Goal: Task Accomplishment & Management: Manage account settings

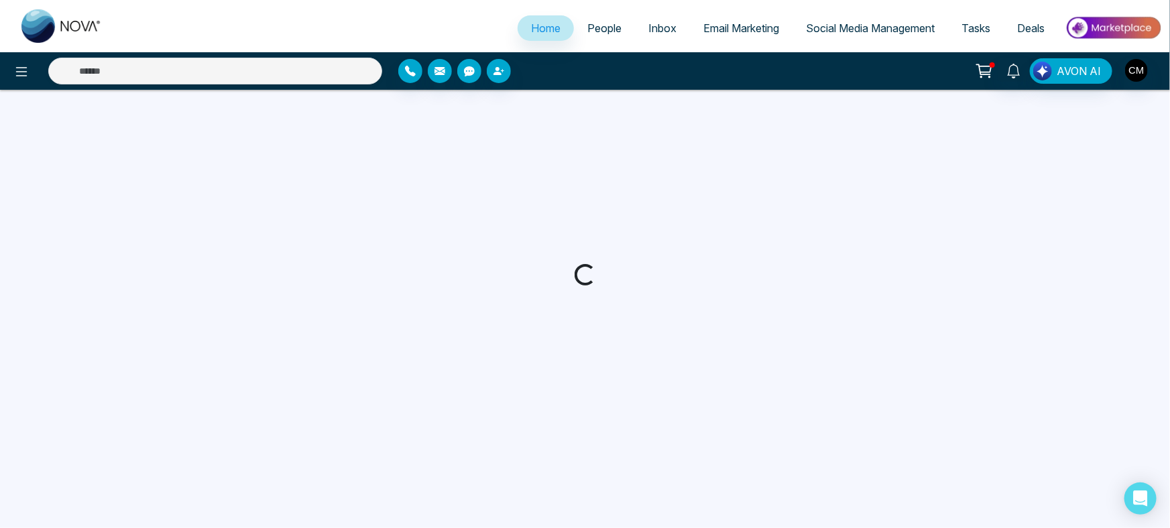
select select "*"
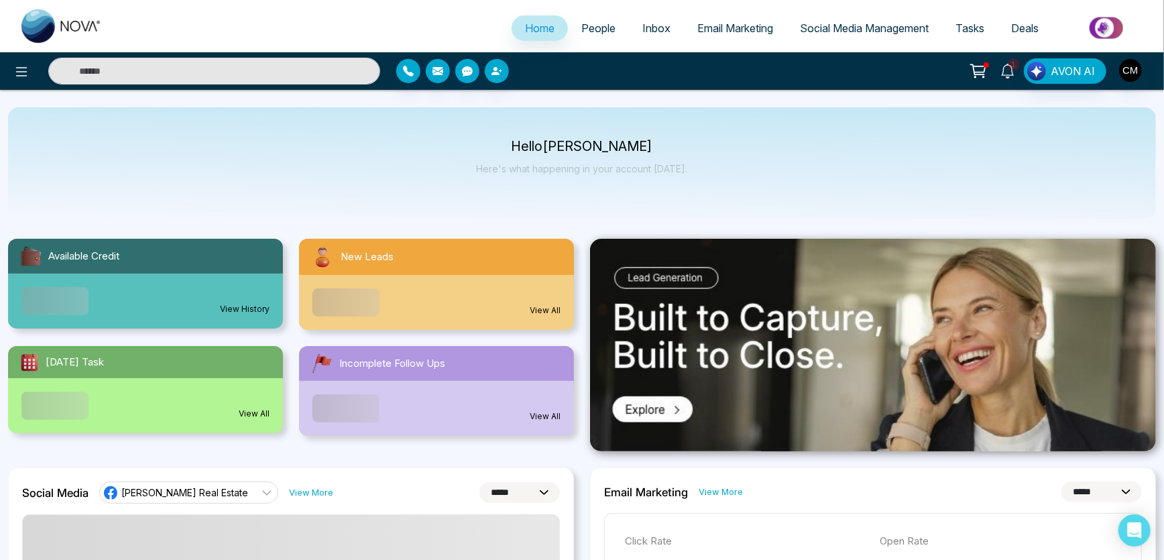
click at [1014, 67] on span "1" at bounding box center [1014, 64] width 12 height 12
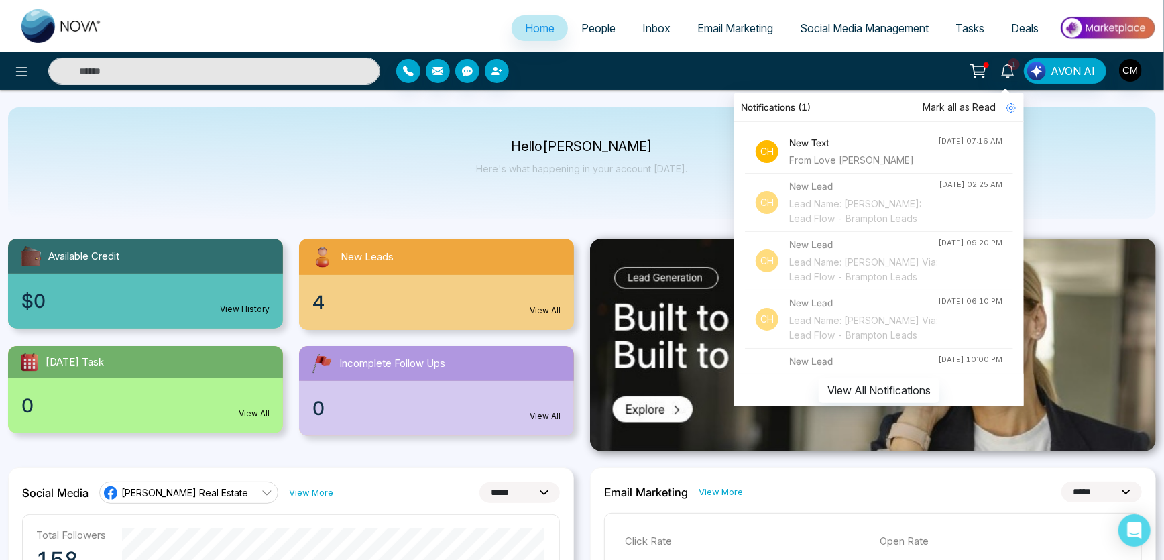
click at [846, 147] on h4 "New Text" at bounding box center [863, 142] width 149 height 15
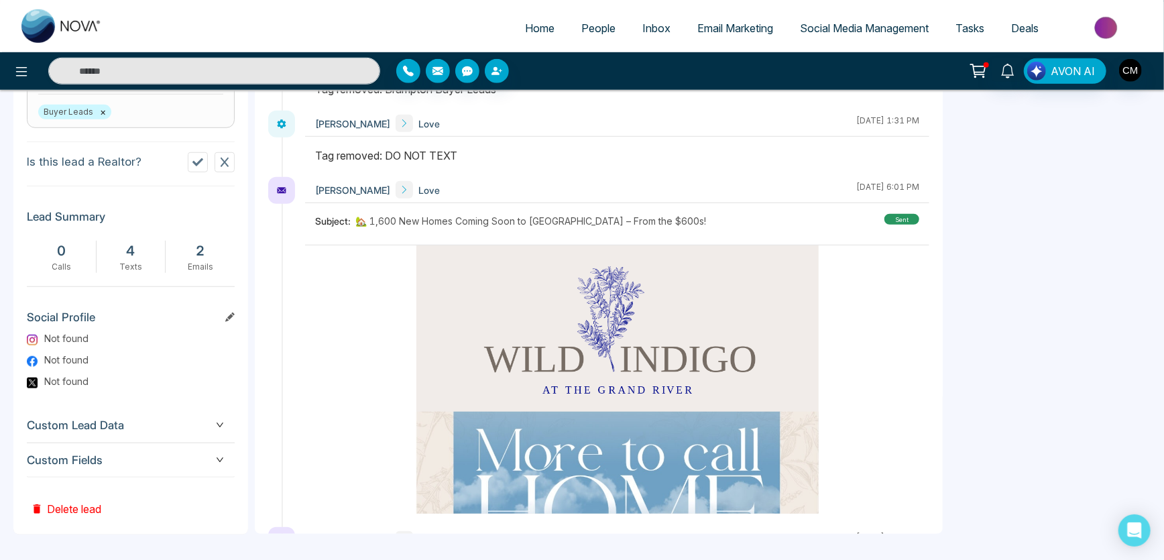
scroll to position [402, 0]
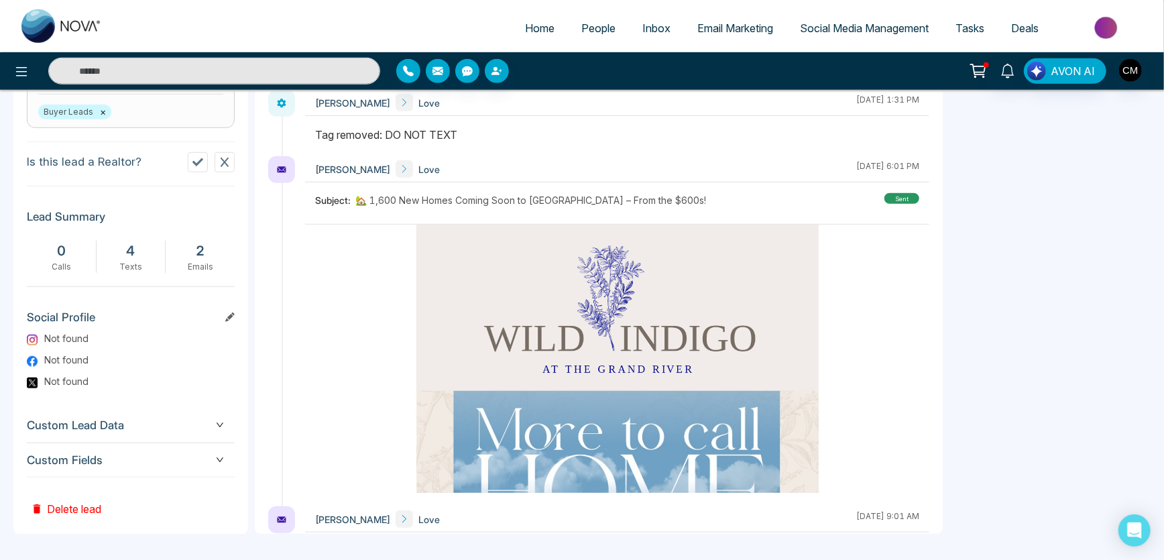
click at [44, 506] on button "Delete lead" at bounding box center [66, 500] width 78 height 44
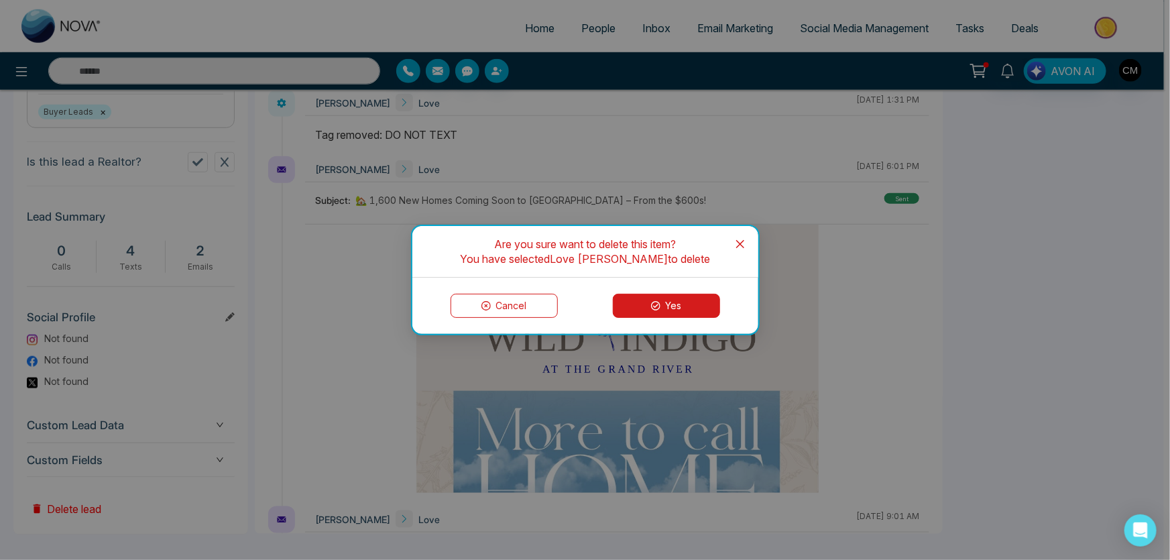
click at [698, 298] on button "Yes" at bounding box center [666, 306] width 107 height 24
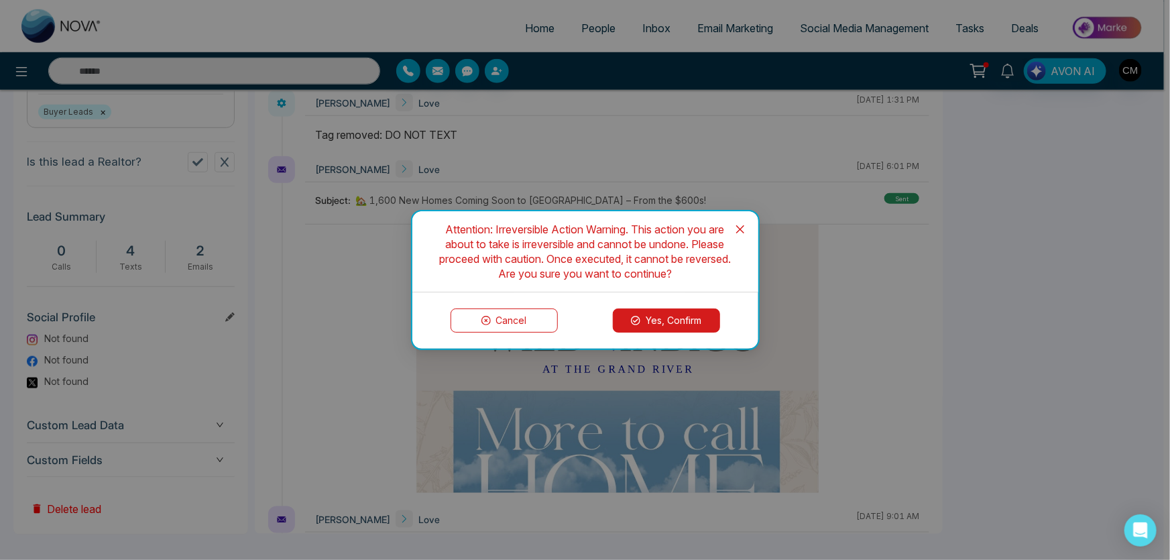
click at [663, 328] on button "Yes, Confirm" at bounding box center [666, 321] width 107 height 24
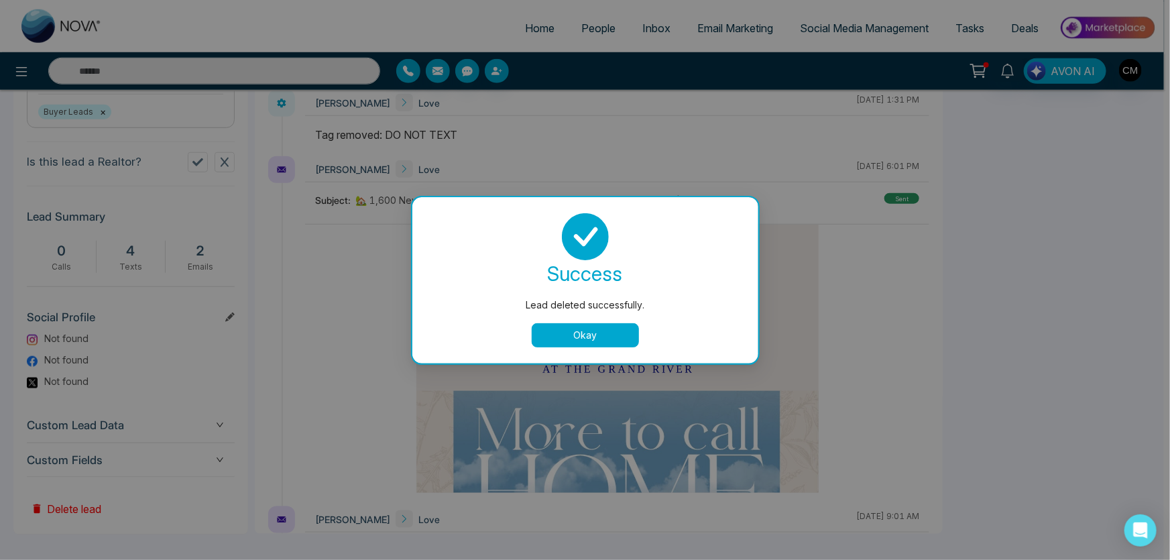
click at [612, 335] on button "Okay" at bounding box center [585, 335] width 107 height 24
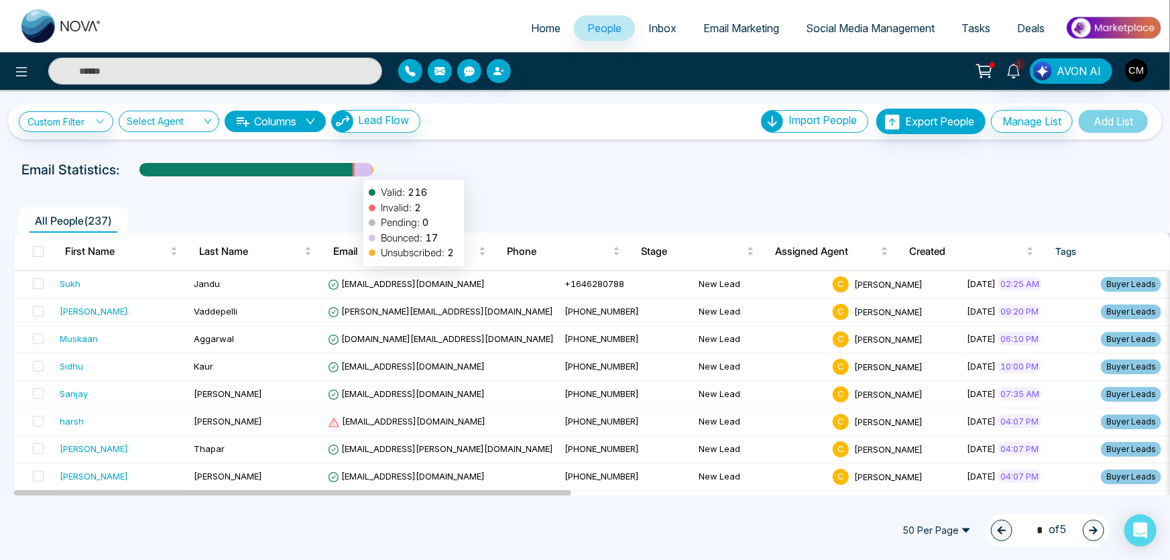
click at [357, 173] on div at bounding box center [363, 174] width 17 height 23
click at [690, 38] on link "Email Marketing" at bounding box center [741, 27] width 103 height 25
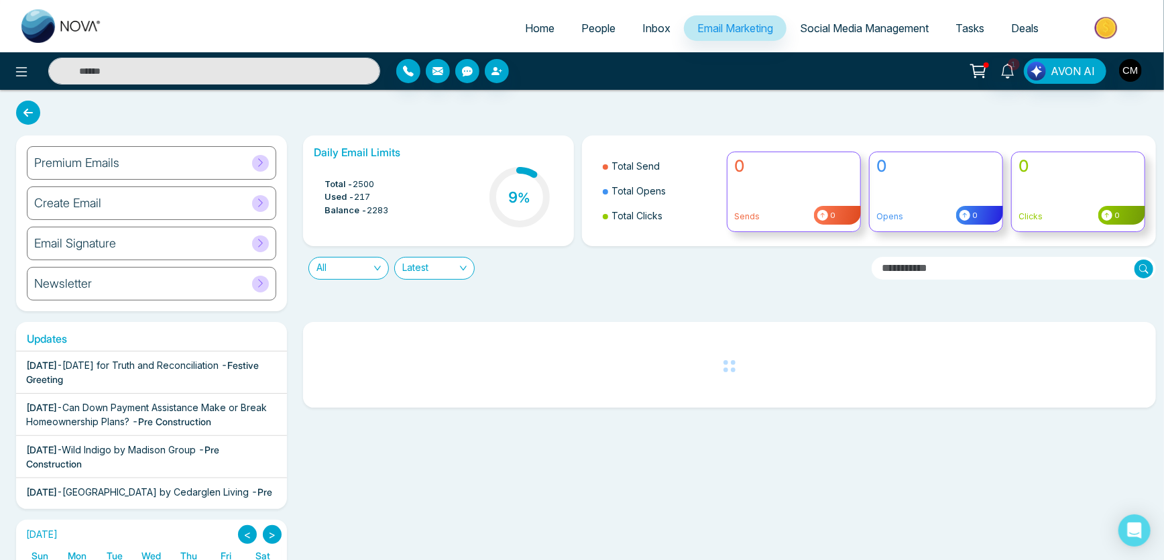
click at [384, 155] on h6 "Daily Email Limits" at bounding box center [438, 152] width 249 height 13
click at [346, 221] on div "Total - 2500 Used - 217 Balance - 2283 9 %" at bounding box center [438, 198] width 249 height 68
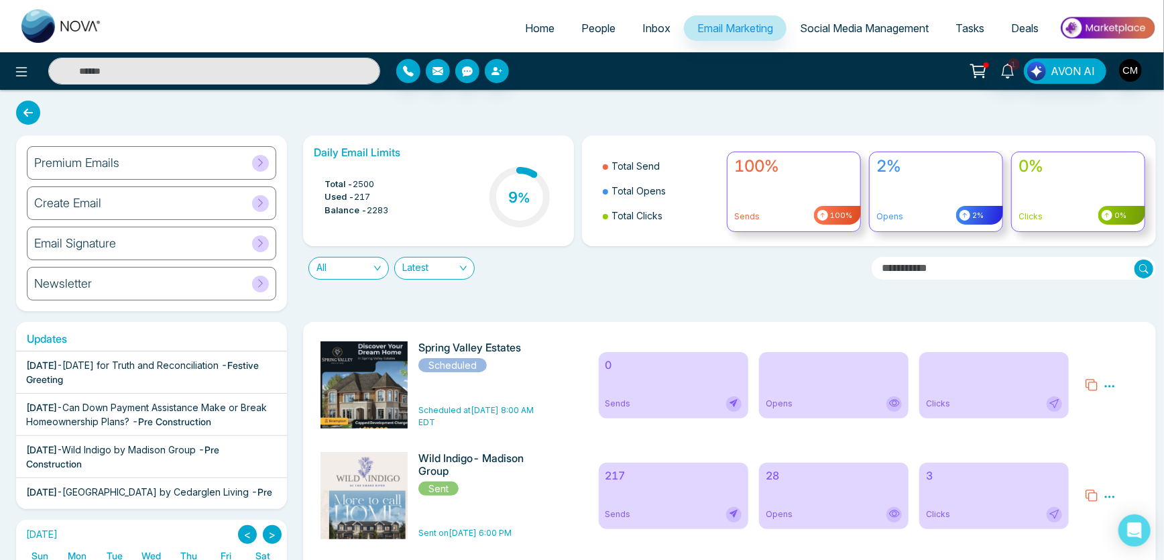
drag, startPoint x: 562, startPoint y: 294, endPoint x: 559, endPoint y: 302, distance: 8.5
click at [1013, 66] on span "1" at bounding box center [1014, 64] width 12 height 12
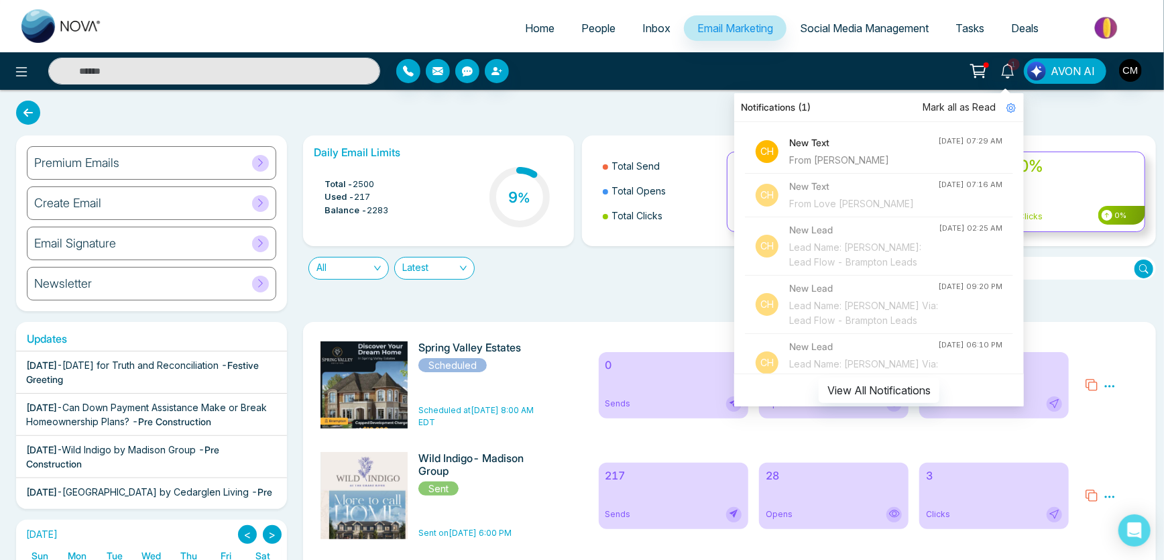
click at [873, 146] on h4 "New Text" at bounding box center [863, 142] width 149 height 15
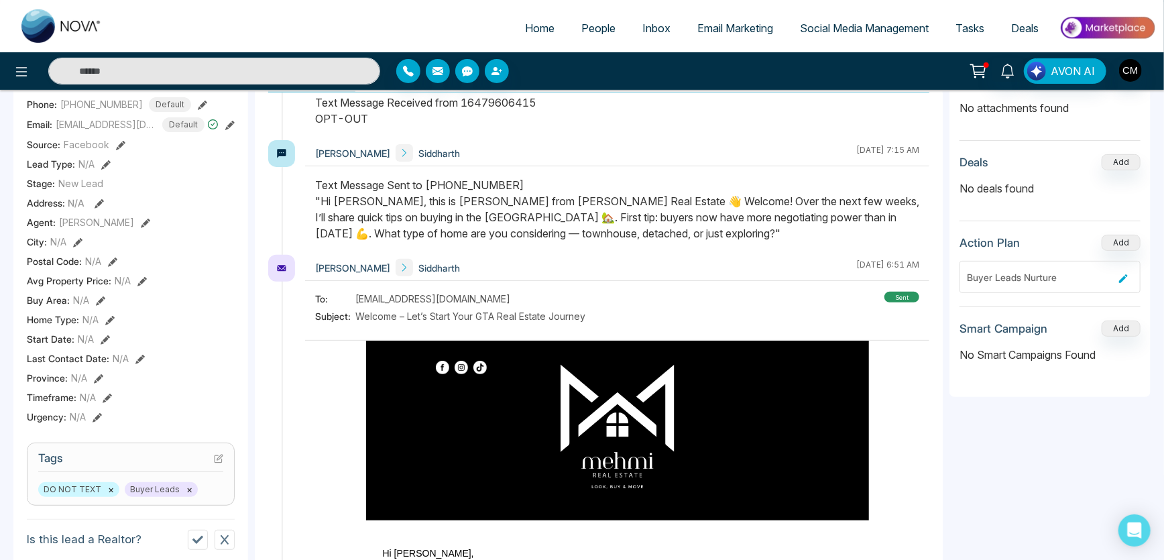
scroll to position [52, 0]
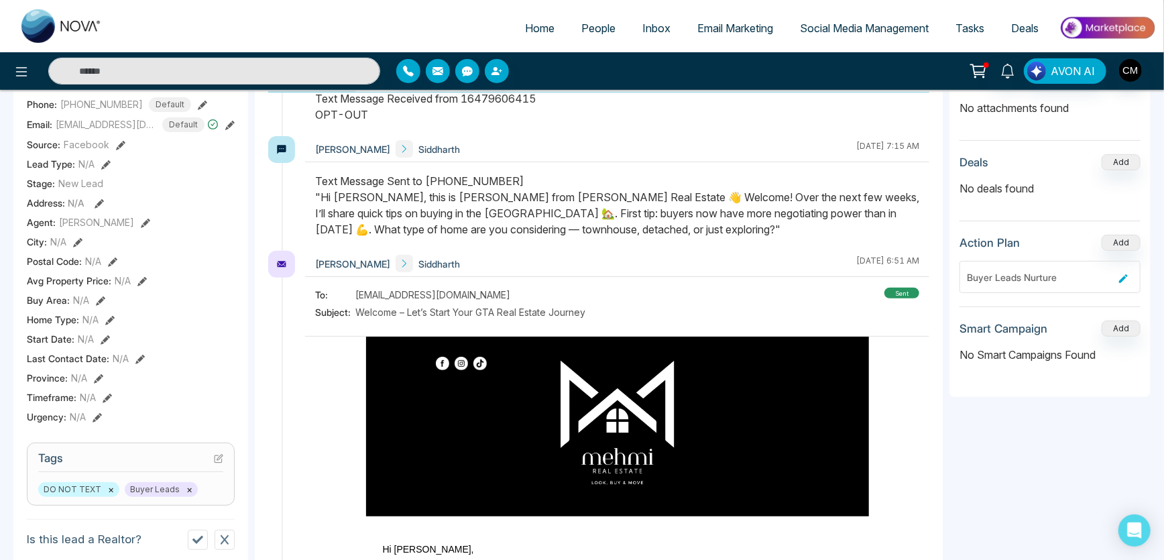
drag, startPoint x: 943, startPoint y: 155, endPoint x: 944, endPoint y: 237, distance: 81.8
click at [944, 237] on div "Activity Notes Send Email Send Text Call Siddharth Charanjeev Mehmi October 3 2…" at bounding box center [703, 479] width 896 height 863
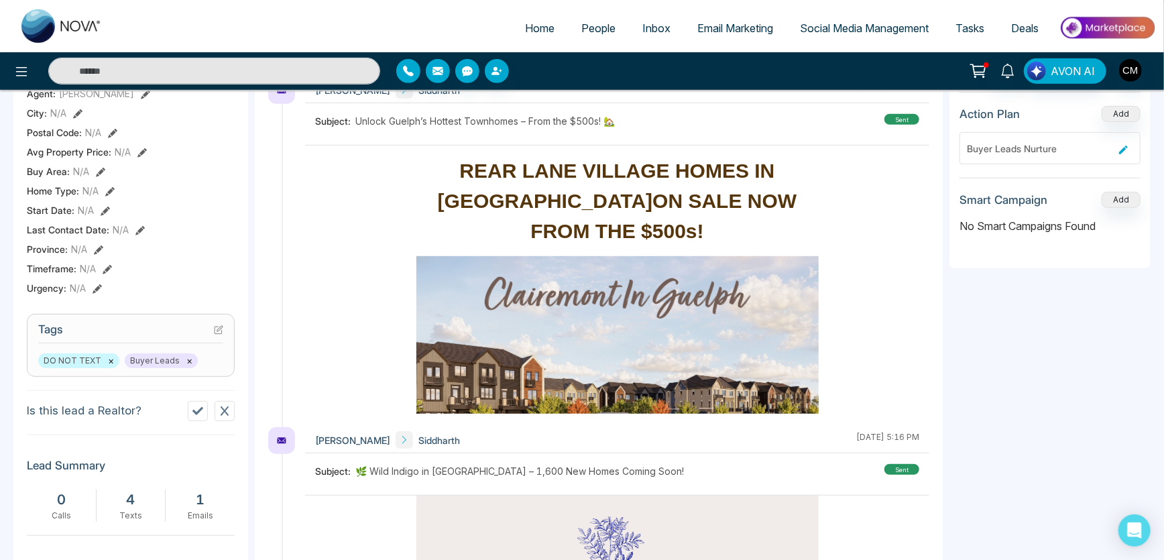
scroll to position [359, 0]
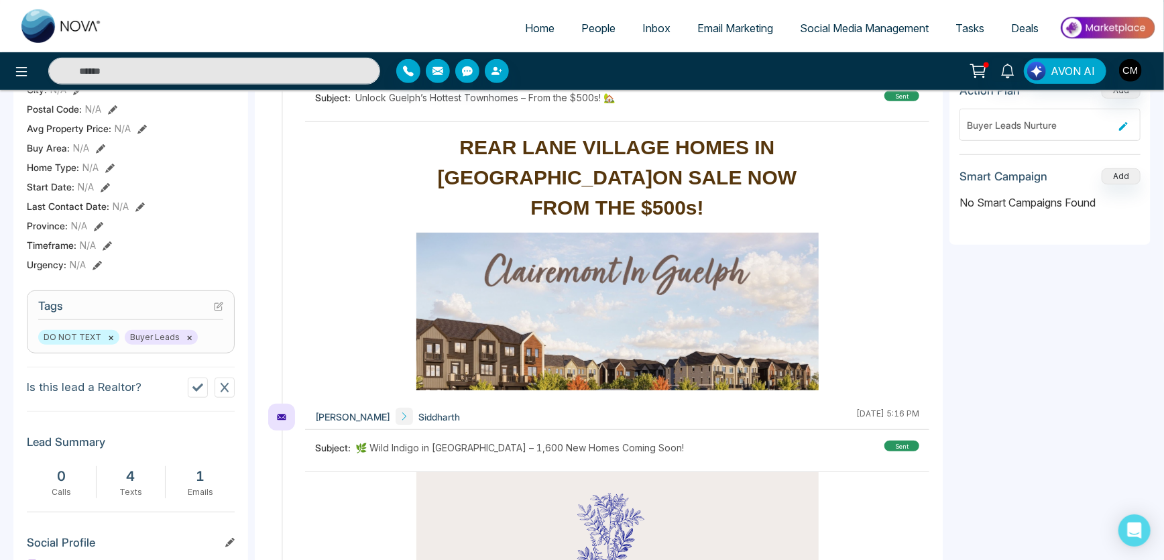
drag, startPoint x: 943, startPoint y: 273, endPoint x: 946, endPoint y: 364, distance: 90.6
click at [944, 375] on div "Activity Notes Send Email Send Text Call Siddharth Charanjeev Mehmi October 3 2…" at bounding box center [703, 327] width 896 height 863
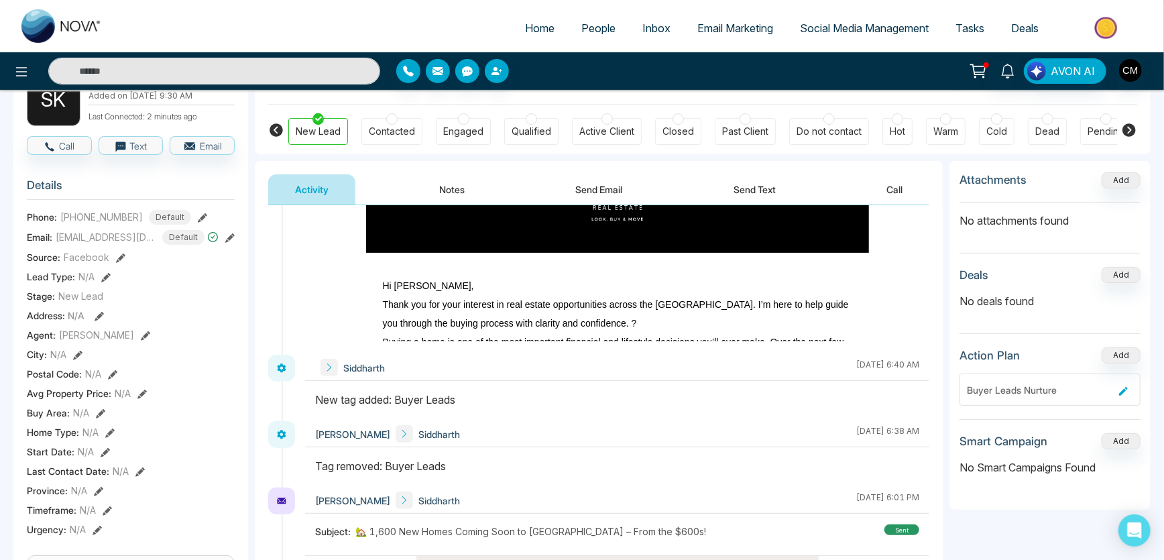
scroll to position [432, 0]
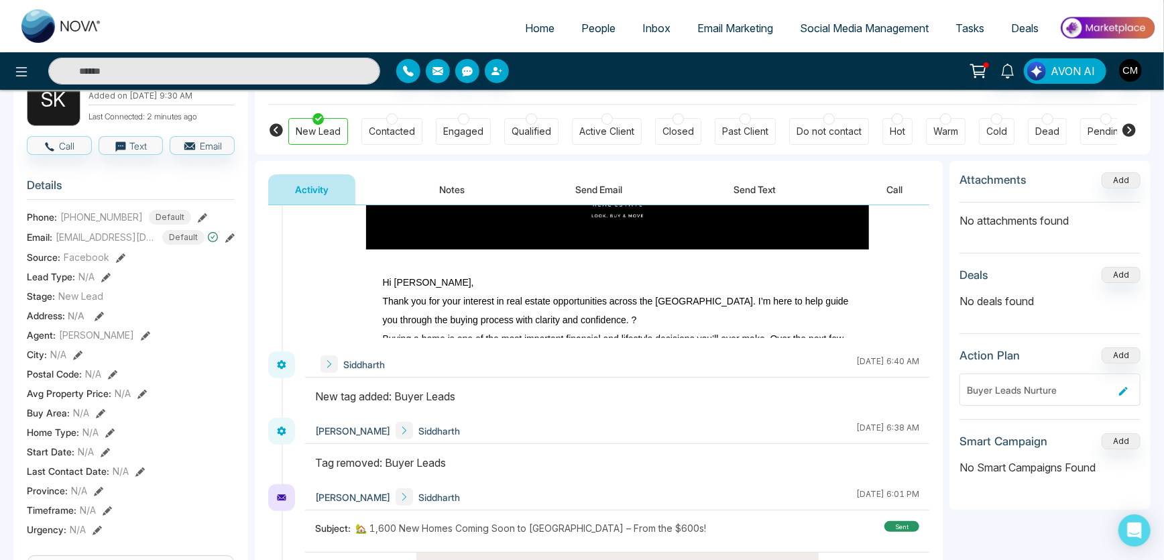
click at [55, 22] on img at bounding box center [61, 26] width 80 height 34
select select "*"
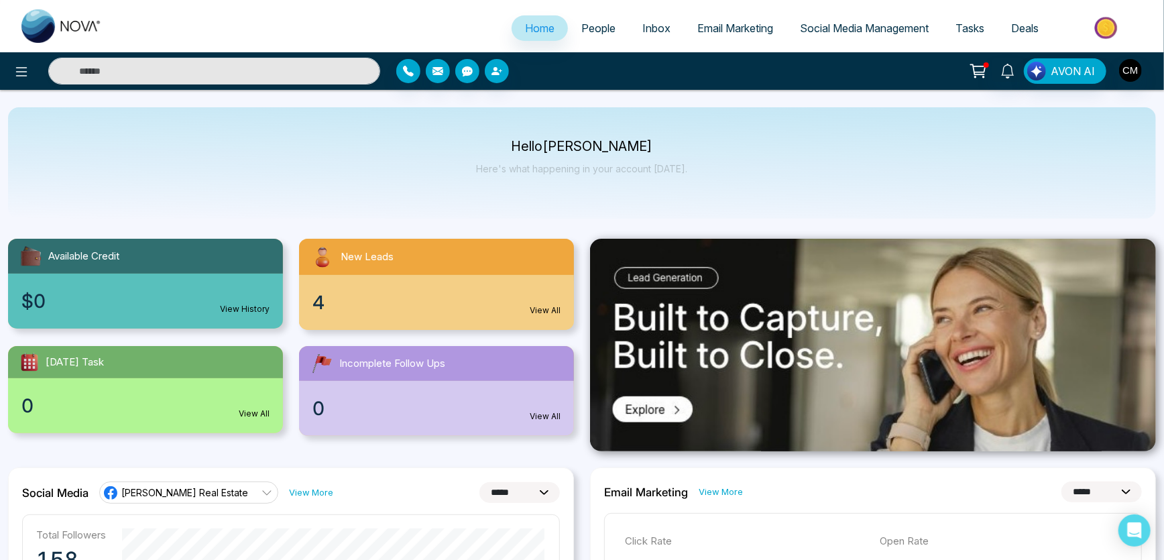
click at [711, 24] on span "Email Marketing" at bounding box center [736, 27] width 76 height 13
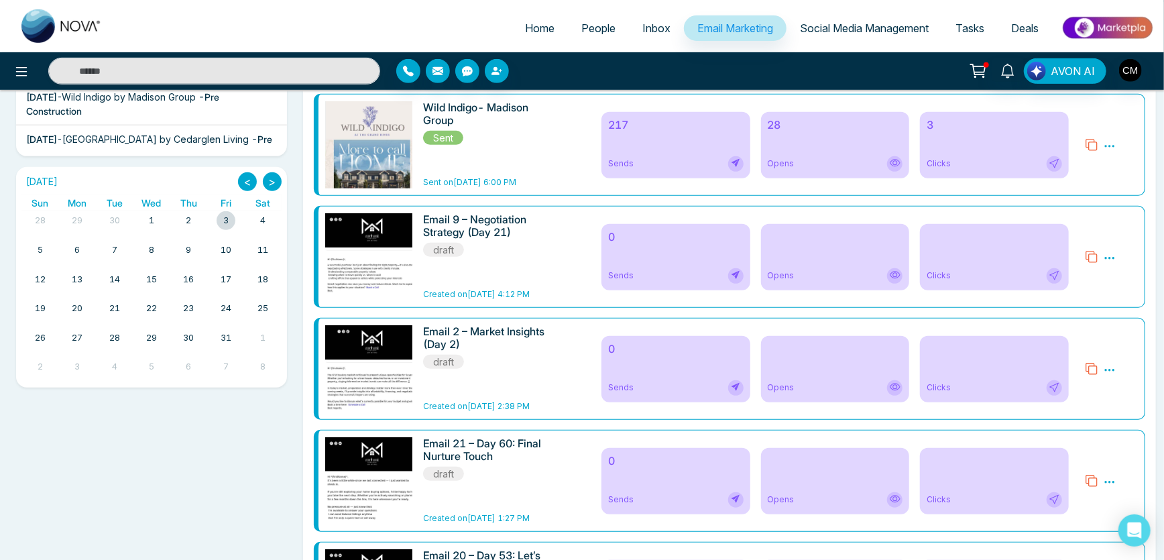
scroll to position [416, 0]
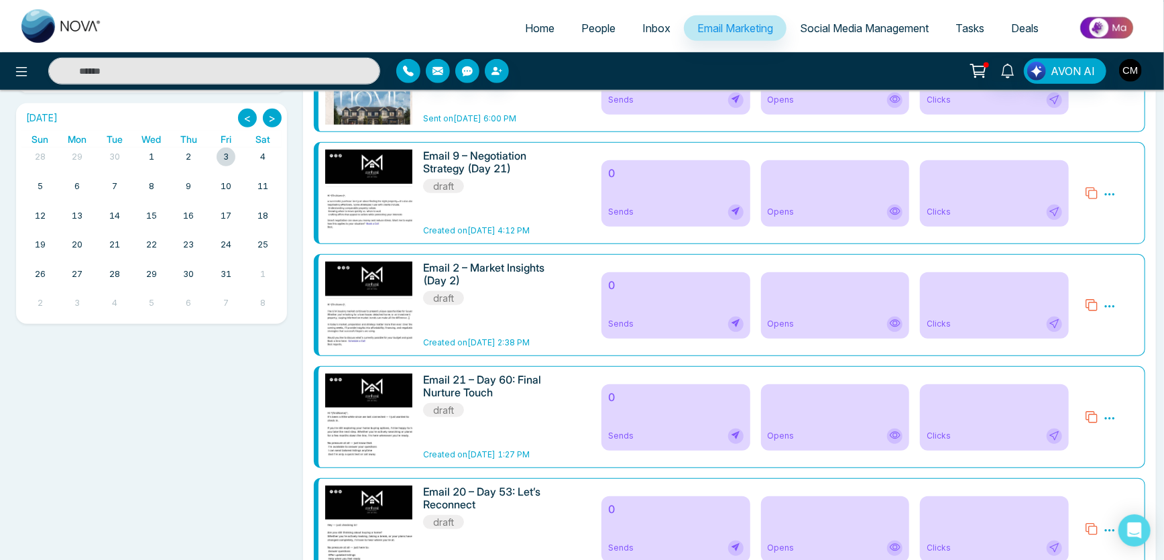
click at [1114, 190] on icon at bounding box center [1110, 194] width 12 height 12
click at [1120, 255] on span "Delete" at bounding box center [1130, 252] width 30 height 11
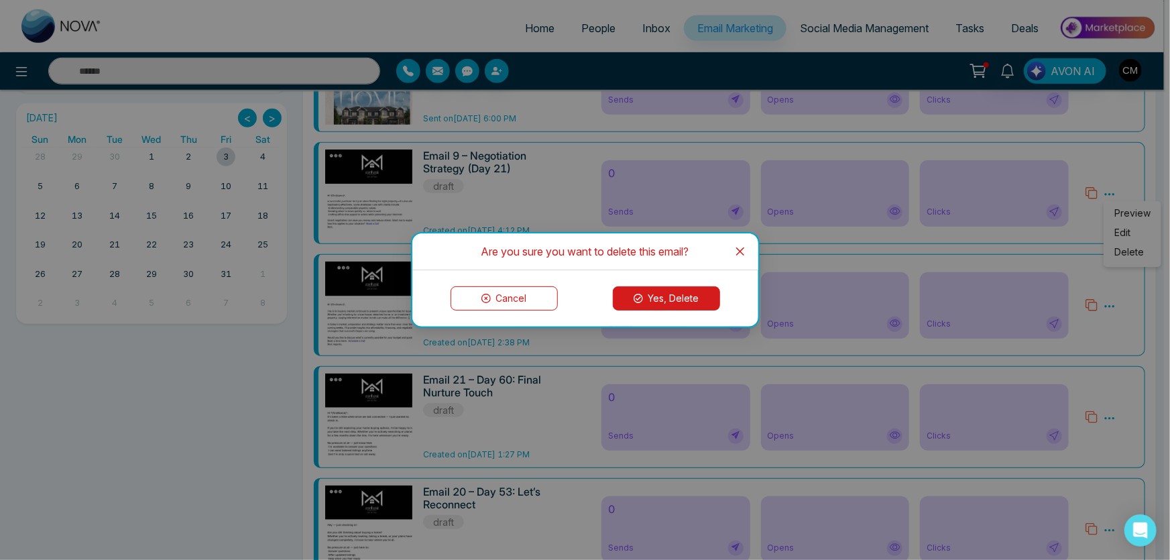
click at [673, 304] on button "Yes, Delete" at bounding box center [666, 298] width 107 height 24
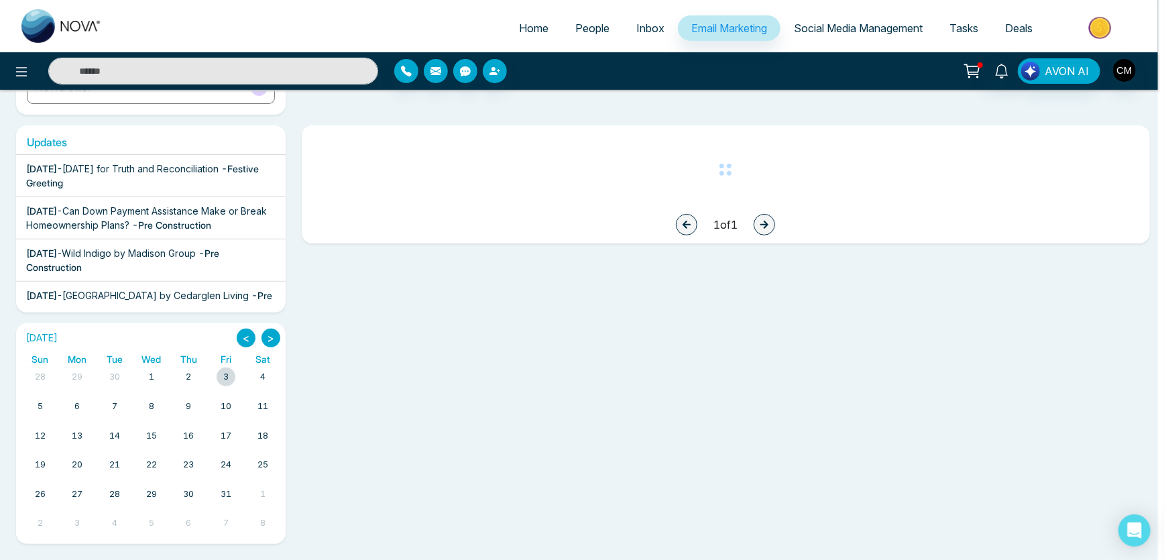
scroll to position [195, 0]
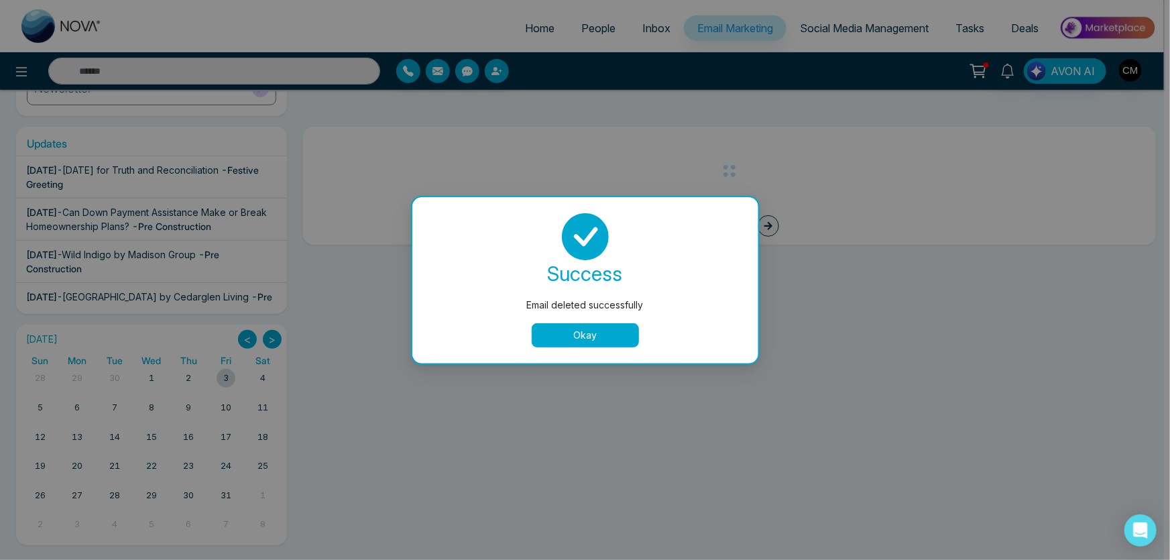
click at [602, 323] on button "Okay" at bounding box center [585, 335] width 107 height 24
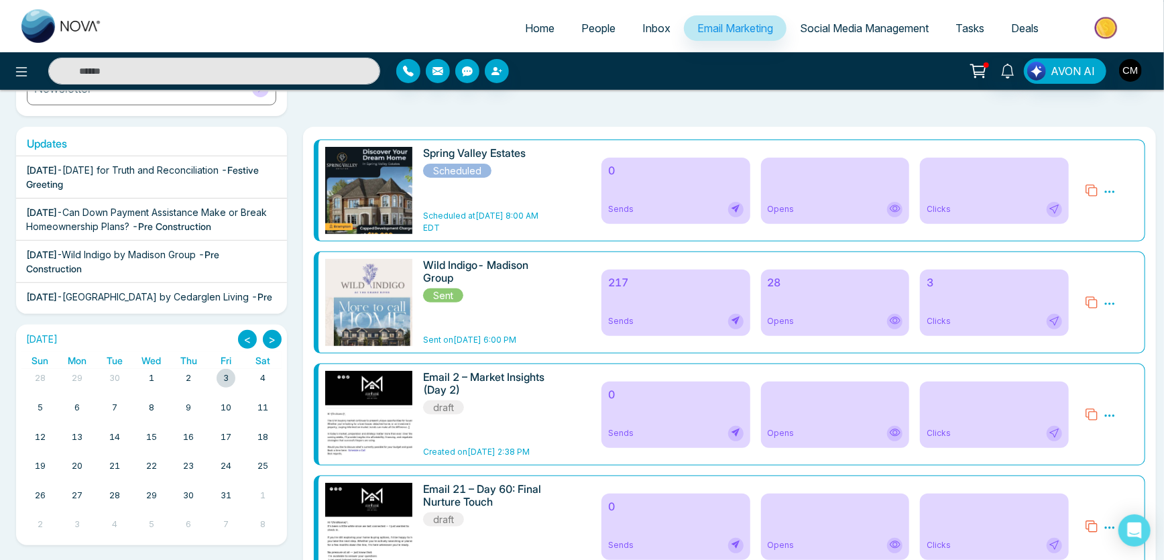
click at [463, 218] on span "Scheduled at [DATE] 8:00 AM EDT" at bounding box center [480, 222] width 115 height 22
click at [1113, 410] on icon at bounding box center [1110, 416] width 12 height 12
click at [1121, 472] on span "Delete" at bounding box center [1130, 473] width 30 height 11
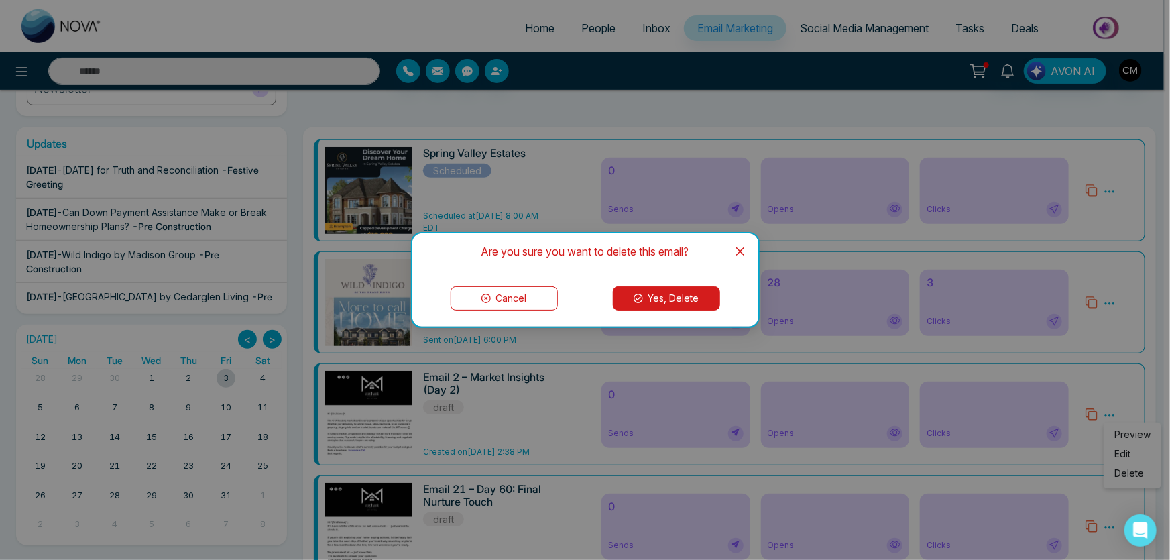
click at [678, 306] on button "Yes, Delete" at bounding box center [666, 298] width 107 height 24
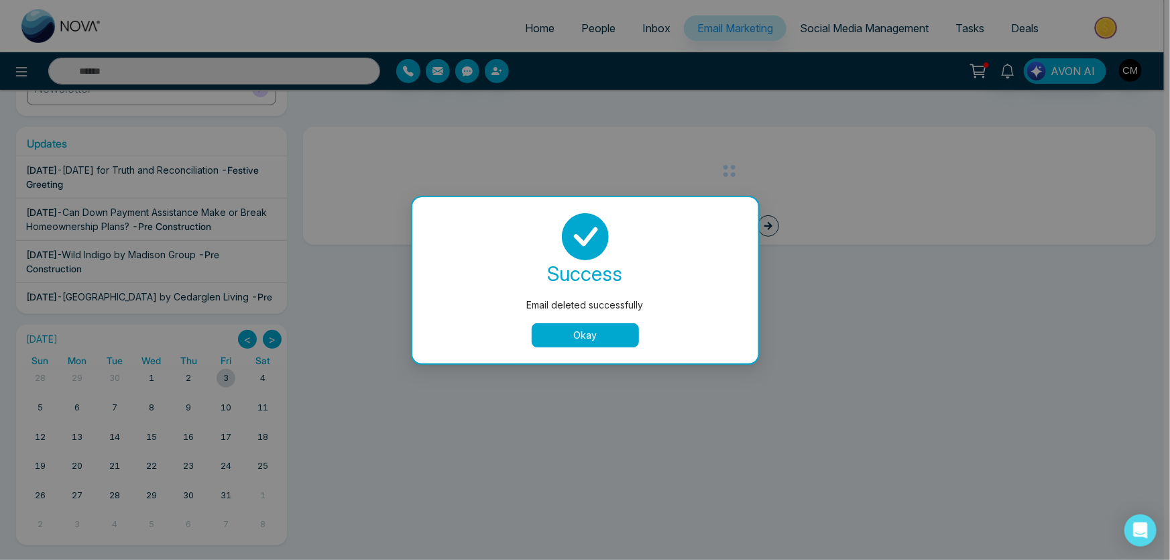
click at [611, 332] on button "Okay" at bounding box center [585, 335] width 107 height 24
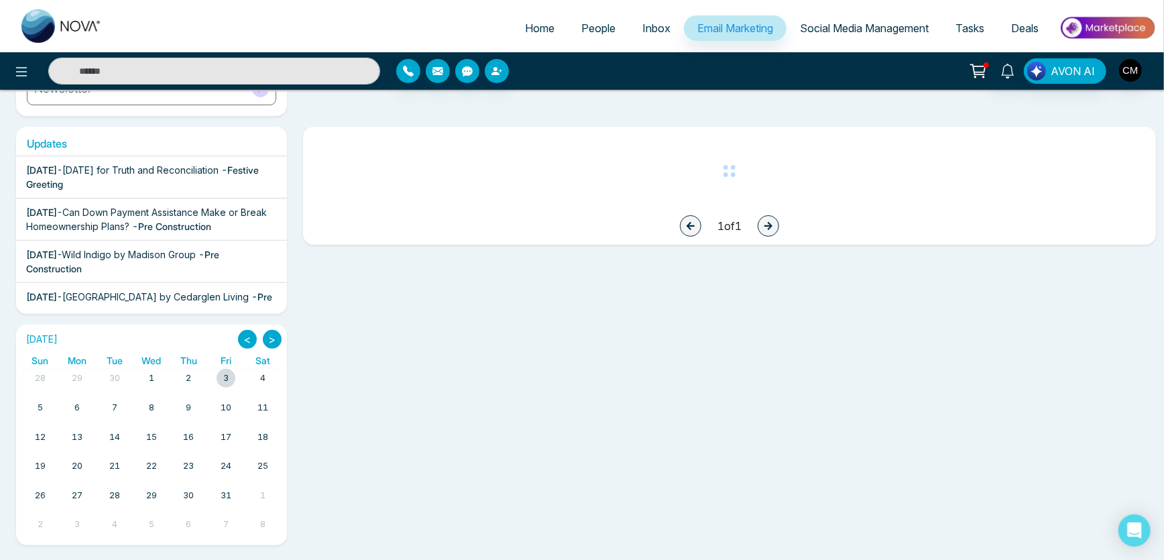
click at [581, 30] on span "People" at bounding box center [598, 27] width 34 height 13
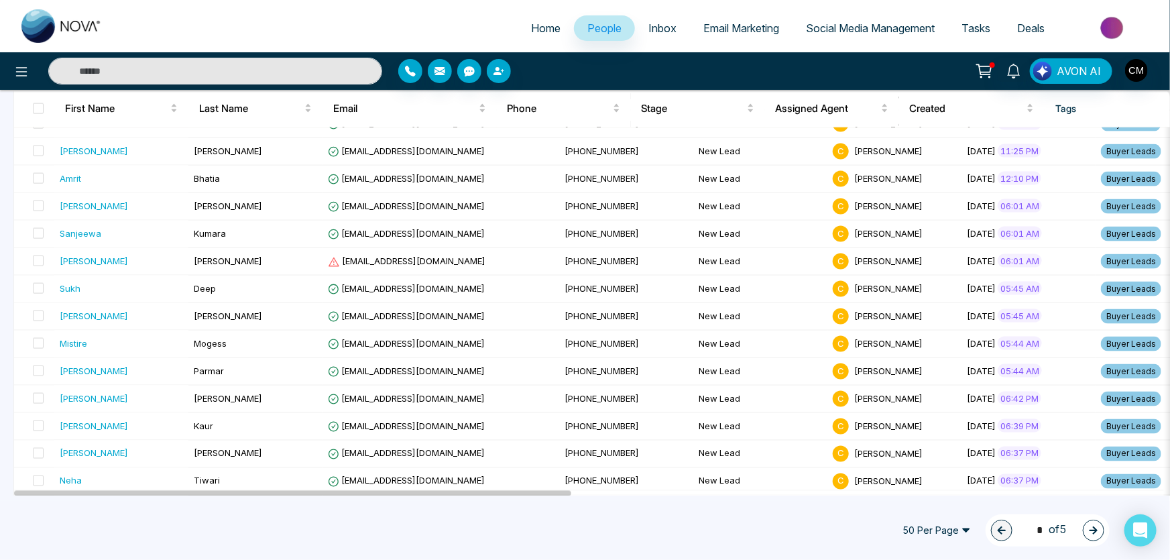
scroll to position [1152, 0]
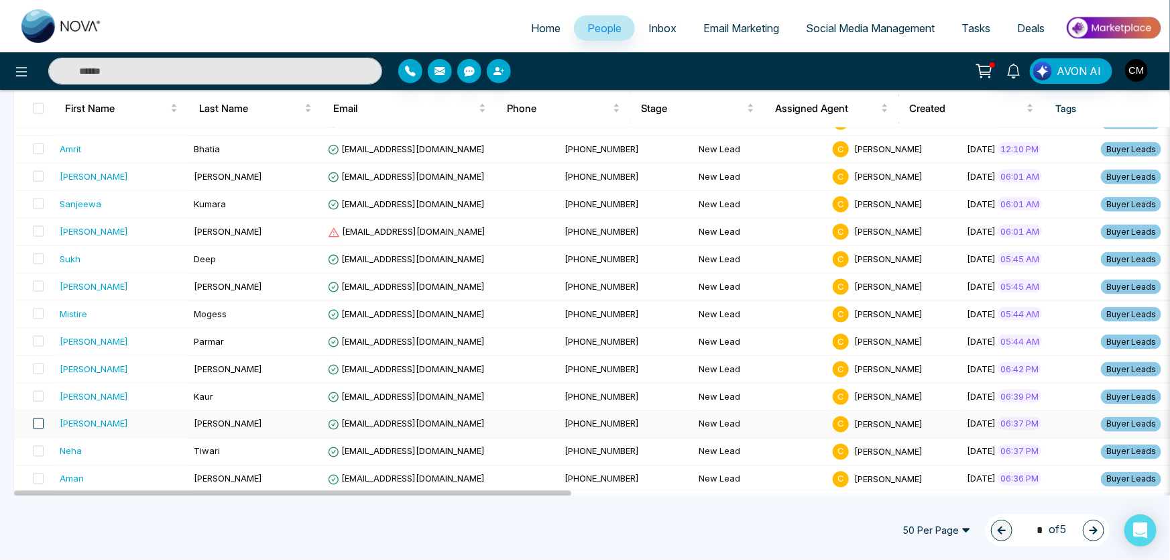
click at [38, 423] on span at bounding box center [38, 424] width 11 height 11
click at [40, 391] on span at bounding box center [38, 396] width 11 height 11
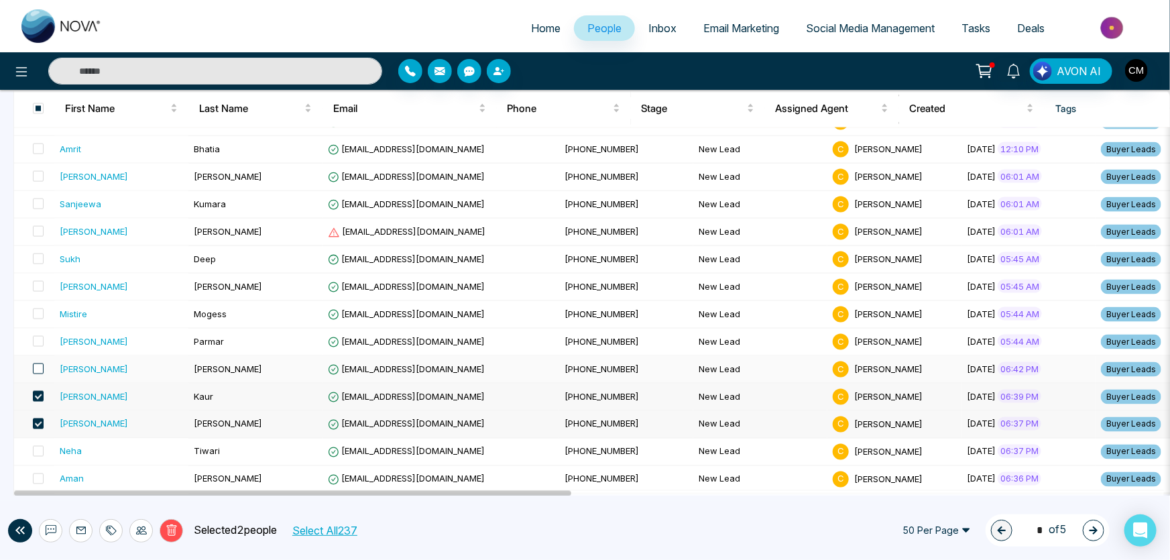
click at [36, 369] on span at bounding box center [38, 369] width 11 height 11
click at [35, 446] on span at bounding box center [38, 451] width 11 height 11
click at [36, 472] on label at bounding box center [34, 479] width 19 height 15
click at [38, 472] on label at bounding box center [34, 479] width 19 height 15
click at [40, 451] on span at bounding box center [38, 451] width 11 height 11
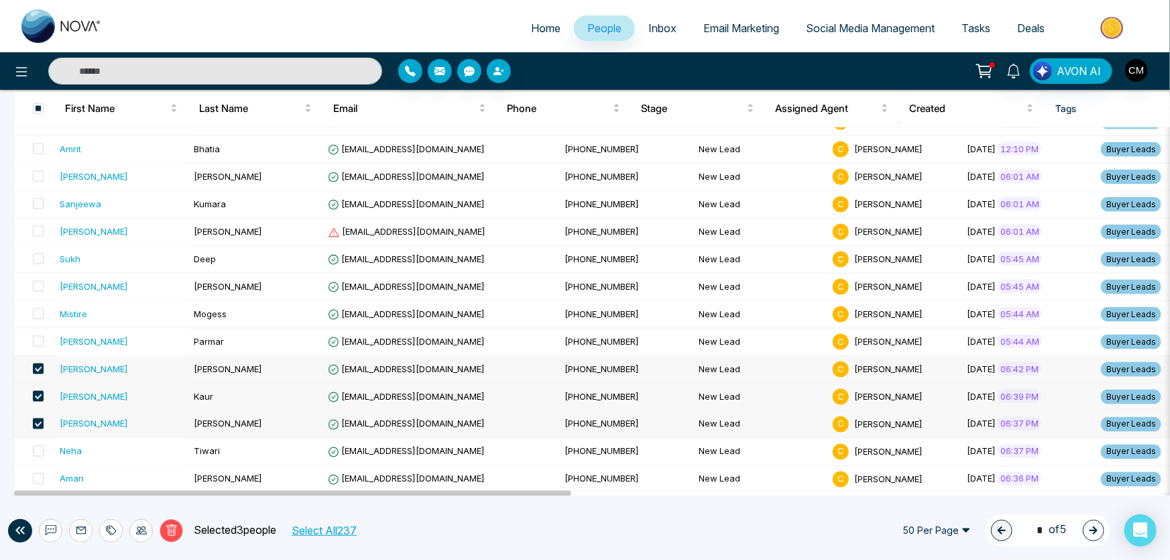
click at [36, 423] on span at bounding box center [38, 424] width 11 height 11
click at [36, 391] on span at bounding box center [38, 396] width 11 height 11
click at [34, 366] on span at bounding box center [38, 369] width 11 height 11
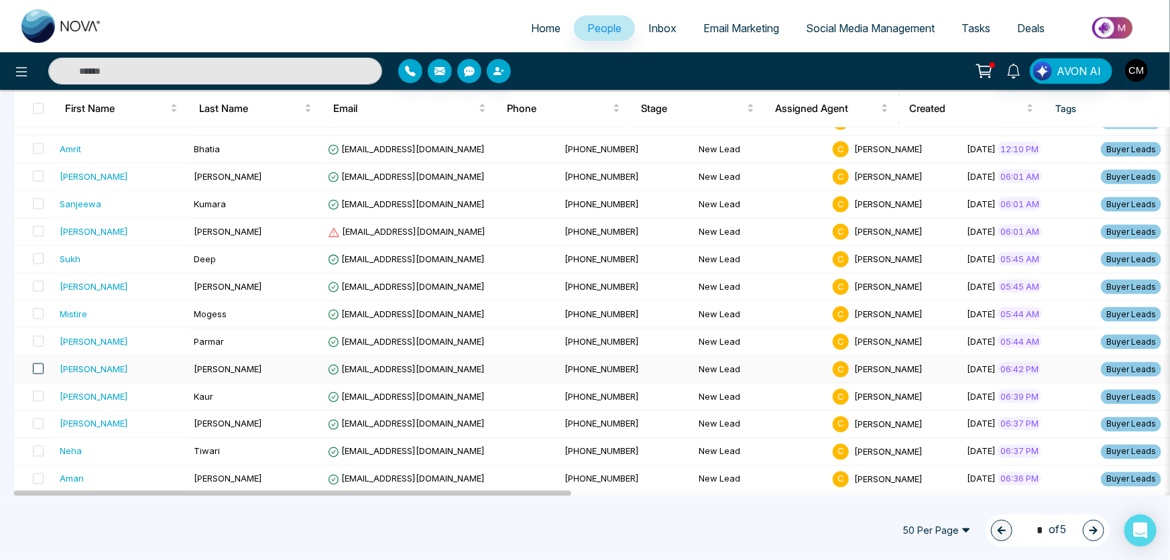
click at [36, 364] on span at bounding box center [38, 369] width 11 height 11
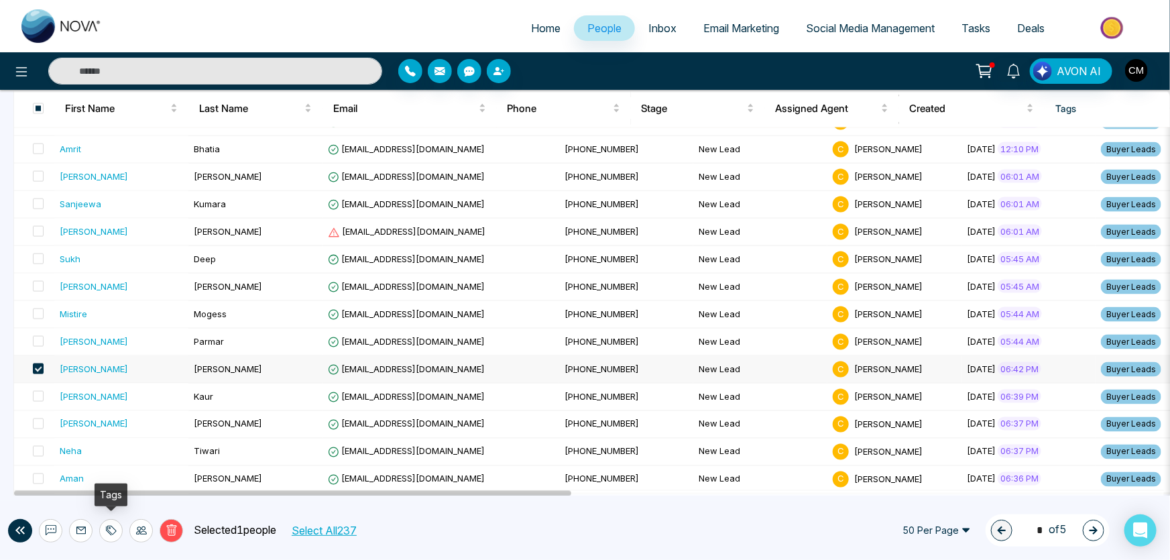
click at [118, 528] on div at bounding box center [110, 530] width 23 height 23
click at [115, 507] on link "Remove Tags" at bounding box center [87, 501] width 62 height 11
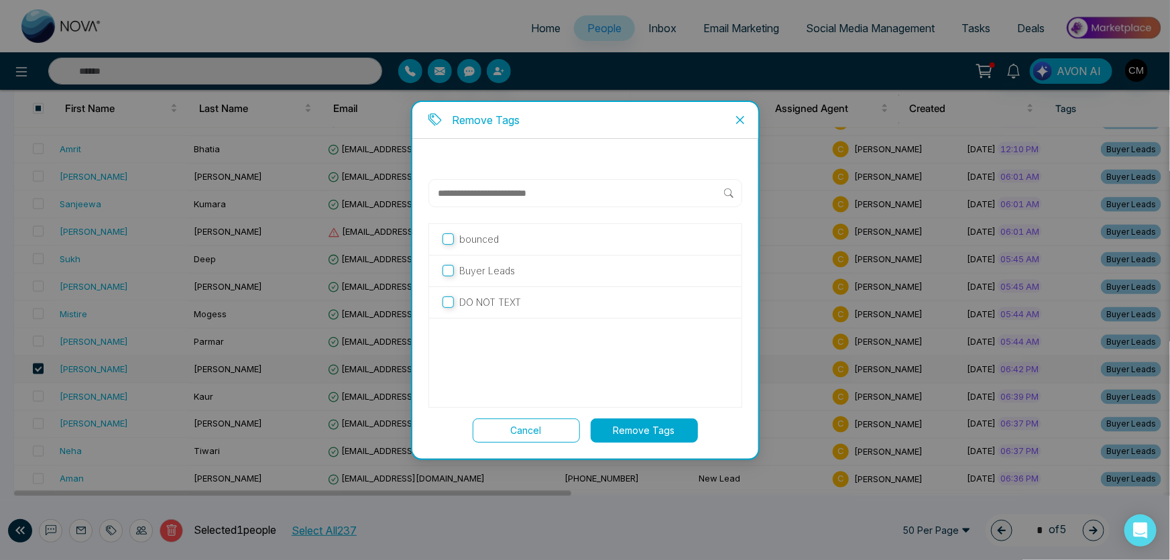
click at [553, 278] on div "Buyer Leads" at bounding box center [585, 272] width 313 height 32
click at [469, 266] on p "Buyer Leads" at bounding box center [487, 271] width 56 height 15
click at [655, 433] on button "Remove Tags" at bounding box center [644, 431] width 107 height 24
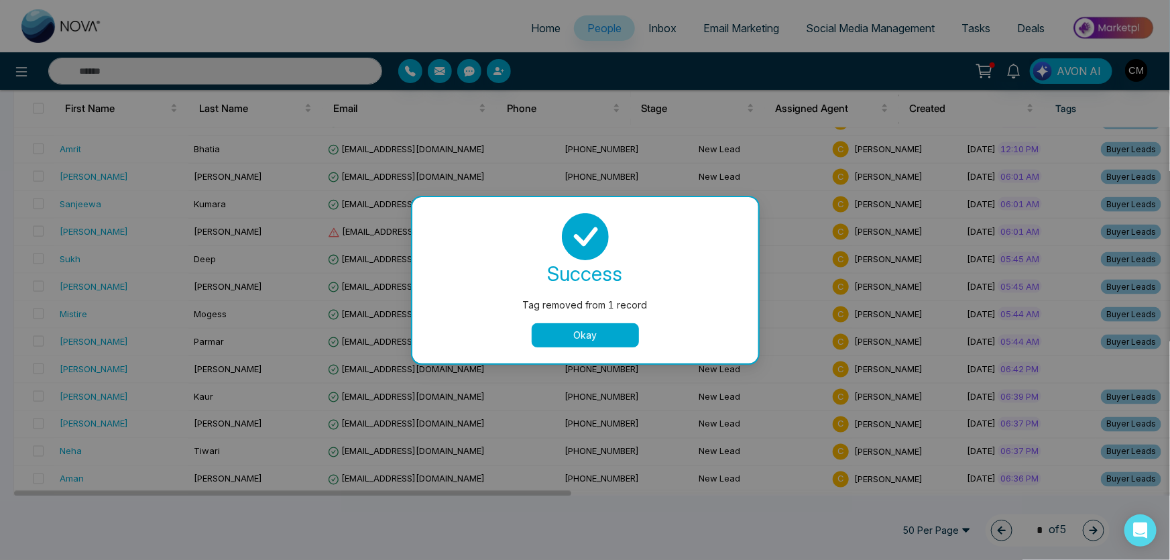
click at [583, 340] on button "Okay" at bounding box center [585, 335] width 107 height 24
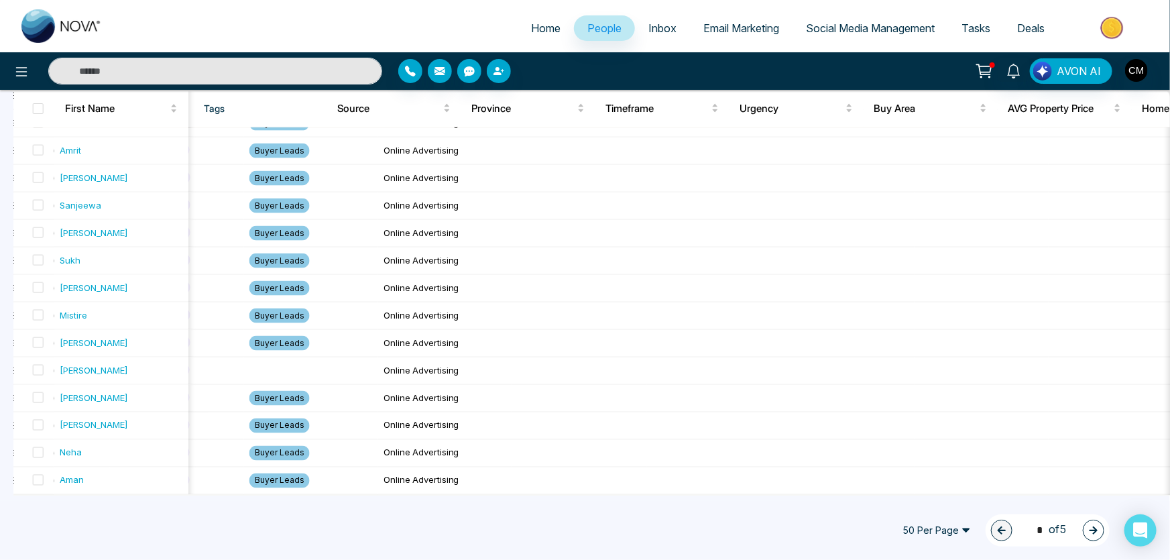
scroll to position [0, 0]
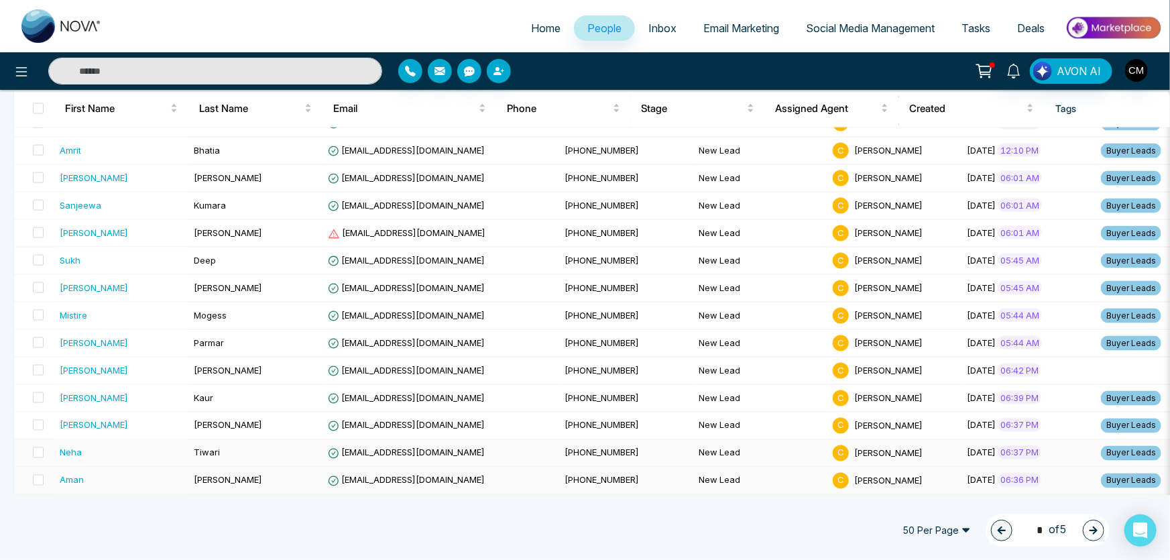
drag, startPoint x: 329, startPoint y: 492, endPoint x: 238, endPoint y: 456, distance: 98.1
click at [1105, 533] on div "1 * of 5" at bounding box center [1048, 530] width 124 height 32
click at [1098, 533] on icon "button" at bounding box center [1093, 530] width 9 height 9
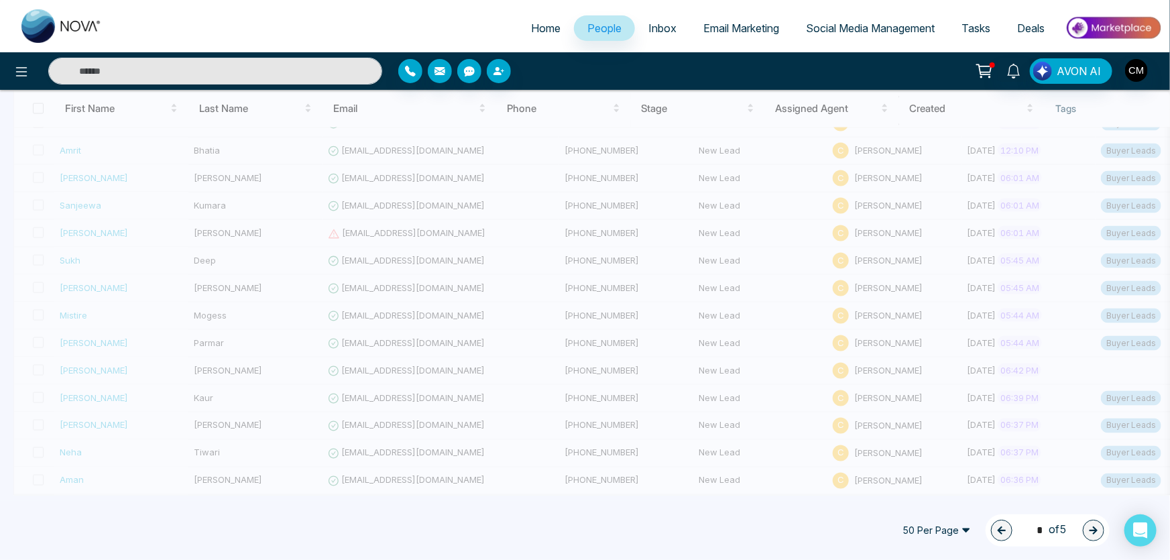
type input "*"
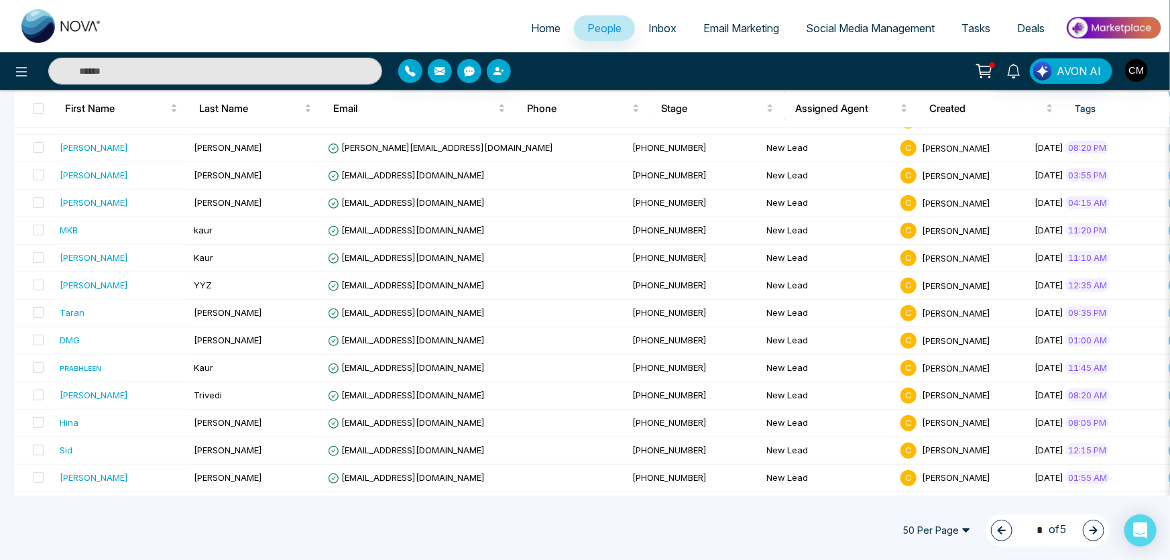
click at [54, 17] on img at bounding box center [61, 26] width 80 height 34
select select "*"
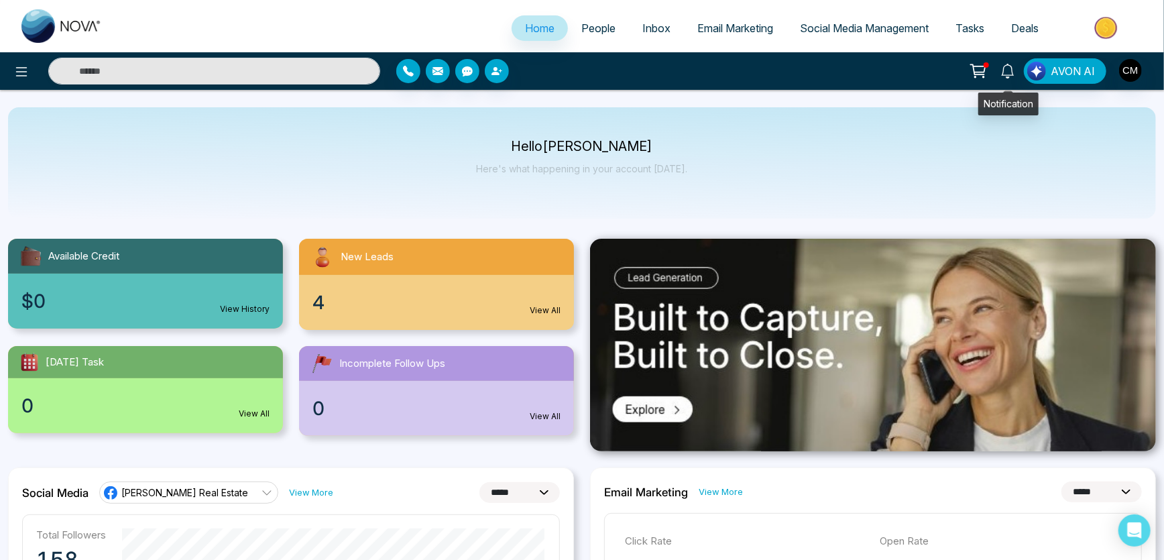
click at [1005, 70] on icon at bounding box center [1008, 71] width 15 height 15
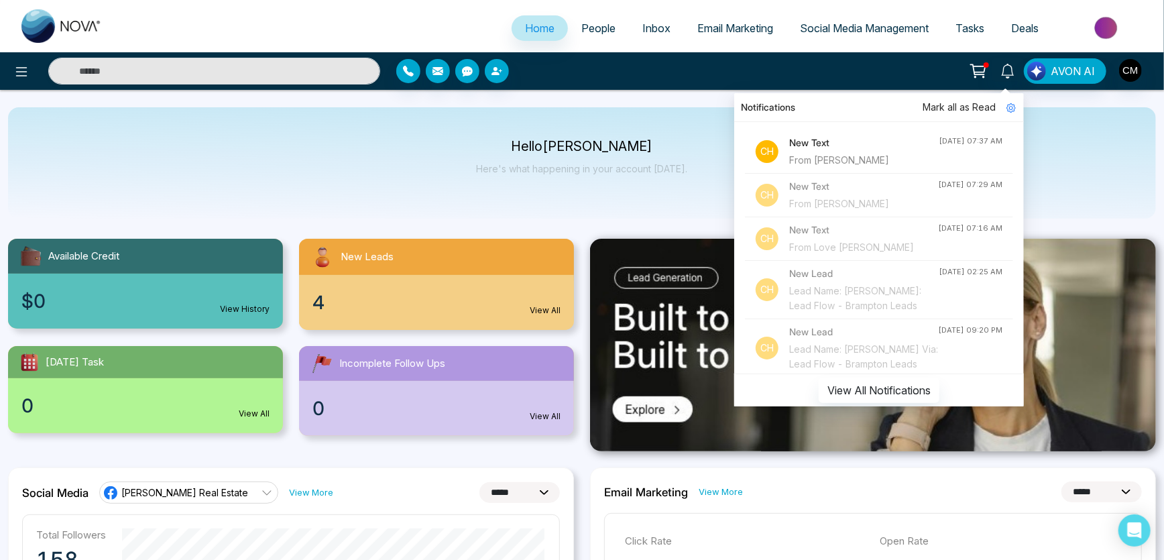
click at [872, 142] on h4 "New Text" at bounding box center [864, 142] width 150 height 15
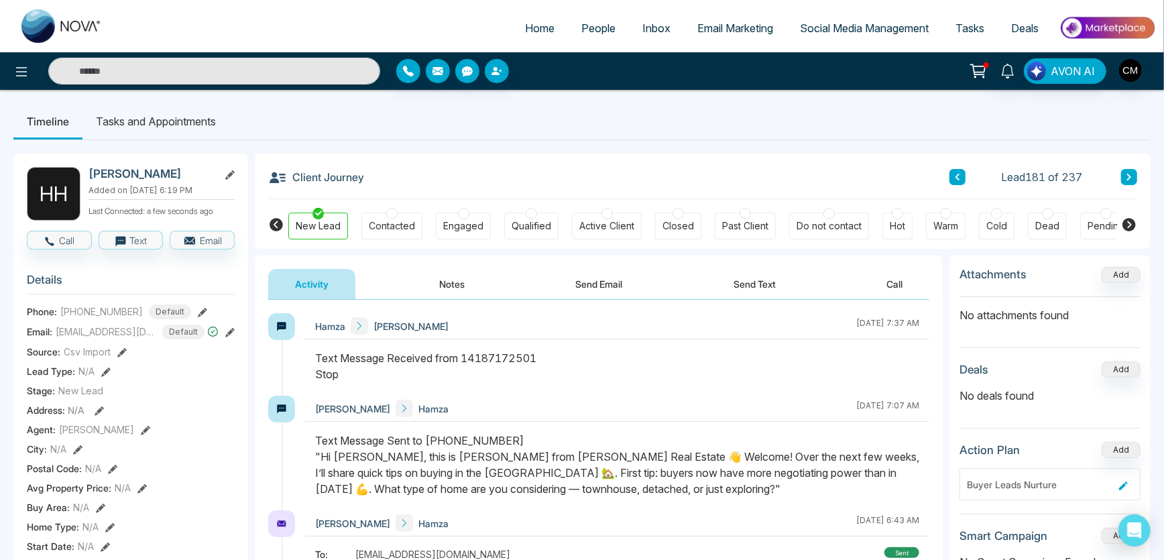
click at [405, 454] on div "Text Message Sent to [PHONE_NUMBER] "Hi [PERSON_NAME], this is [PERSON_NAME] fr…" at bounding box center [617, 465] width 604 height 64
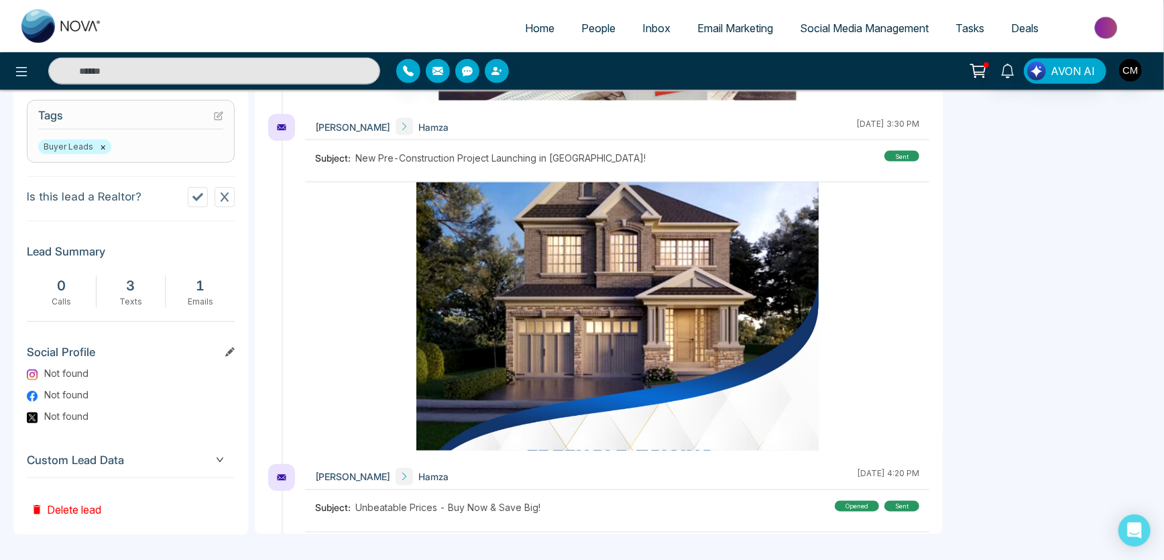
scroll to position [52, 0]
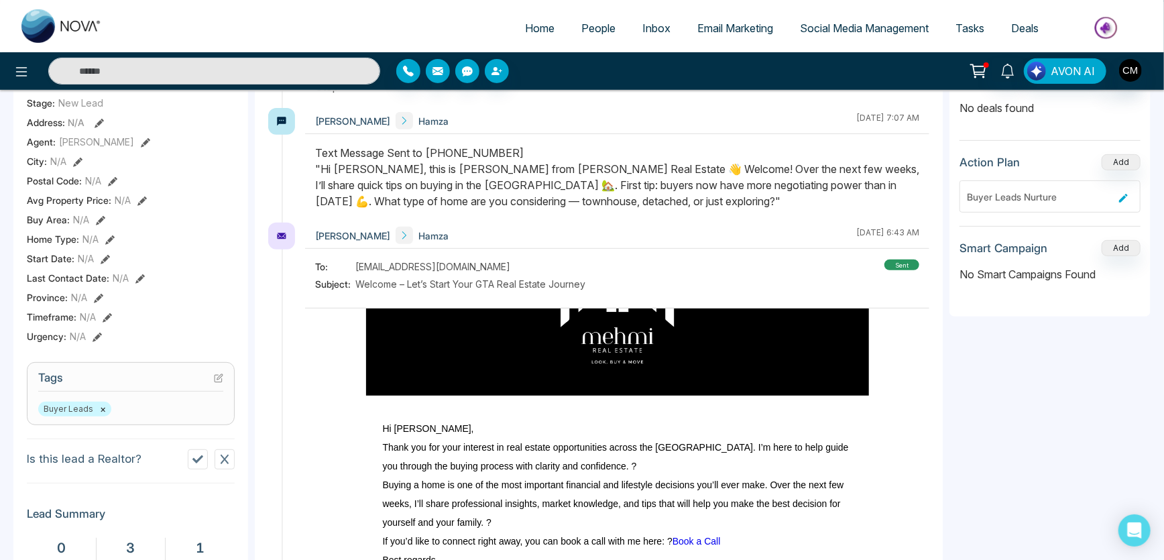
scroll to position [227, 0]
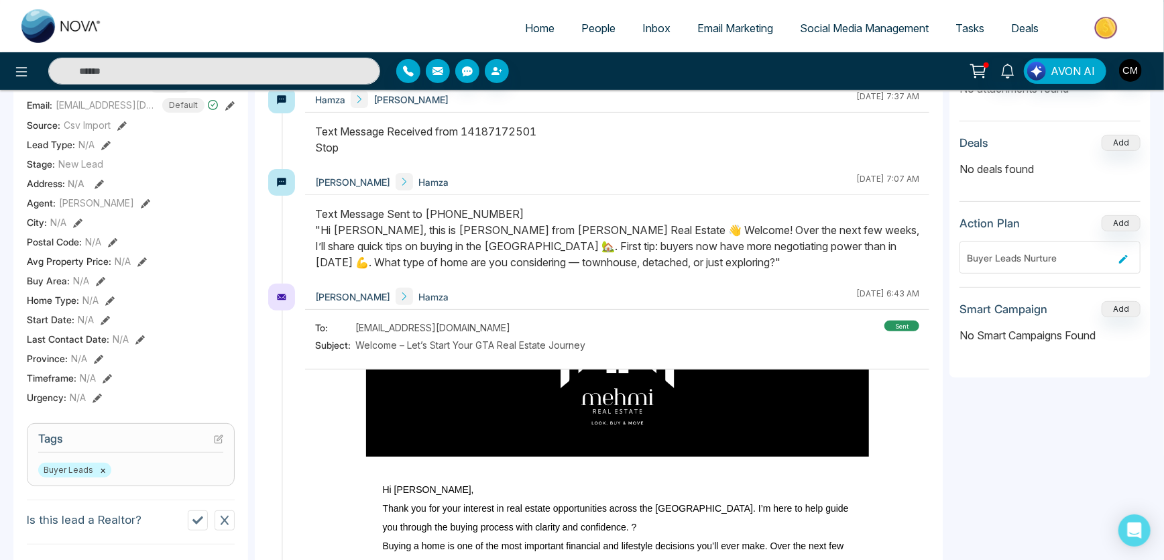
click at [52, 32] on img at bounding box center [61, 26] width 80 height 34
select select "*"
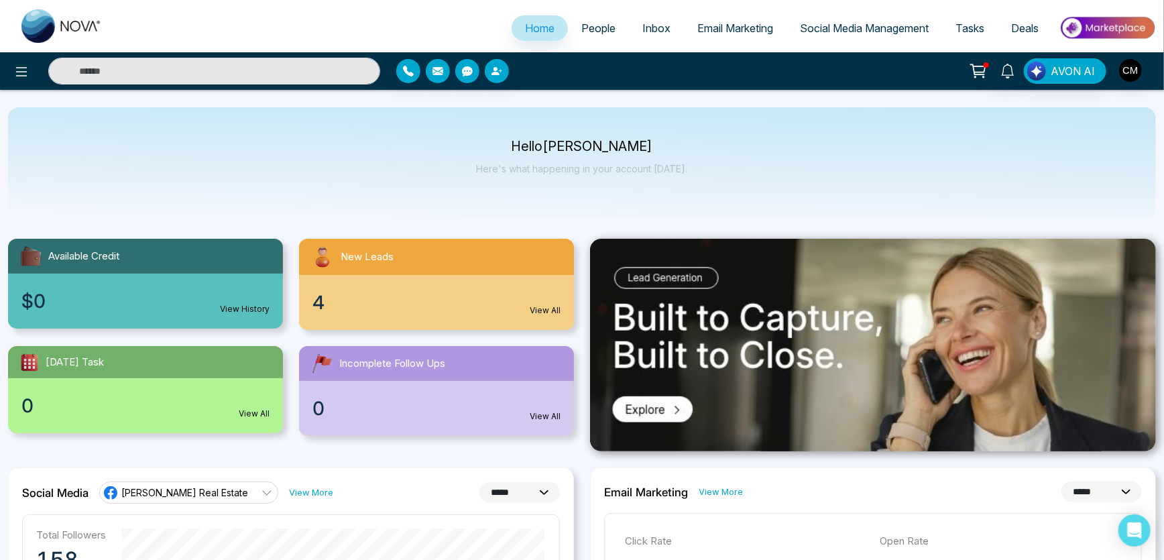
click at [592, 40] on link "People" at bounding box center [598, 27] width 61 height 25
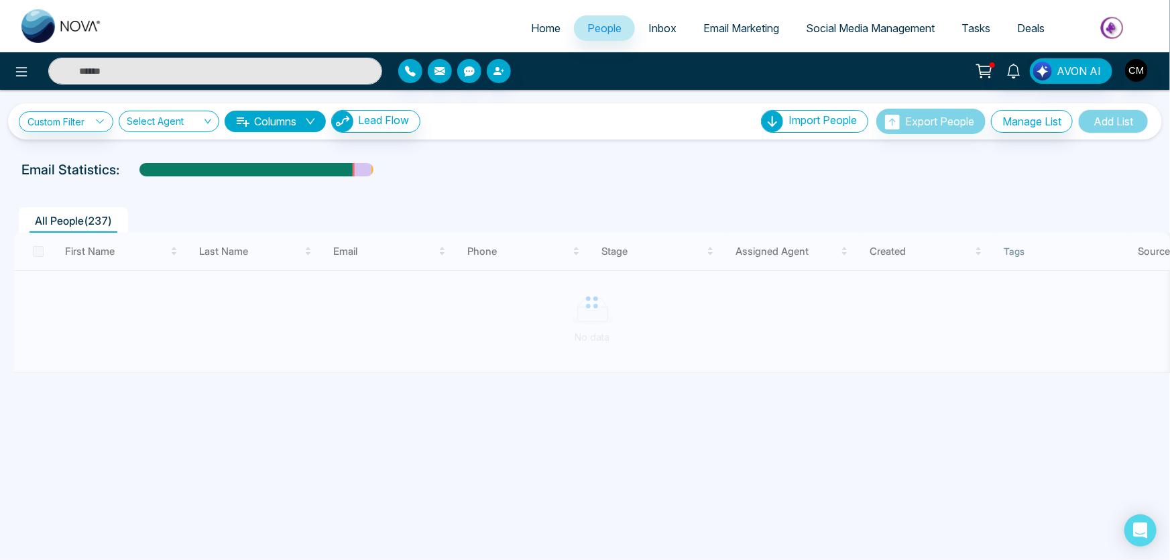
click at [145, 73] on input "text" at bounding box center [215, 71] width 334 height 27
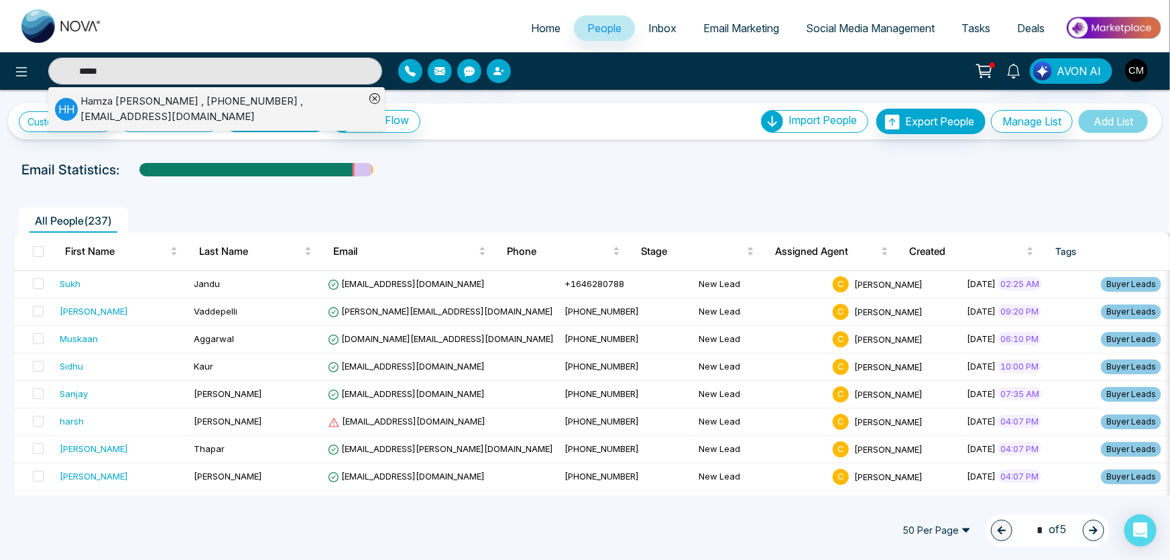
type input "*****"
click at [160, 106] on div "[PERSON_NAME] , [PHONE_NUMBER] , [EMAIL_ADDRESS][DOMAIN_NAME]" at bounding box center [222, 109] width 284 height 30
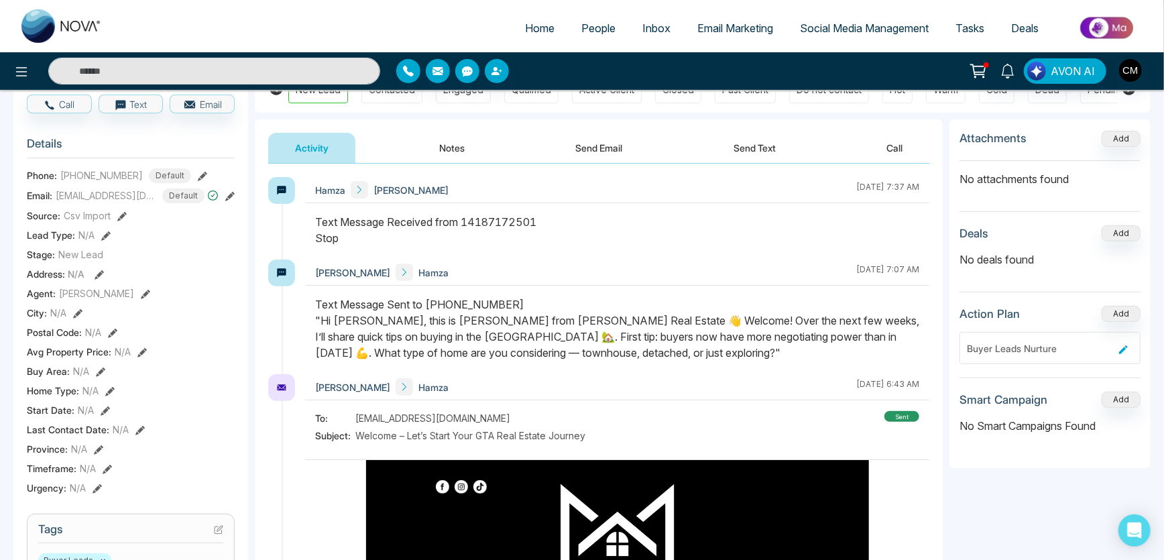
scroll to position [137, 0]
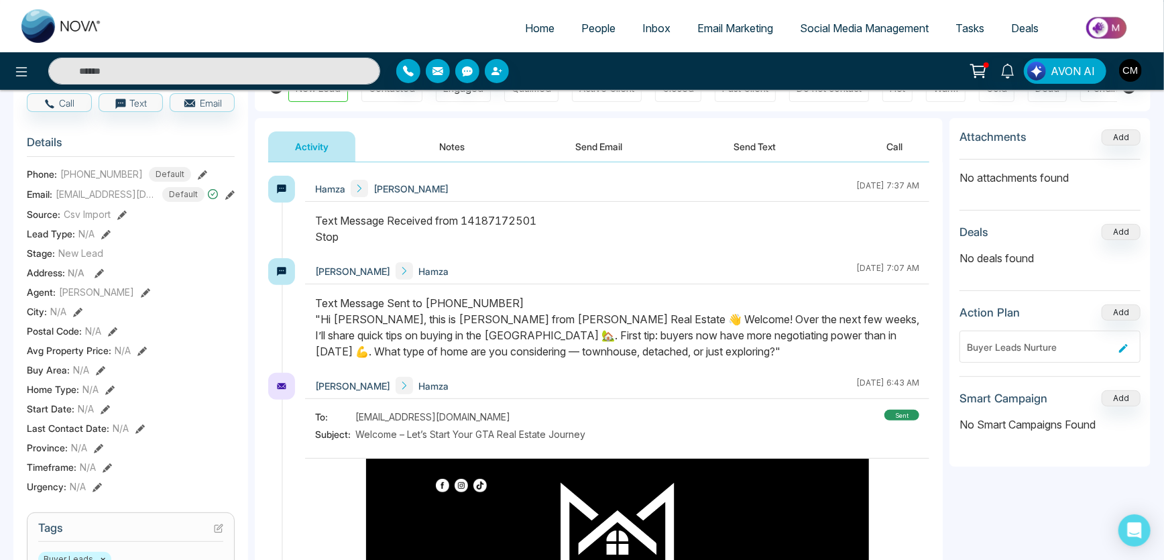
click at [1119, 302] on div "Attachments Add No attachments found Deals Add No deals found Action Plan Add B…" at bounding box center [1050, 292] width 201 height 349
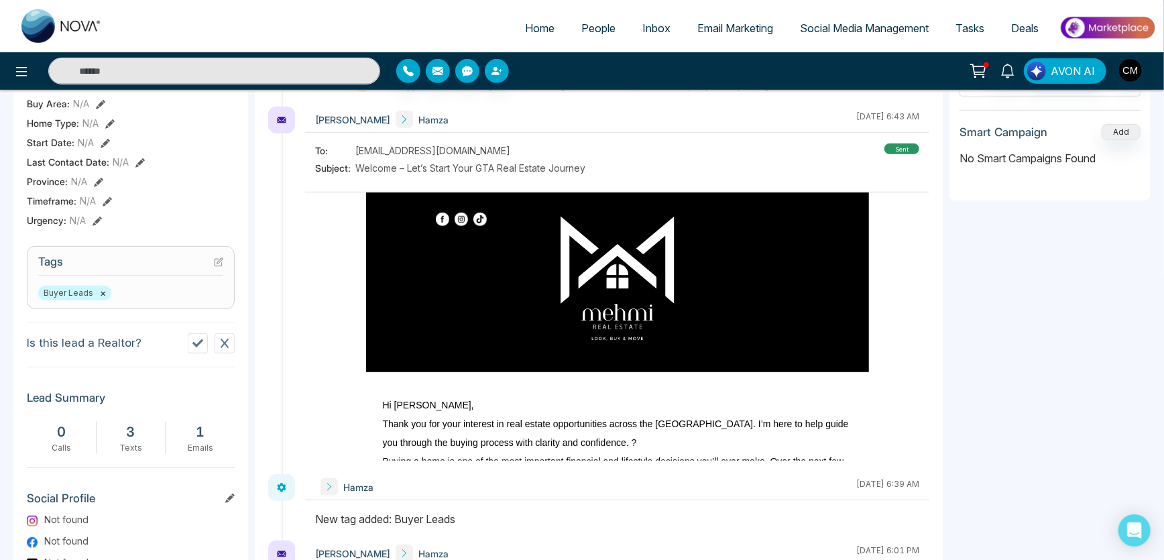
scroll to position [414, 0]
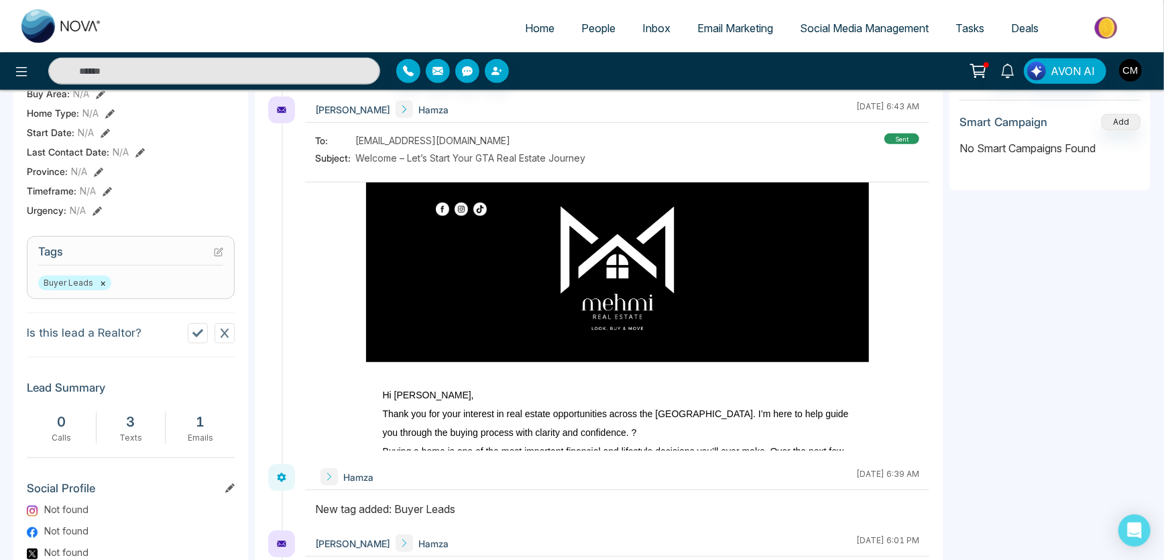
click at [164, 276] on div "Buyer Leads ×" at bounding box center [130, 283] width 185 height 15
click at [219, 251] on icon at bounding box center [219, 250] width 5 height 5
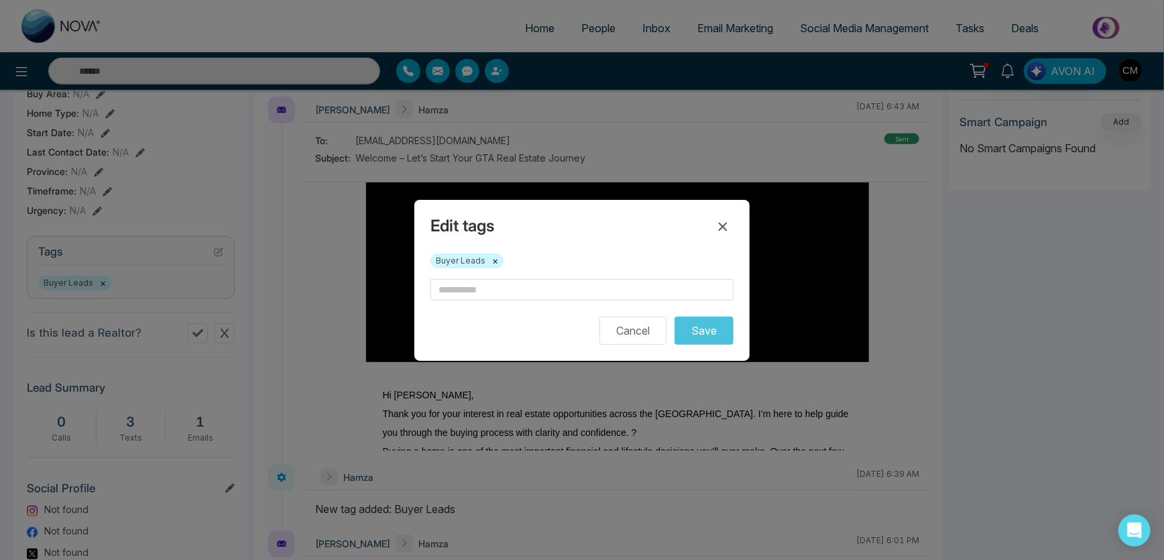
click at [495, 261] on button "×" at bounding box center [495, 261] width 6 height 12
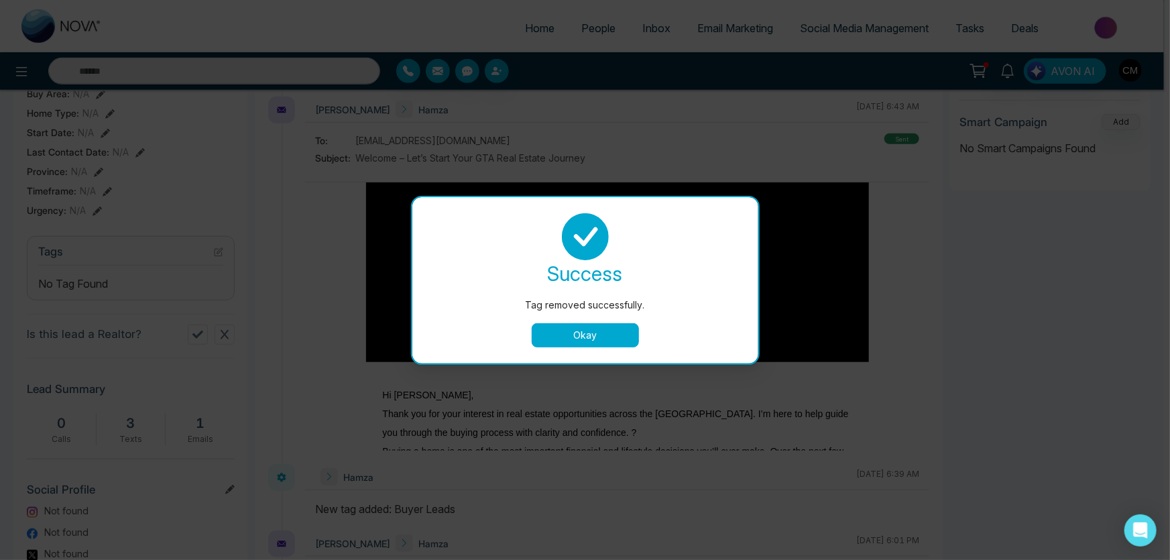
click at [596, 333] on button "Okay" at bounding box center [585, 335] width 107 height 24
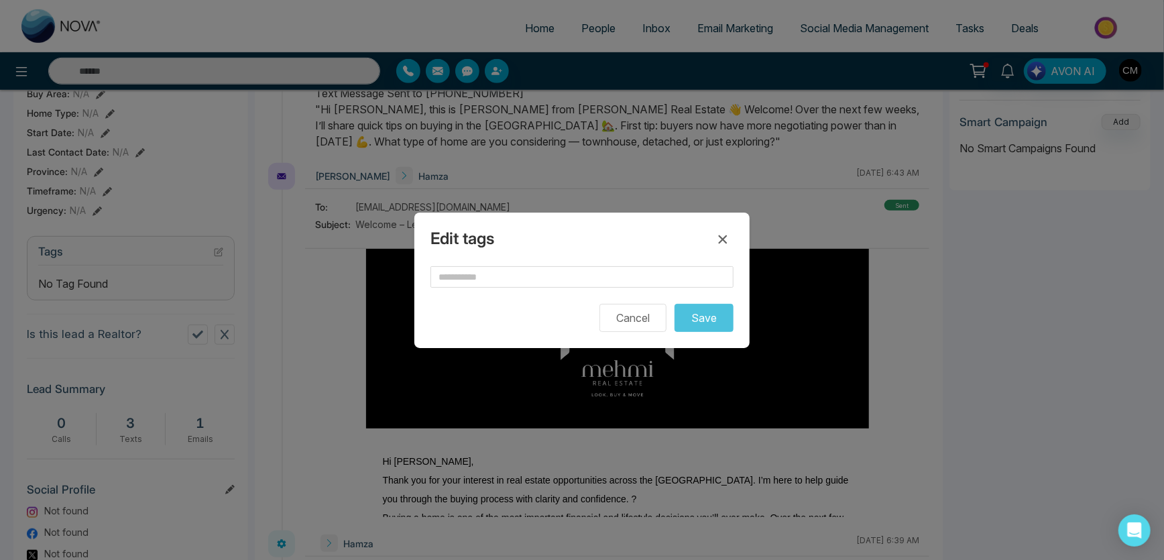
click at [734, 310] on div "Edit tags Cancel Save" at bounding box center [581, 280] width 335 height 135
click at [631, 283] on input "text" at bounding box center [582, 276] width 303 height 21
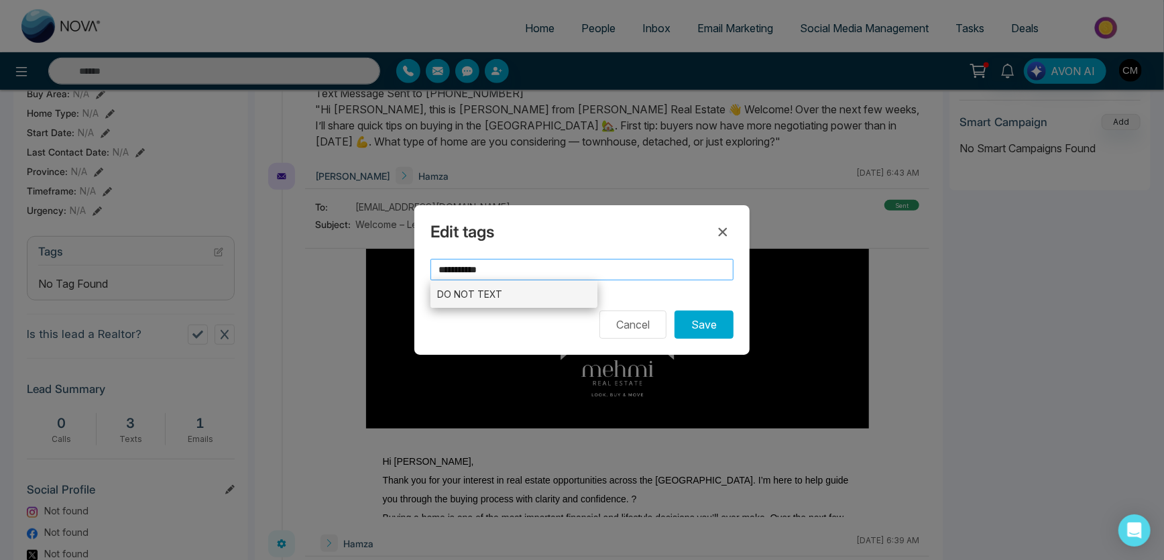
type input "**********"
click at [527, 289] on li "DO NOT TEXT" at bounding box center [514, 293] width 167 height 27
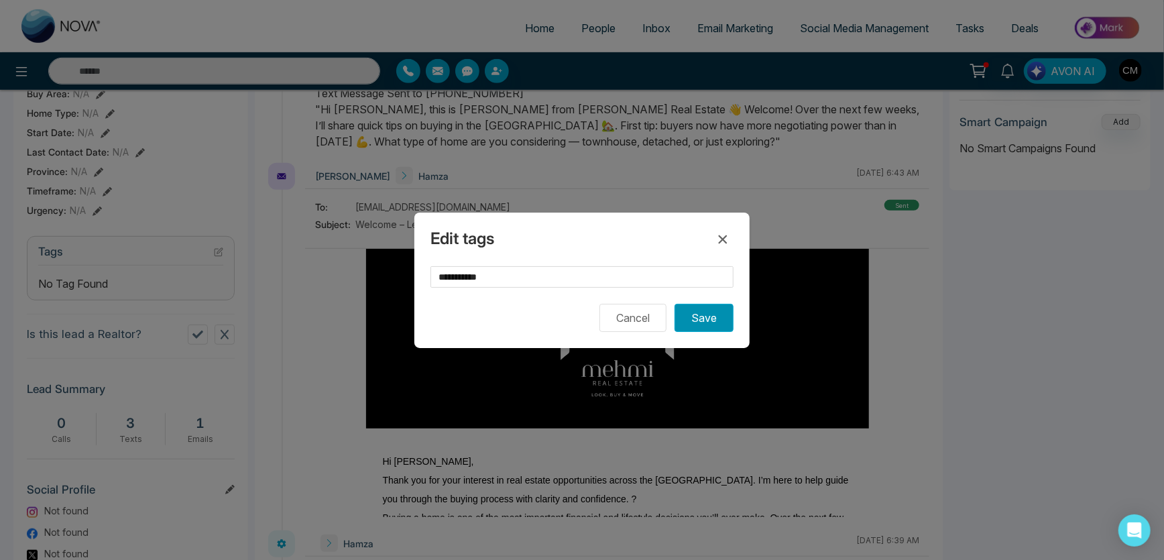
click at [718, 318] on button "Save" at bounding box center [704, 318] width 59 height 28
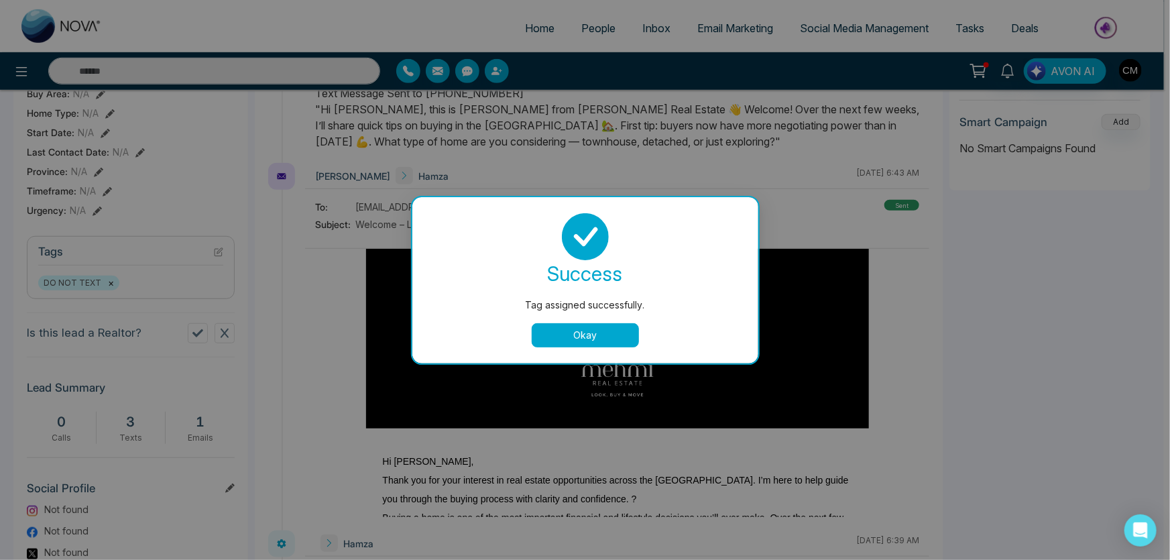
drag, startPoint x: 613, startPoint y: 316, endPoint x: 609, endPoint y: 330, distance: 14.6
click at [612, 317] on div "success Tag assigned successfully. Okay" at bounding box center [586, 280] width 314 height 134
click at [608, 331] on button "Okay" at bounding box center [585, 335] width 107 height 24
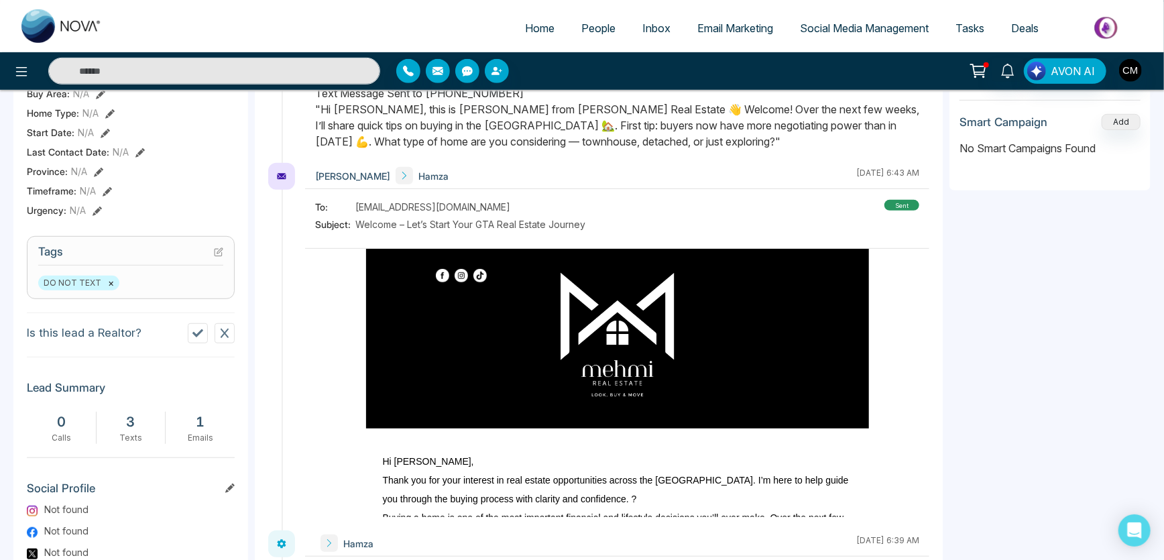
click at [34, 25] on img at bounding box center [61, 26] width 80 height 34
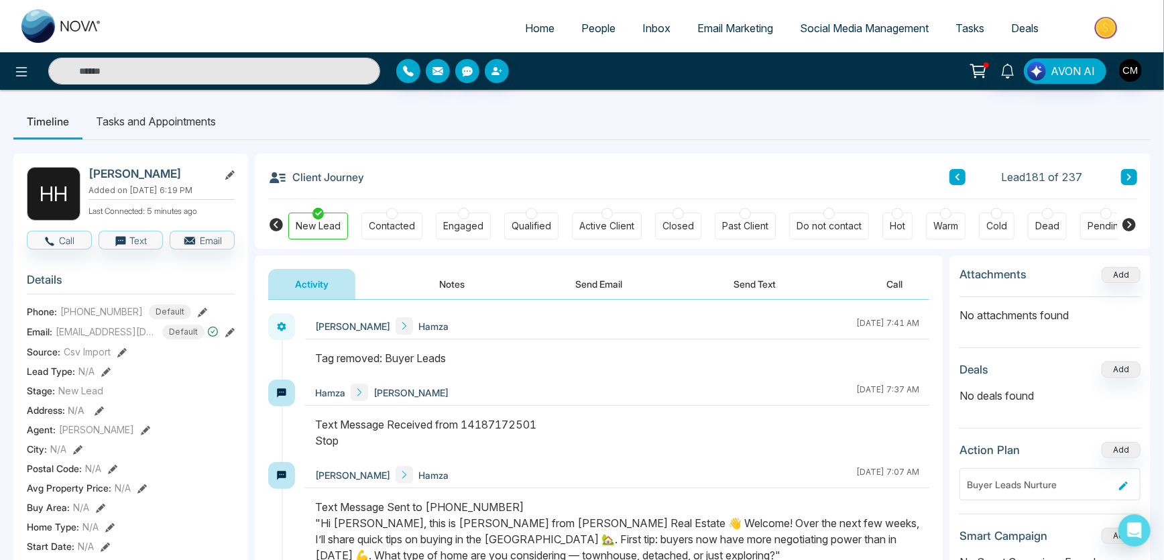
select select "*"
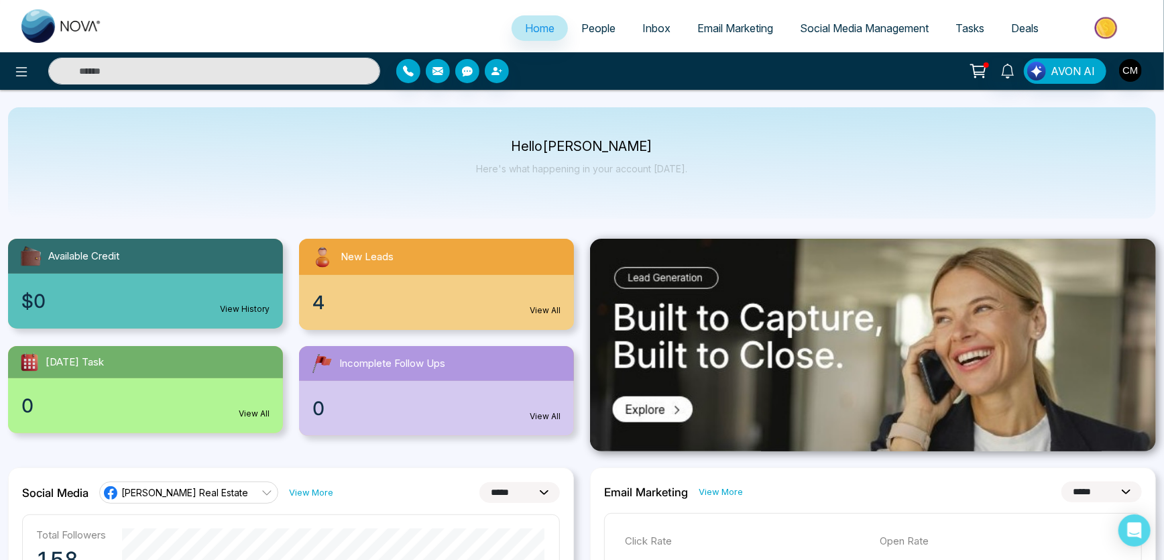
drag, startPoint x: 1162, startPoint y: 115, endPoint x: 1168, endPoint y: 174, distance: 59.3
click at [1164, 174] on html "**********" at bounding box center [582, 280] width 1164 height 560
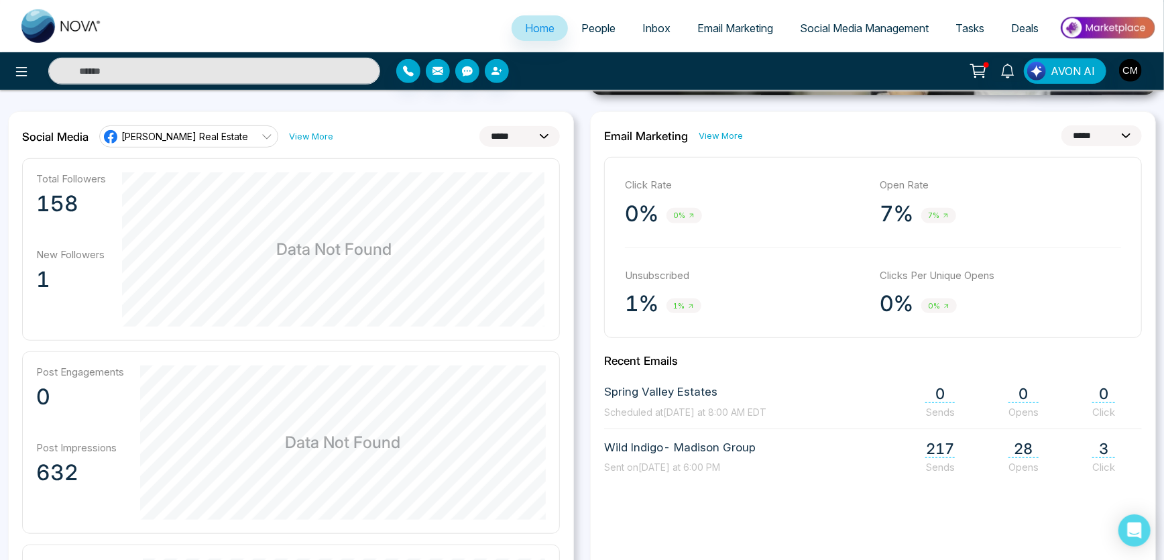
scroll to position [389, 0]
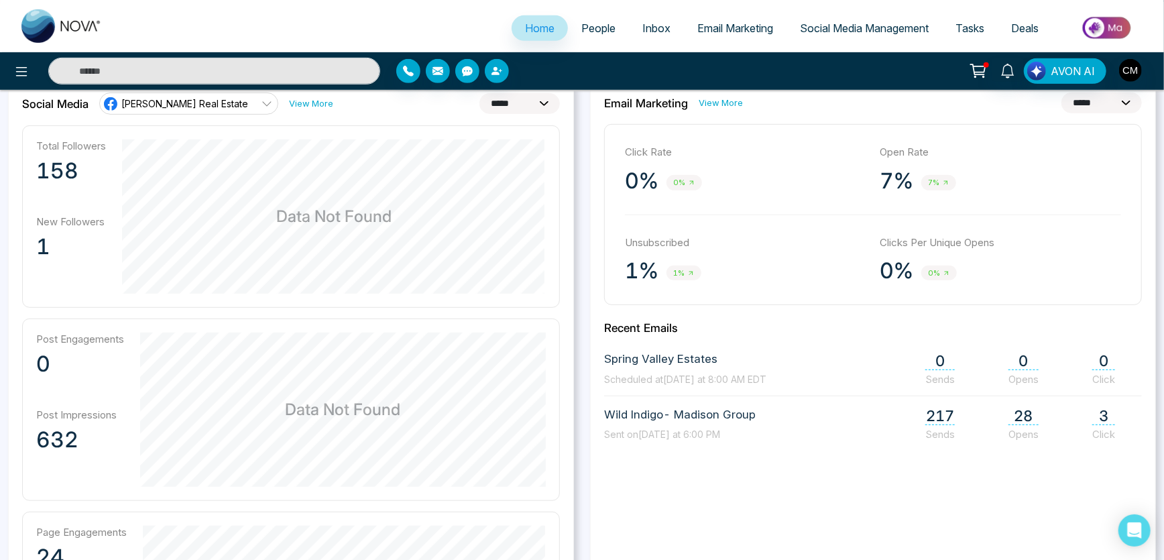
click at [989, 65] on div at bounding box center [986, 64] width 5 height 5
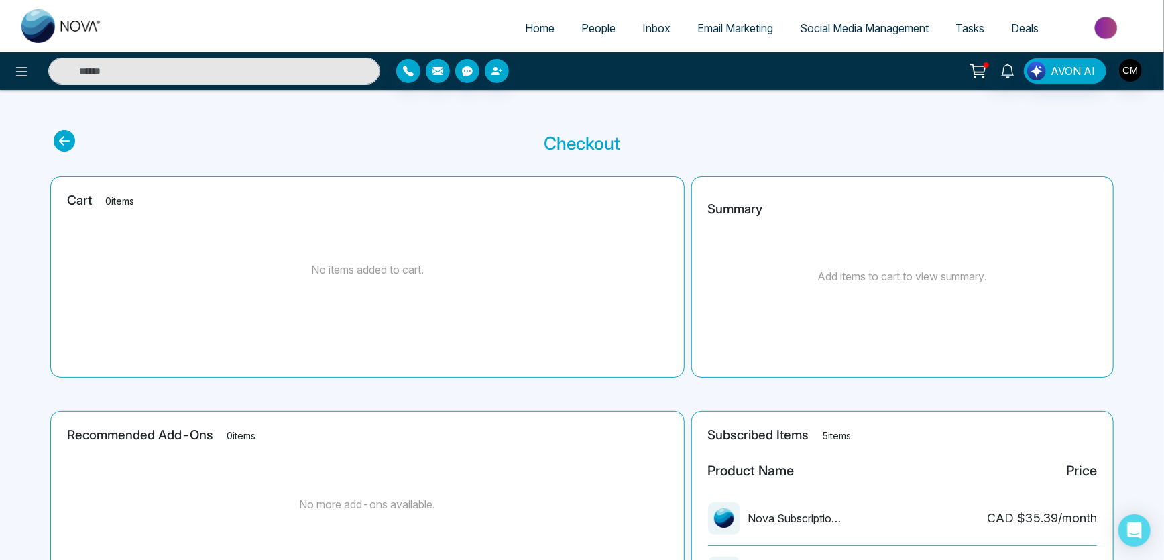
click at [629, 28] on link "Inbox" at bounding box center [656, 27] width 55 height 25
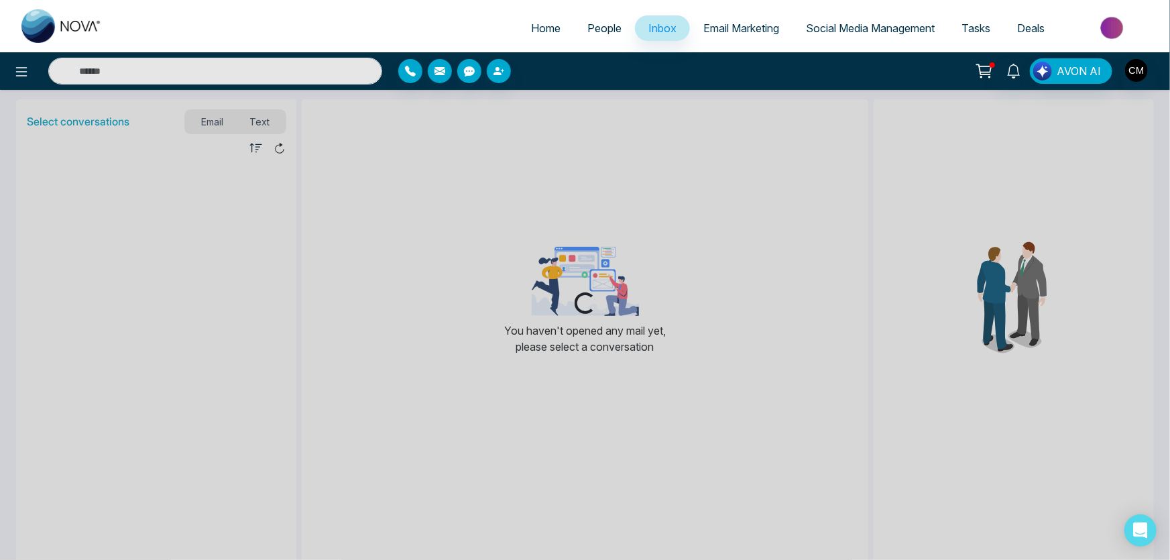
click at [724, 31] on span "Email Marketing" at bounding box center [742, 27] width 76 height 13
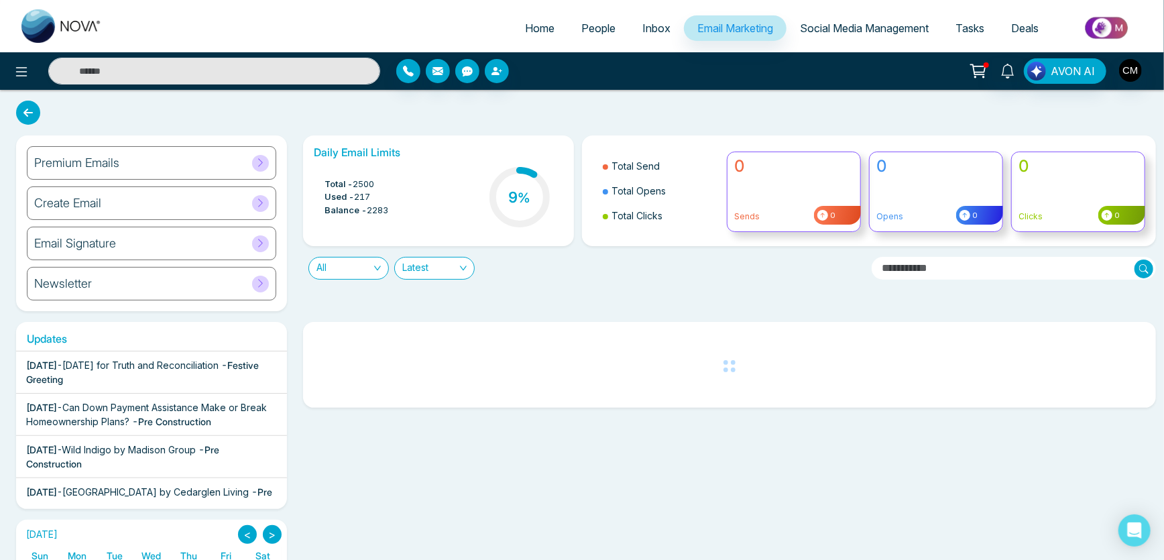
click at [605, 21] on span "People" at bounding box center [598, 27] width 34 height 13
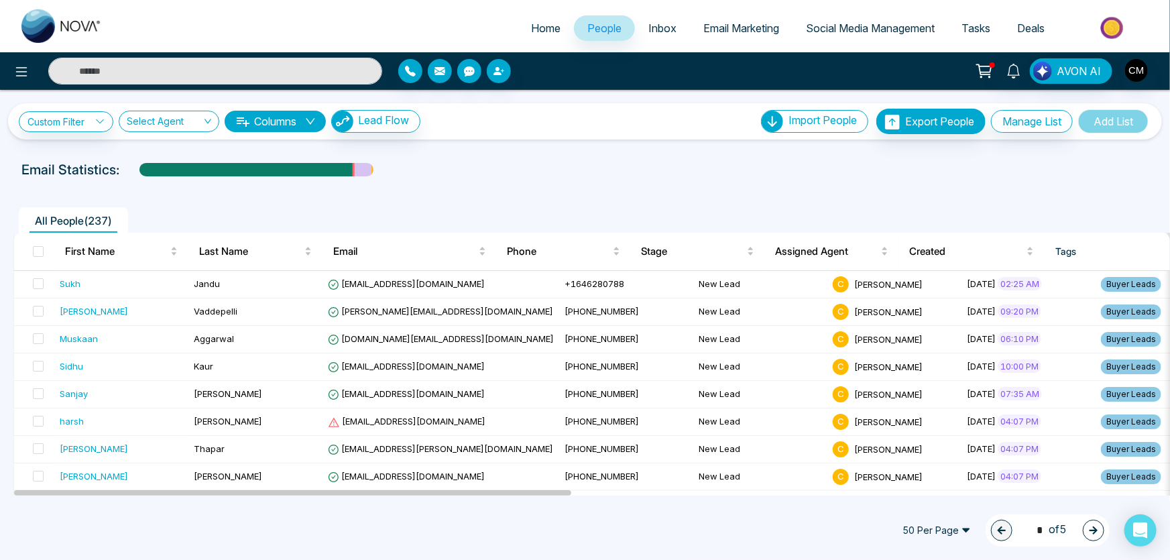
click at [753, 23] on span "Email Marketing" at bounding box center [742, 27] width 76 height 13
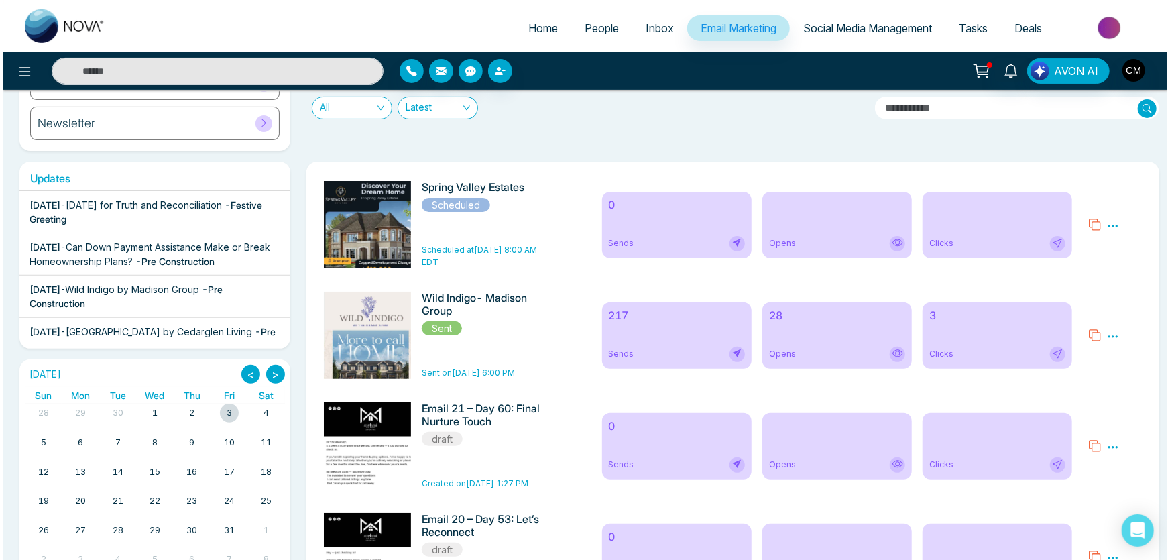
scroll to position [133, 0]
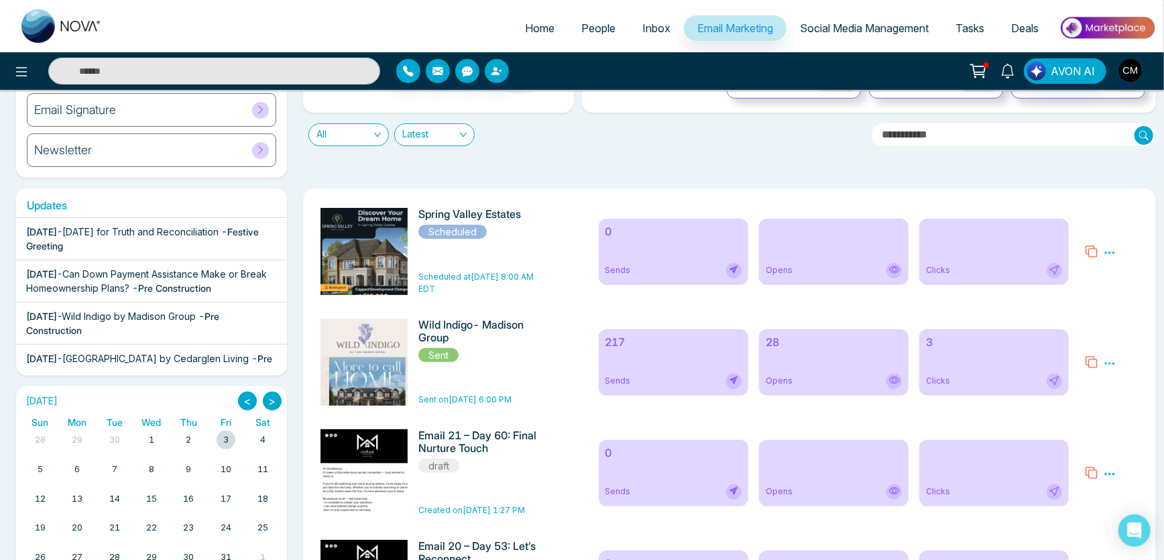
click at [1107, 247] on icon at bounding box center [1110, 253] width 12 height 12
click at [1073, 275] on span "Unschedule" at bounding box center [1078, 271] width 53 height 11
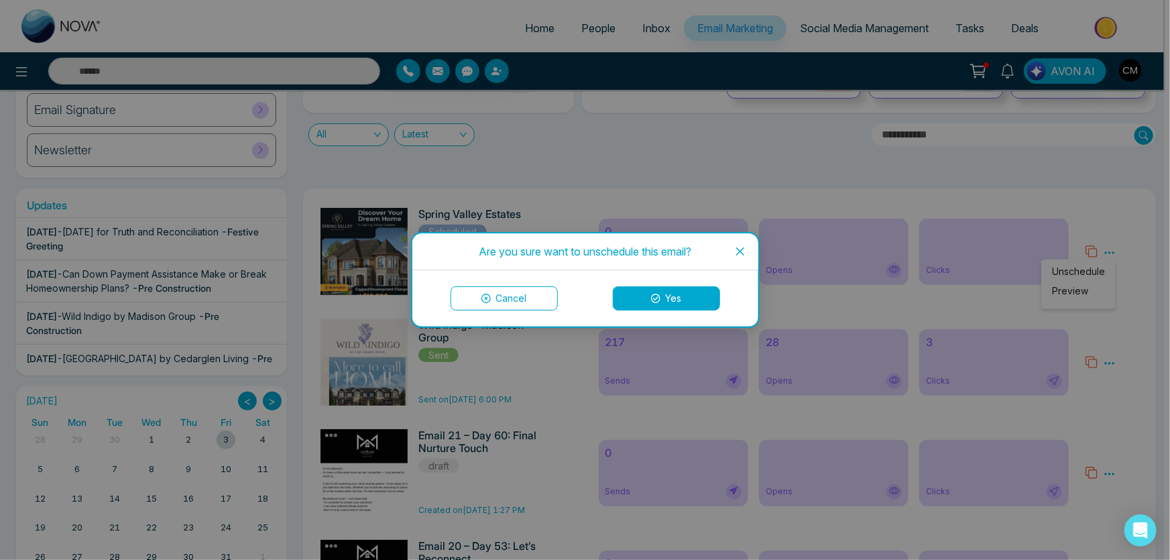
click at [682, 298] on button "Yes" at bounding box center [666, 298] width 107 height 24
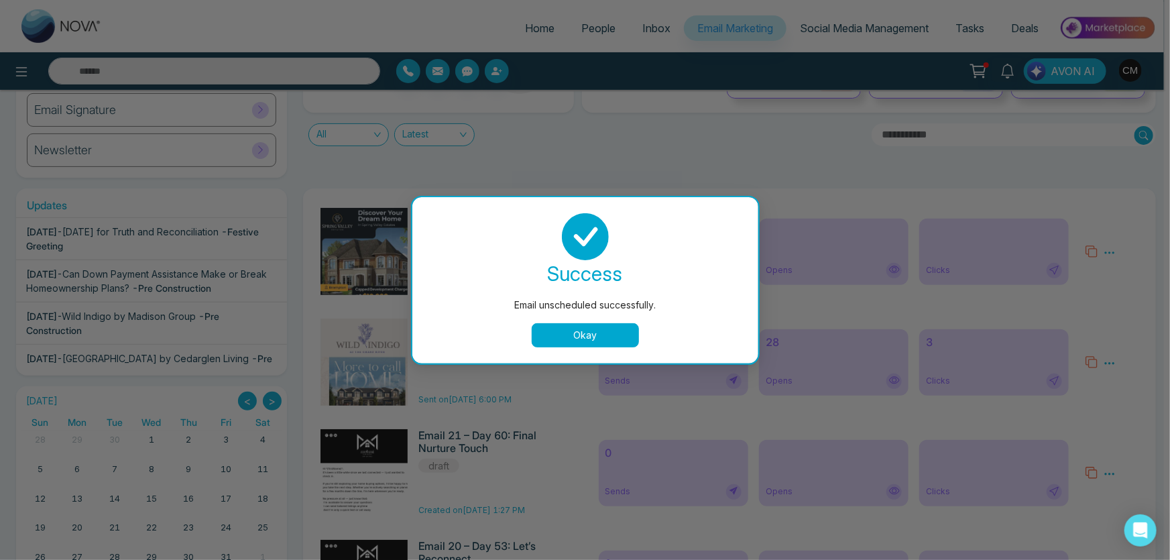
click at [591, 334] on button "Okay" at bounding box center [585, 335] width 107 height 24
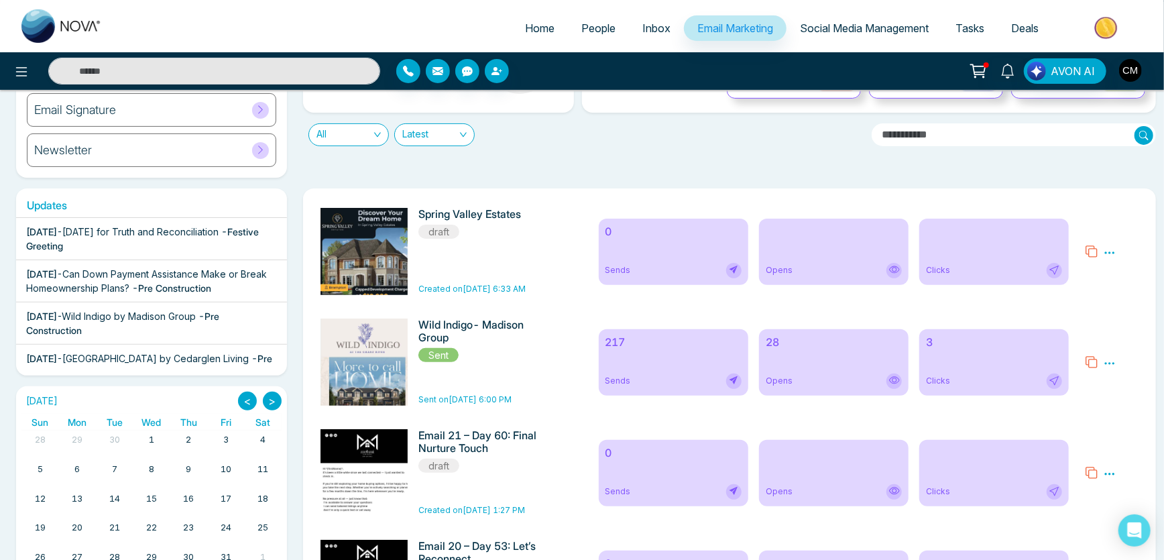
click at [1111, 247] on icon at bounding box center [1110, 253] width 12 height 12
click at [1115, 271] on span "Preview" at bounding box center [1133, 271] width 36 height 11
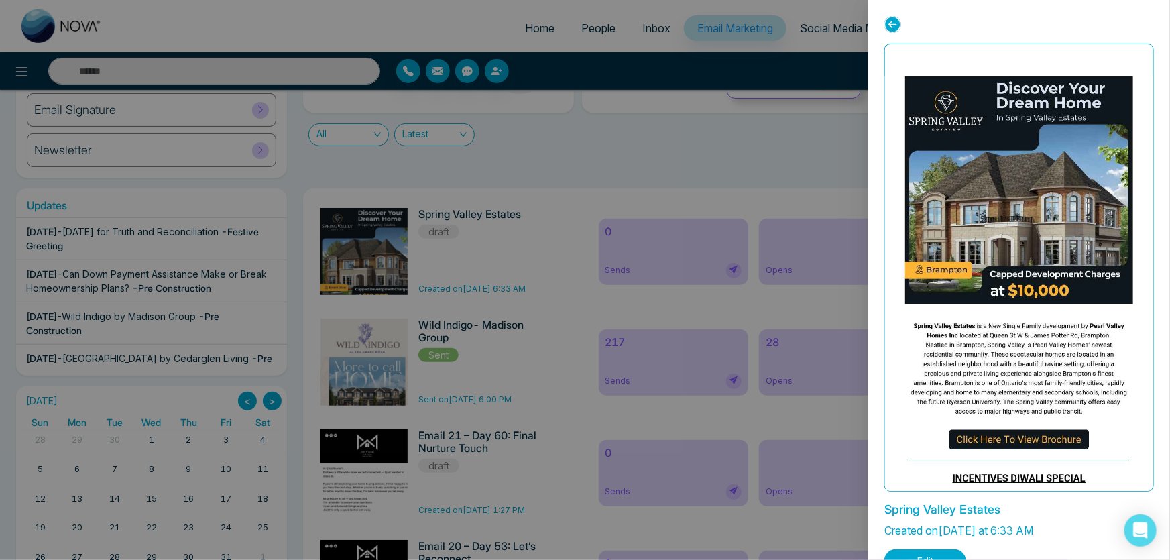
scroll to position [27, 0]
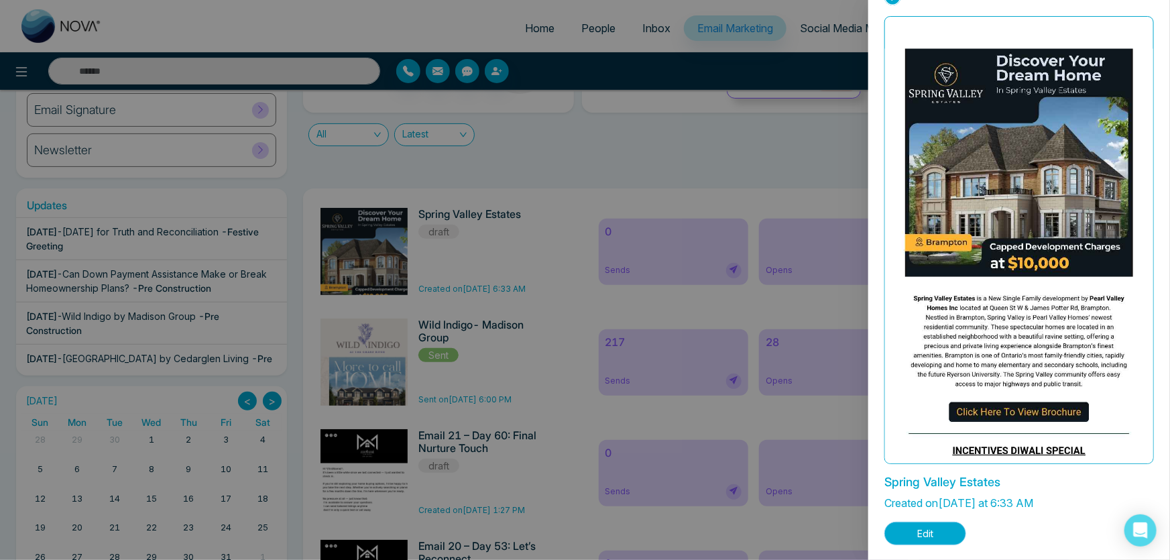
click at [911, 524] on button "Edit" at bounding box center [926, 533] width 82 height 23
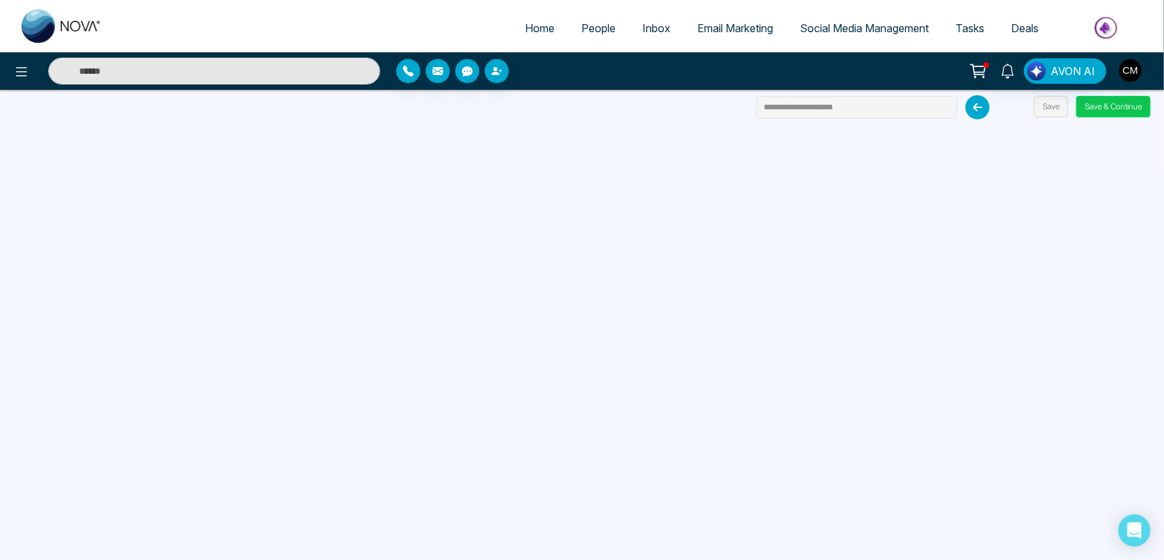
click at [1119, 109] on button "Save & Continue" at bounding box center [1113, 106] width 74 height 21
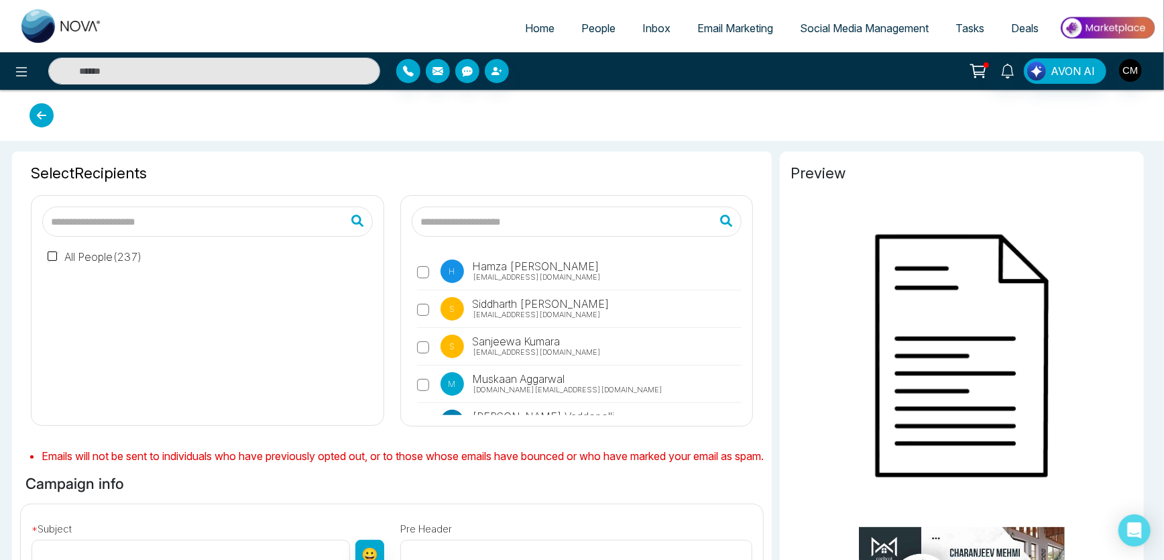
type input "**********"
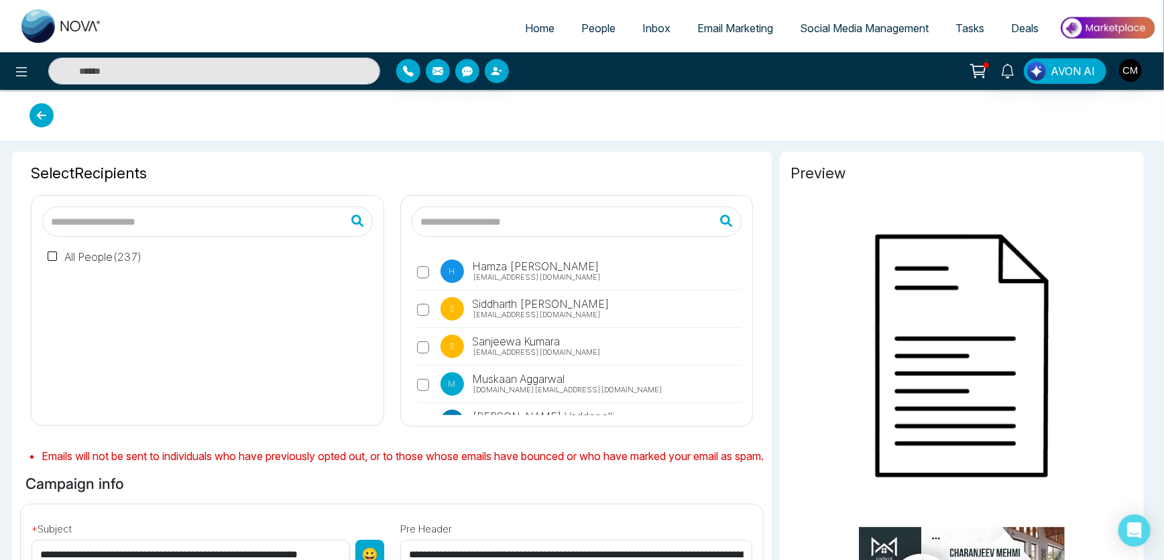
click at [93, 256] on label "All People ( 237 )" at bounding box center [95, 257] width 95 height 16
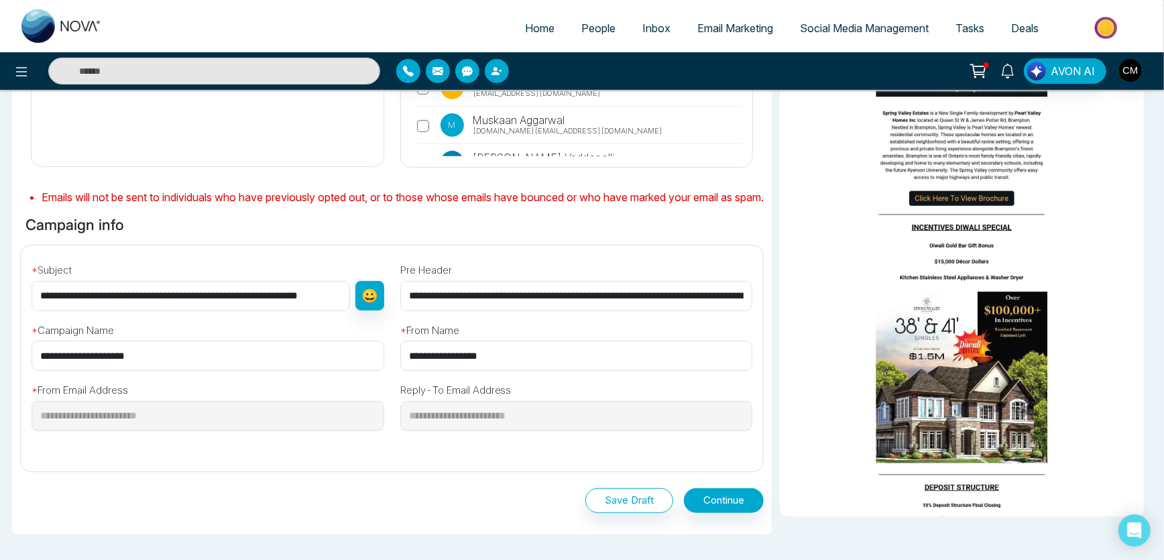
scroll to position [268, 0]
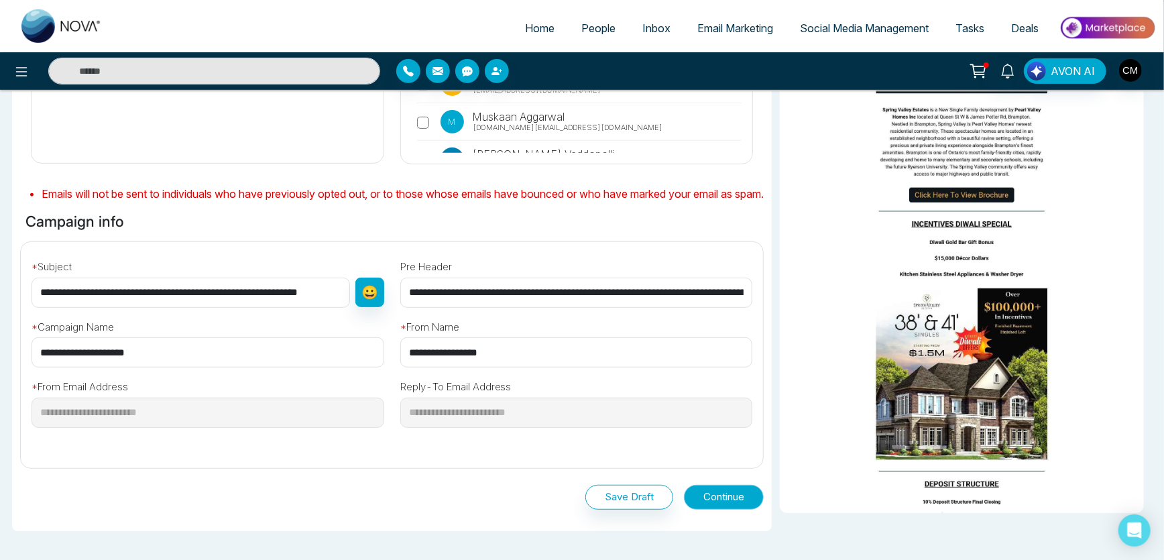
click at [722, 510] on button "Continue" at bounding box center [724, 497] width 80 height 25
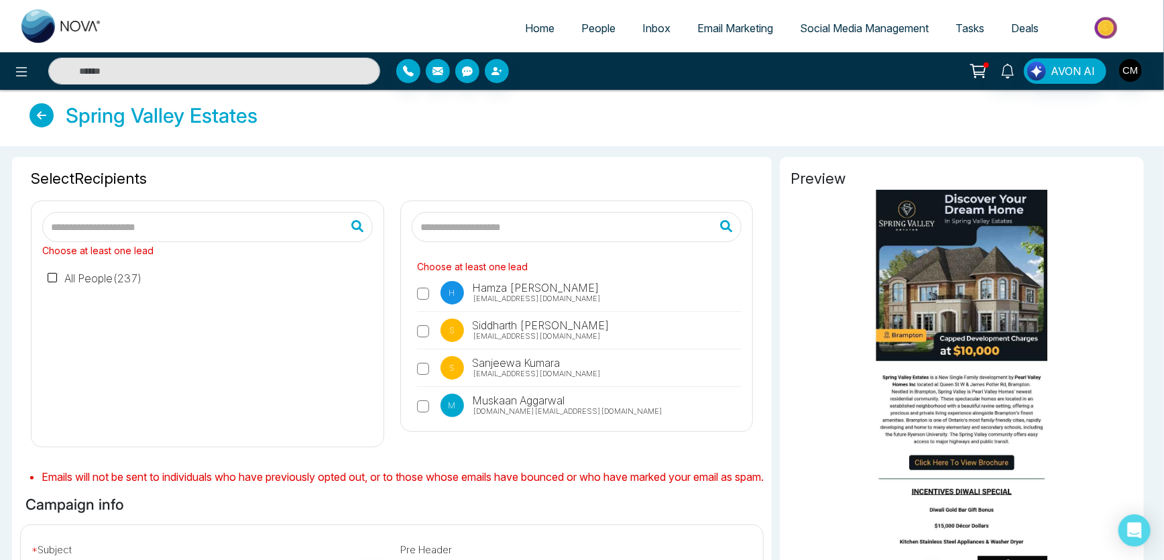
scroll to position [0, 0]
click at [111, 275] on label "All People ( 237 )" at bounding box center [95, 278] width 95 height 16
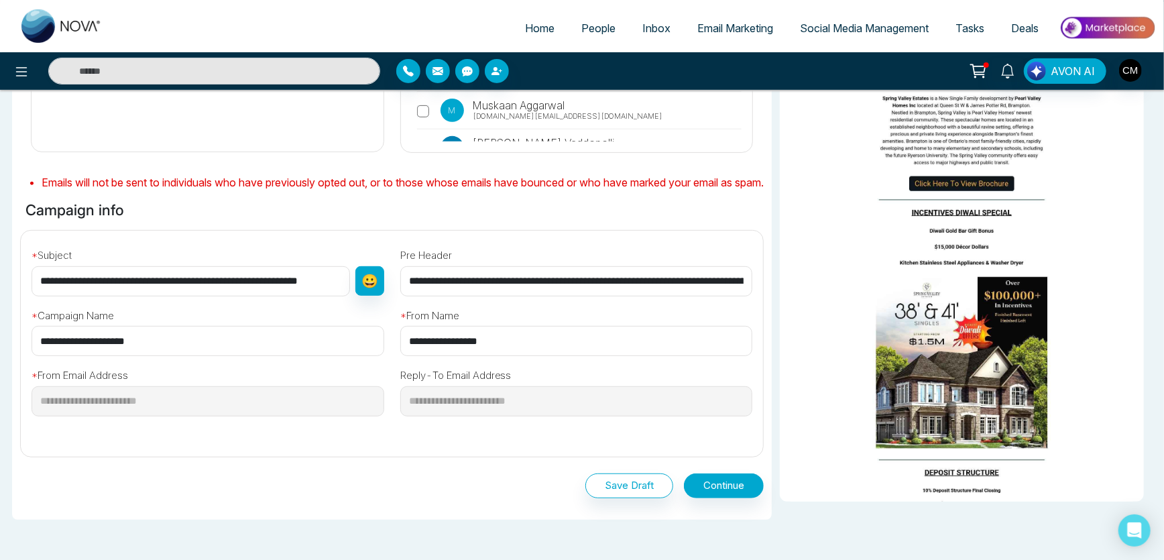
scroll to position [370, 0]
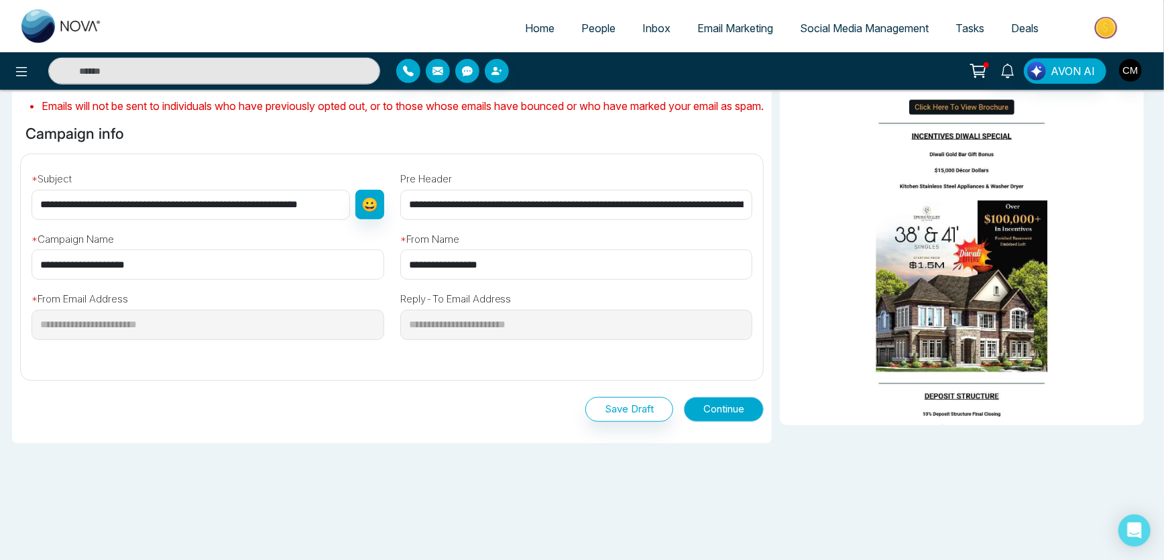
click at [688, 409] on button "Continue" at bounding box center [724, 409] width 80 height 25
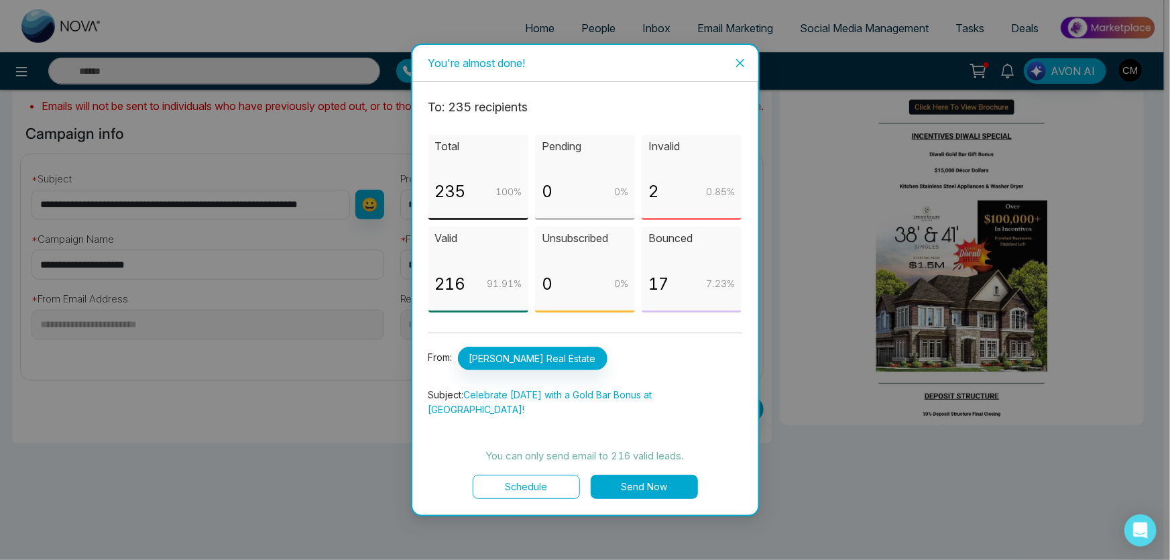
click at [524, 484] on button "Schedule" at bounding box center [526, 487] width 107 height 24
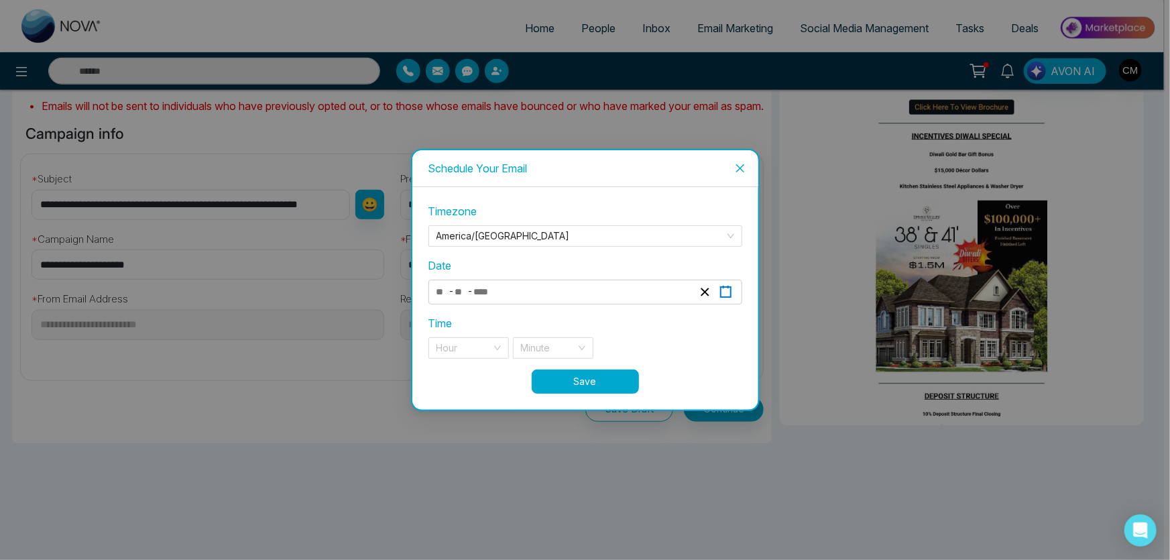
click at [728, 298] on button "button" at bounding box center [726, 292] width 21 height 18
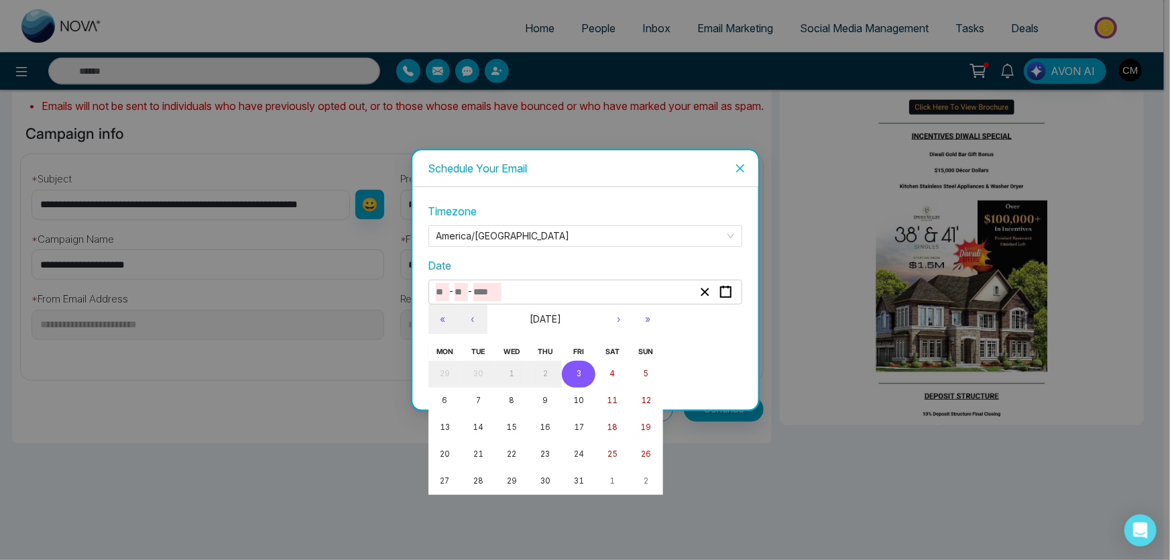
click at [586, 376] on button "3" at bounding box center [579, 374] width 34 height 27
type input "**"
type input "*"
type input "****"
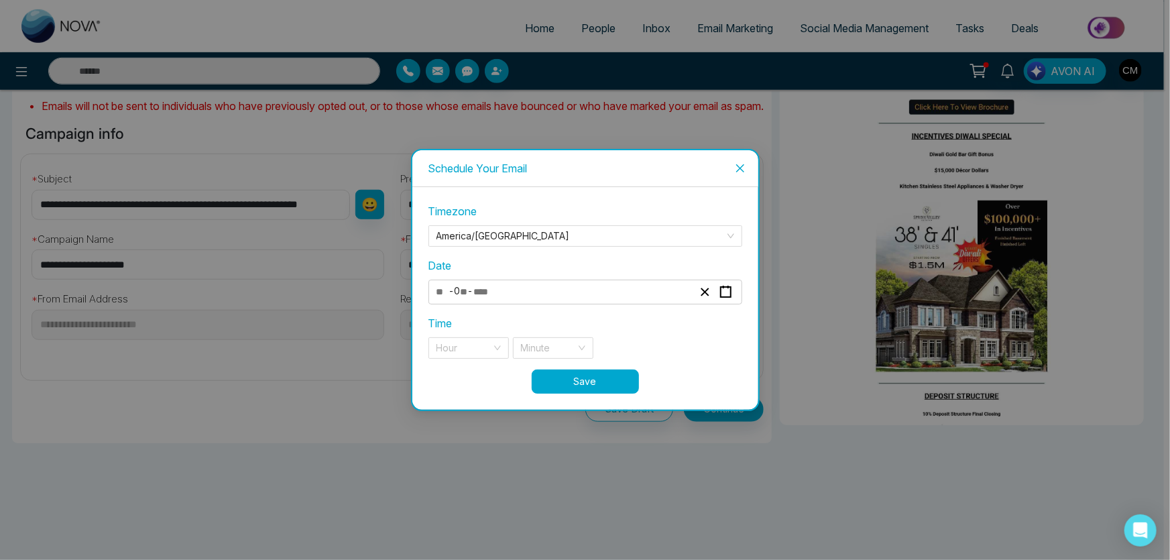
drag, startPoint x: 750, startPoint y: 330, endPoint x: 544, endPoint y: 319, distance: 206.2
click at [749, 330] on div "**********" at bounding box center [585, 298] width 346 height 223
click at [490, 345] on div "Hour" at bounding box center [469, 347] width 80 height 21
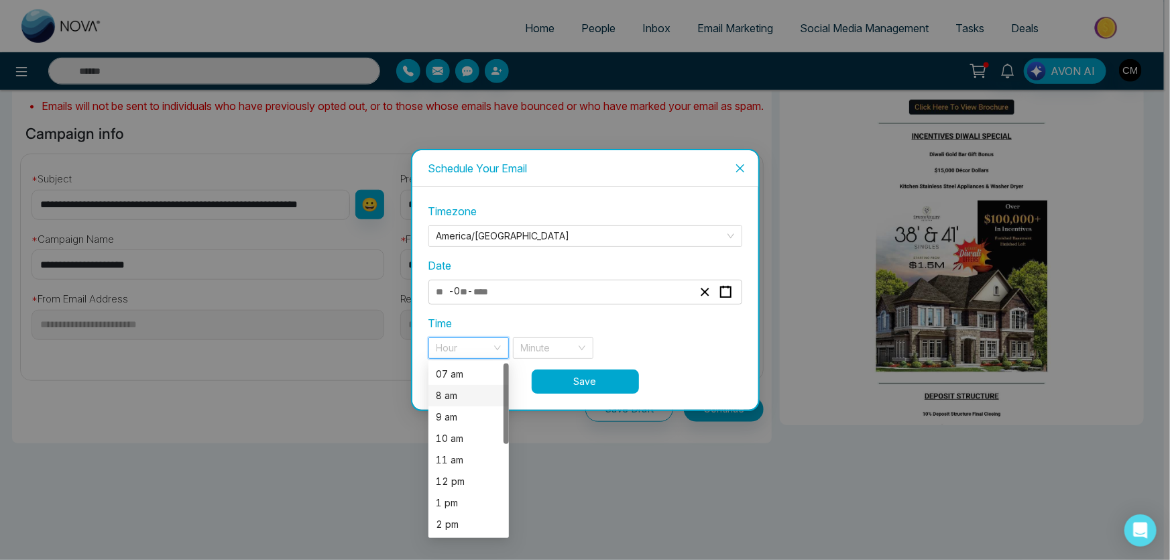
click at [452, 396] on div "8 am" at bounding box center [469, 395] width 64 height 15
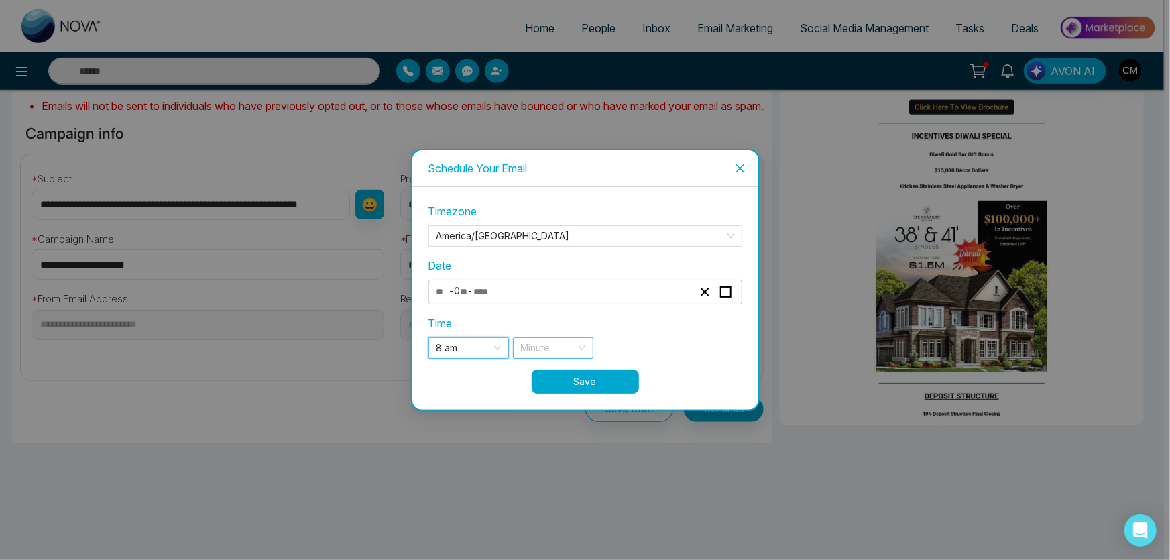
click at [563, 344] on input "search" at bounding box center [548, 348] width 55 height 20
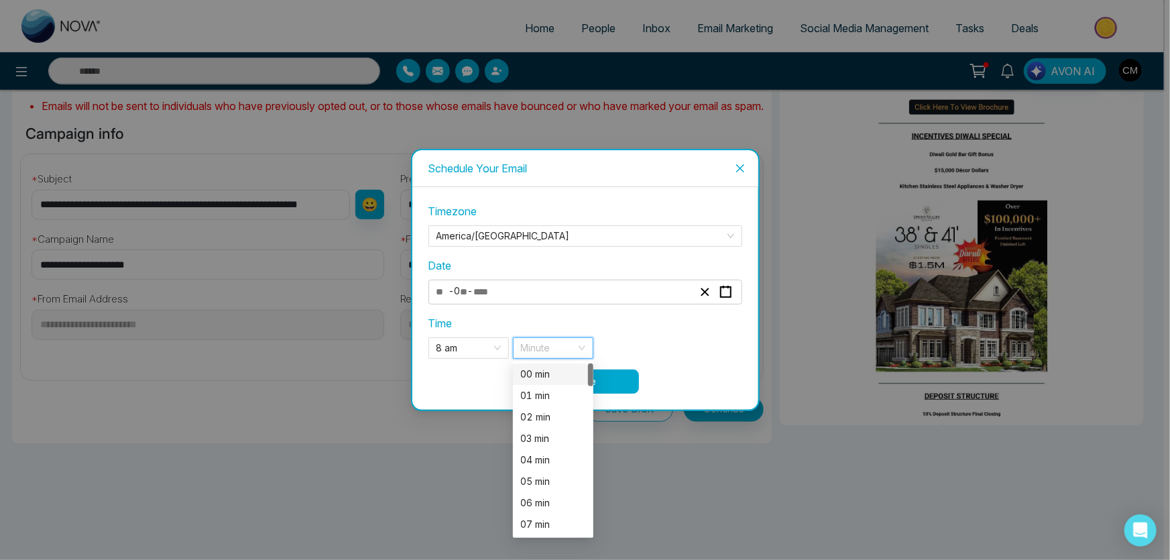
click at [561, 376] on div "00 min" at bounding box center [553, 374] width 64 height 15
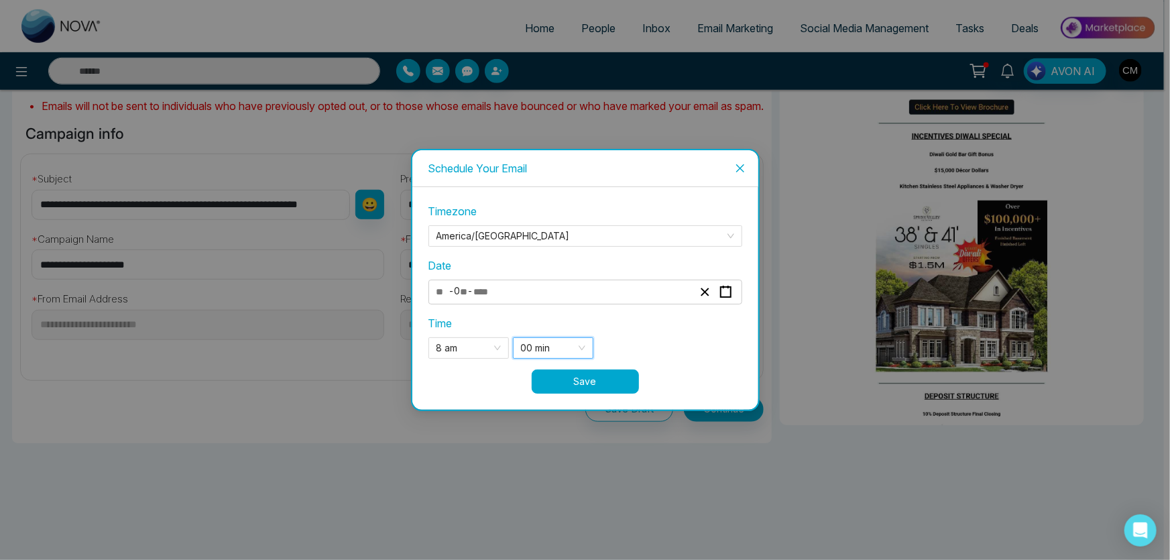
click at [604, 380] on button "Save" at bounding box center [585, 382] width 107 height 24
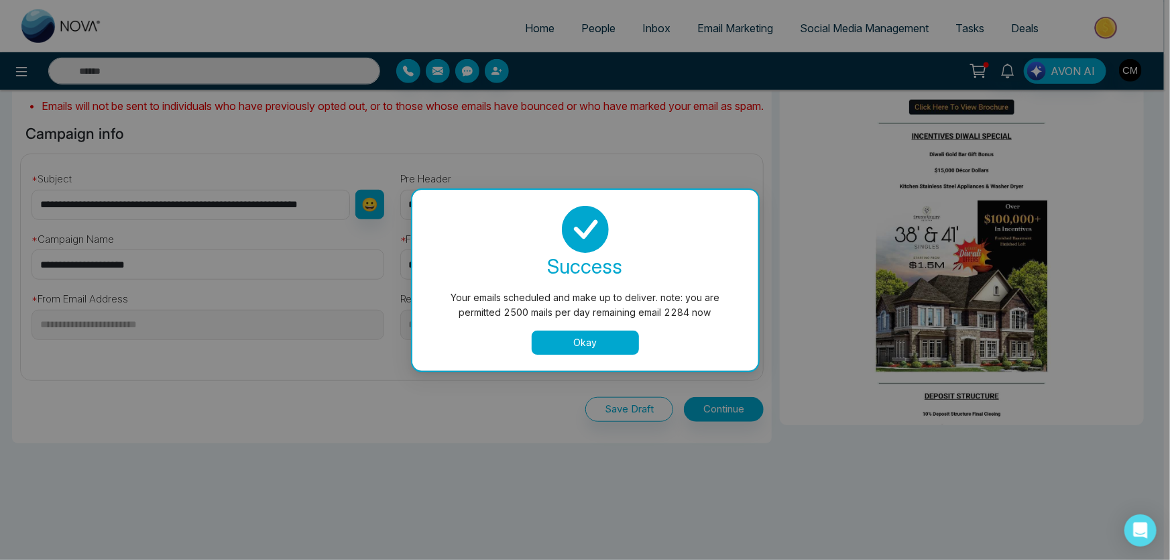
click at [596, 343] on button "Okay" at bounding box center [585, 343] width 107 height 24
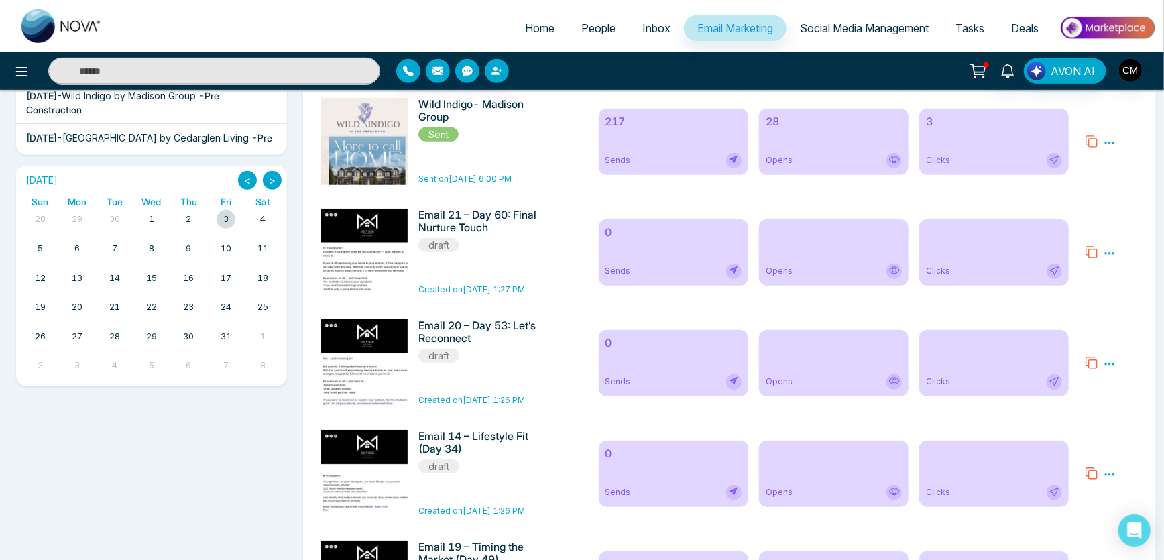
scroll to position [361, 0]
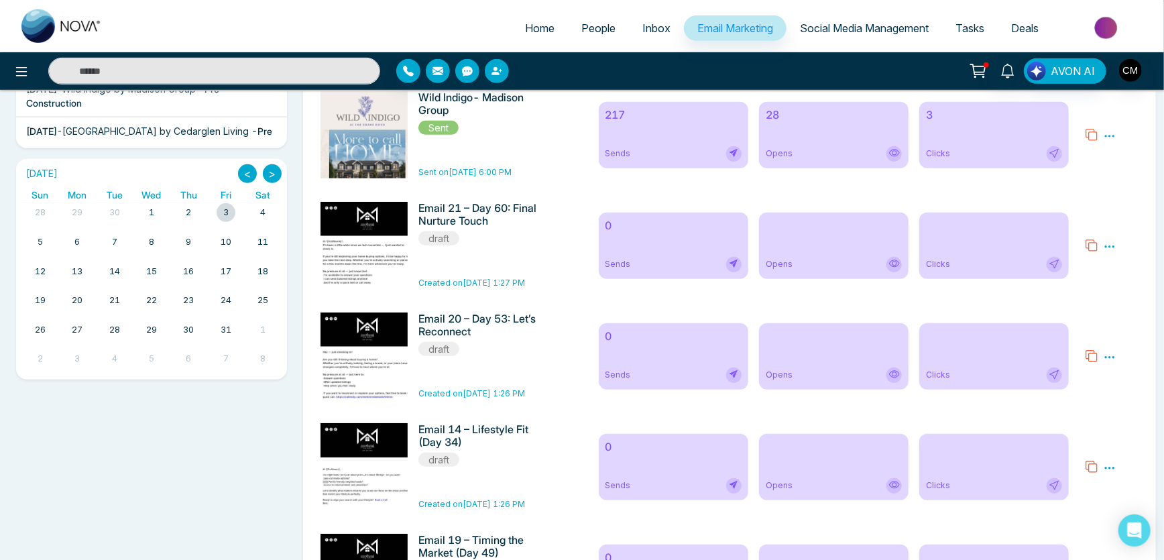
click at [1113, 245] on icon at bounding box center [1110, 247] width 12 height 12
click at [1129, 309] on span "Delete" at bounding box center [1130, 304] width 30 height 11
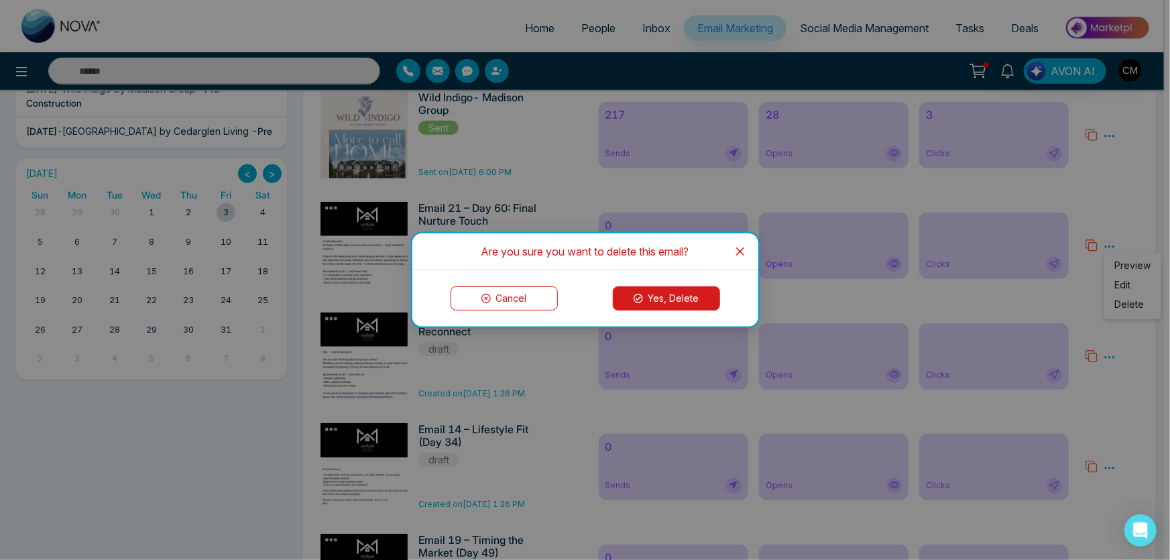
click at [665, 294] on button "Yes, Delete" at bounding box center [666, 298] width 107 height 24
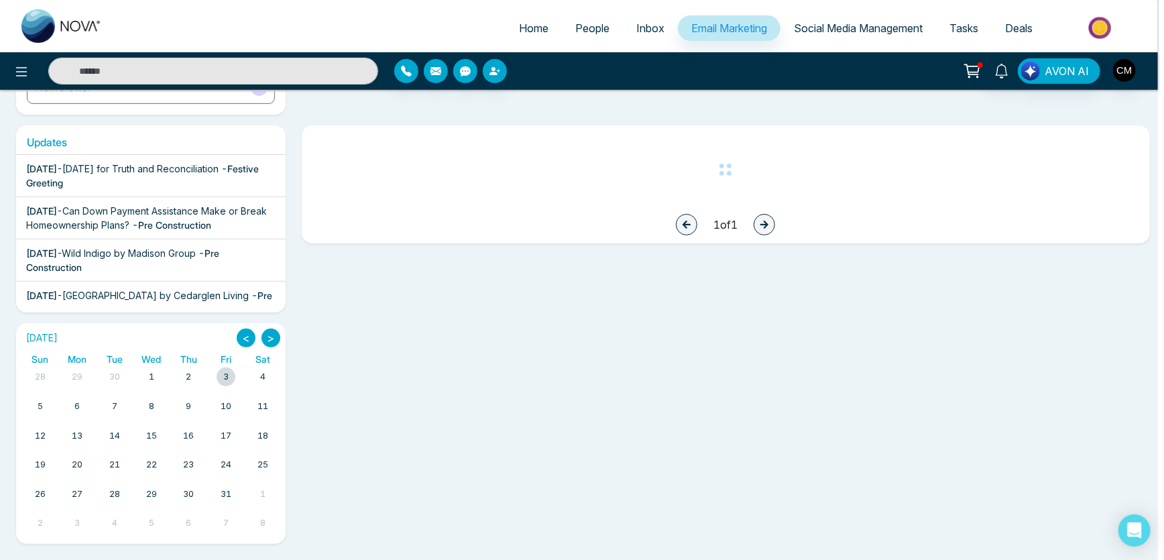
scroll to position [195, 0]
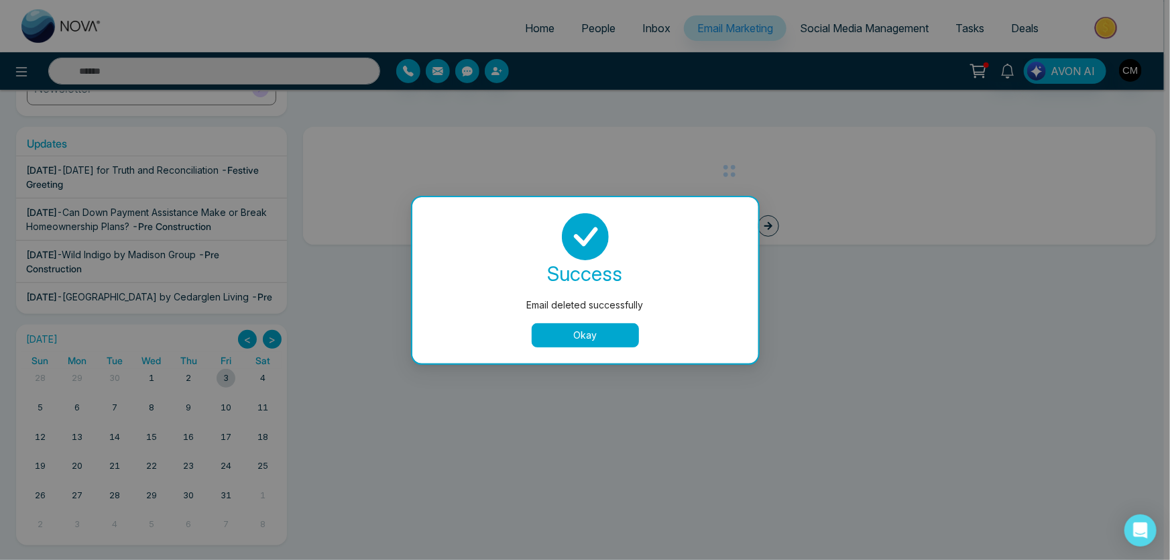
click at [587, 331] on button "Okay" at bounding box center [585, 335] width 107 height 24
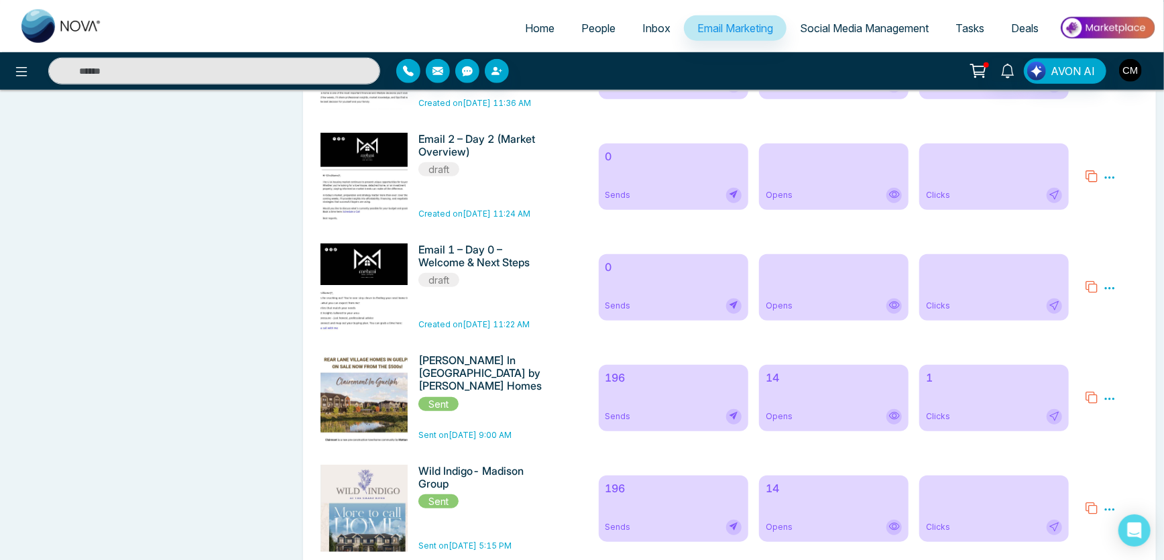
scroll to position [3808, 0]
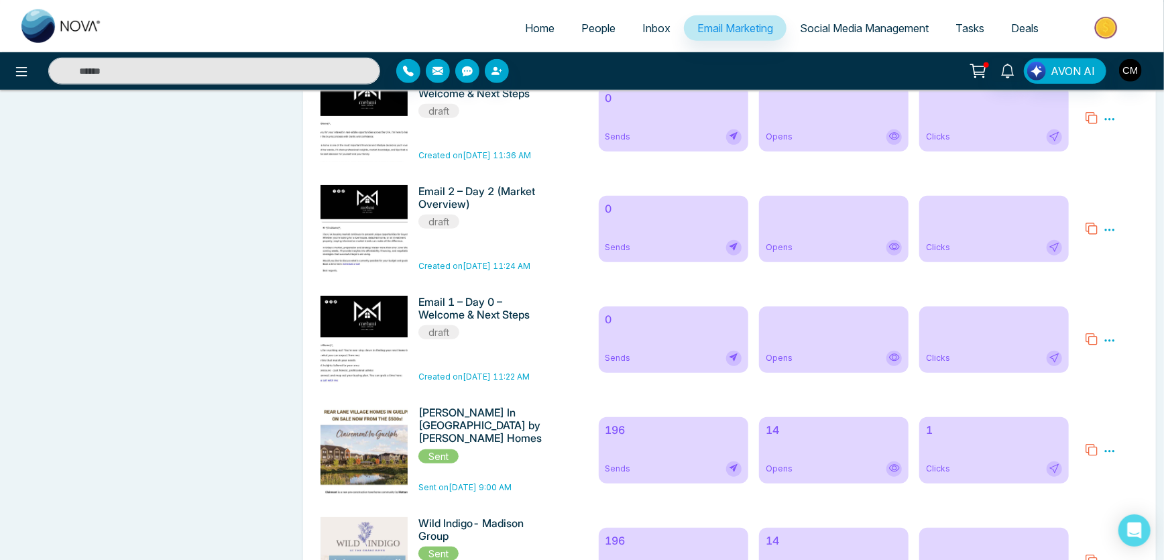
click at [1113, 347] on icon at bounding box center [1110, 341] width 12 height 12
click at [1123, 404] on span "Delete" at bounding box center [1130, 398] width 30 height 11
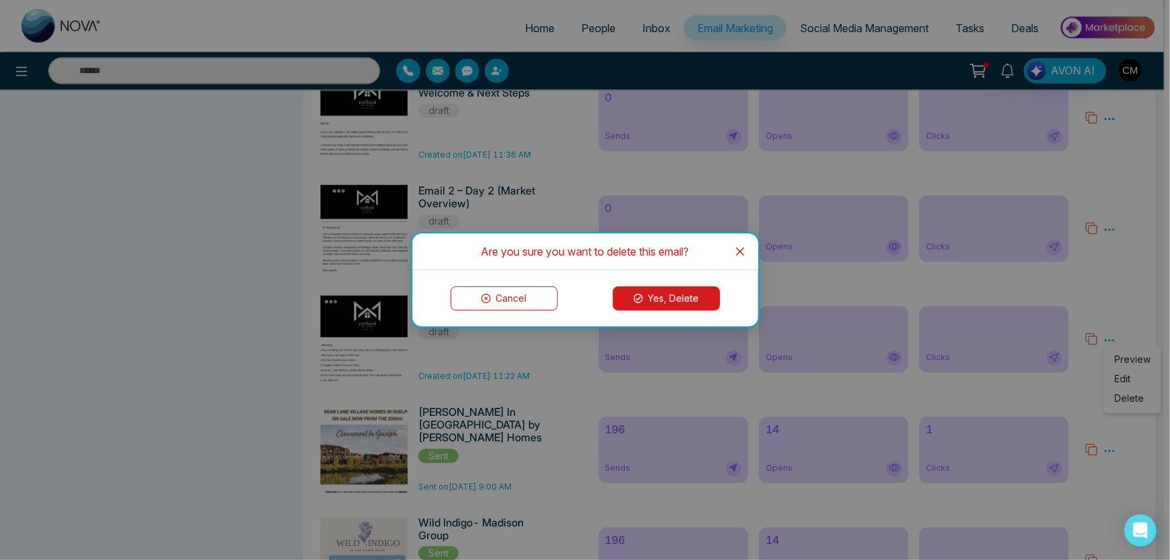
click at [677, 298] on button "Yes, Delete" at bounding box center [666, 298] width 107 height 24
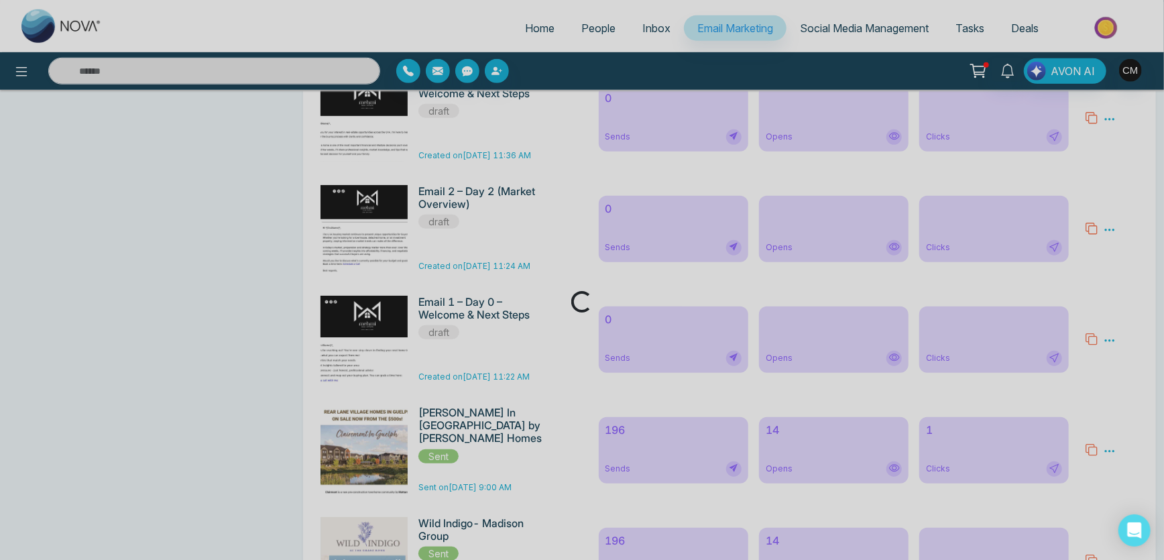
scroll to position [195, 0]
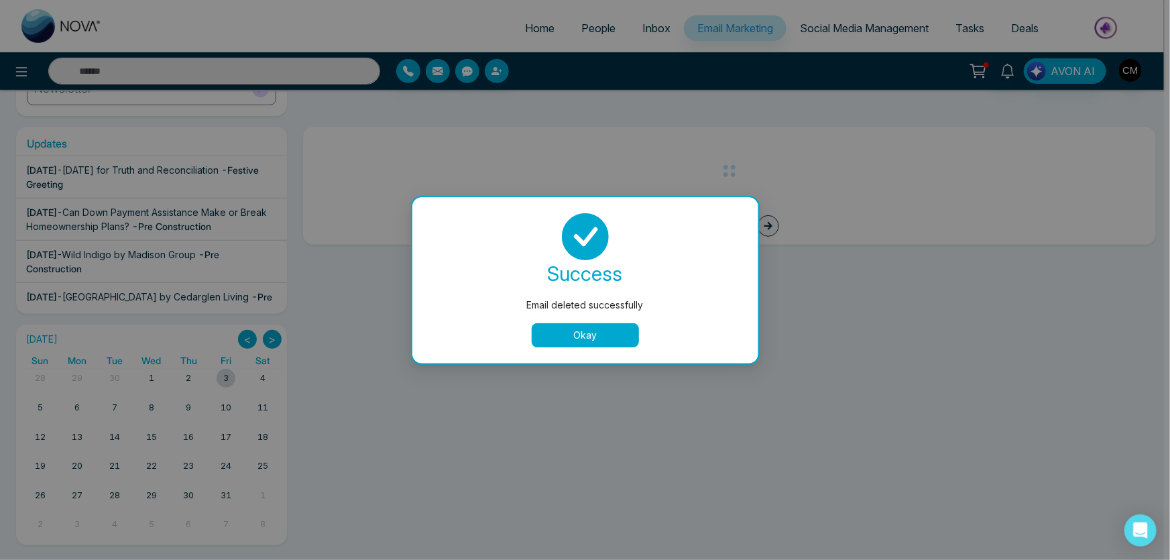
click at [633, 328] on button "Okay" at bounding box center [585, 335] width 107 height 24
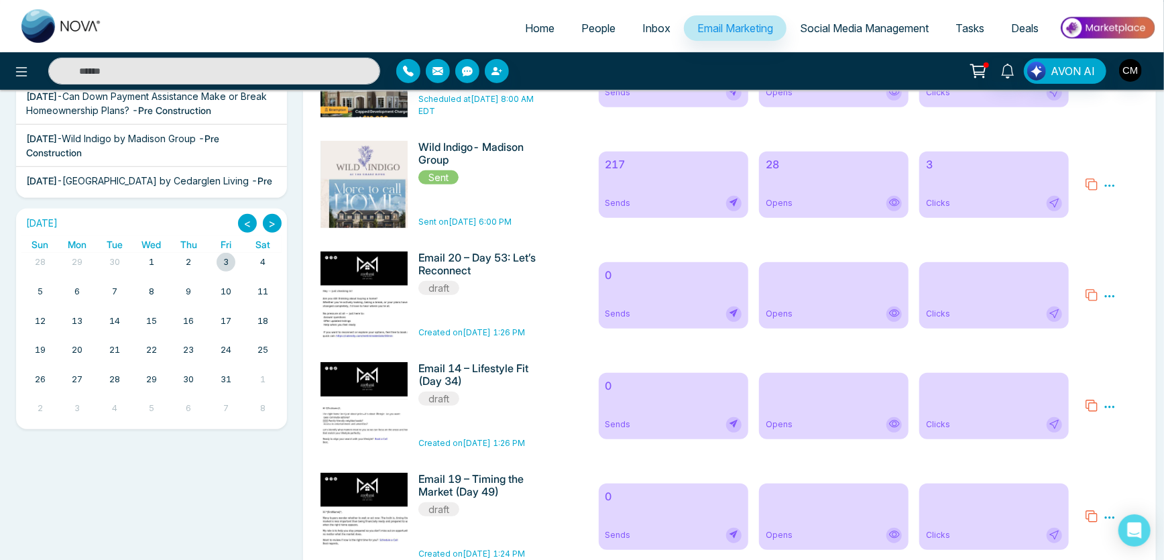
scroll to position [376, 0]
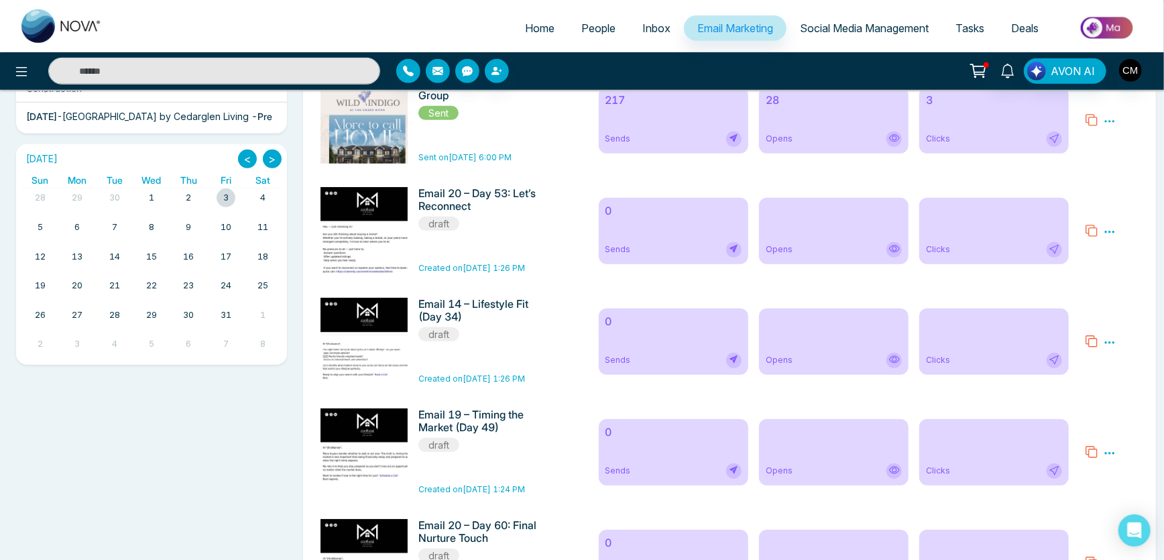
click at [1107, 228] on icon at bounding box center [1110, 232] width 12 height 12
click at [1118, 294] on span "Delete" at bounding box center [1130, 289] width 30 height 11
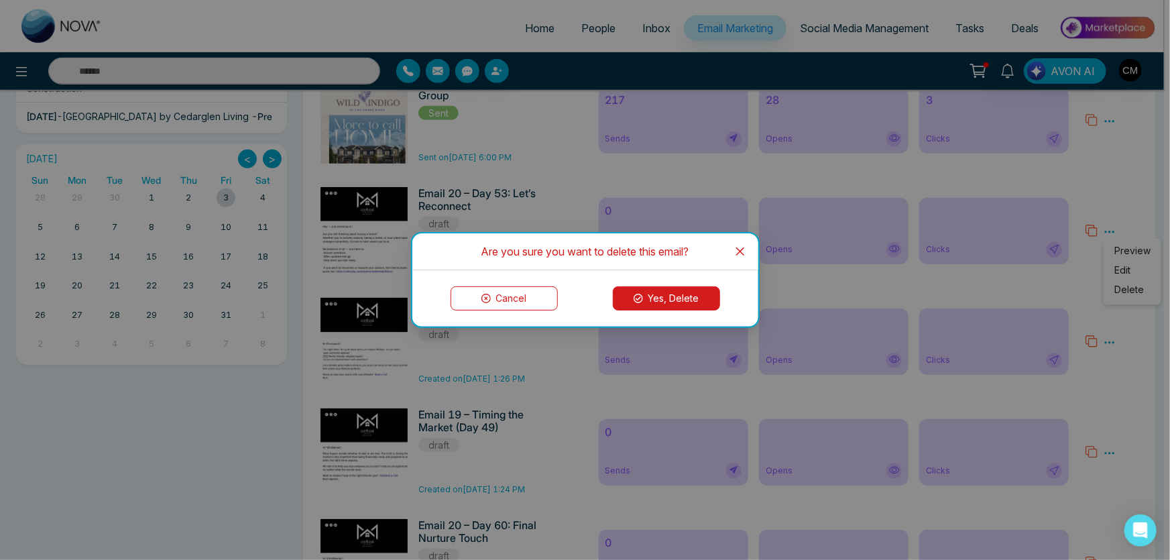
click at [687, 304] on button "Yes, Delete" at bounding box center [666, 298] width 107 height 24
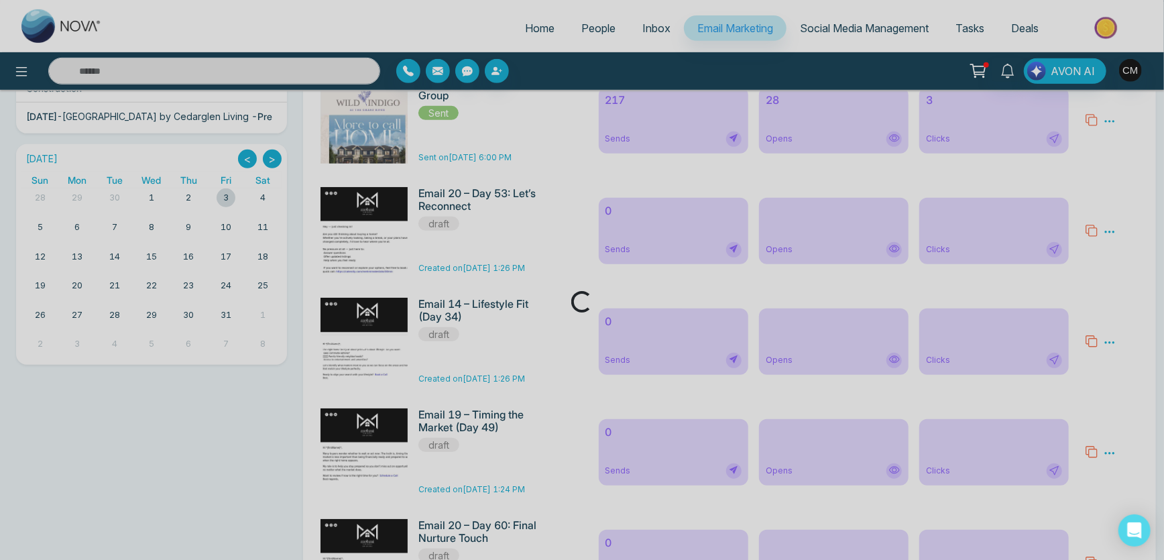
scroll to position [195, 0]
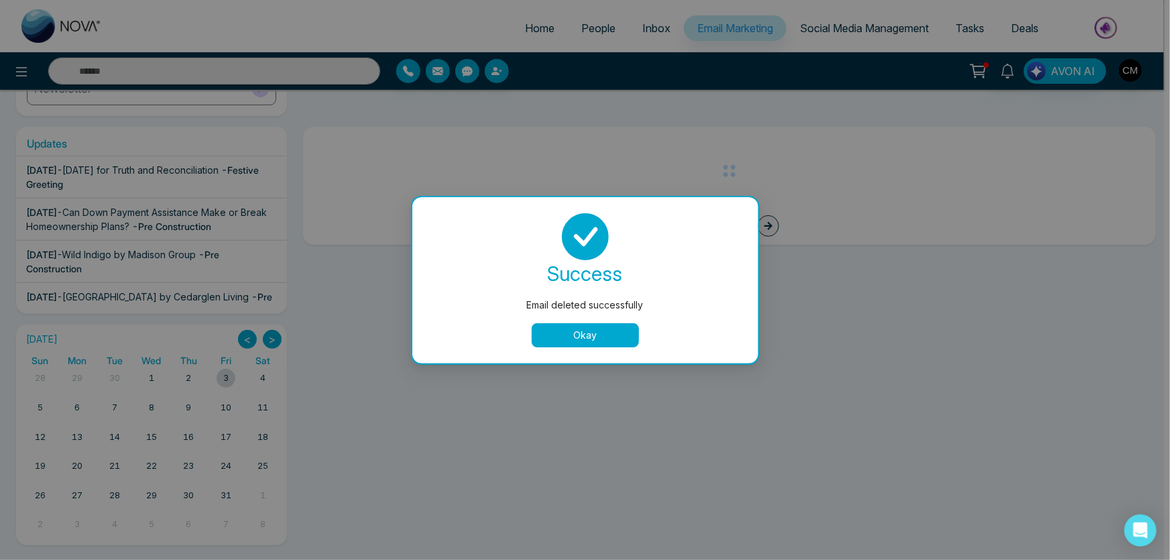
click at [575, 327] on button "Okay" at bounding box center [585, 335] width 107 height 24
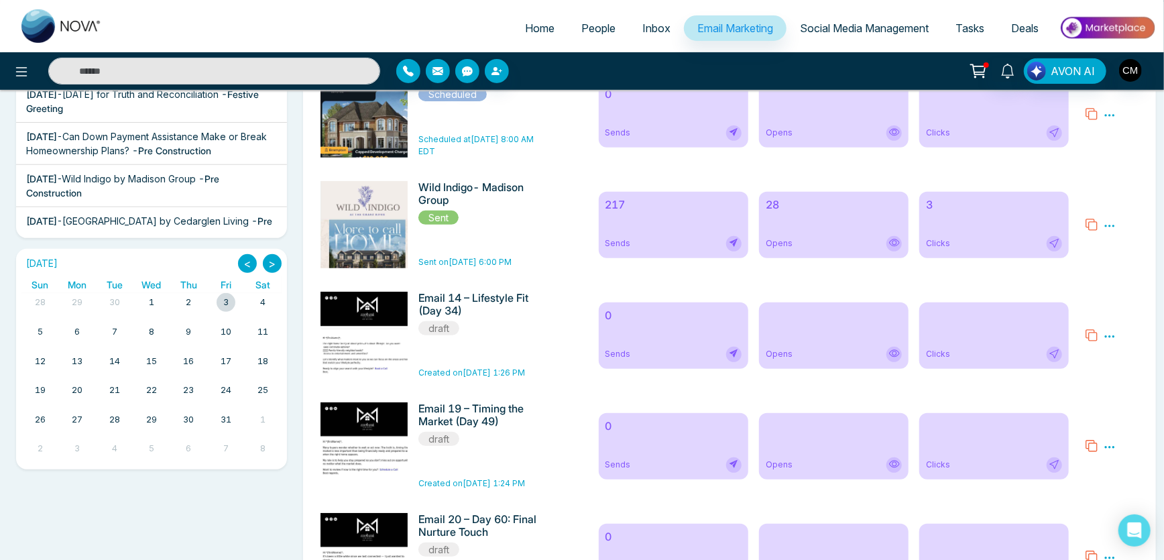
scroll to position [341, 0]
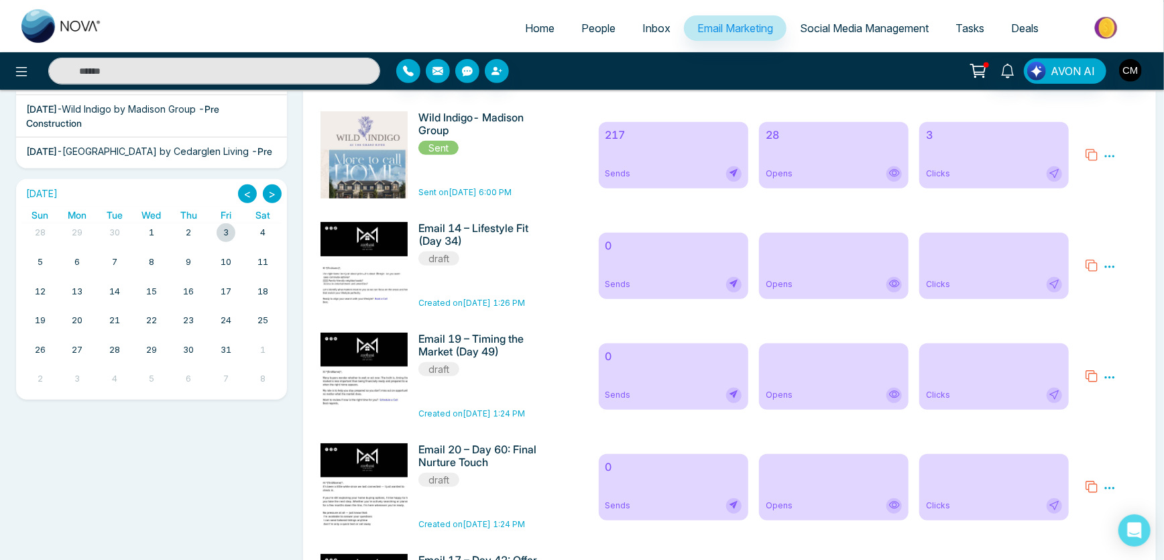
click at [1114, 274] on div "Preview Edit Delete" at bounding box center [1110, 266] width 12 height 16
click at [1113, 268] on icon at bounding box center [1110, 267] width 10 height 2
click at [1132, 324] on span "Delete" at bounding box center [1130, 324] width 30 height 11
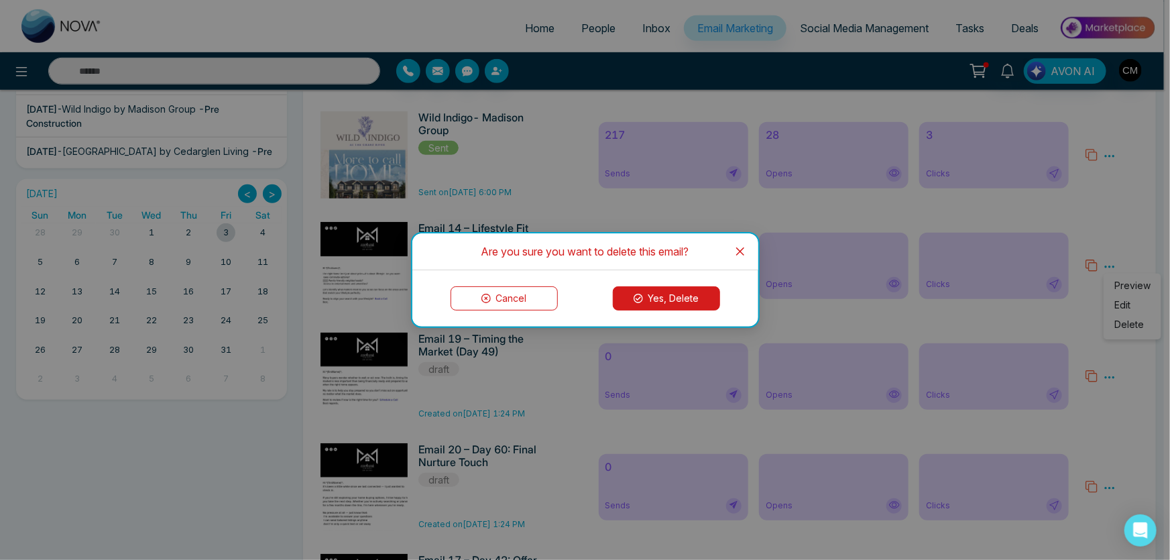
click at [663, 294] on button "Yes, Delete" at bounding box center [666, 298] width 107 height 24
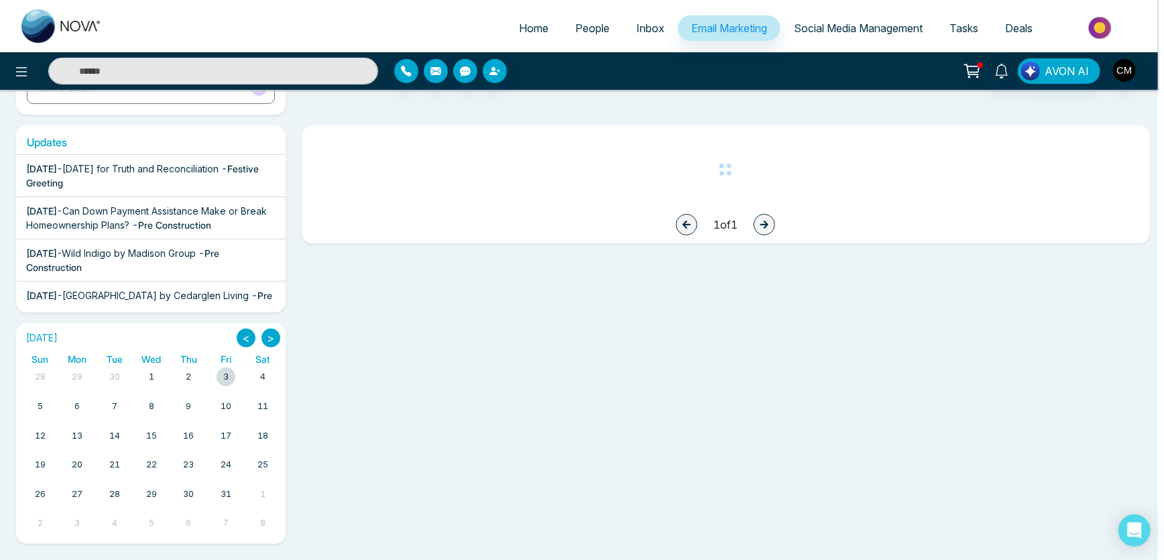
scroll to position [195, 0]
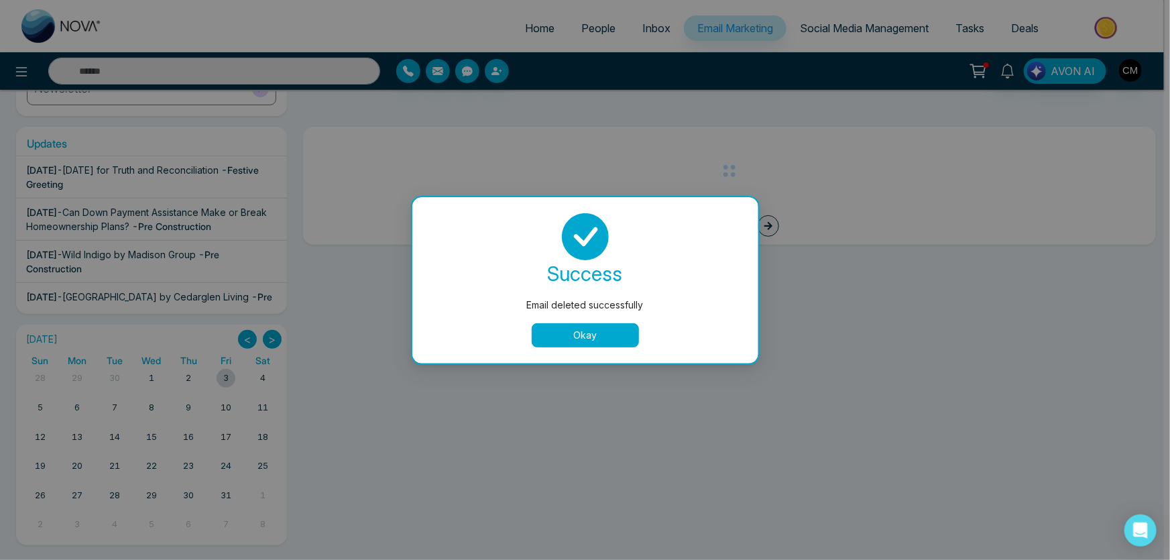
click at [620, 339] on button "Okay" at bounding box center [585, 335] width 107 height 24
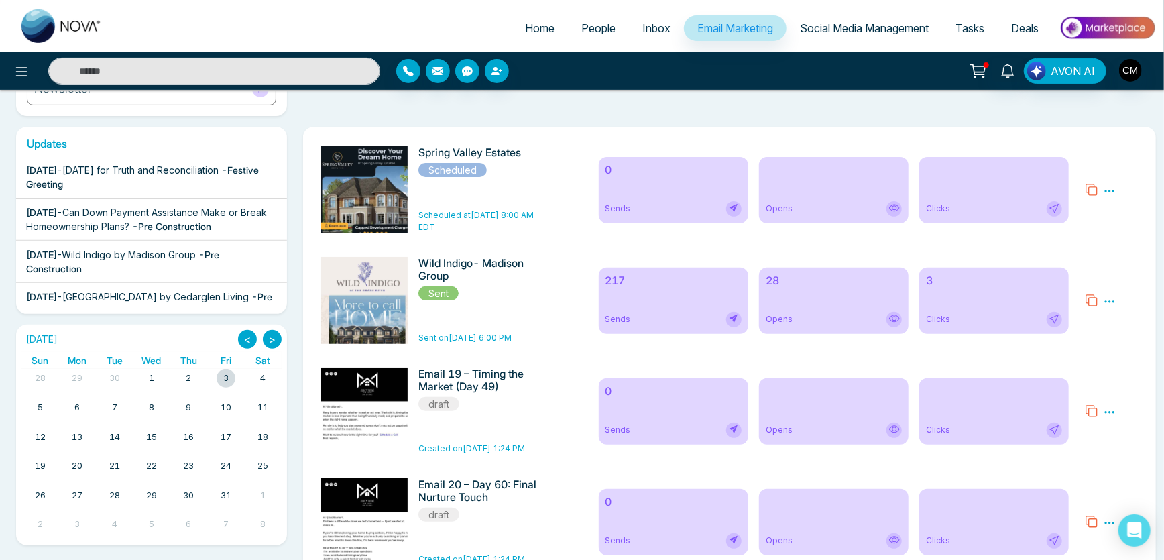
click at [1113, 413] on icon at bounding box center [1110, 412] width 10 height 2
click at [1123, 467] on span "Delete" at bounding box center [1130, 470] width 30 height 11
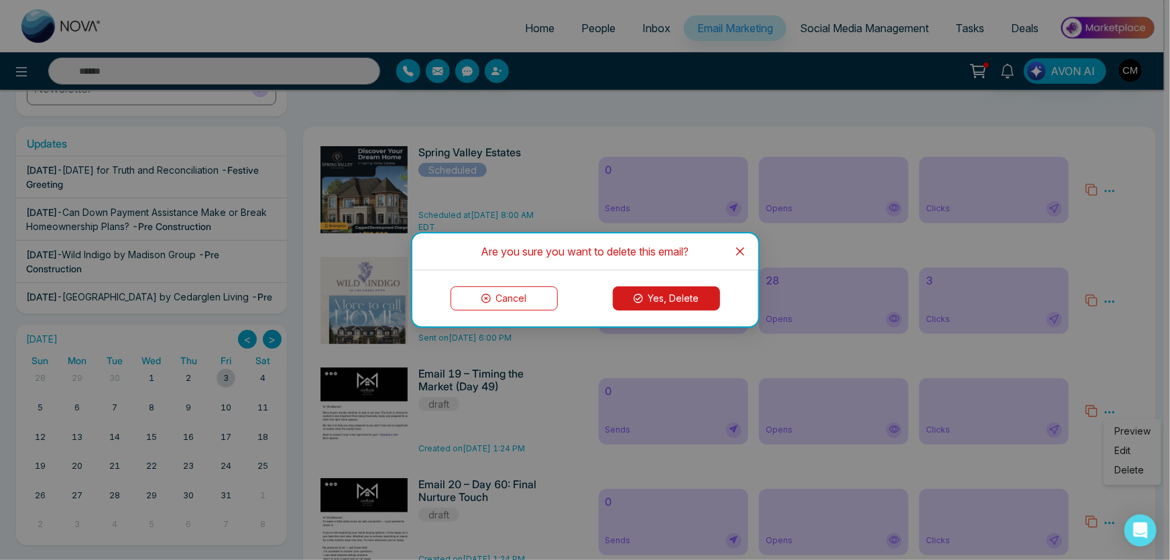
click at [659, 301] on button "Yes, Delete" at bounding box center [666, 298] width 107 height 24
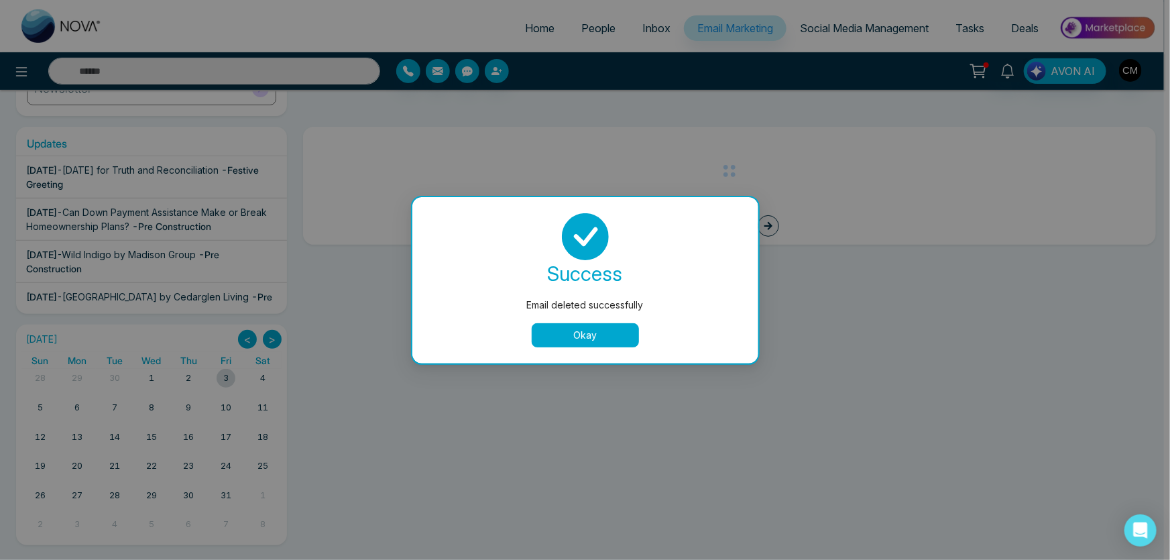
click at [617, 329] on button "Okay" at bounding box center [585, 335] width 107 height 24
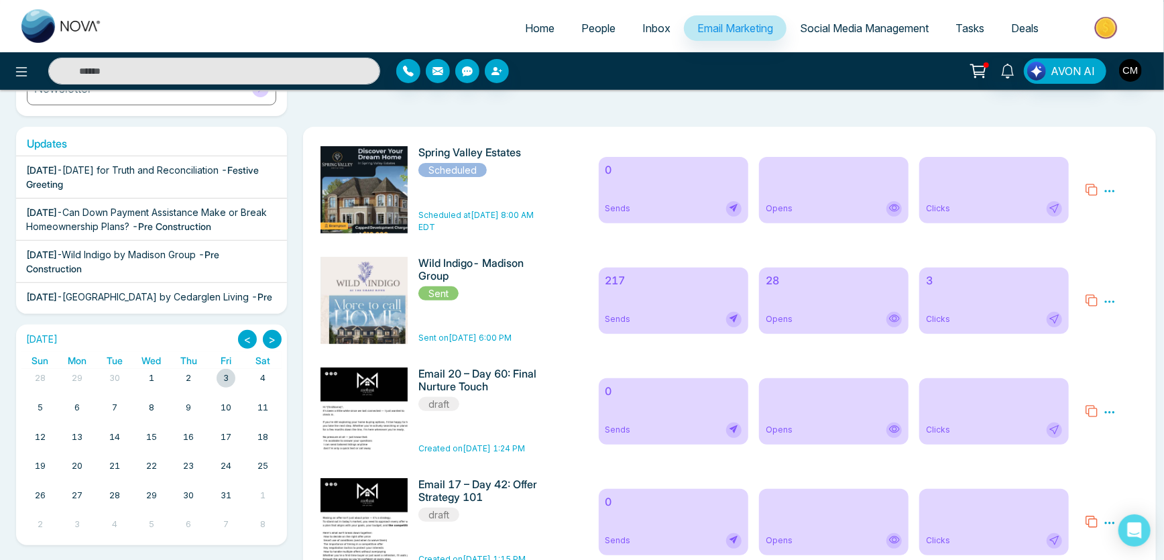
click at [1118, 419] on div "Preview Edit Delete" at bounding box center [1112, 411] width 70 height 87
click at [1115, 414] on icon at bounding box center [1110, 412] width 12 height 12
click at [1127, 469] on span "Delete" at bounding box center [1130, 470] width 30 height 11
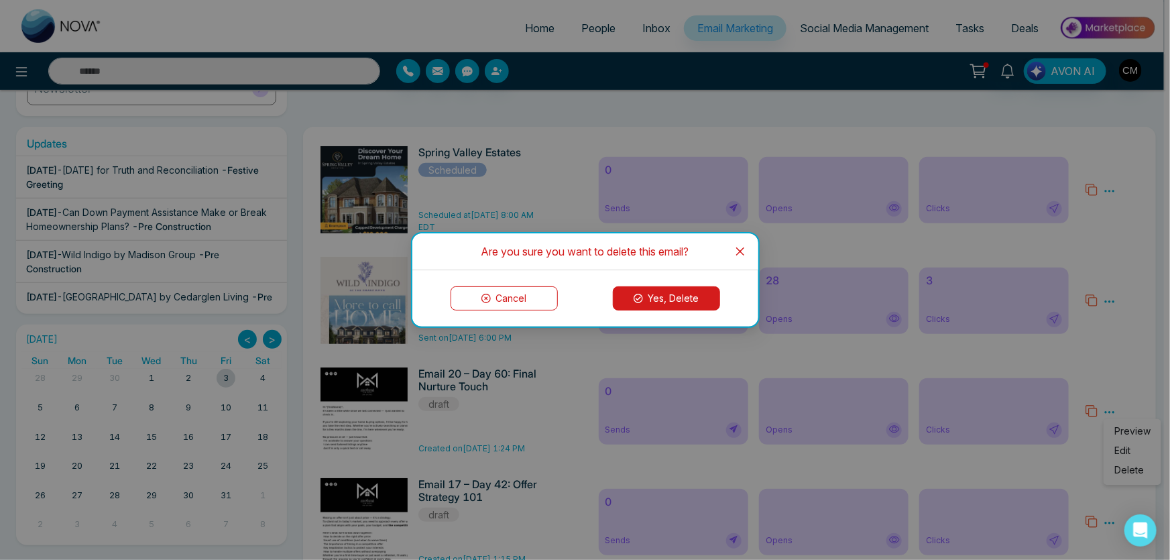
click at [637, 300] on icon at bounding box center [638, 298] width 9 height 9
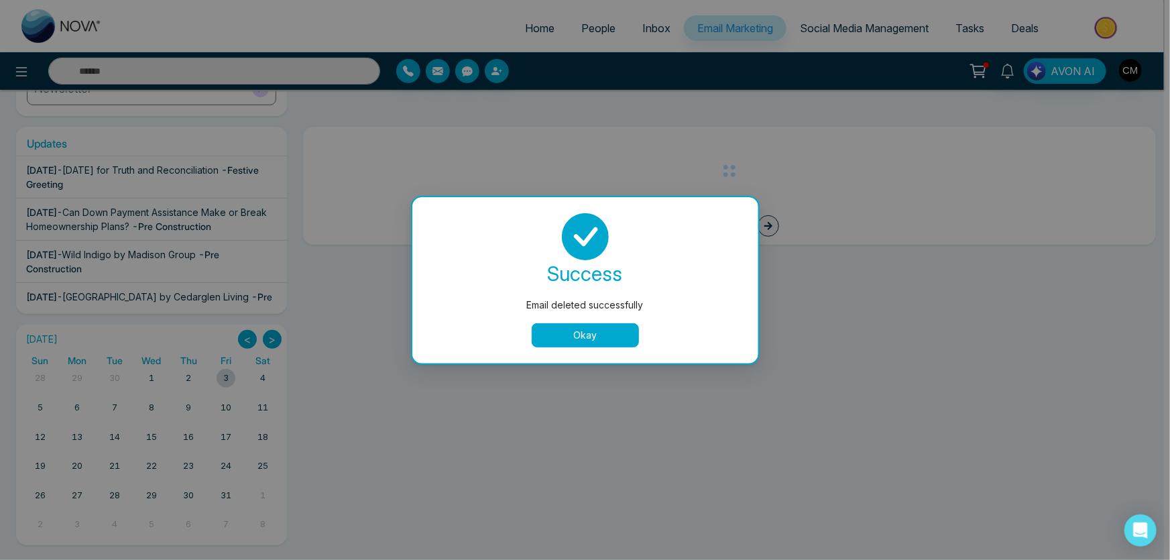
click at [614, 333] on button "Okay" at bounding box center [585, 335] width 107 height 24
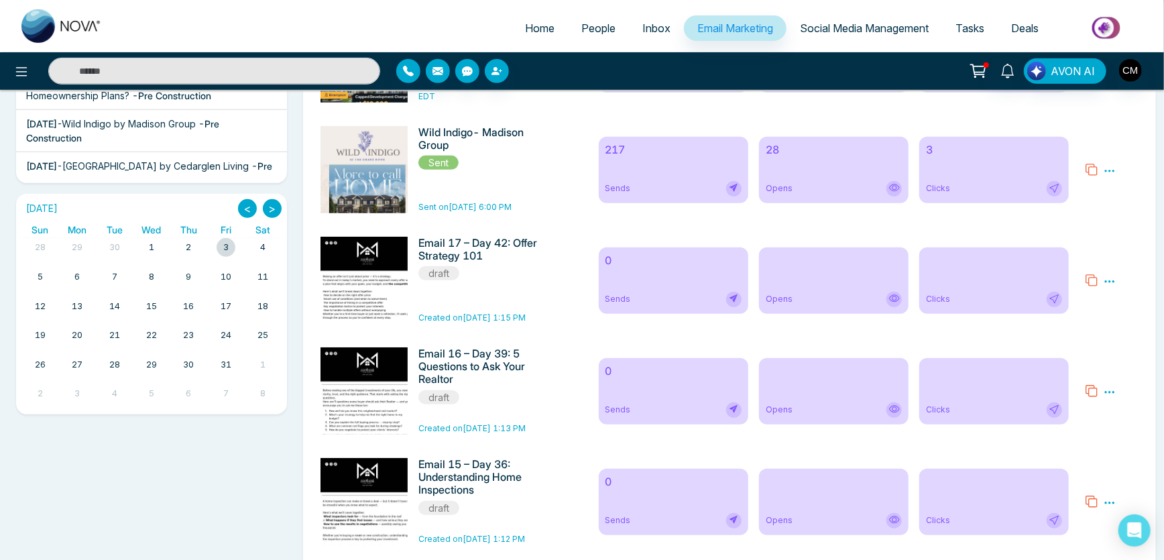
scroll to position [433, 0]
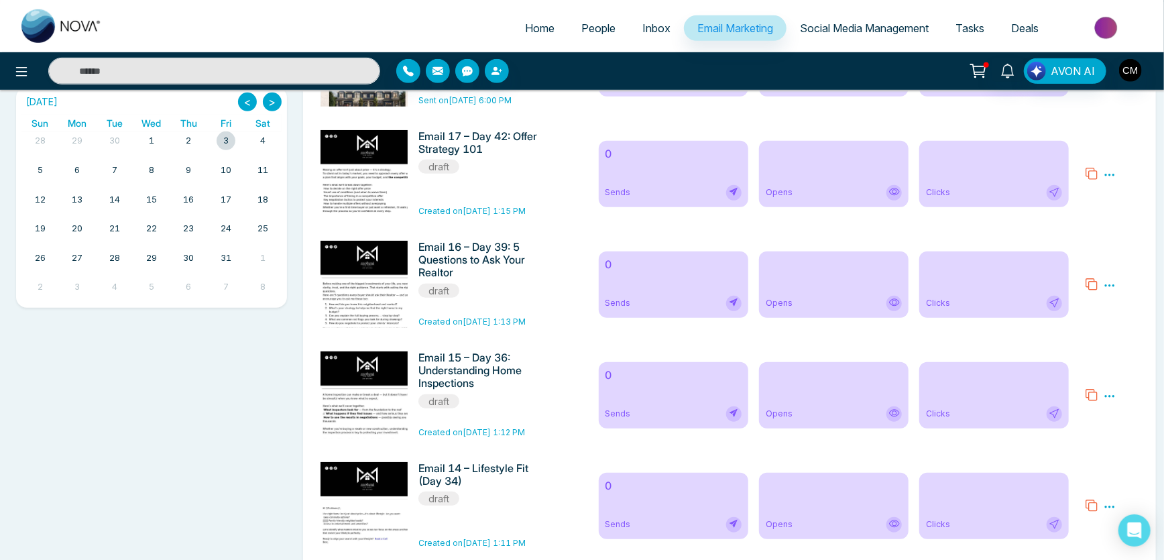
click at [1114, 174] on icon at bounding box center [1110, 175] width 12 height 12
click at [1120, 239] on span "Delete" at bounding box center [1130, 232] width 30 height 11
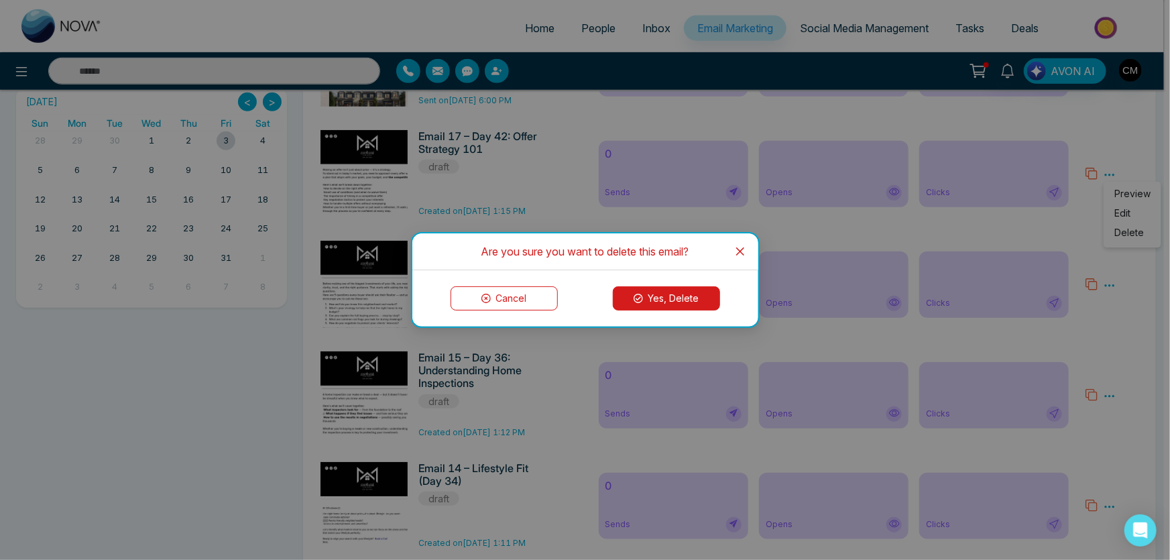
click at [711, 301] on button "Yes, Delete" at bounding box center [666, 298] width 107 height 24
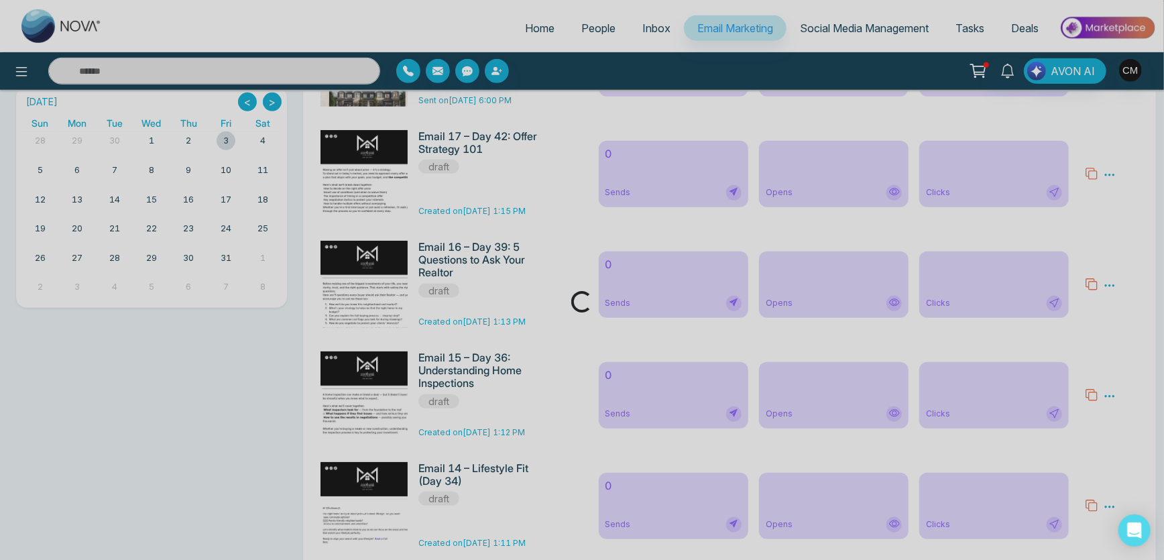
scroll to position [195, 0]
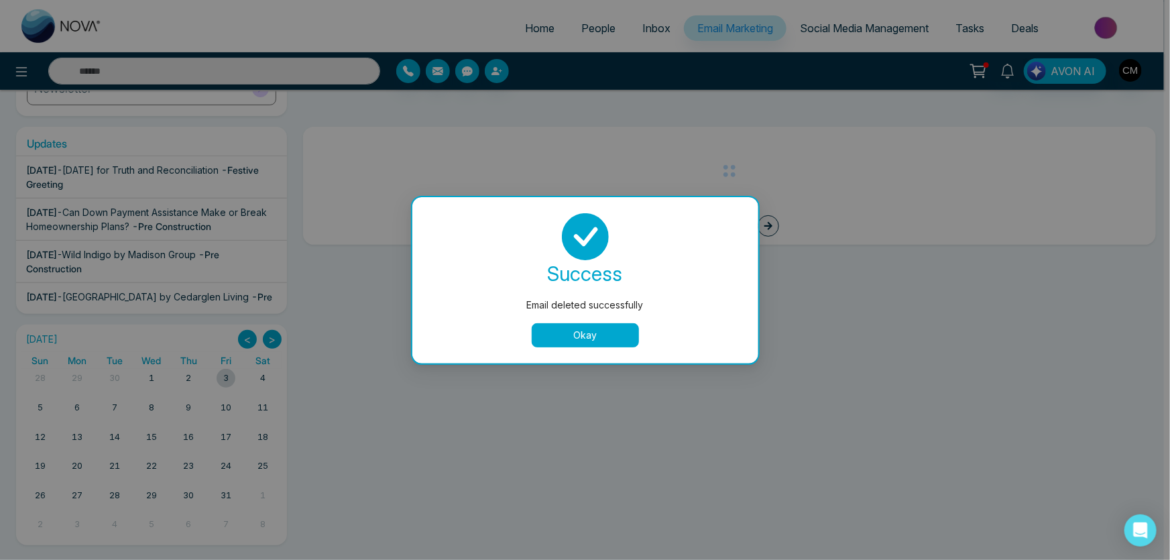
click at [563, 339] on button "Okay" at bounding box center [585, 335] width 107 height 24
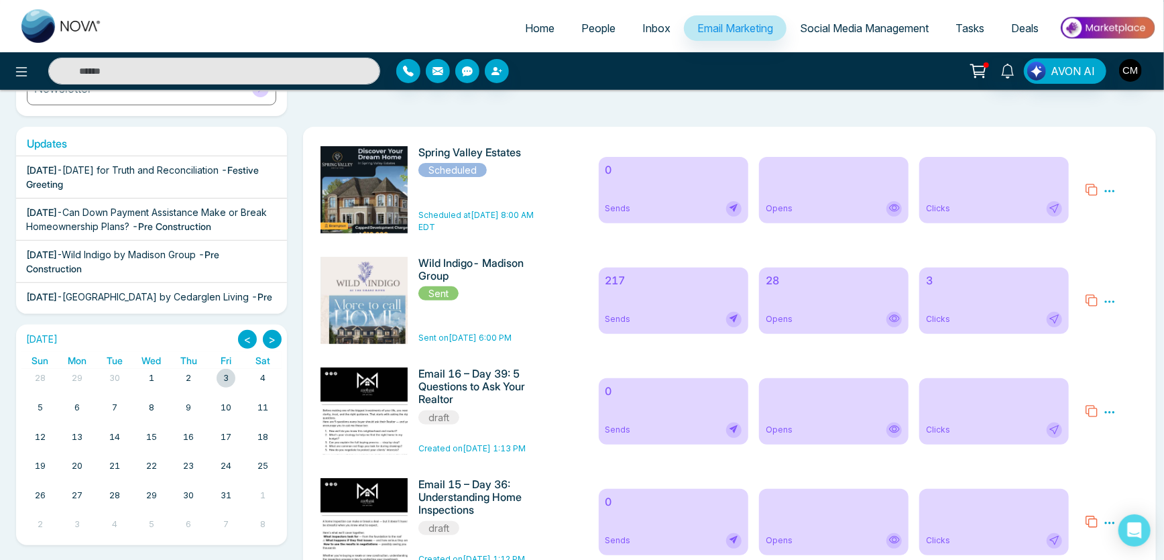
click at [1109, 412] on icon at bounding box center [1110, 412] width 12 height 12
click at [1117, 468] on span "Delete" at bounding box center [1130, 470] width 30 height 11
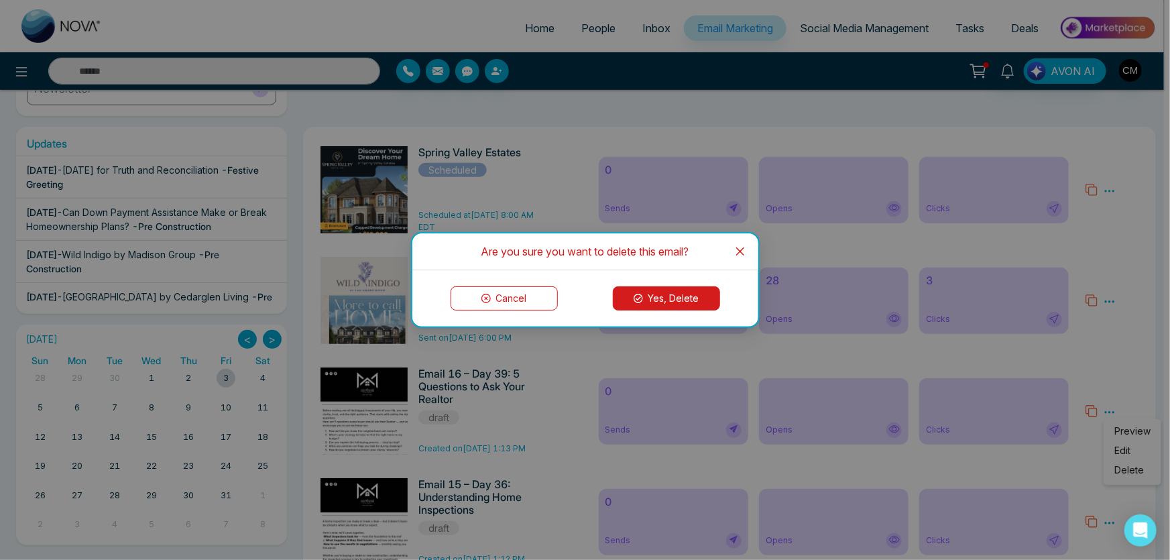
click at [657, 309] on button "Yes, Delete" at bounding box center [666, 298] width 107 height 24
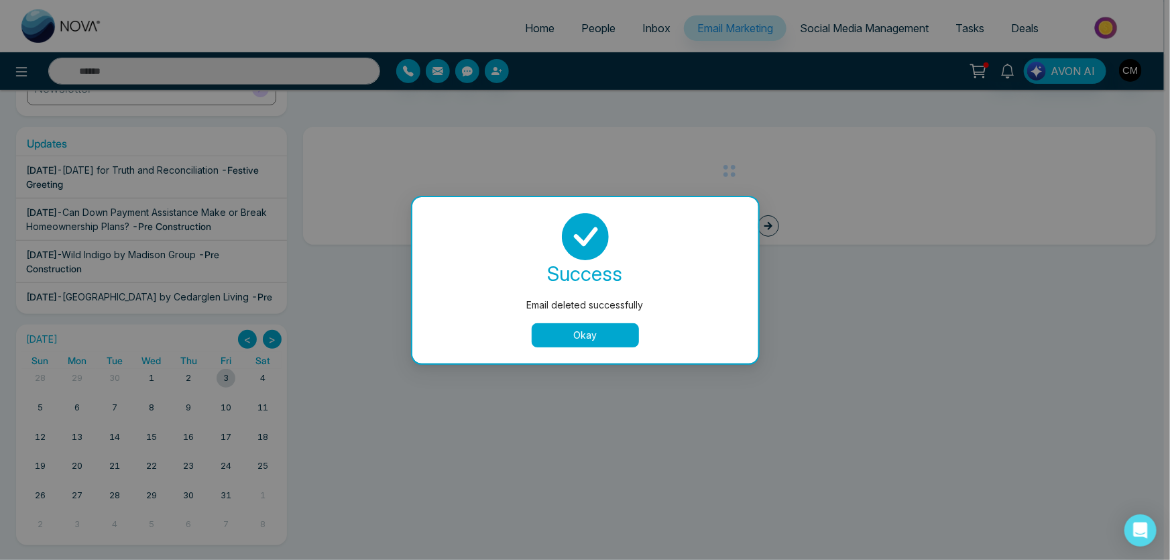
click at [604, 327] on button "Okay" at bounding box center [585, 335] width 107 height 24
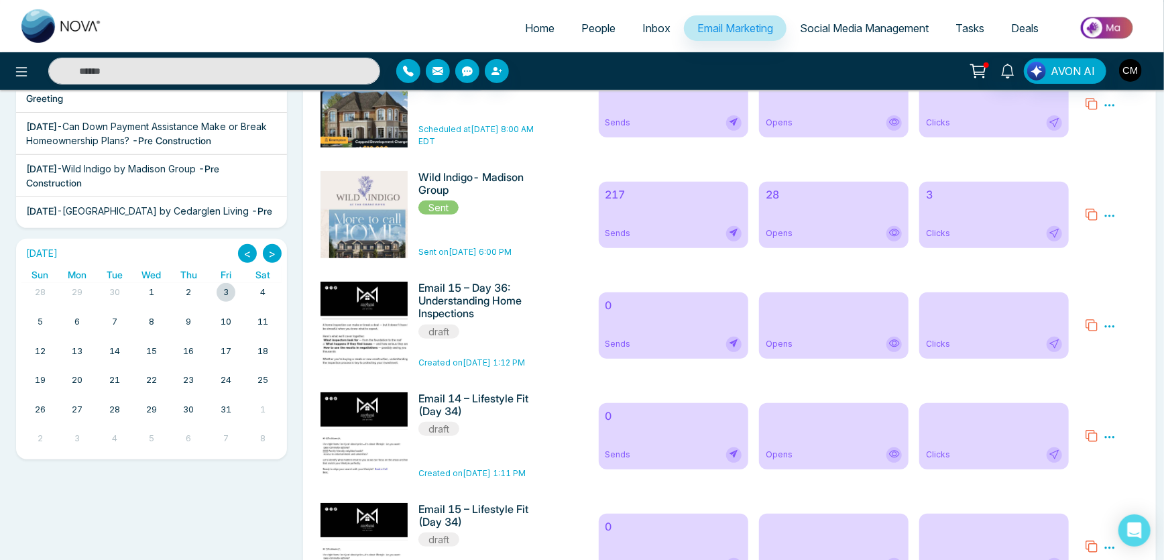
scroll to position [382, 0]
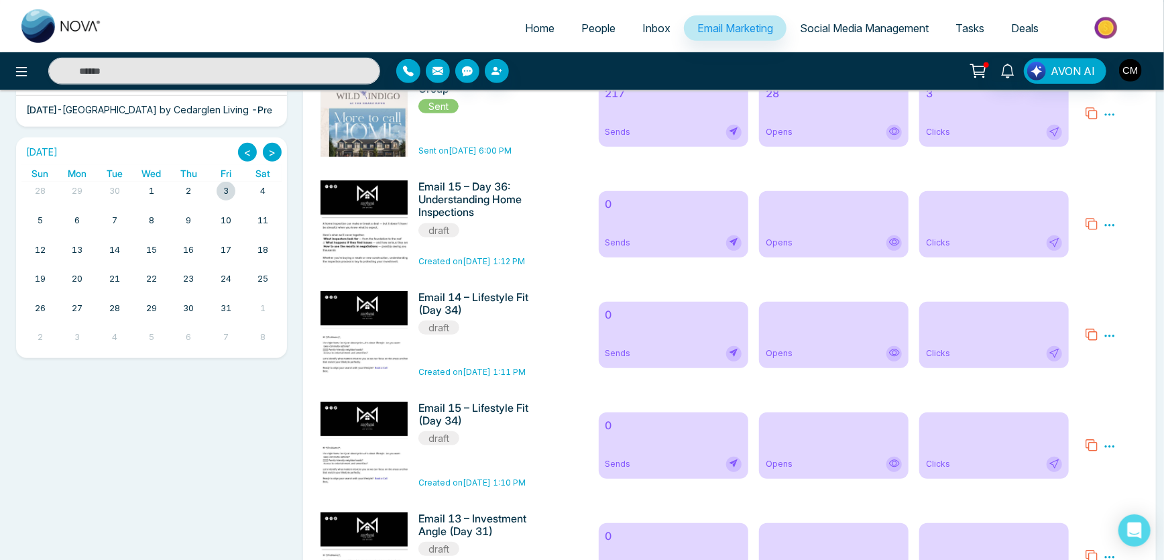
click at [1108, 224] on icon at bounding box center [1110, 225] width 12 height 12
click at [1115, 283] on span "Delete" at bounding box center [1130, 283] width 30 height 11
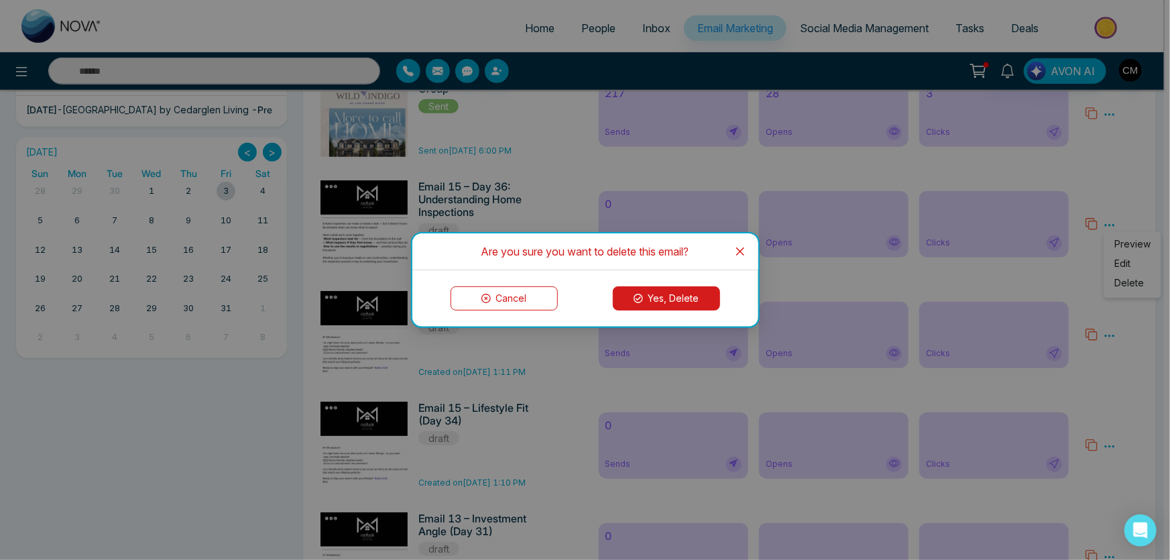
click at [623, 307] on button "Yes, Delete" at bounding box center [666, 298] width 107 height 24
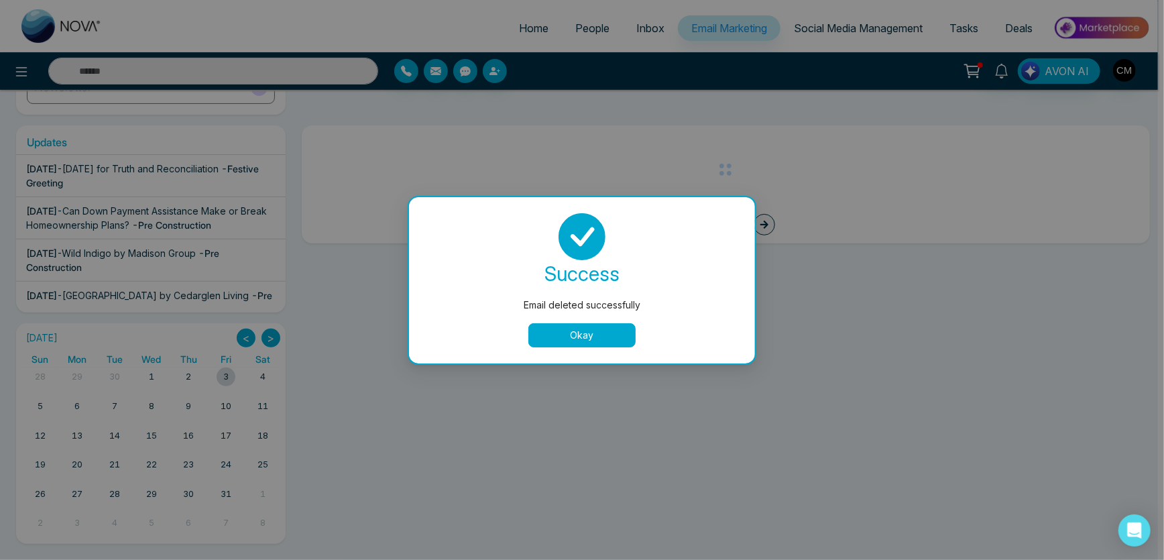
scroll to position [195, 0]
click at [612, 322] on div "success Email deleted successfully Okay" at bounding box center [586, 280] width 314 height 134
click at [610, 333] on button "Okay" at bounding box center [585, 335] width 107 height 24
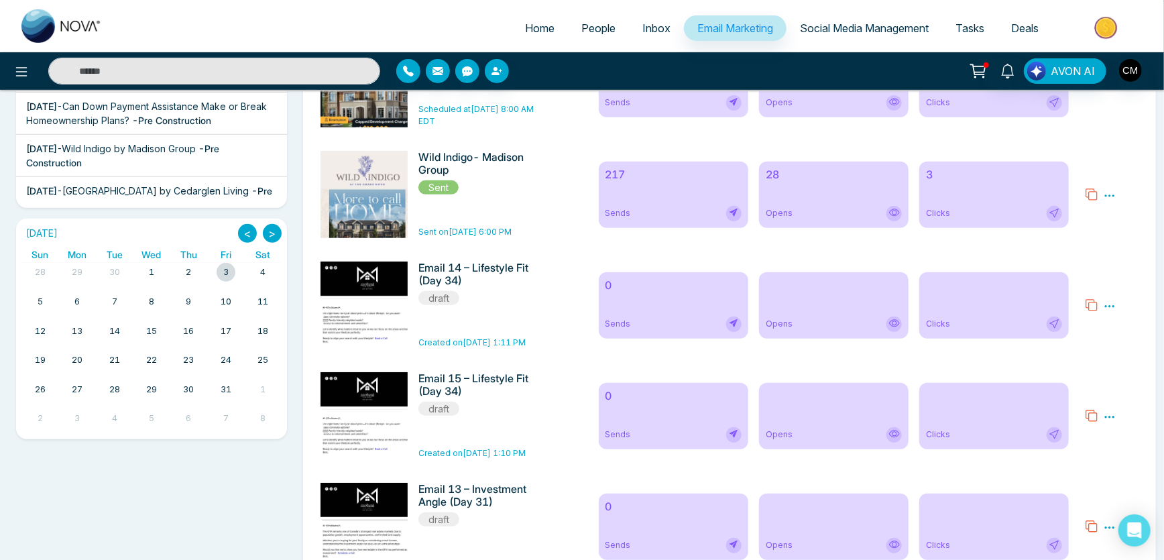
scroll to position [312, 0]
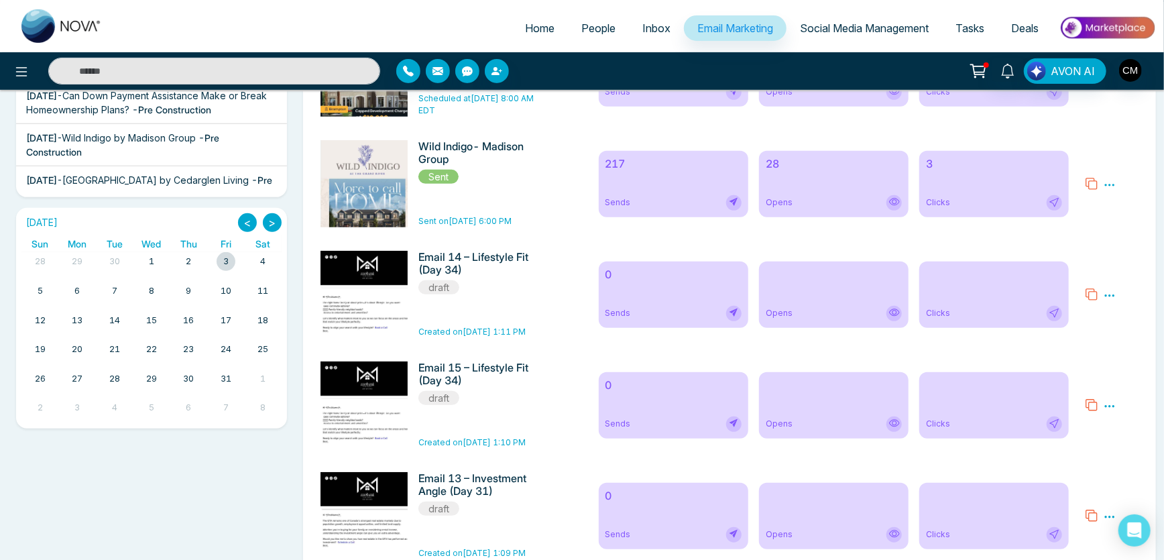
drag, startPoint x: 1113, startPoint y: 294, endPoint x: 1040, endPoint y: 344, distance: 88.9
click at [1113, 296] on icon at bounding box center [1110, 296] width 12 height 12
click at [1111, 357] on ul "Preview Edit Delete" at bounding box center [1133, 335] width 58 height 66
click at [1111, 296] on icon at bounding box center [1110, 296] width 12 height 12
click at [1131, 355] on span "Delete" at bounding box center [1130, 353] width 30 height 11
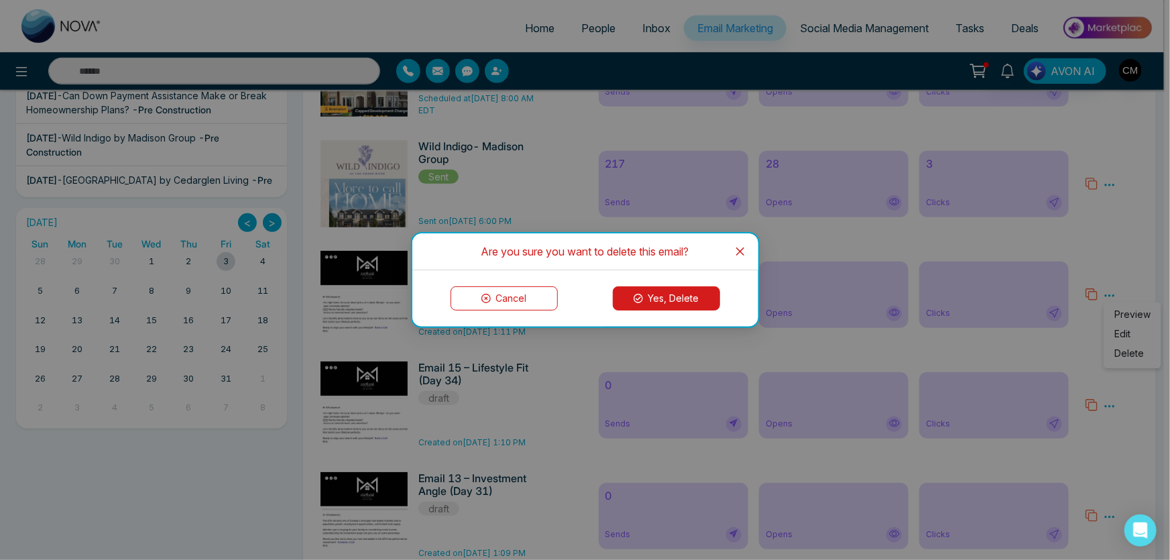
click at [664, 292] on button "Yes, Delete" at bounding box center [666, 298] width 107 height 24
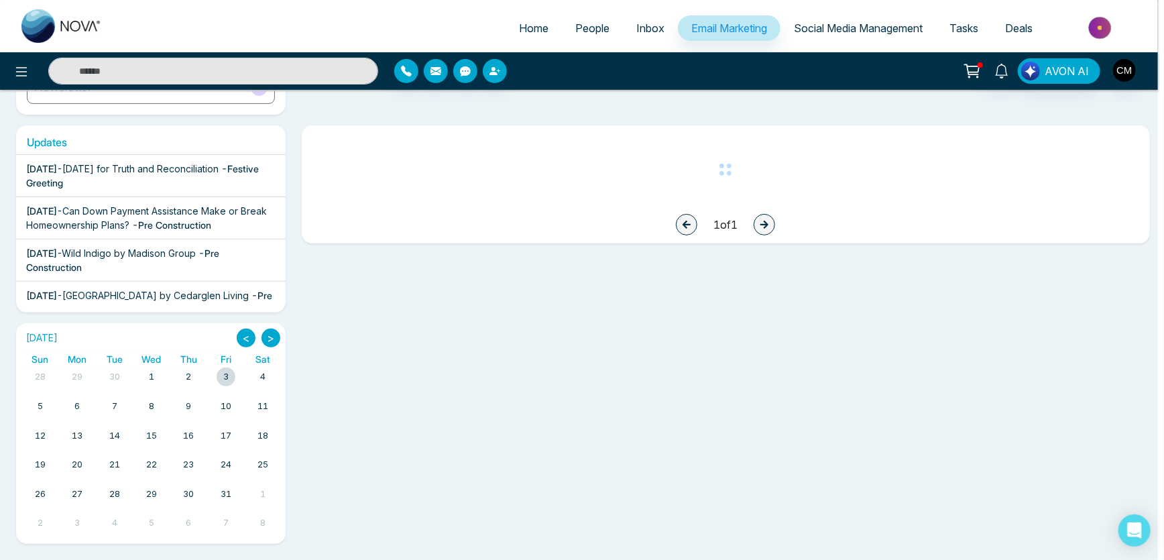
scroll to position [195, 0]
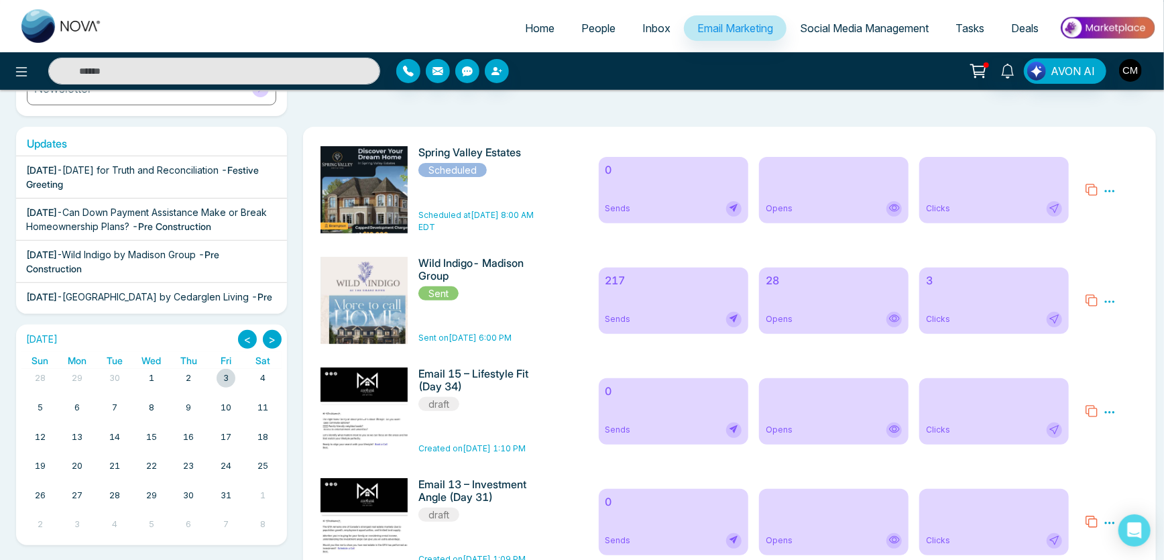
click at [1111, 417] on icon at bounding box center [1110, 412] width 12 height 12
click at [1135, 476] on span "Delete" at bounding box center [1130, 470] width 30 height 11
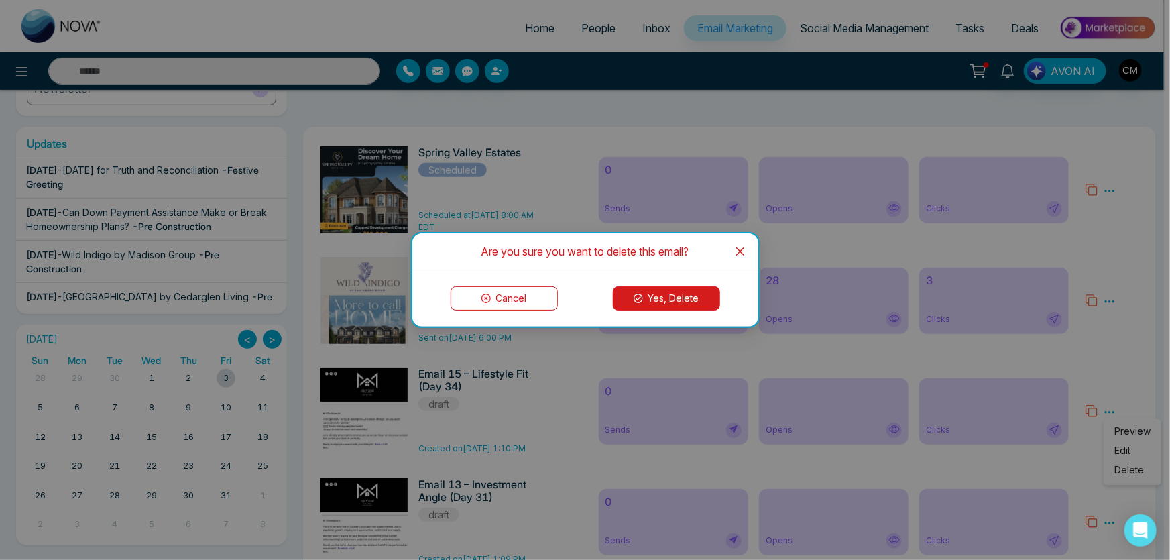
click at [645, 304] on button "Yes, Delete" at bounding box center [666, 298] width 107 height 24
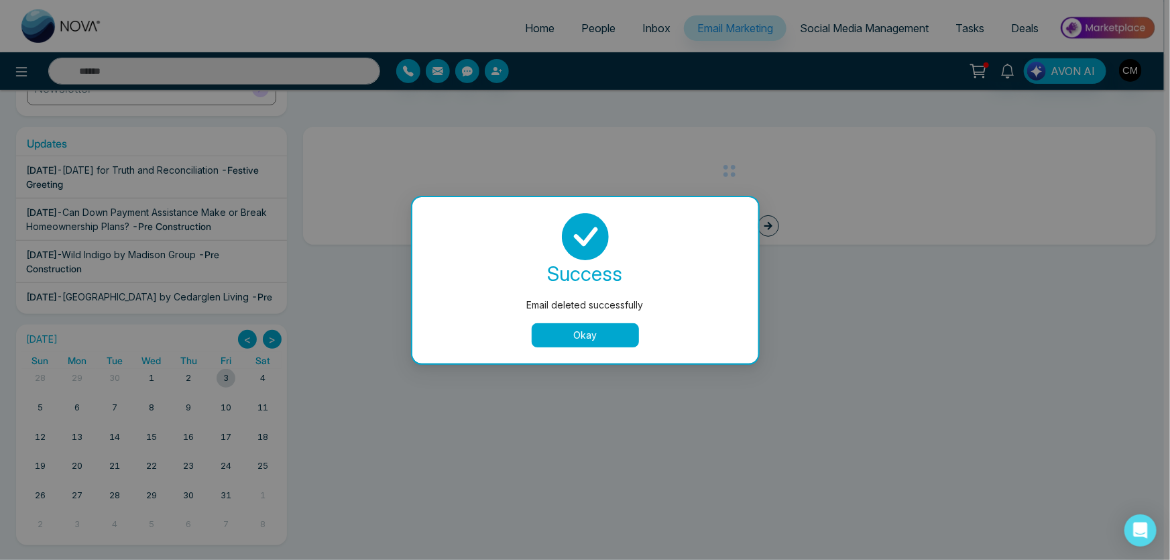
drag, startPoint x: 620, startPoint y: 355, endPoint x: 623, endPoint y: 344, distance: 11.1
click at [623, 347] on div "success Email deleted successfully Okay" at bounding box center [585, 280] width 346 height 166
click at [624, 337] on button "Okay" at bounding box center [585, 335] width 107 height 24
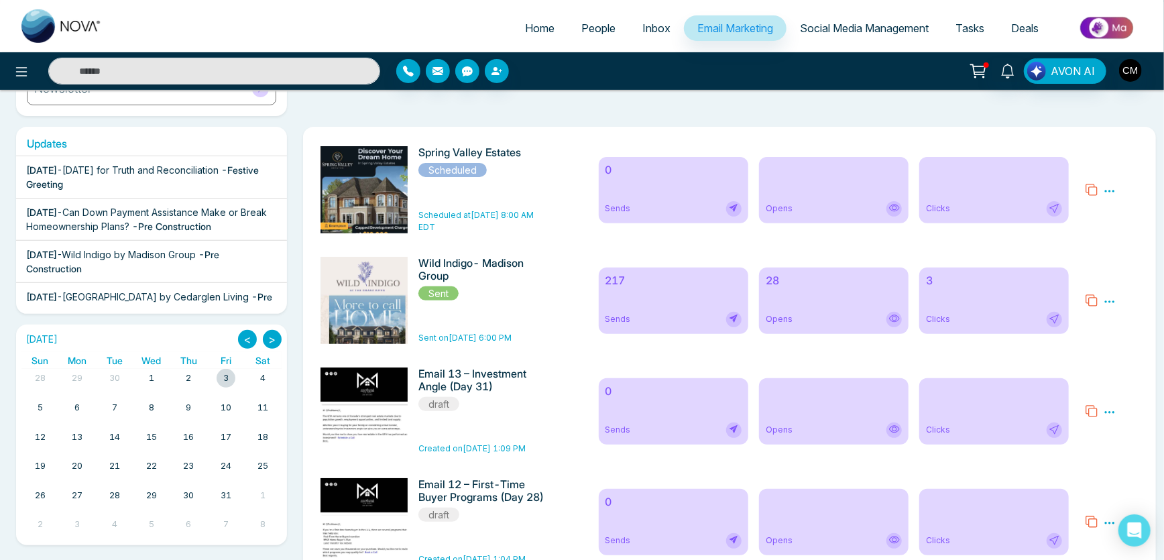
click at [1114, 416] on icon at bounding box center [1110, 412] width 12 height 12
click at [1136, 470] on span "Delete" at bounding box center [1130, 470] width 30 height 11
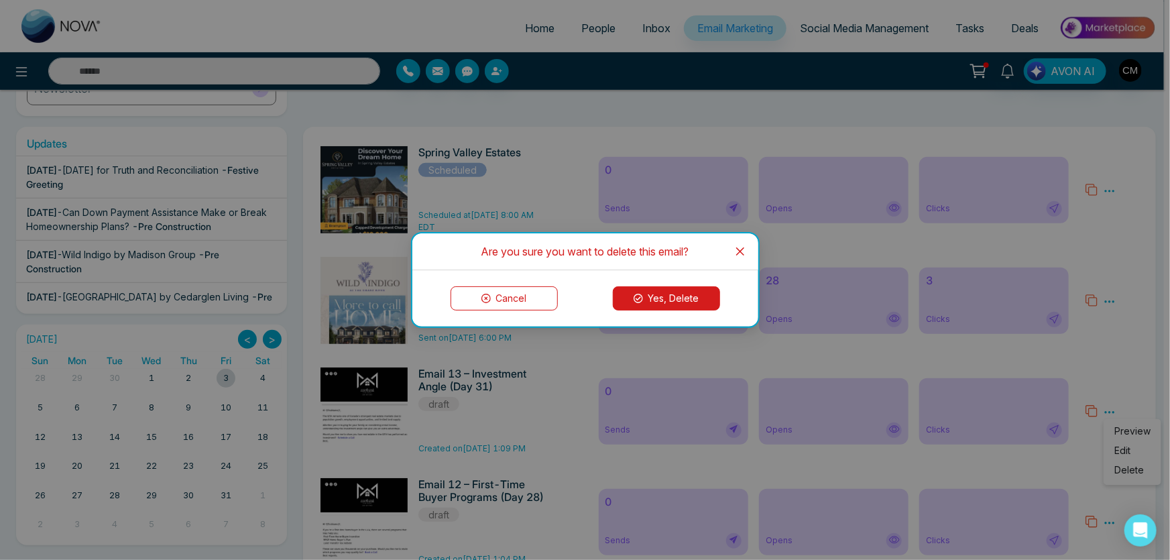
click at [689, 299] on button "Yes, Delete" at bounding box center [666, 298] width 107 height 24
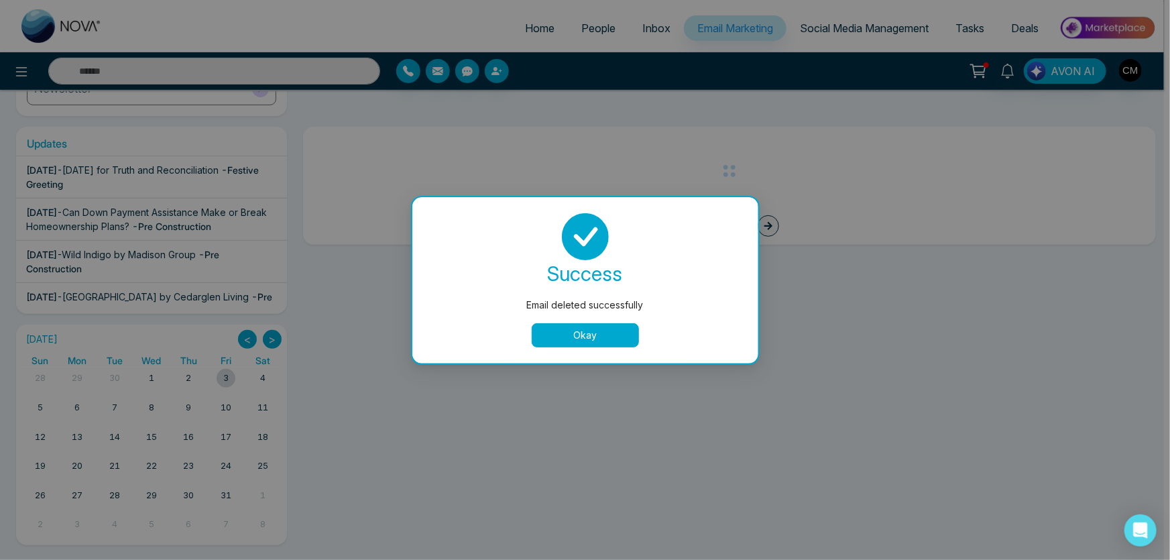
click at [581, 337] on button "Okay" at bounding box center [585, 335] width 107 height 24
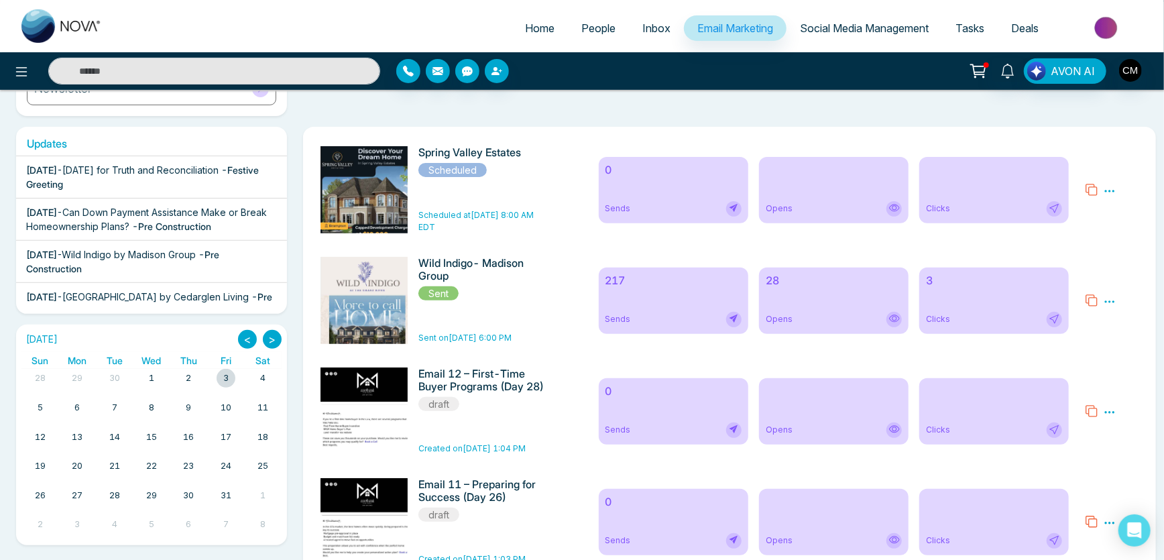
click at [1113, 414] on icon at bounding box center [1110, 412] width 12 height 12
click at [1123, 469] on span "Delete" at bounding box center [1130, 470] width 30 height 11
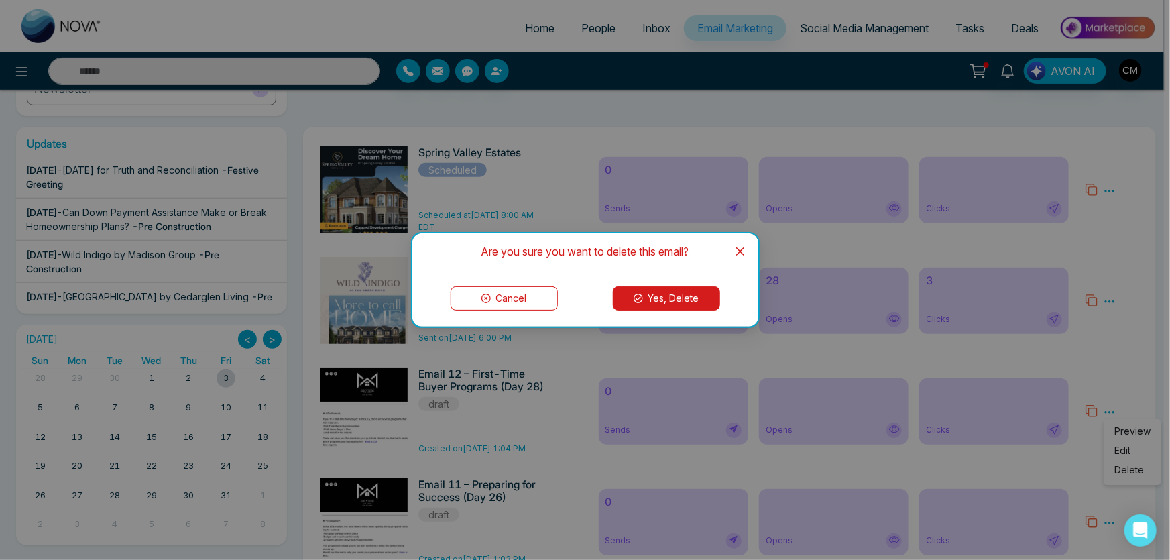
click at [677, 298] on button "Yes, Delete" at bounding box center [666, 298] width 107 height 24
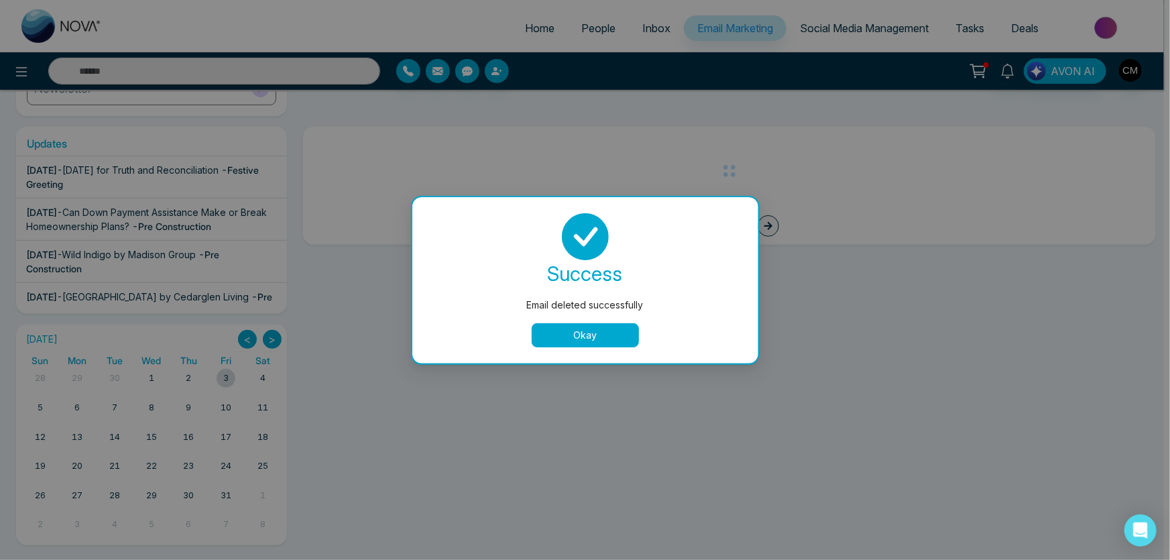
click at [597, 335] on button "Okay" at bounding box center [585, 335] width 107 height 24
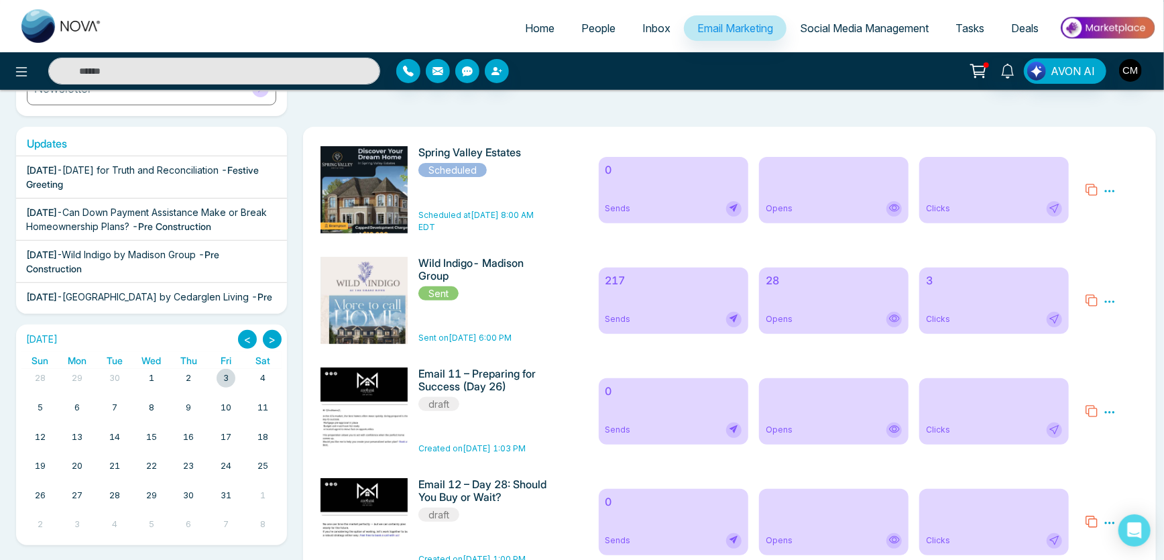
click at [1115, 409] on icon at bounding box center [1110, 412] width 12 height 12
click at [1126, 469] on span "Delete" at bounding box center [1130, 470] width 30 height 11
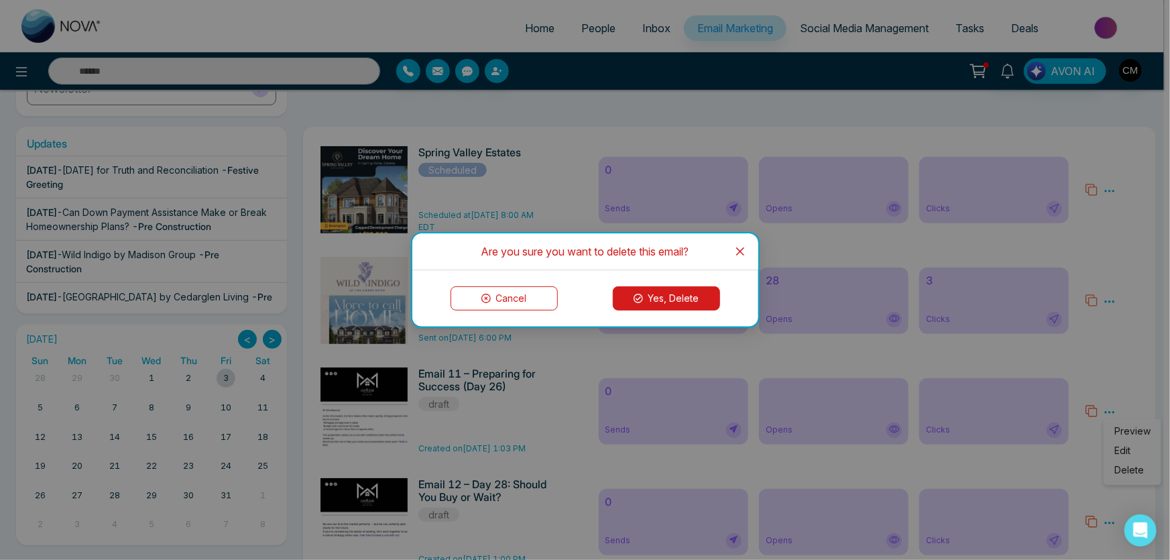
click at [686, 302] on button "Yes, Delete" at bounding box center [666, 298] width 107 height 24
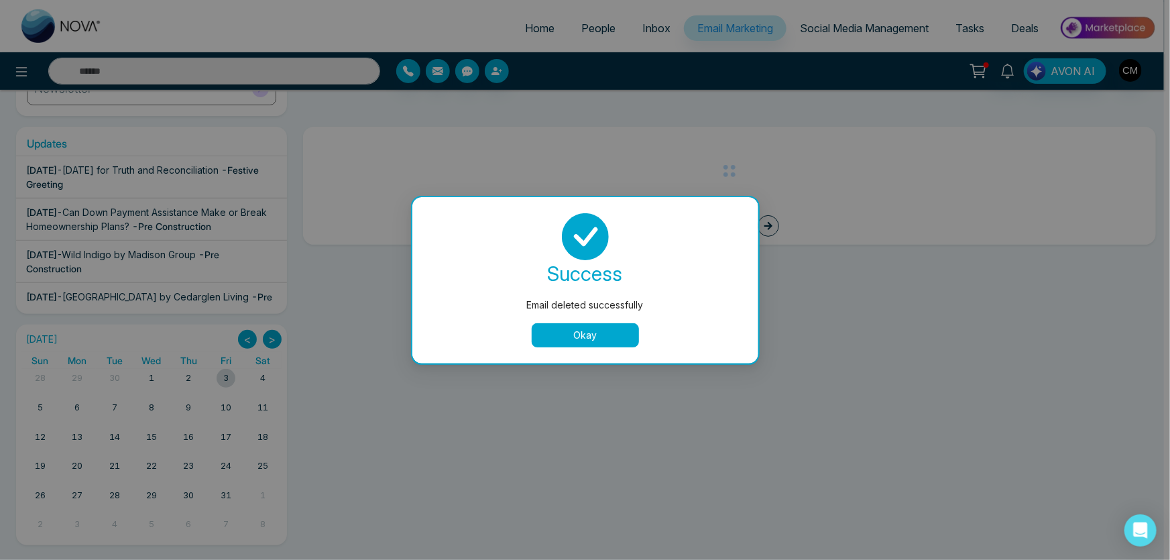
drag, startPoint x: 649, startPoint y: 326, endPoint x: 639, endPoint y: 326, distance: 9.4
click at [645, 326] on div "Okay" at bounding box center [586, 335] width 314 height 24
click at [596, 329] on button "Okay" at bounding box center [585, 335] width 107 height 24
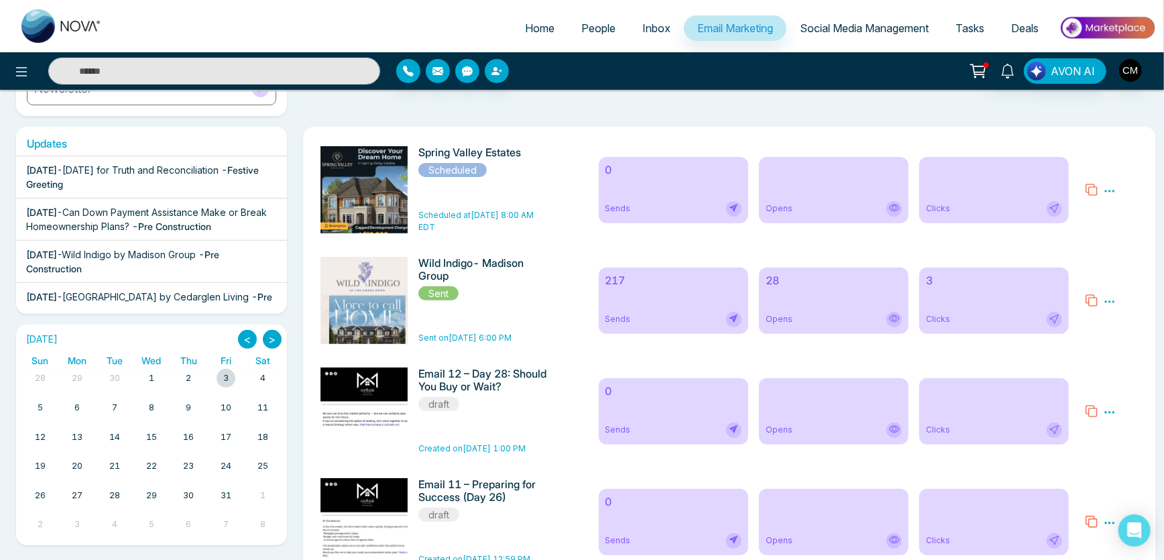
click at [1107, 411] on icon at bounding box center [1110, 412] width 12 height 12
click at [1128, 468] on span "Delete" at bounding box center [1130, 470] width 30 height 11
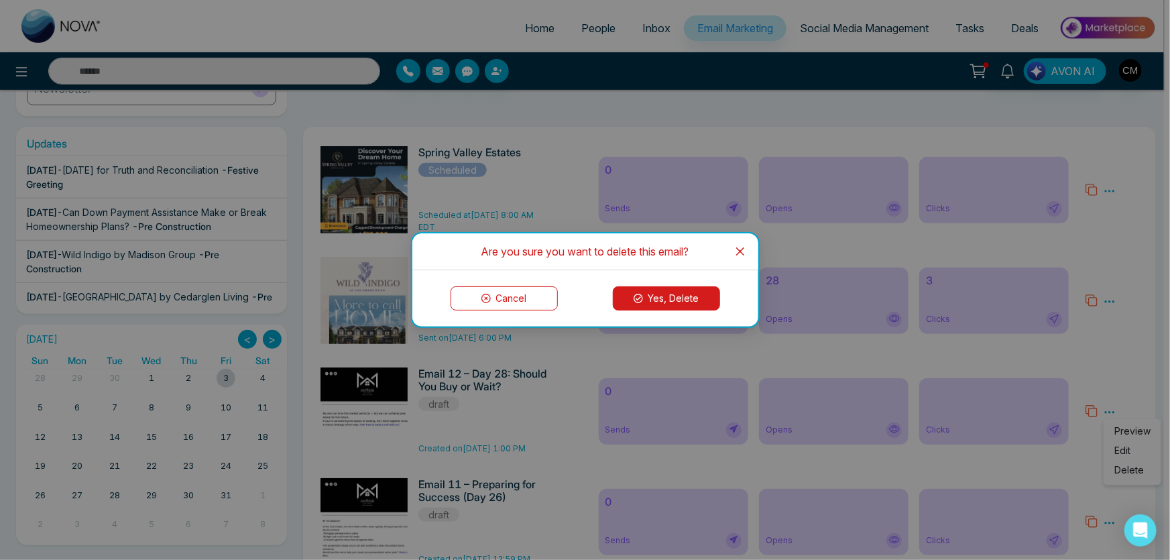
click at [699, 307] on button "Yes, Delete" at bounding box center [666, 298] width 107 height 24
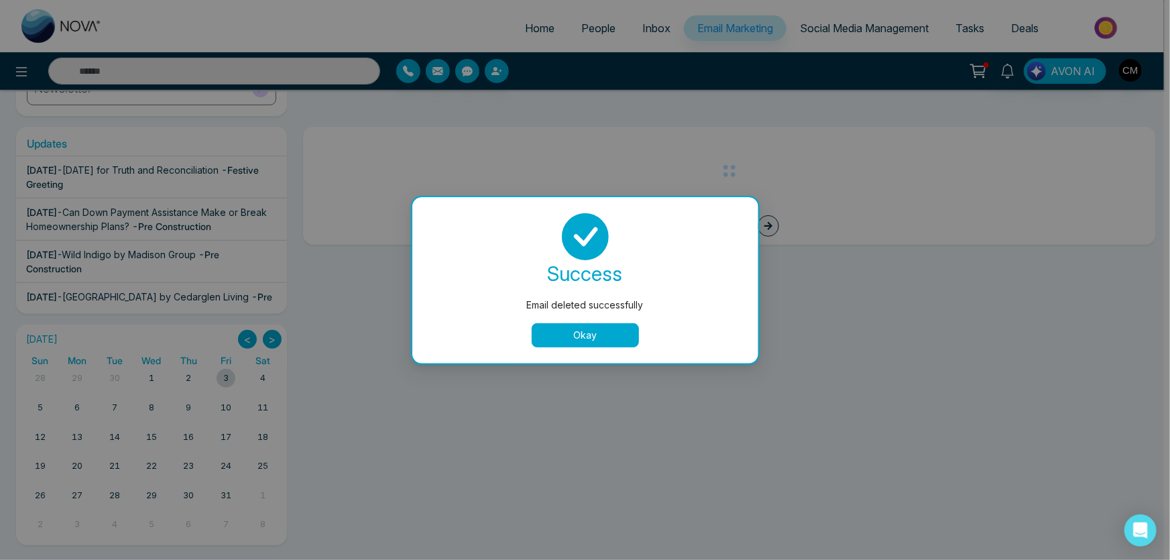
click at [596, 323] on button "Okay" at bounding box center [585, 335] width 107 height 24
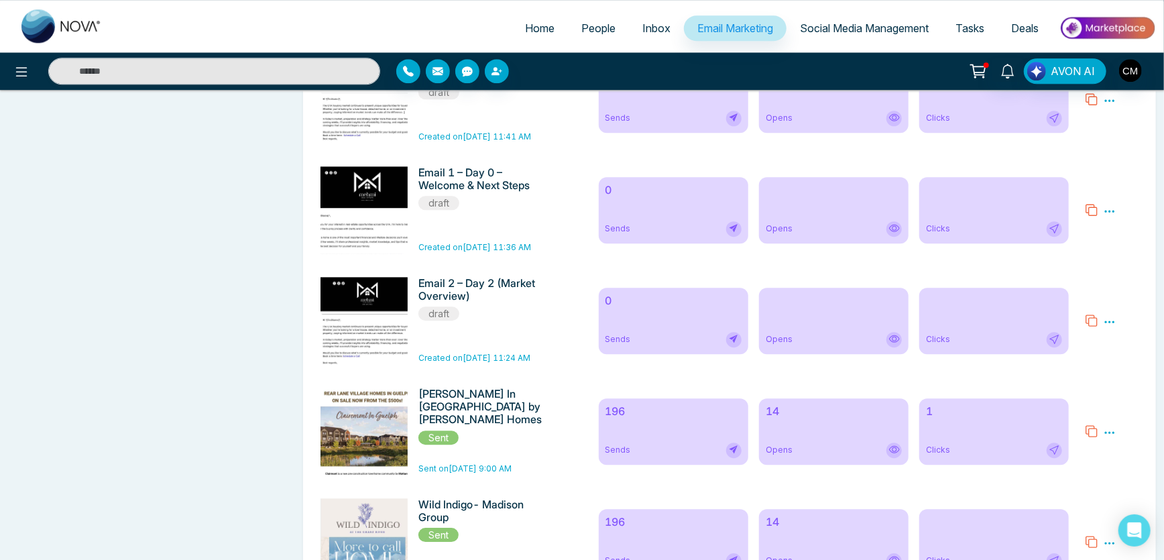
scroll to position [2364, 0]
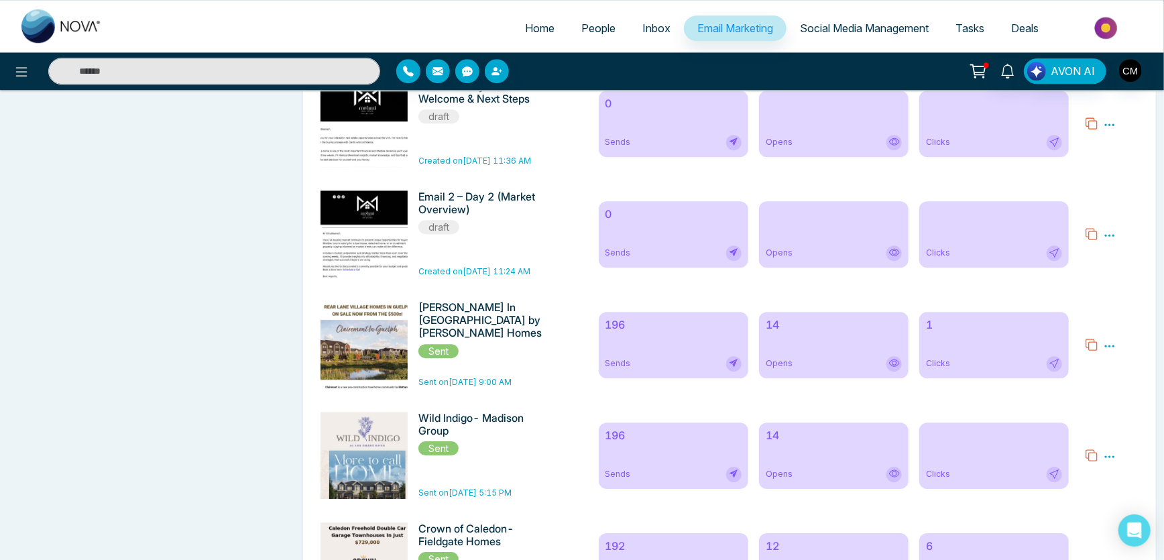
click at [1108, 241] on icon at bounding box center [1110, 235] width 12 height 12
click at [1113, 309] on ul "Preview Edit Delete" at bounding box center [1133, 275] width 58 height 66
click at [1114, 241] on icon at bounding box center [1110, 235] width 12 height 12
click at [1123, 299] on span "Delete" at bounding box center [1130, 293] width 30 height 11
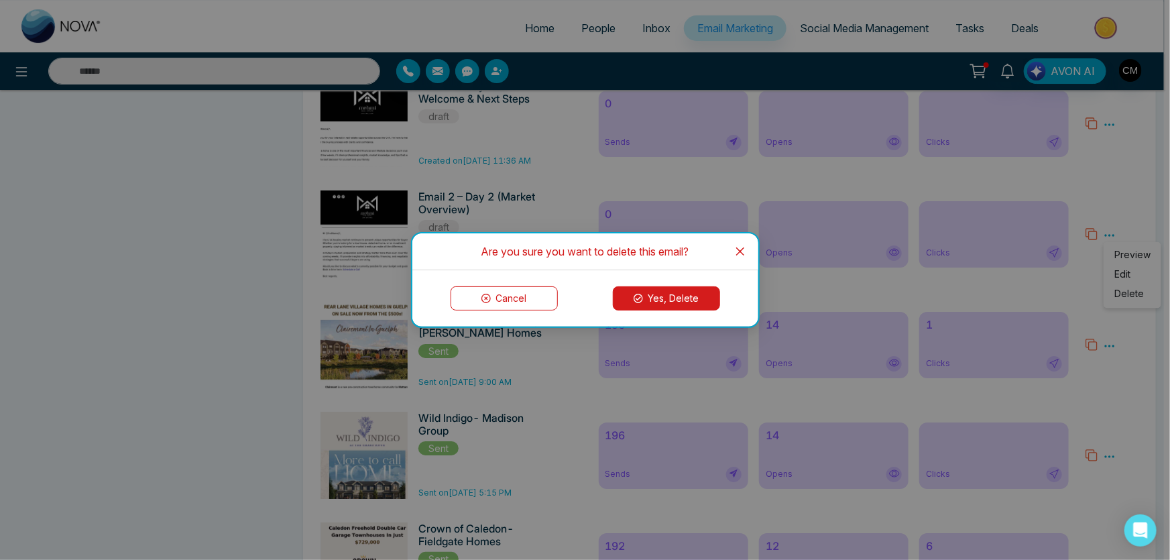
click at [669, 290] on button "Yes, Delete" at bounding box center [666, 298] width 107 height 24
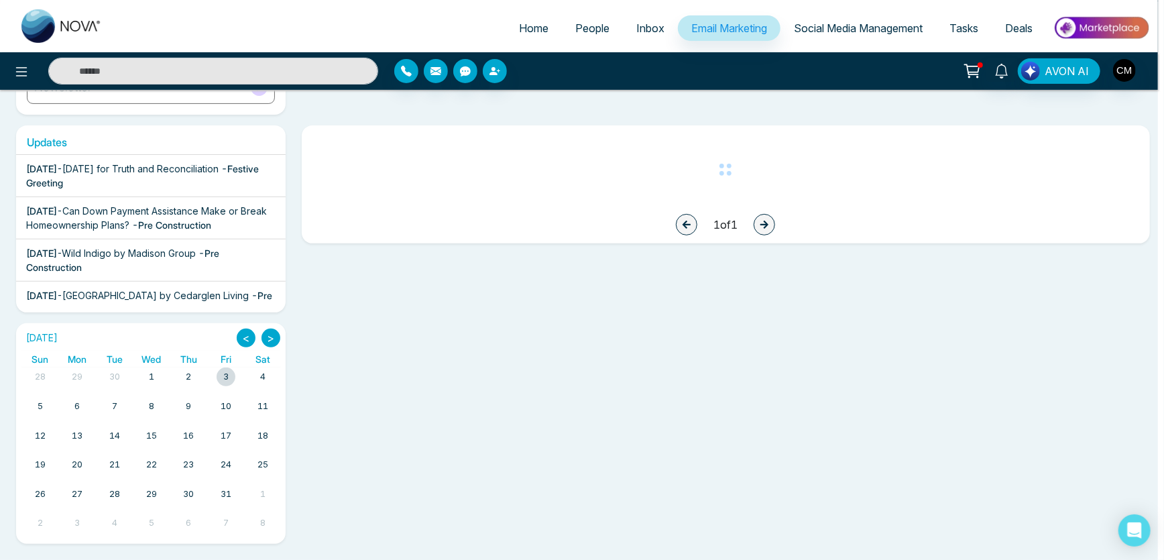
scroll to position [195, 0]
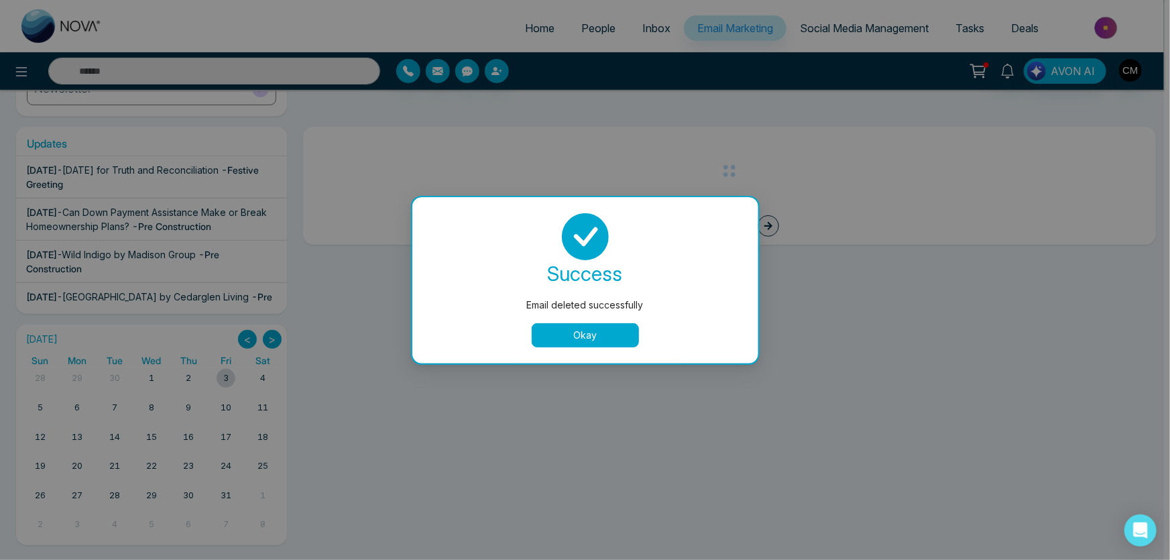
drag, startPoint x: 616, startPoint y: 319, endPoint x: 605, endPoint y: 331, distance: 16.6
click at [615, 319] on div "success Email deleted successfully Okay" at bounding box center [586, 280] width 314 height 134
click at [605, 331] on button "Okay" at bounding box center [585, 335] width 107 height 24
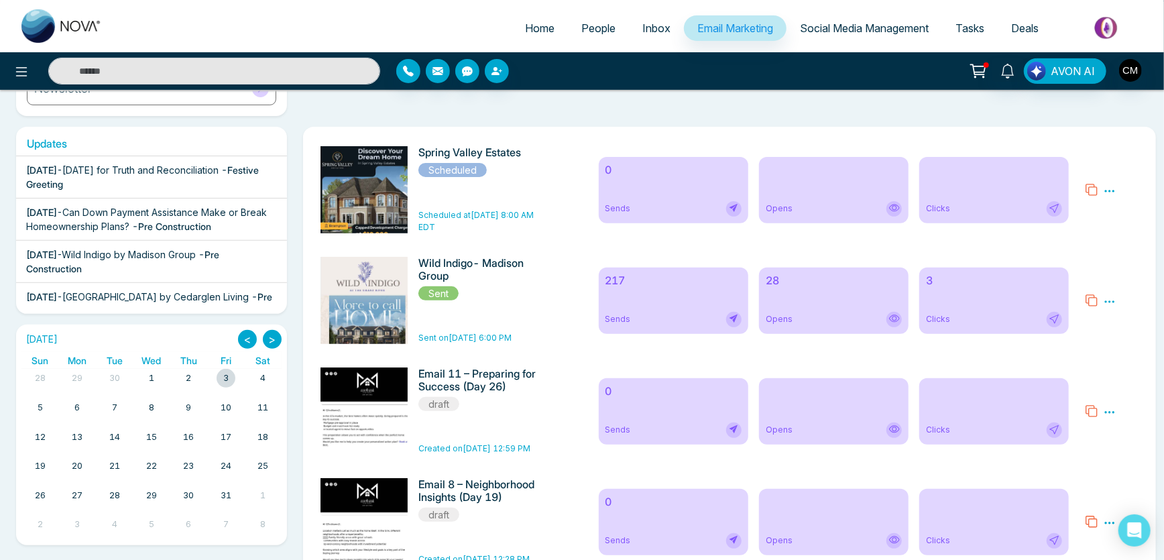
click at [1110, 410] on icon at bounding box center [1110, 412] width 12 height 12
click at [1122, 469] on span "Delete" at bounding box center [1130, 470] width 30 height 11
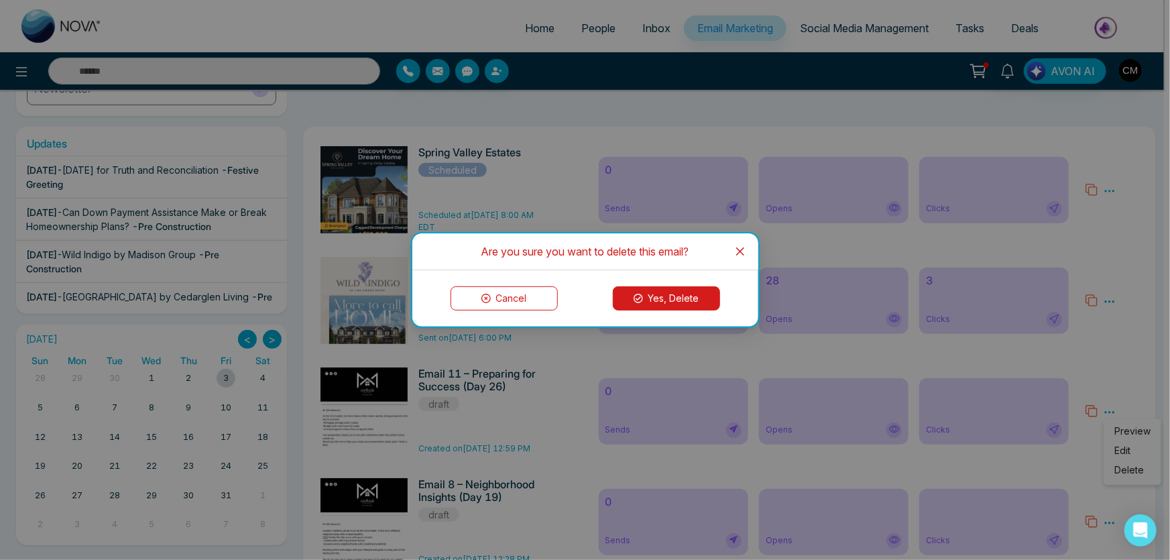
click at [670, 303] on button "Yes, Delete" at bounding box center [666, 298] width 107 height 24
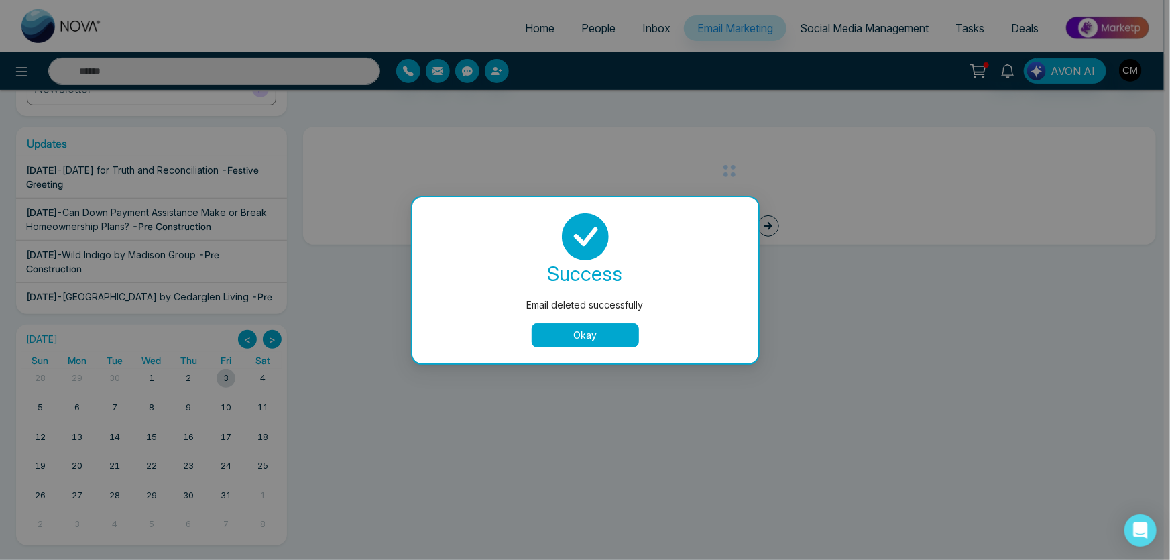
click at [593, 329] on button "Okay" at bounding box center [585, 335] width 107 height 24
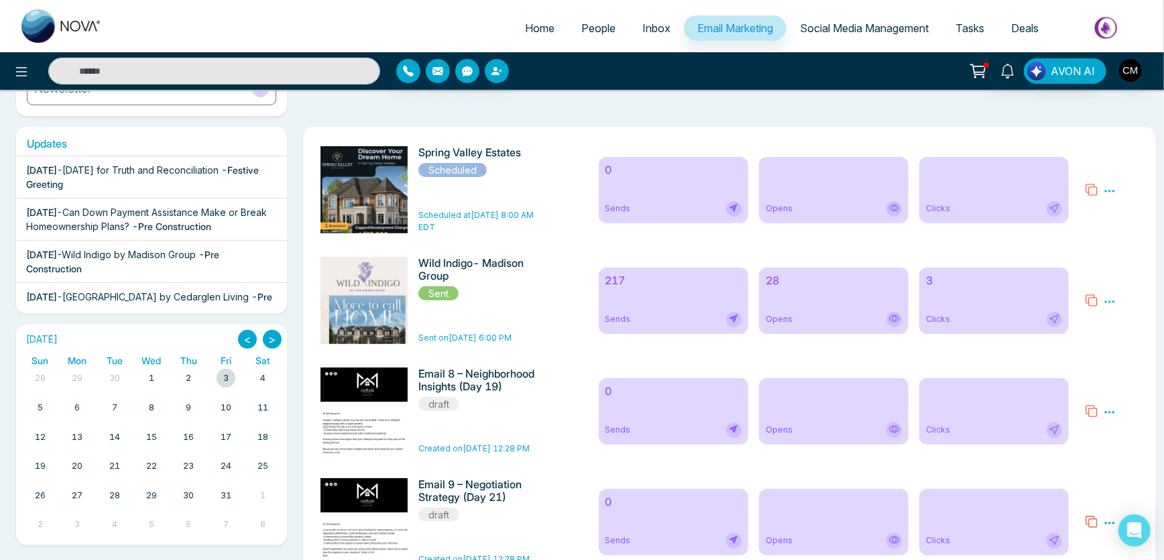
click at [1107, 411] on icon at bounding box center [1110, 412] width 12 height 12
click at [1125, 476] on span "Delete" at bounding box center [1130, 470] width 30 height 11
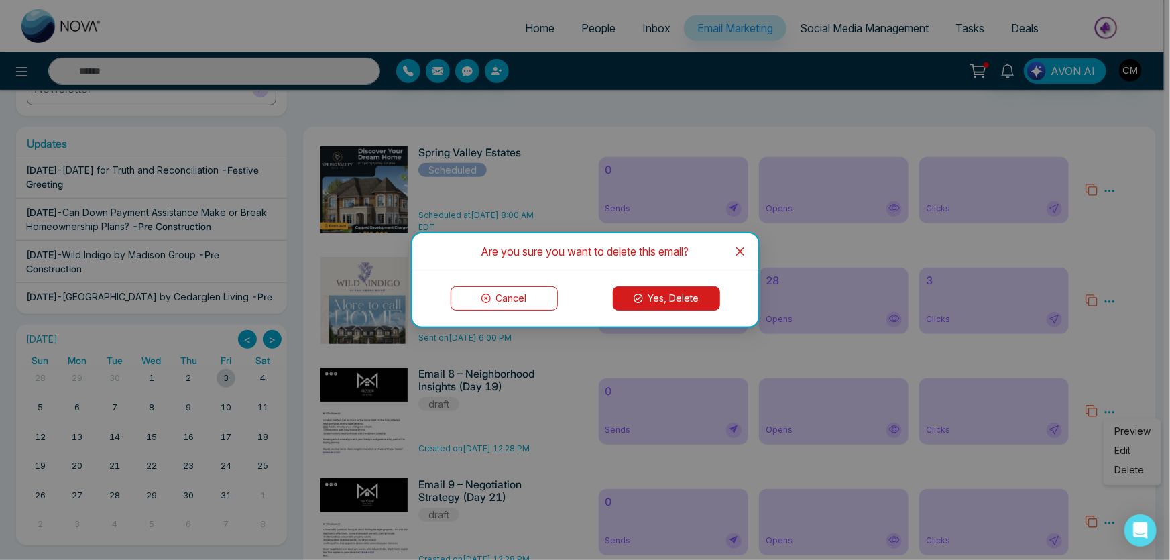
click at [673, 296] on button "Yes, Delete" at bounding box center [666, 298] width 107 height 24
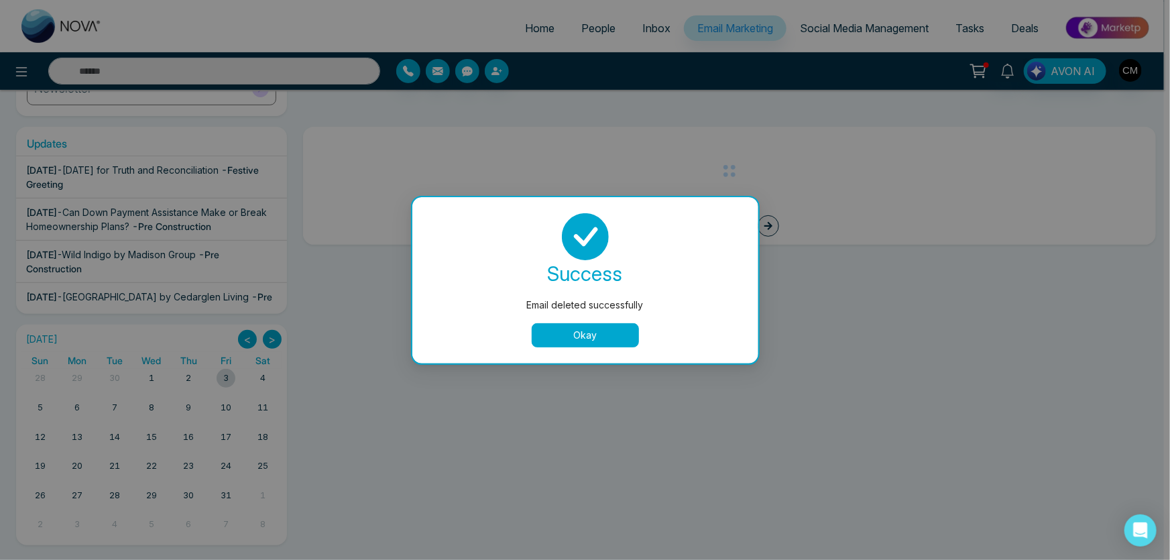
click at [622, 339] on button "Okay" at bounding box center [585, 335] width 107 height 24
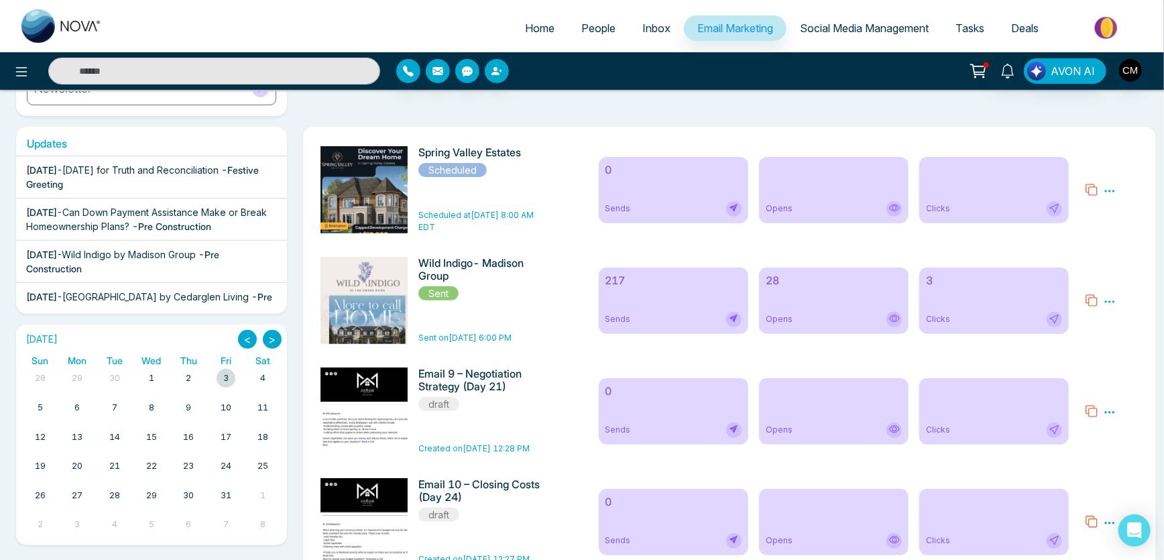
click at [1115, 412] on icon at bounding box center [1110, 412] width 12 height 12
click at [1119, 470] on span "Delete" at bounding box center [1130, 470] width 30 height 11
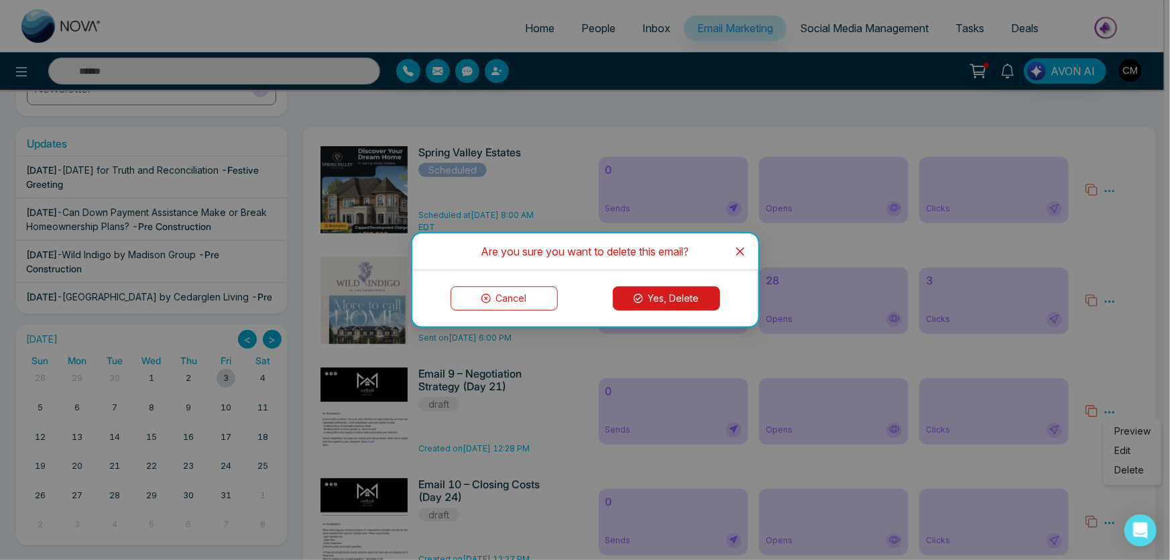
click at [678, 302] on button "Yes, Delete" at bounding box center [666, 298] width 107 height 24
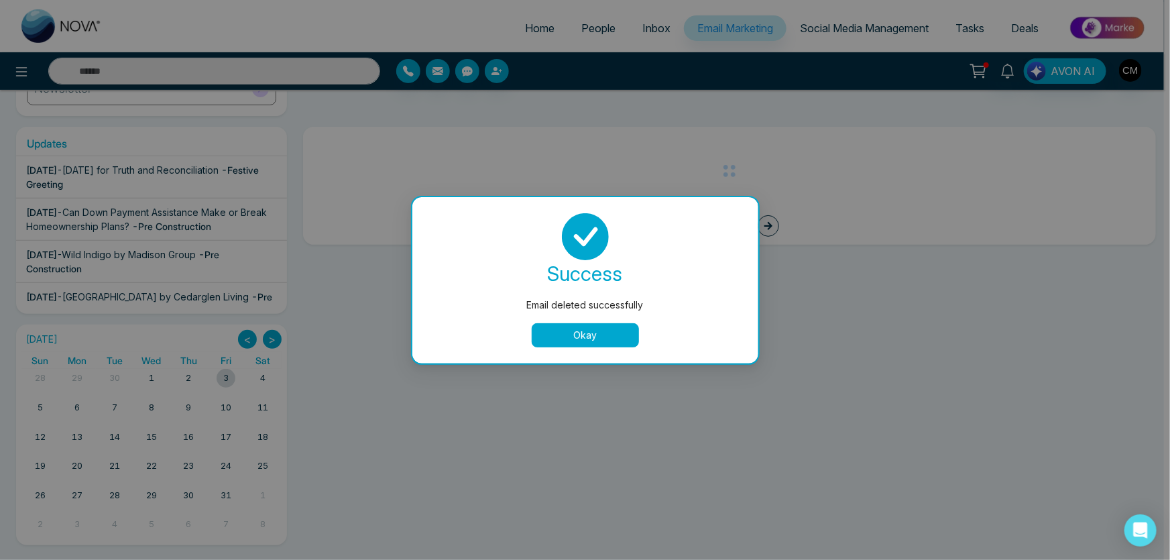
click at [604, 329] on button "Okay" at bounding box center [585, 335] width 107 height 24
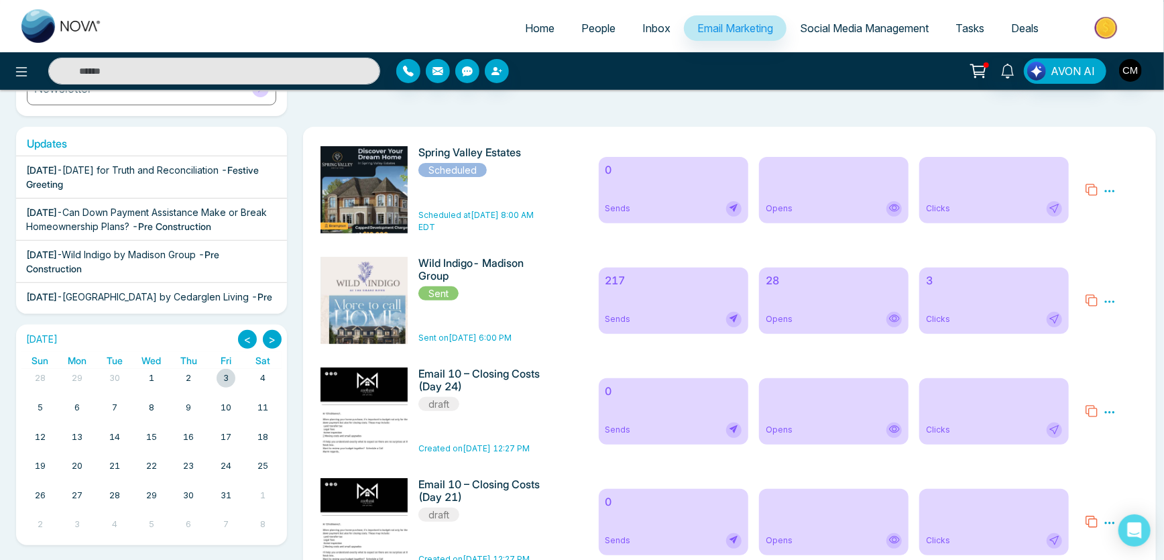
click at [1107, 412] on icon at bounding box center [1110, 412] width 12 height 12
click at [1123, 474] on span "Delete" at bounding box center [1130, 470] width 30 height 11
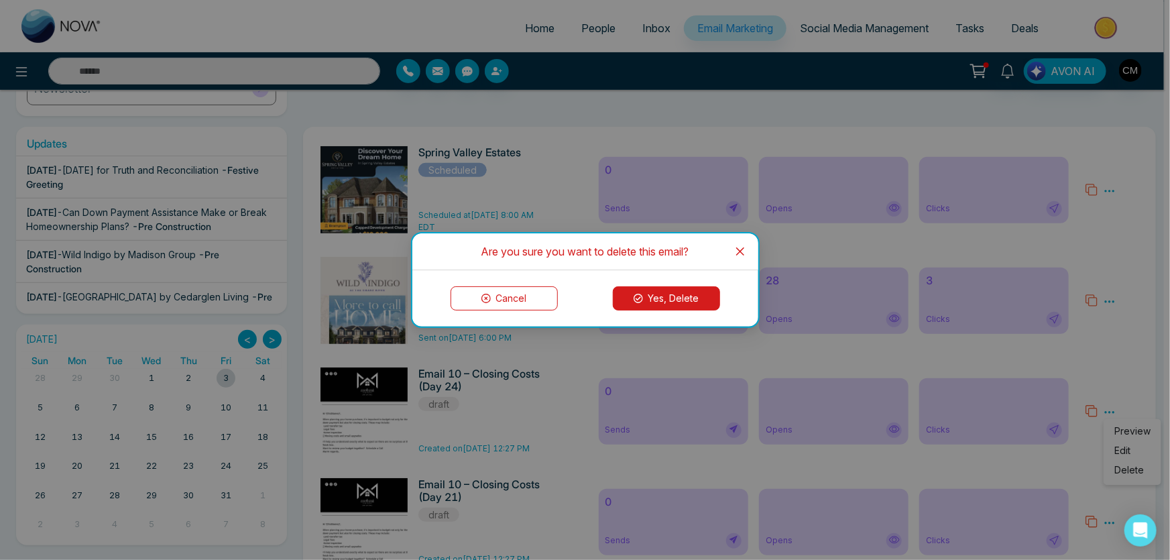
click at [657, 299] on button "Yes, Delete" at bounding box center [666, 298] width 107 height 24
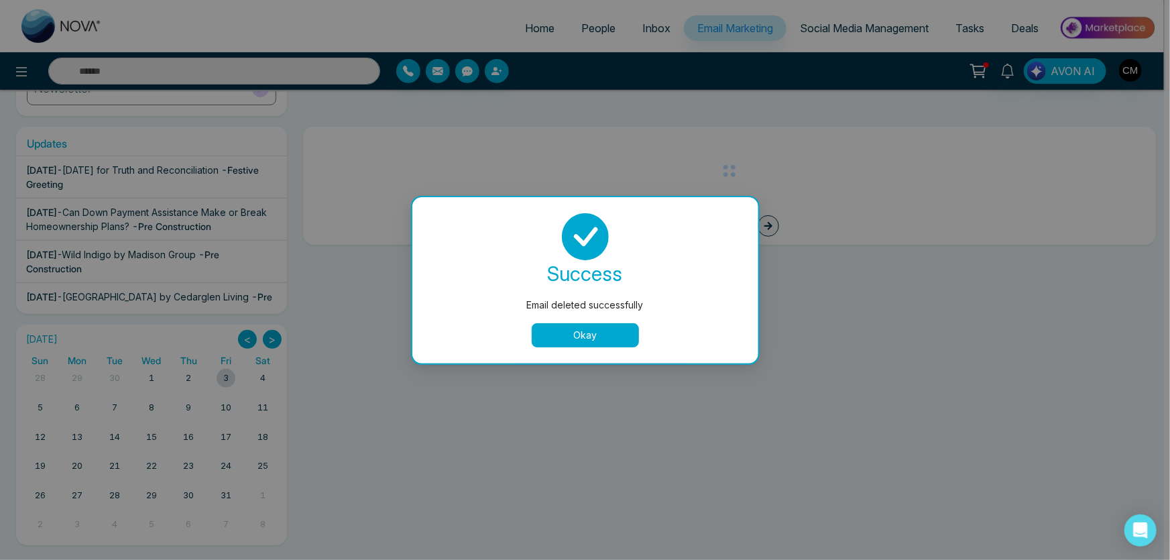
click at [591, 335] on button "Okay" at bounding box center [585, 335] width 107 height 24
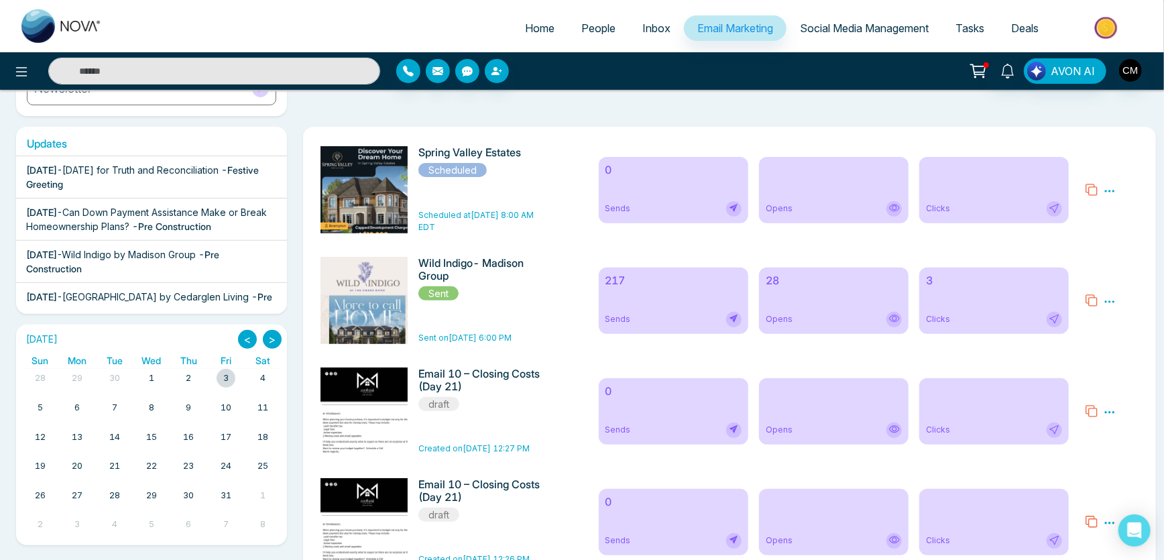
click at [1113, 411] on icon at bounding box center [1110, 412] width 12 height 12
click at [1129, 463] on li "Edit" at bounding box center [1133, 453] width 36 height 19
click at [1113, 414] on icon at bounding box center [1110, 412] width 12 height 12
click at [1130, 472] on span "Delete" at bounding box center [1130, 470] width 30 height 11
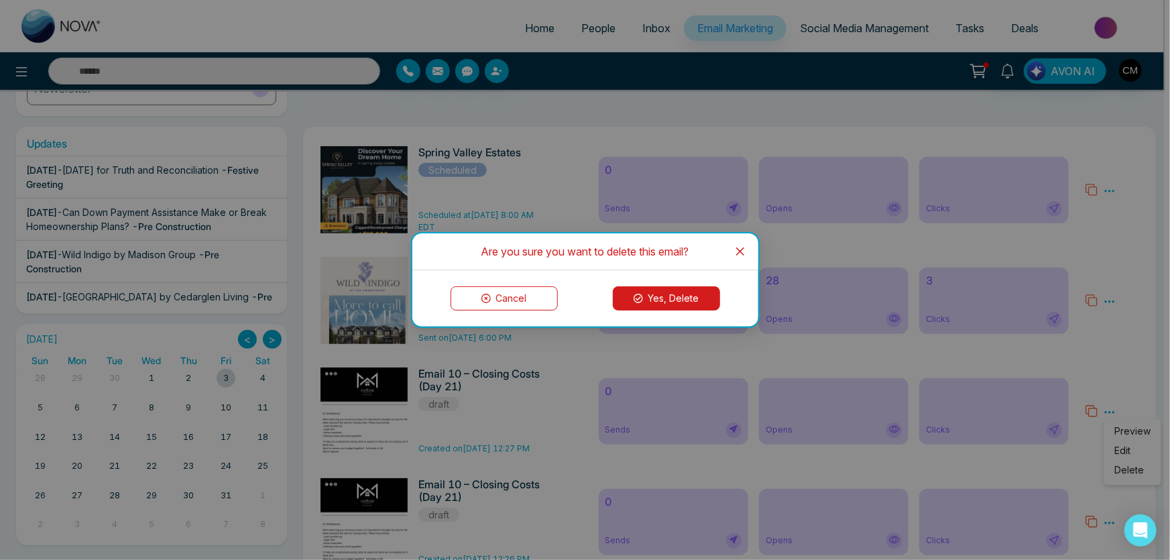
click at [691, 300] on button "Yes, Delete" at bounding box center [666, 298] width 107 height 24
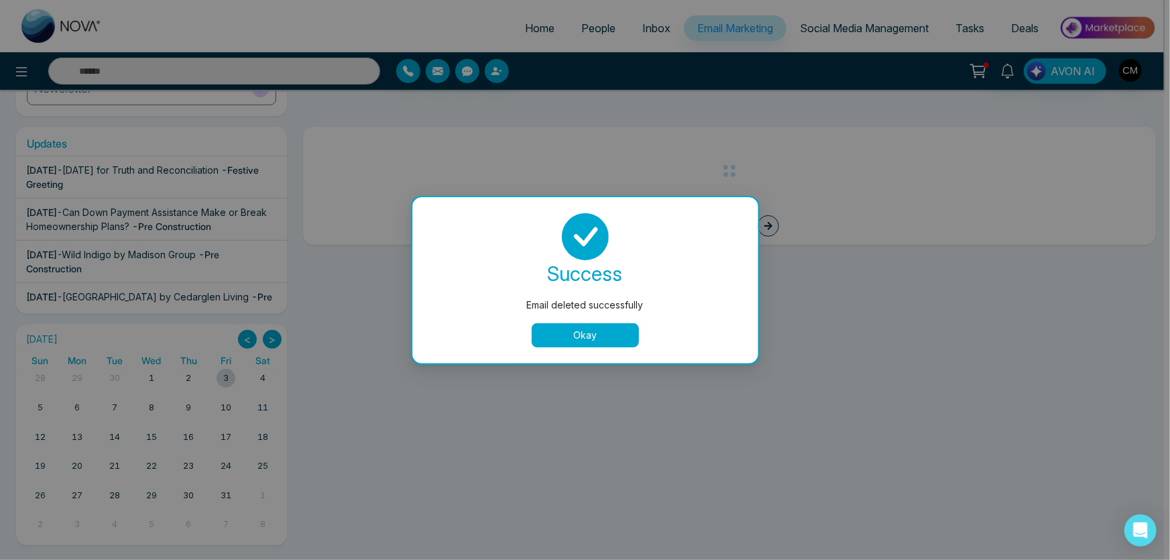
click at [594, 329] on button "Okay" at bounding box center [585, 335] width 107 height 24
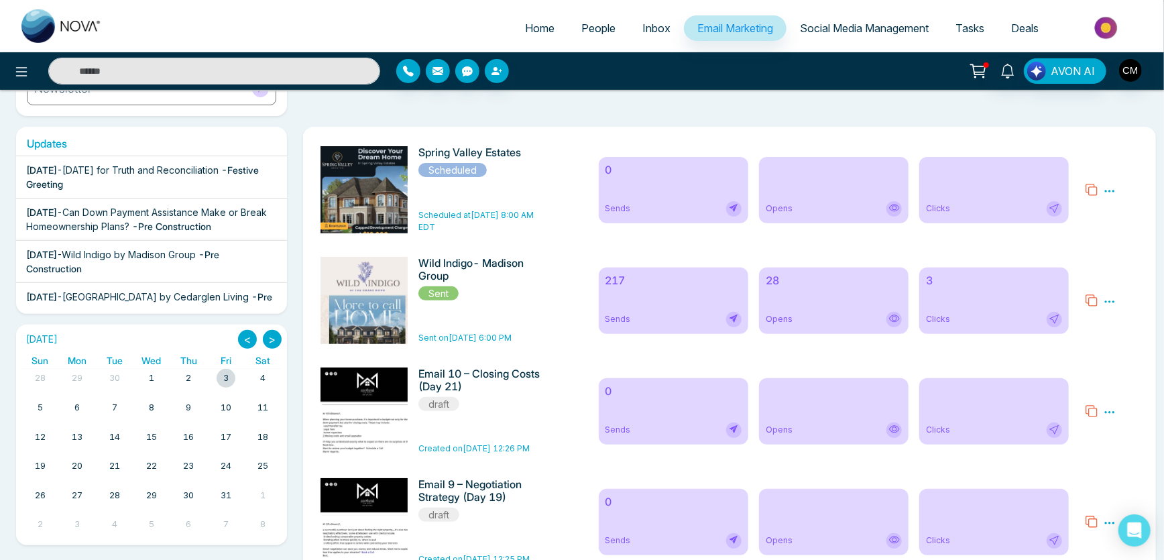
click at [1113, 409] on icon at bounding box center [1110, 412] width 12 height 12
click at [1136, 470] on span "Delete" at bounding box center [1130, 470] width 30 height 11
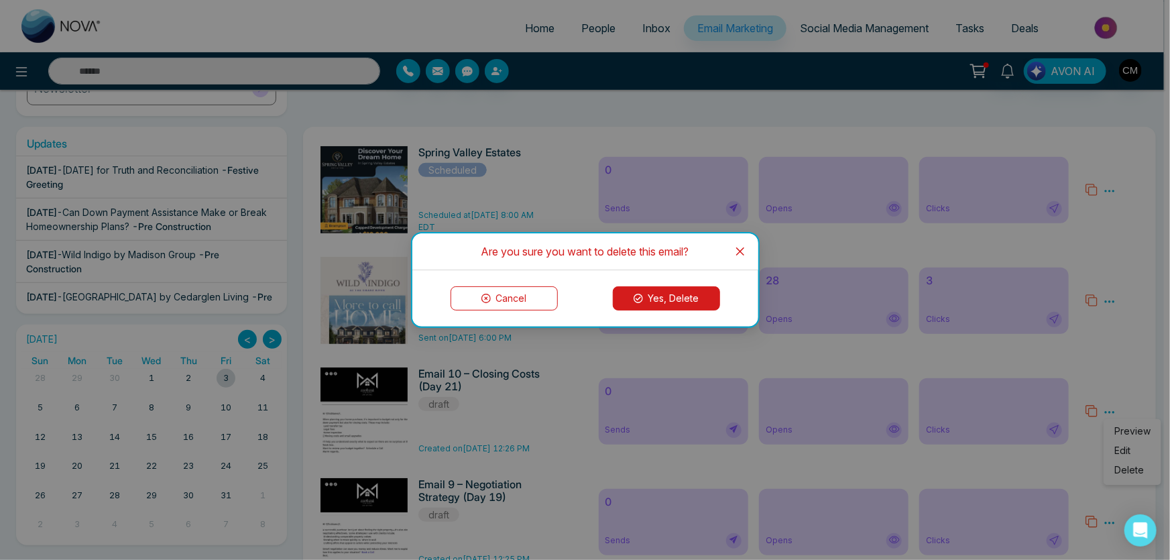
click at [665, 300] on button "Yes, Delete" at bounding box center [666, 298] width 107 height 24
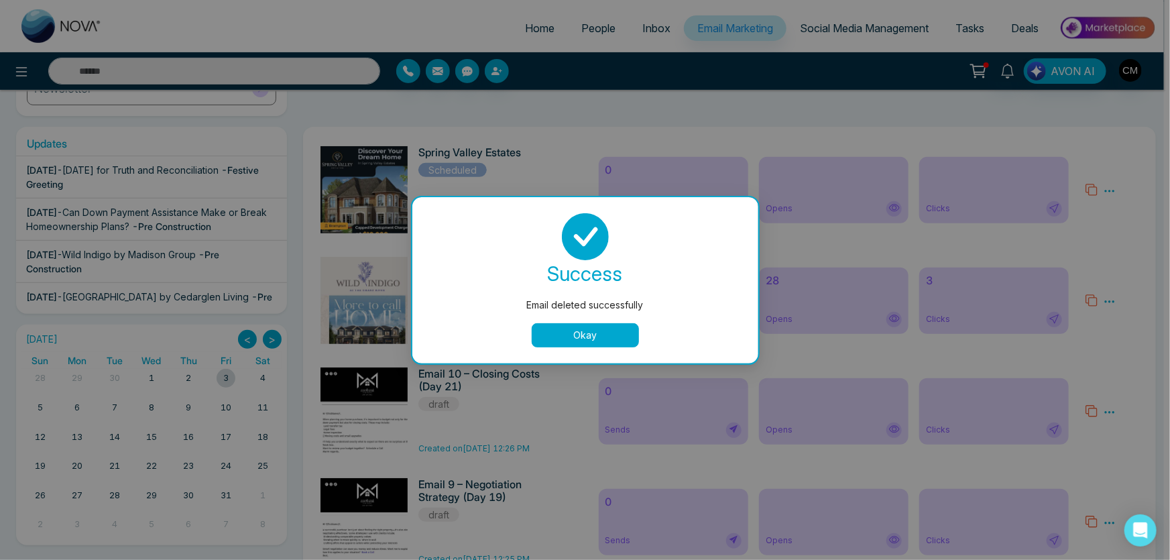
click at [608, 337] on button "Okay" at bounding box center [585, 335] width 107 height 24
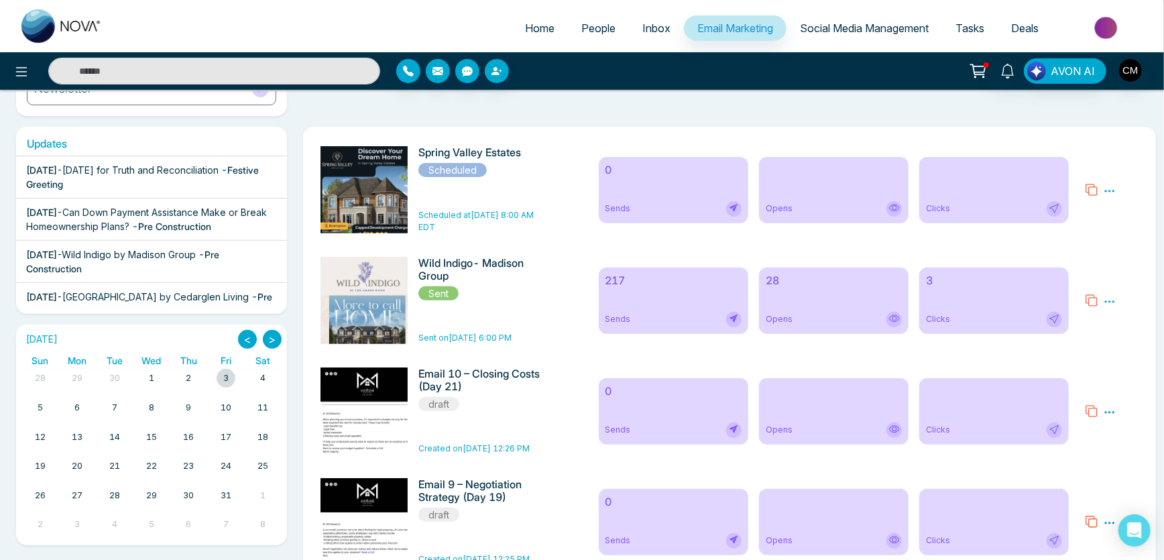
click at [1117, 412] on div "Preview Edit Delete" at bounding box center [1112, 411] width 70 height 87
click at [1113, 412] on icon at bounding box center [1110, 412] width 12 height 12
click at [1123, 467] on span "Delete" at bounding box center [1130, 470] width 30 height 11
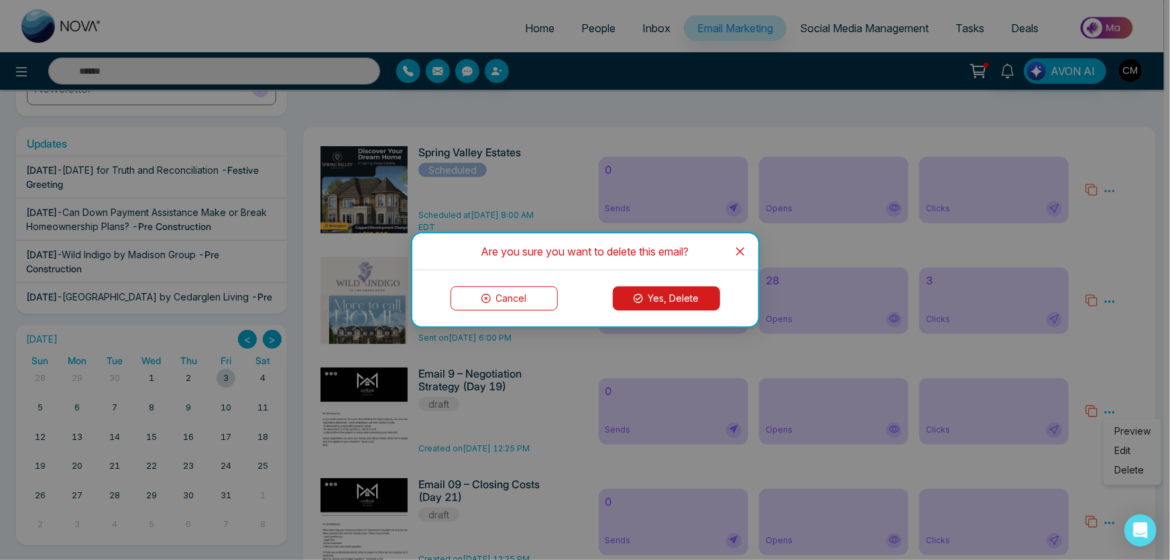
click at [693, 301] on button "Yes, Delete" at bounding box center [666, 298] width 107 height 24
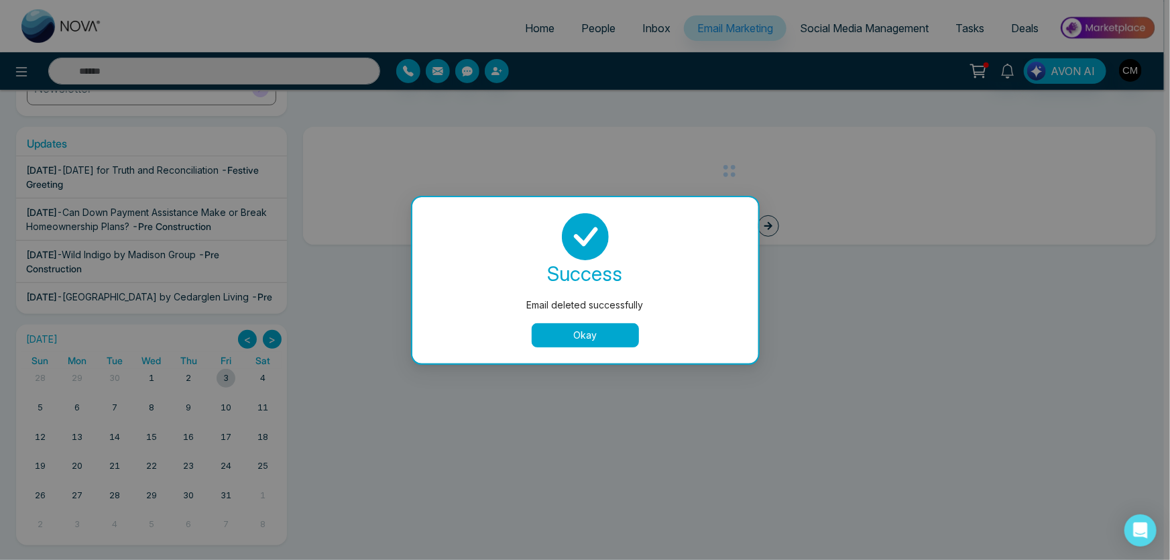
click at [604, 333] on button "Okay" at bounding box center [585, 335] width 107 height 24
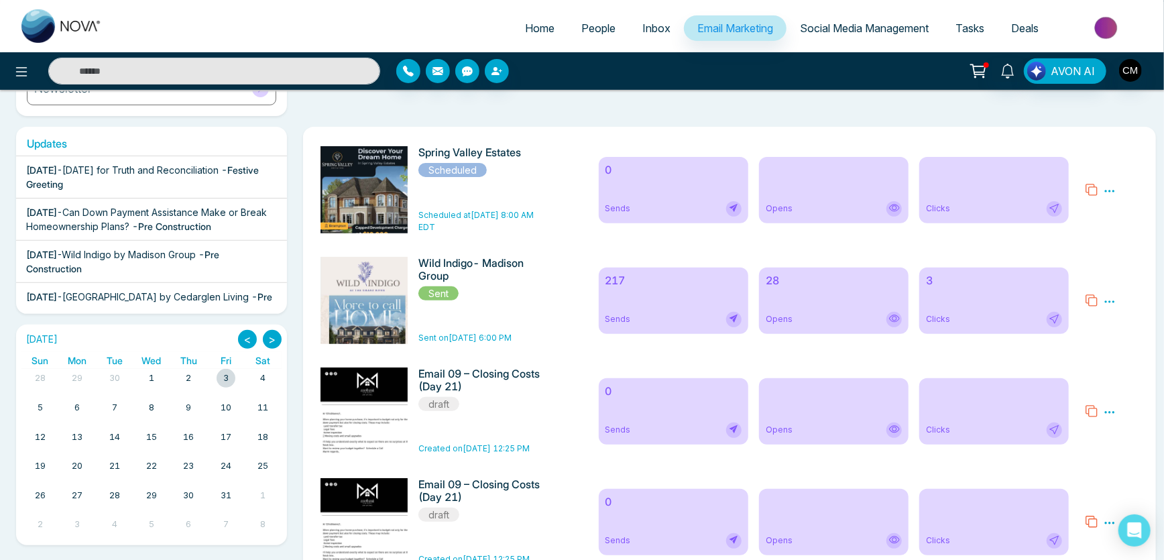
click at [1109, 411] on icon at bounding box center [1110, 412] width 12 height 12
click at [1121, 469] on span "Delete" at bounding box center [1130, 470] width 30 height 11
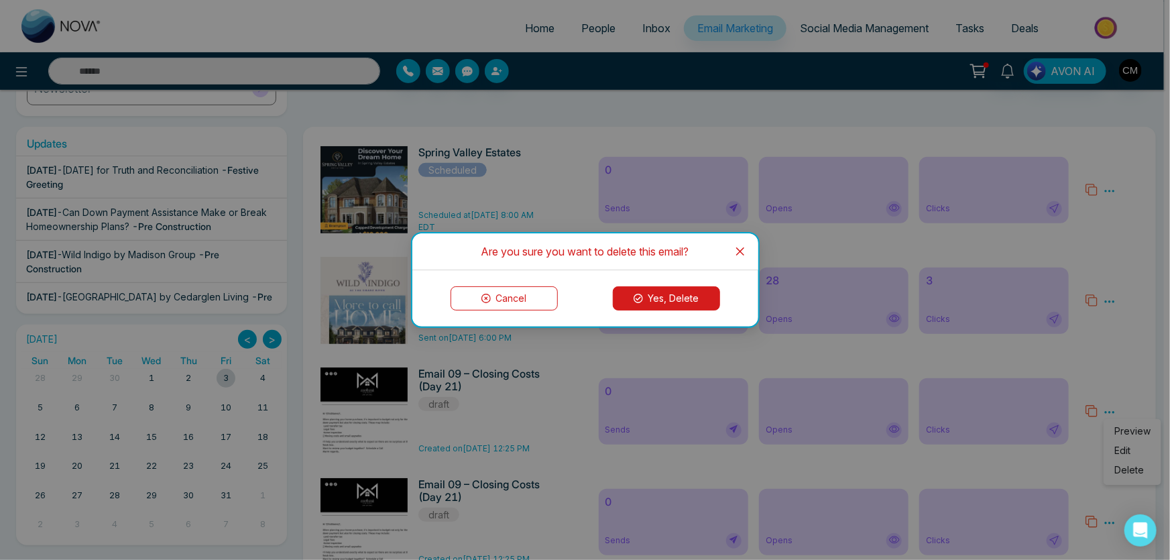
click at [704, 308] on button "Yes, Delete" at bounding box center [666, 298] width 107 height 24
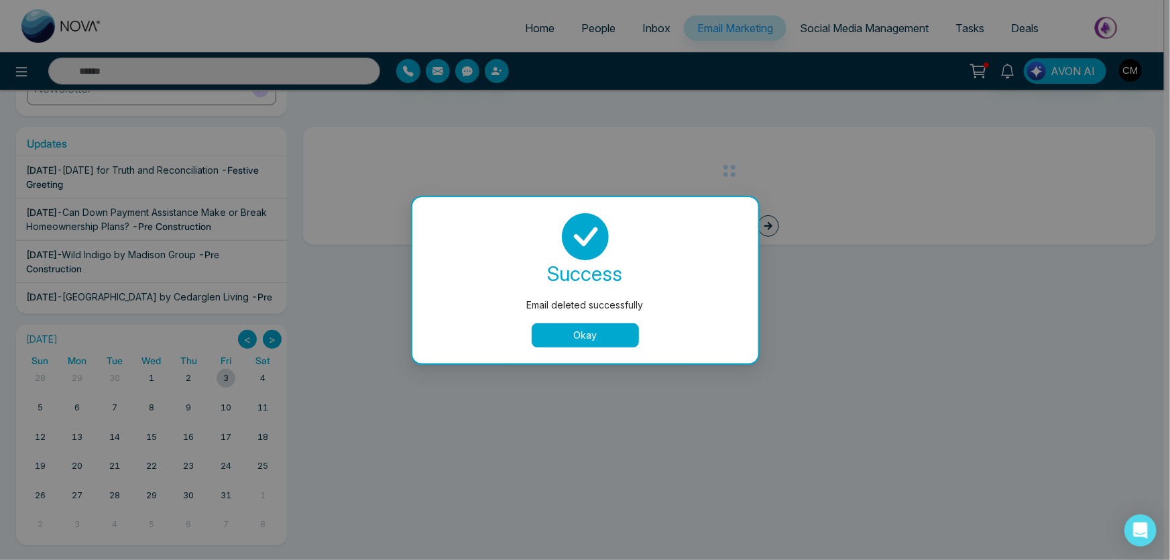
click at [620, 339] on button "Okay" at bounding box center [585, 335] width 107 height 24
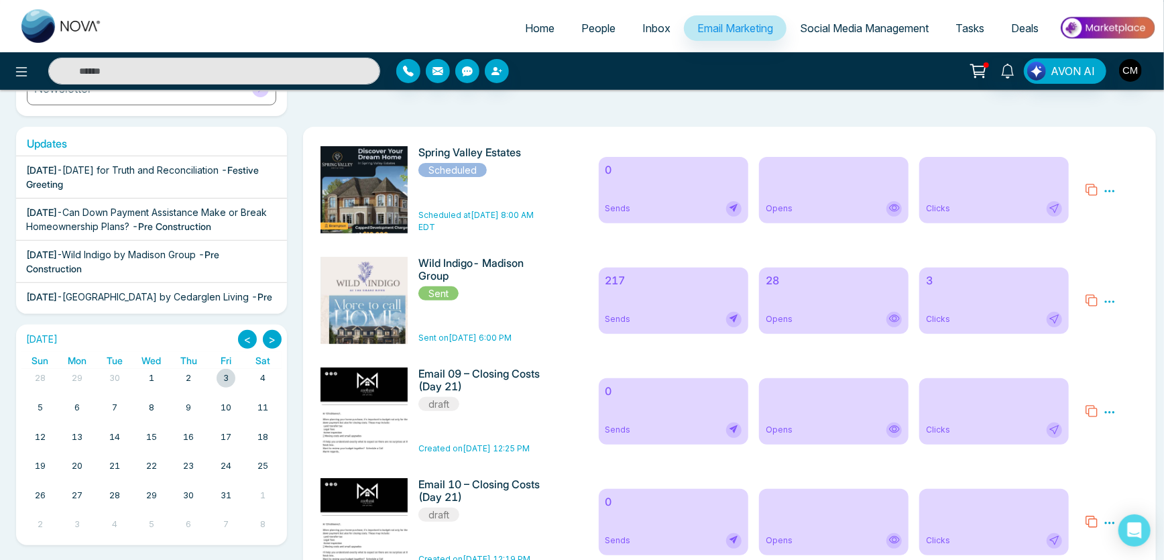
click at [1105, 411] on icon at bounding box center [1110, 412] width 12 height 12
click at [1129, 467] on span "Delete" at bounding box center [1130, 470] width 30 height 11
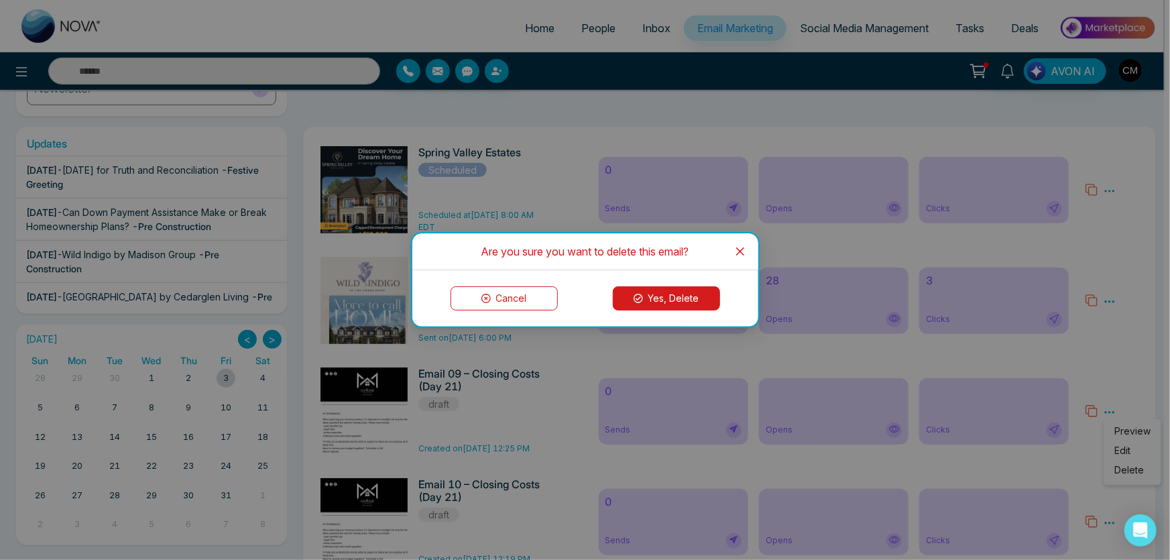
click at [660, 292] on button "Yes, Delete" at bounding box center [666, 298] width 107 height 24
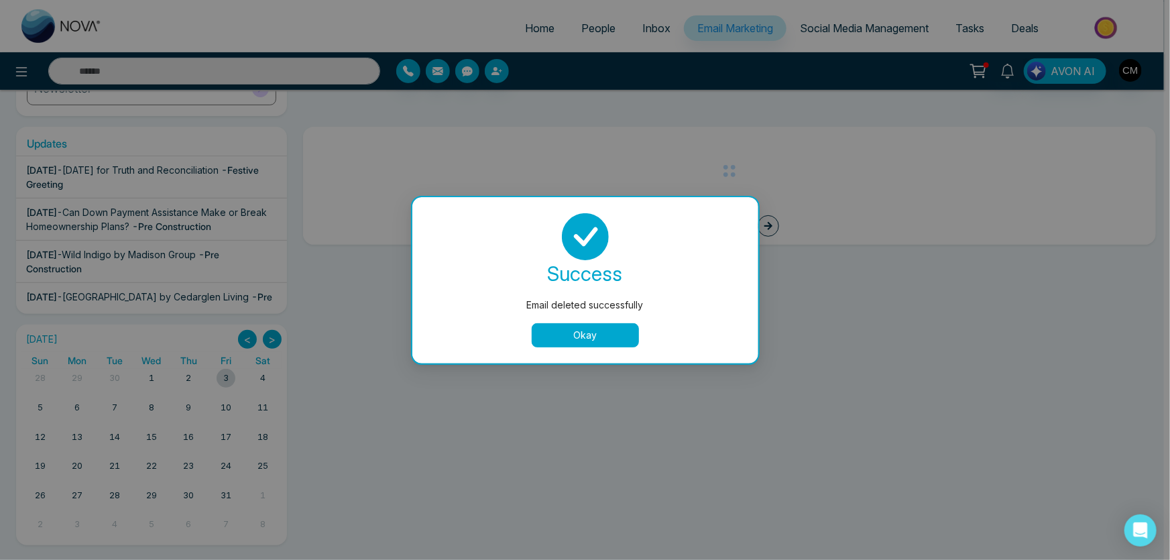
click at [594, 335] on button "Okay" at bounding box center [585, 335] width 107 height 24
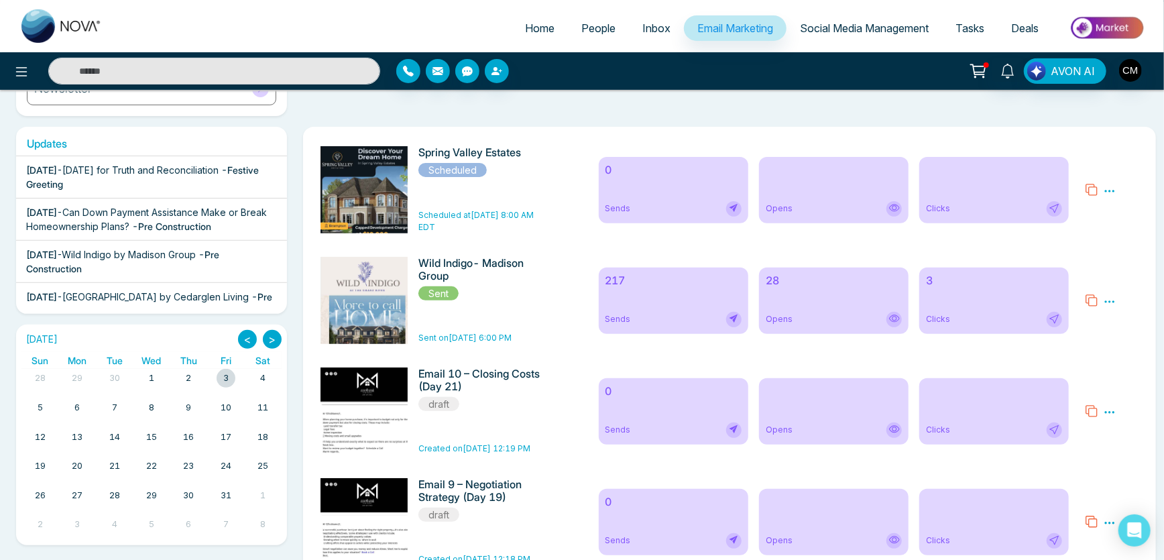
click at [1107, 413] on icon at bounding box center [1110, 412] width 10 height 2
click at [1123, 469] on span "Delete" at bounding box center [1130, 470] width 30 height 11
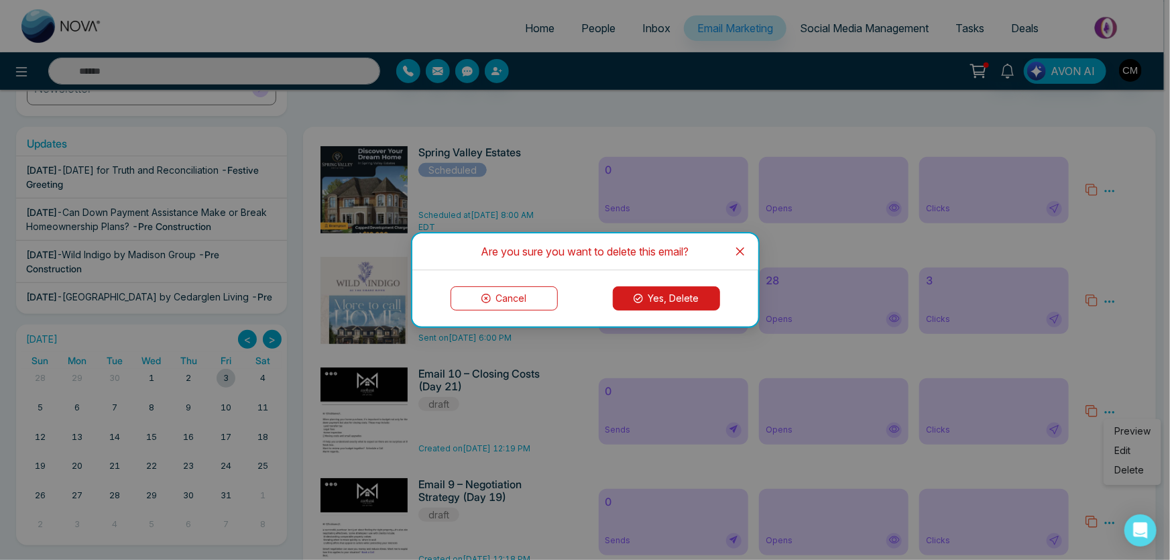
click at [703, 304] on button "Yes, Delete" at bounding box center [666, 298] width 107 height 24
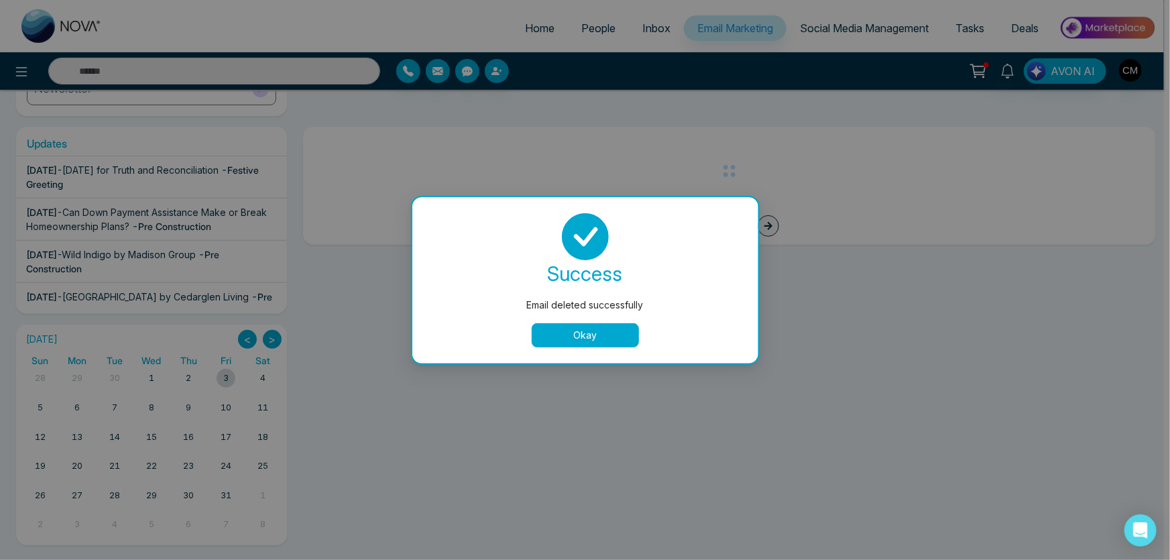
click at [597, 331] on button "Okay" at bounding box center [585, 335] width 107 height 24
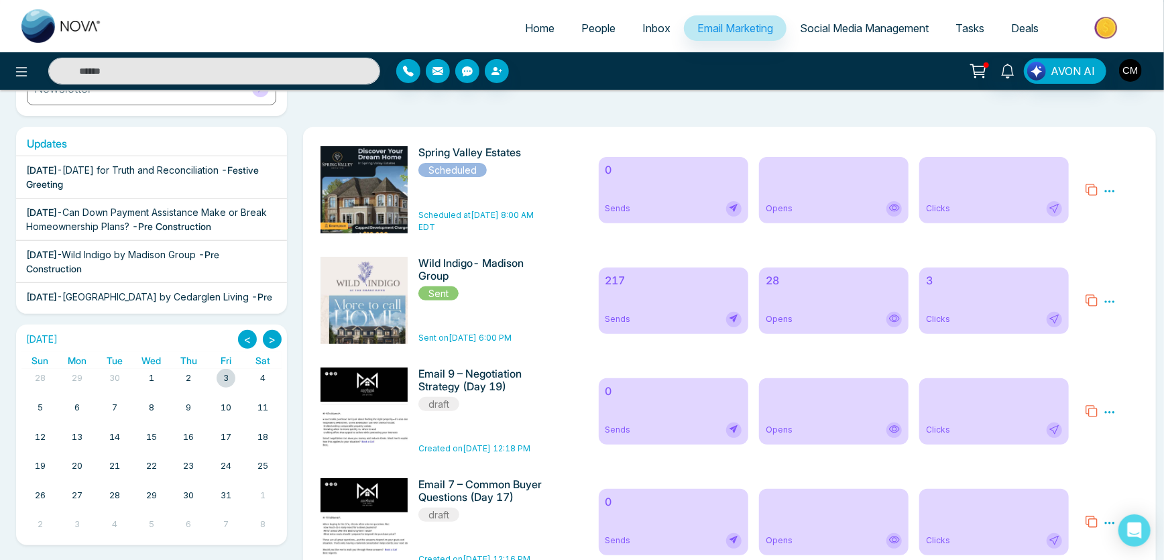
click at [1109, 415] on icon at bounding box center [1110, 412] width 12 height 12
click at [1125, 467] on span "Delete" at bounding box center [1130, 470] width 30 height 11
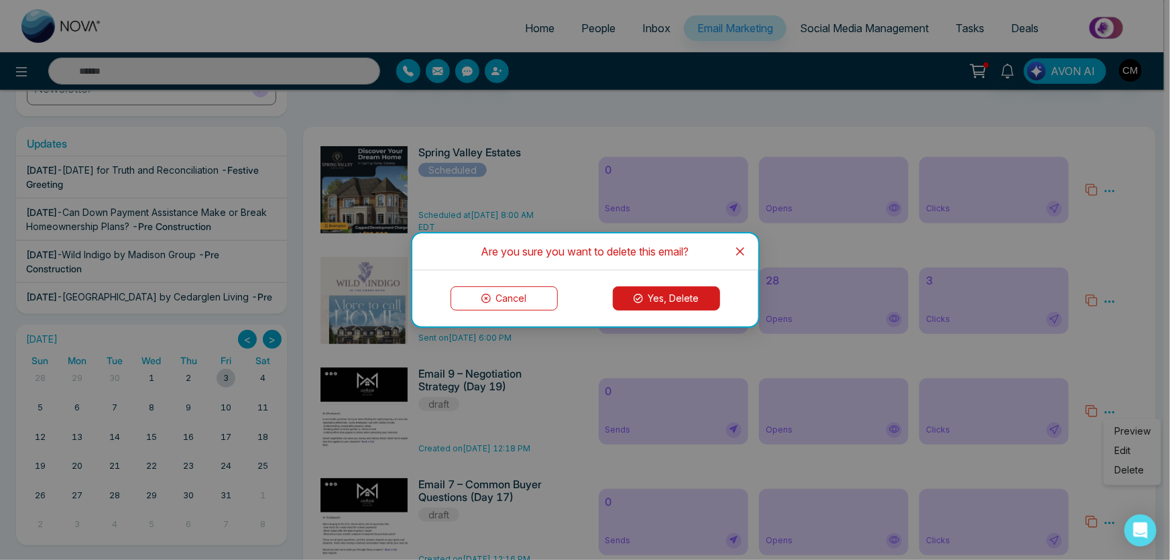
click at [693, 297] on button "Yes, Delete" at bounding box center [666, 298] width 107 height 24
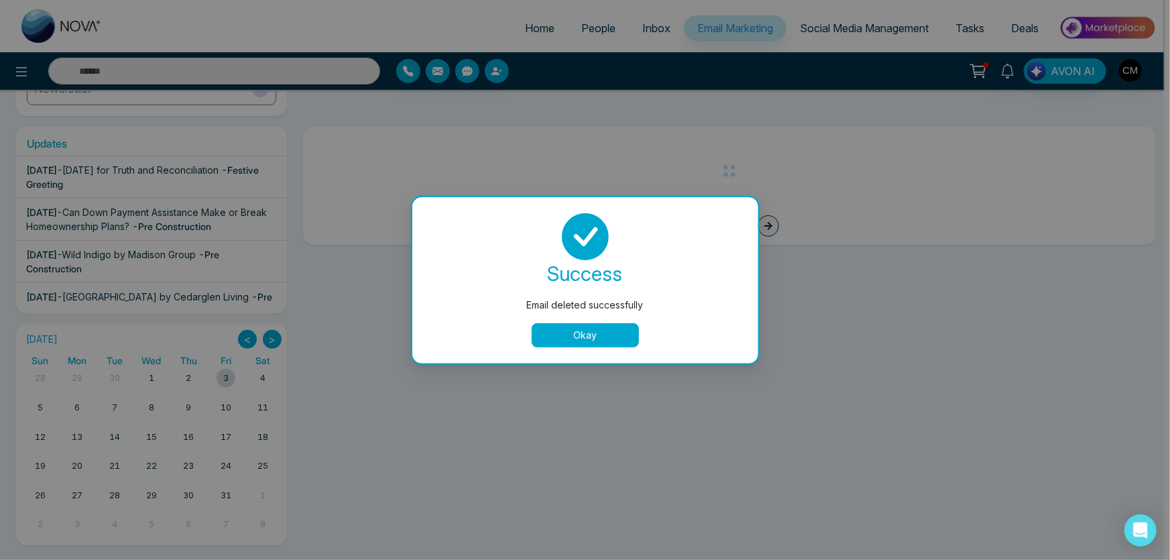
click at [572, 327] on button "Okay" at bounding box center [585, 335] width 107 height 24
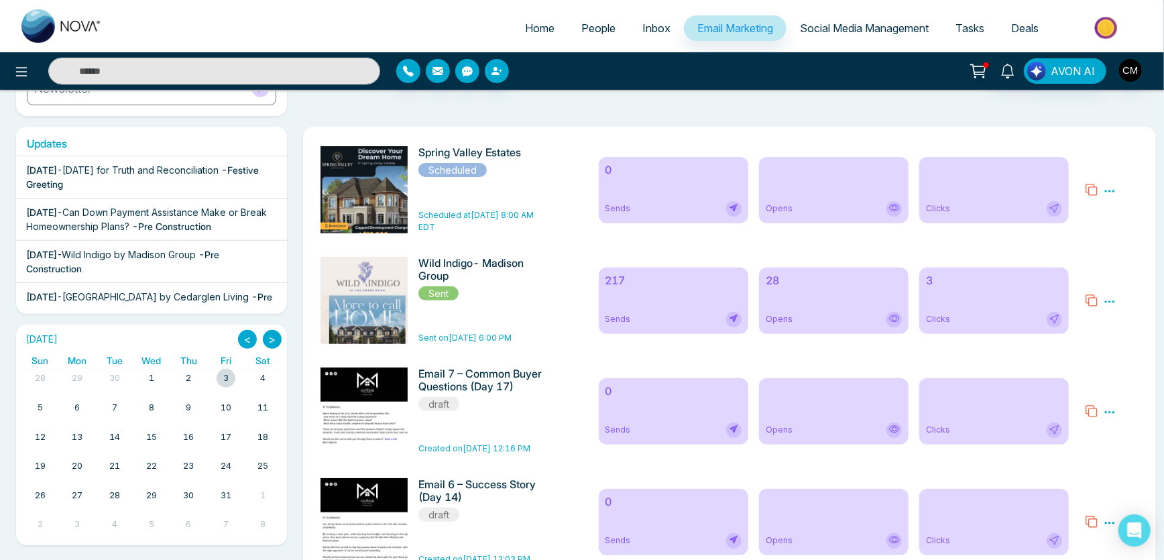
click at [1115, 413] on icon at bounding box center [1110, 412] width 12 height 12
click at [1127, 468] on span "Delete" at bounding box center [1130, 470] width 30 height 11
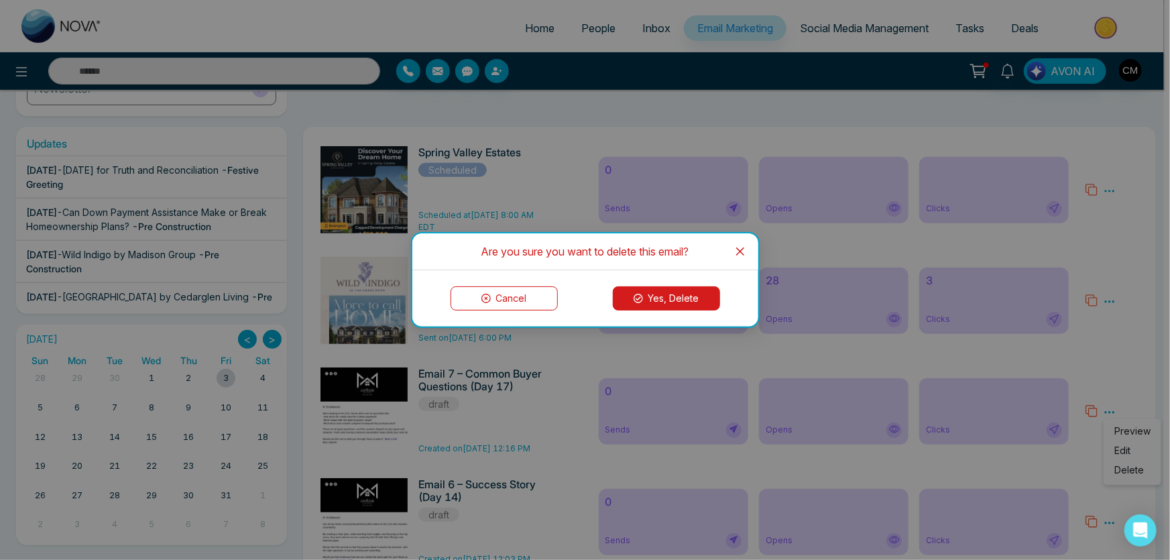
click at [665, 302] on button "Yes, Delete" at bounding box center [666, 298] width 107 height 24
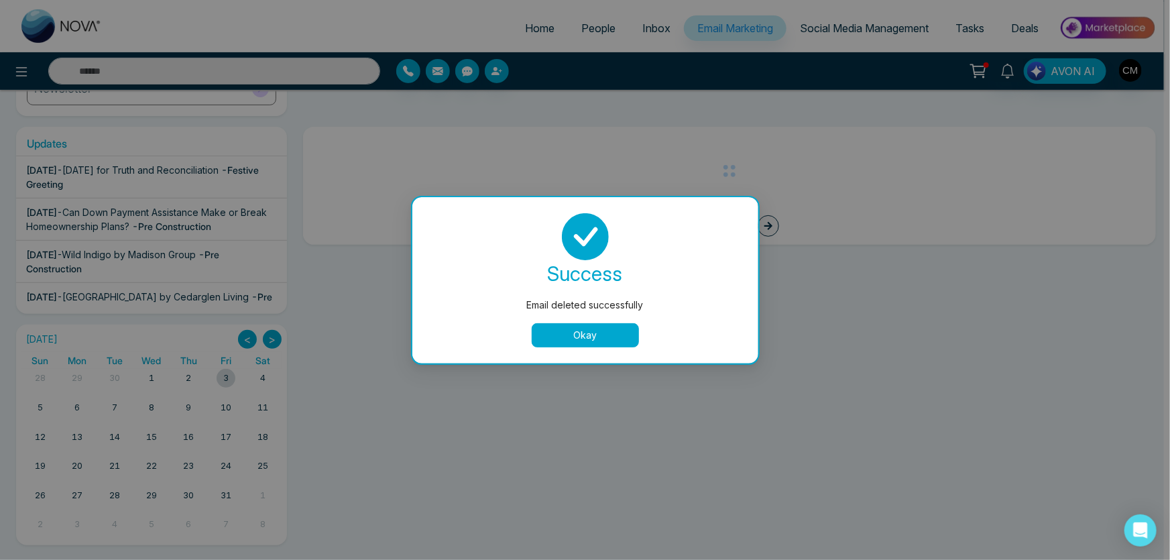
click at [635, 319] on div "success Email deleted successfully Okay" at bounding box center [586, 280] width 314 height 134
click at [622, 322] on div "success Email deleted successfully Okay" at bounding box center [586, 280] width 314 height 134
click at [616, 332] on button "Okay" at bounding box center [585, 335] width 107 height 24
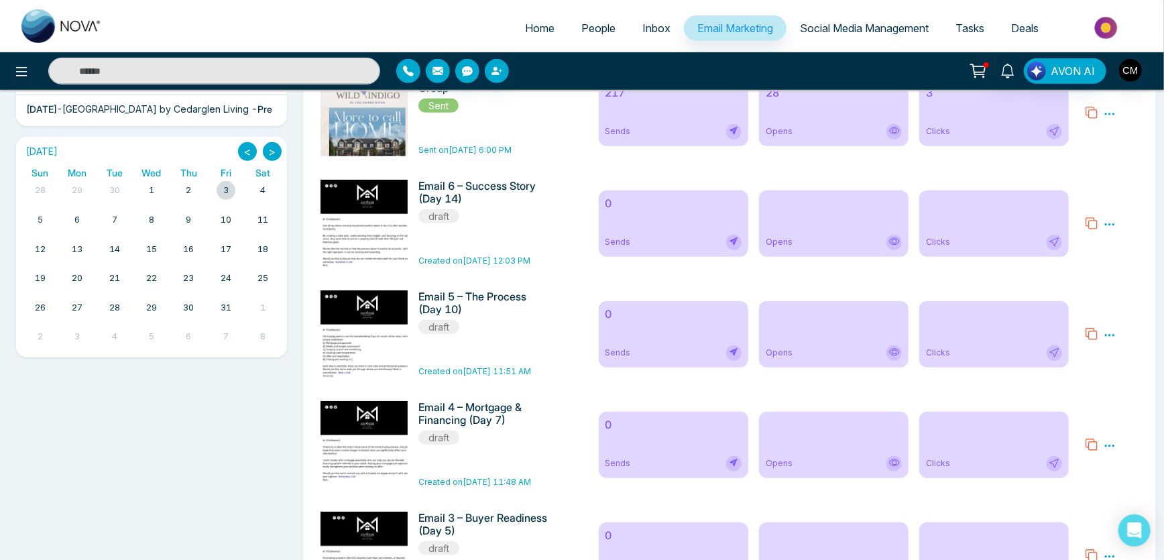
scroll to position [396, 0]
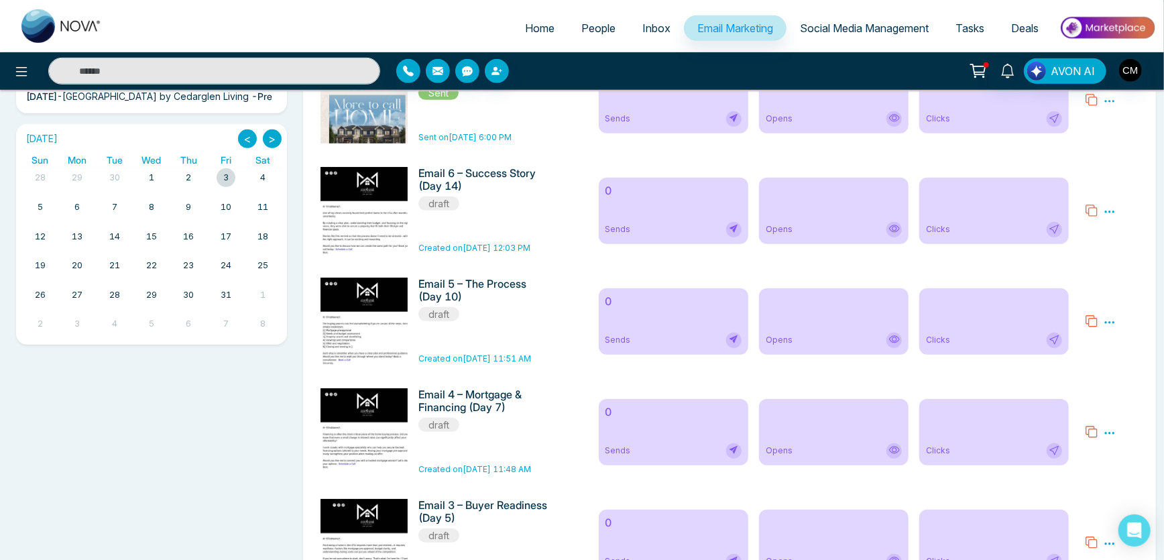
click at [1116, 212] on div "Preview Edit Delete" at bounding box center [1112, 210] width 70 height 87
click at [1107, 214] on icon at bounding box center [1110, 212] width 12 height 12
click at [1121, 268] on span "Delete" at bounding box center [1130, 269] width 30 height 11
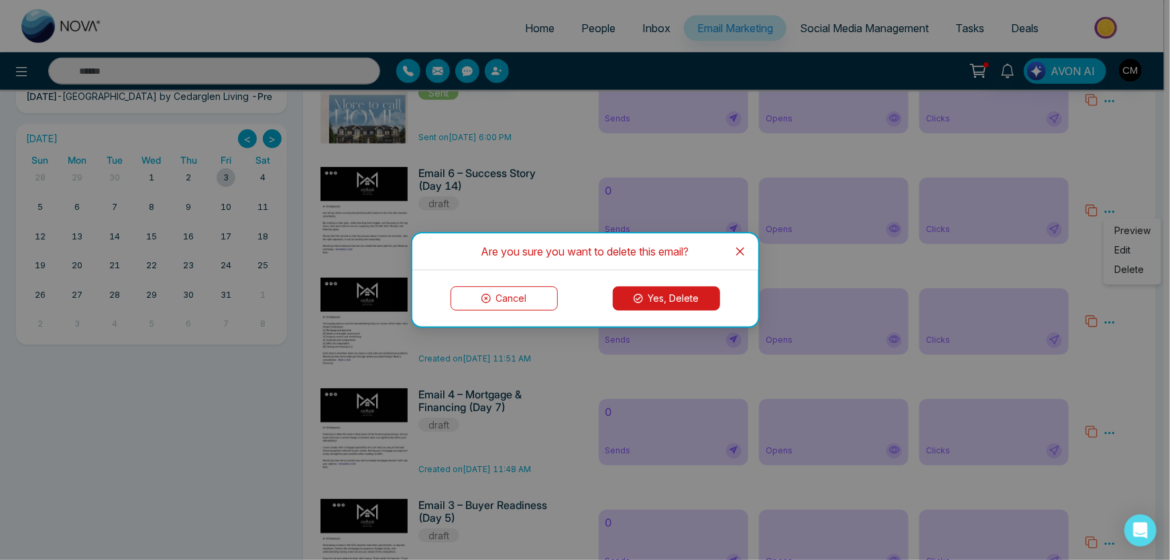
click at [660, 294] on button "Yes, Delete" at bounding box center [666, 298] width 107 height 24
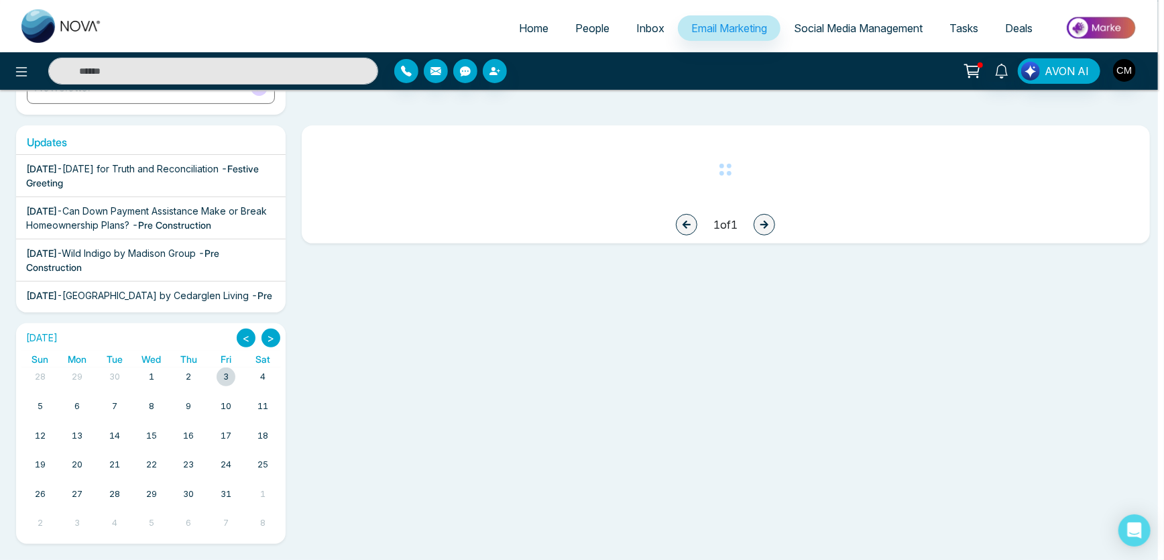
scroll to position [195, 0]
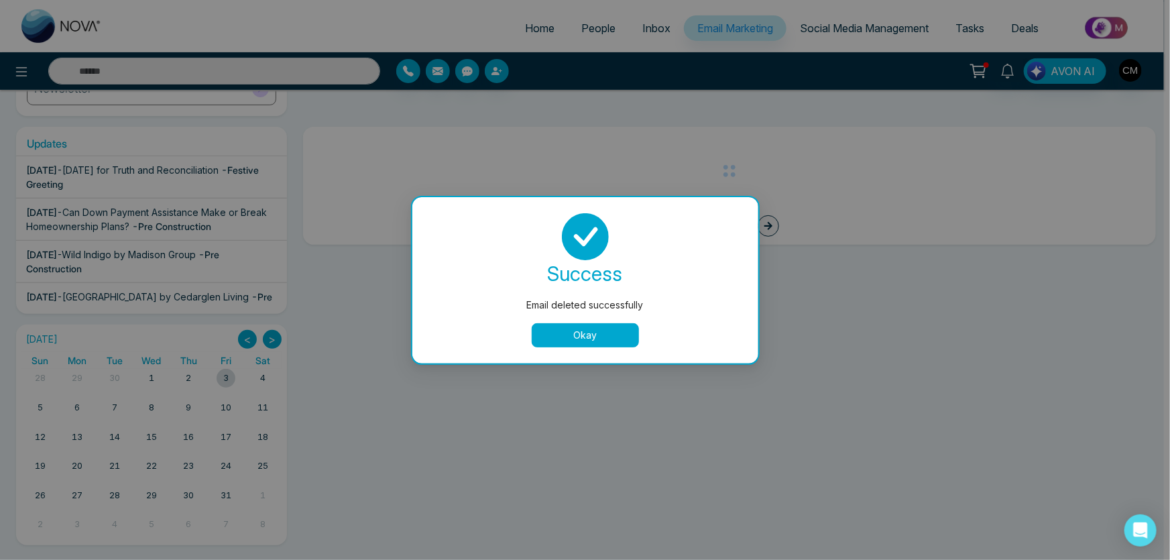
click at [596, 329] on button "Okay" at bounding box center [585, 335] width 107 height 24
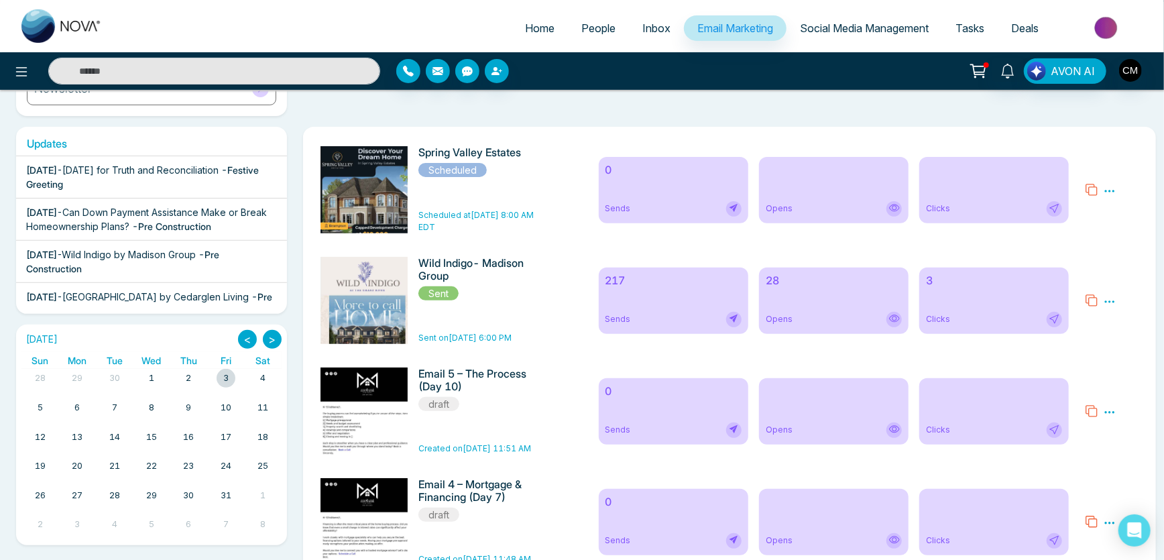
click at [1115, 413] on div "Preview Edit Delete" at bounding box center [1112, 411] width 70 height 87
click at [1114, 413] on icon at bounding box center [1110, 412] width 10 height 2
click at [1115, 469] on span "Delete" at bounding box center [1130, 470] width 30 height 11
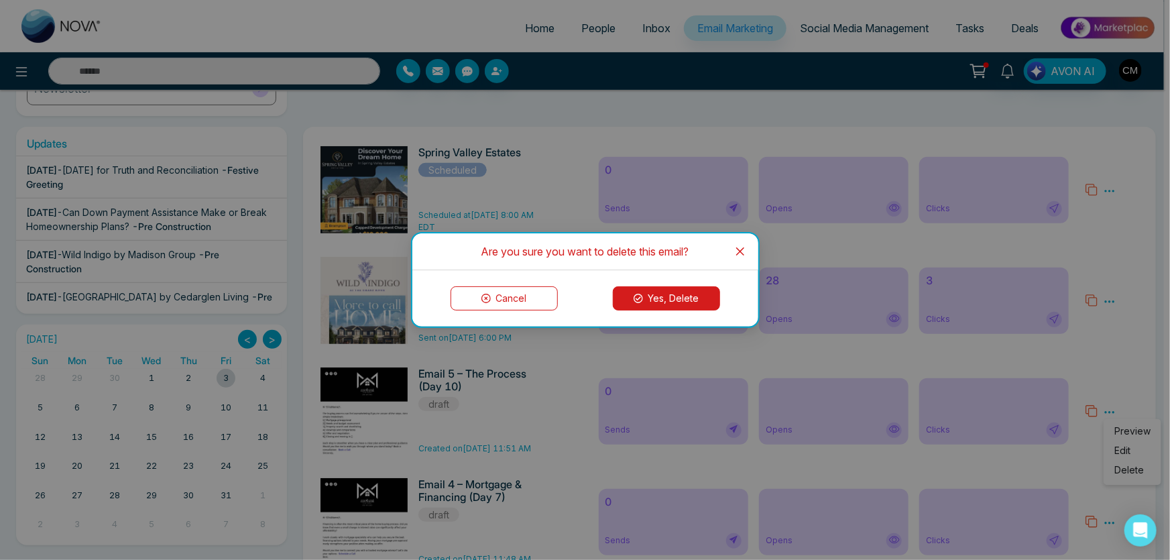
drag, startPoint x: 676, startPoint y: 319, endPoint x: 673, endPoint y: 313, distance: 7.2
click at [676, 319] on div "Cancel Yes, Delete" at bounding box center [585, 298] width 346 height 56
click at [672, 305] on button "Yes, Delete" at bounding box center [666, 298] width 107 height 24
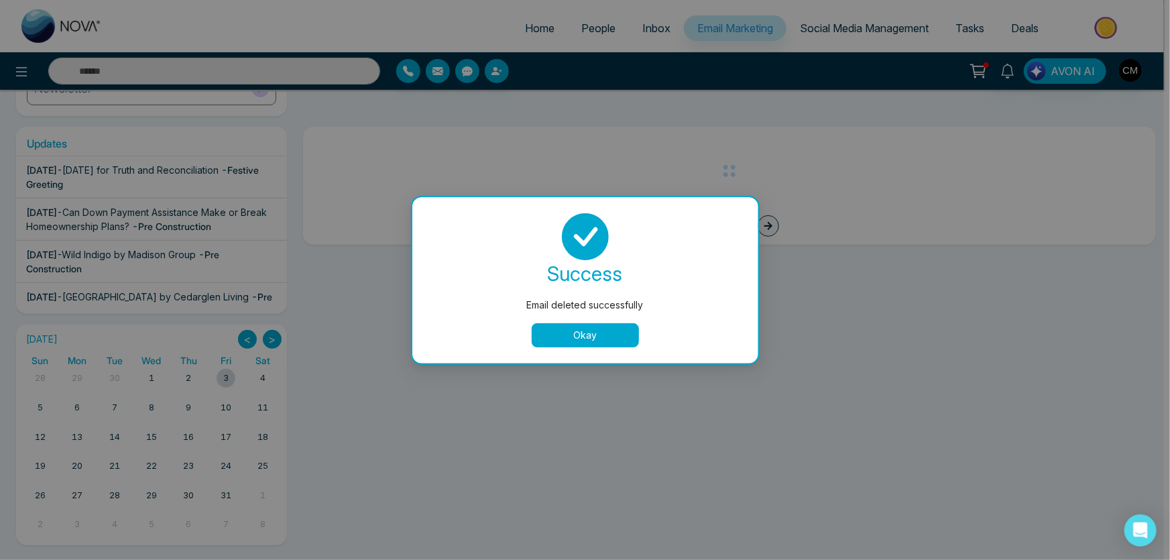
click at [587, 331] on button "Okay" at bounding box center [585, 335] width 107 height 24
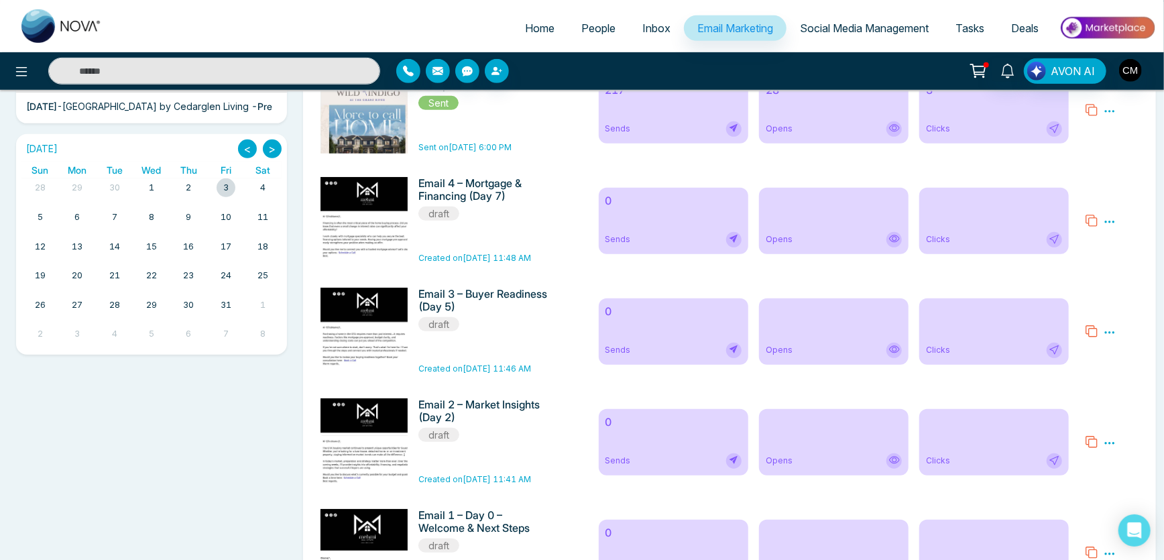
scroll to position [392, 0]
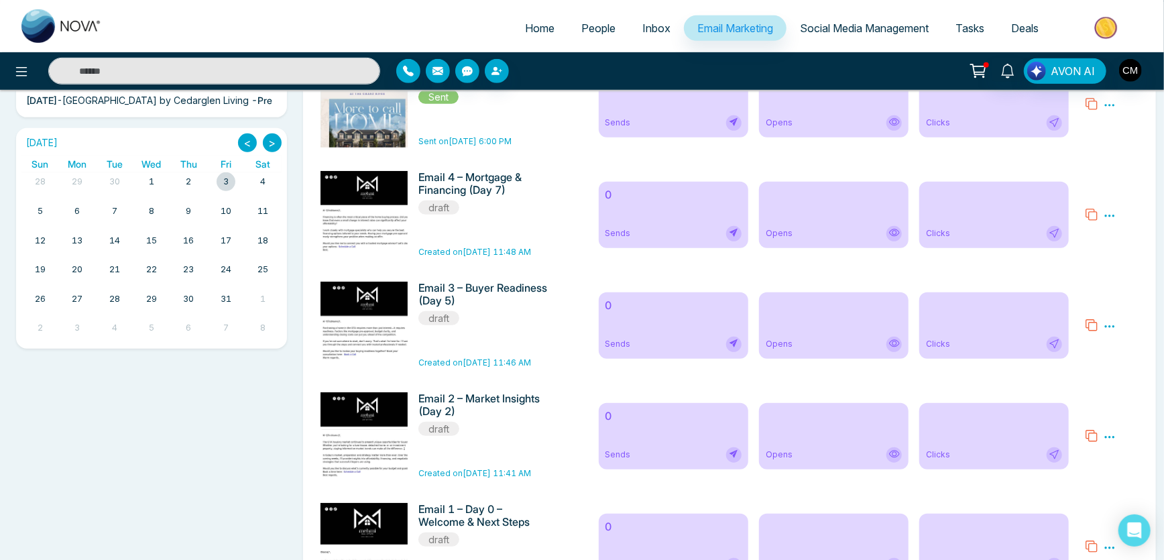
click at [1111, 210] on div "Preview Edit Delete" at bounding box center [1110, 215] width 12 height 16
click at [1108, 215] on icon at bounding box center [1110, 216] width 12 height 12
click at [1123, 278] on span "Delete" at bounding box center [1130, 273] width 30 height 11
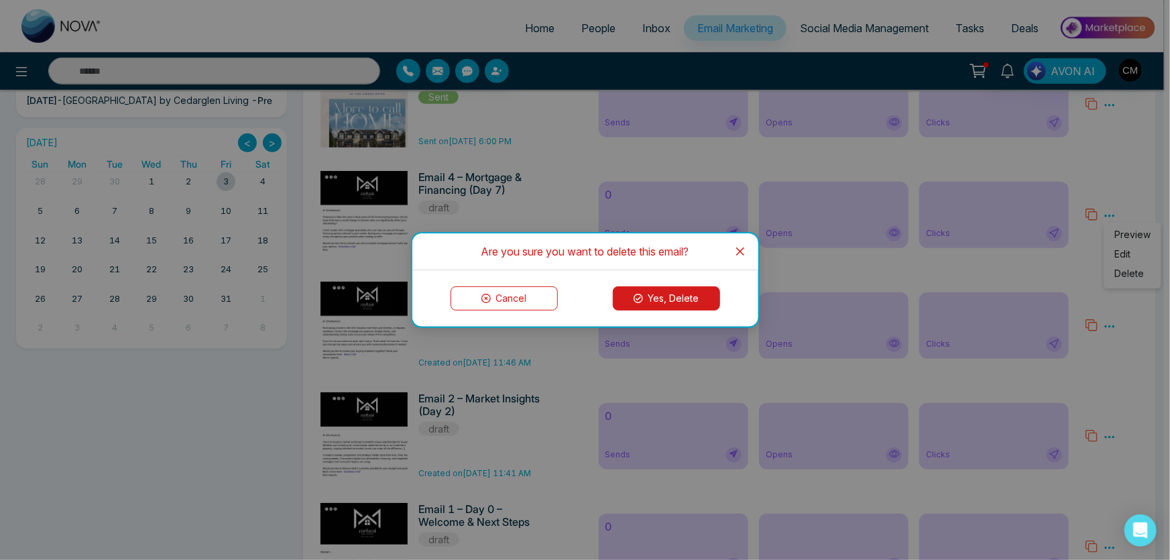
click at [730, 301] on div "Cancel Yes, Delete" at bounding box center [586, 298] width 314 height 24
click at [716, 307] on button "Yes, Delete" at bounding box center [666, 298] width 107 height 24
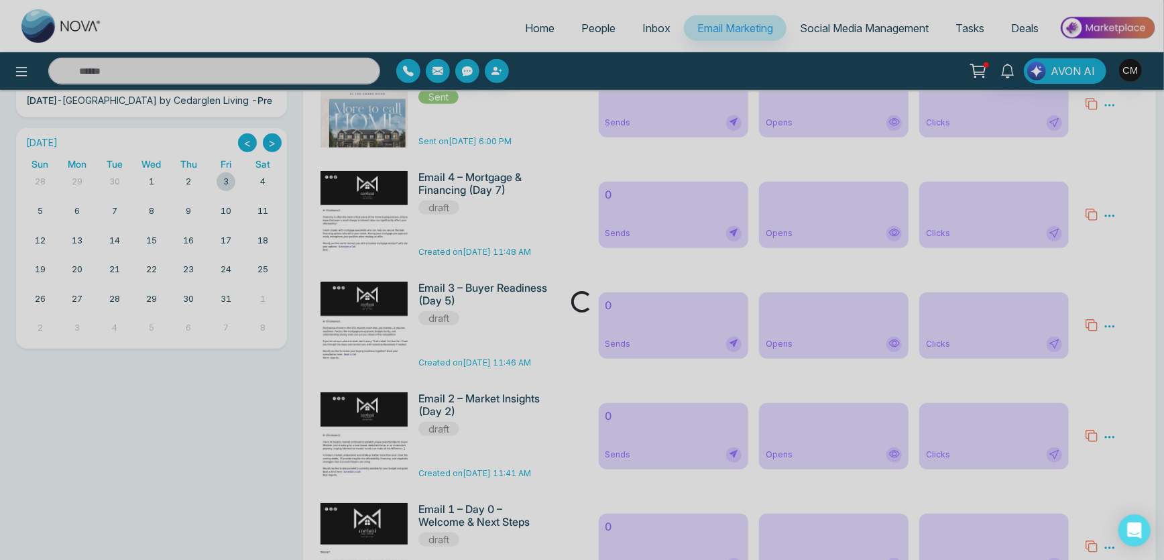
scroll to position [195, 0]
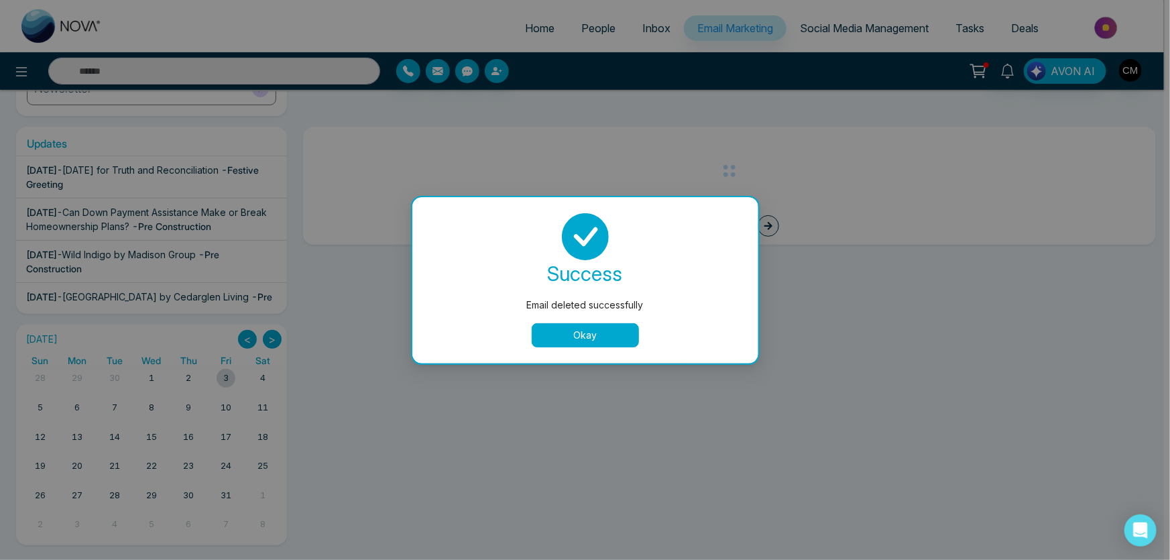
click at [602, 328] on button "Okay" at bounding box center [585, 335] width 107 height 24
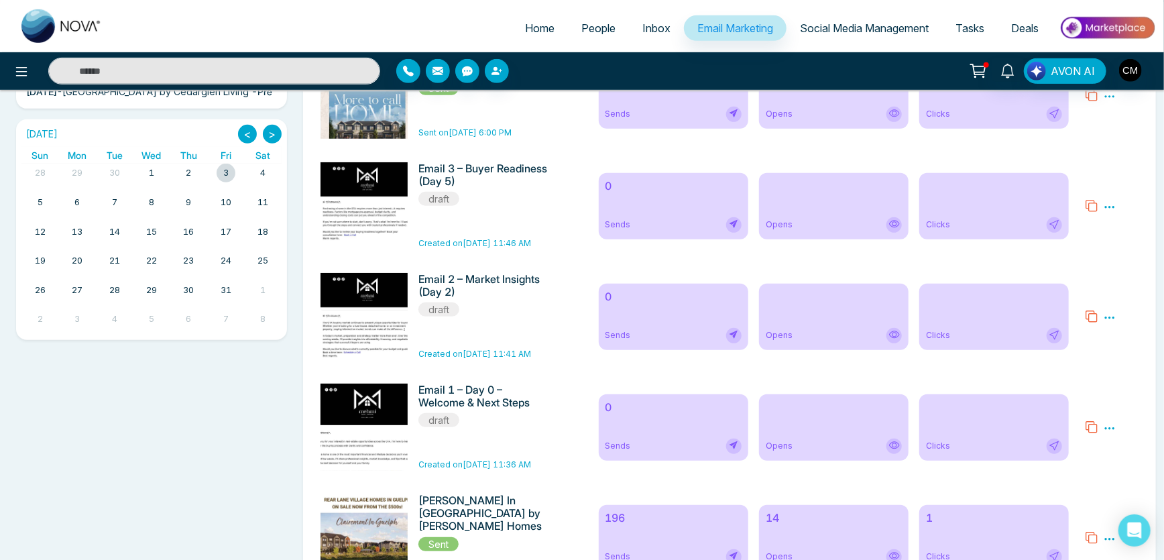
scroll to position [406, 0]
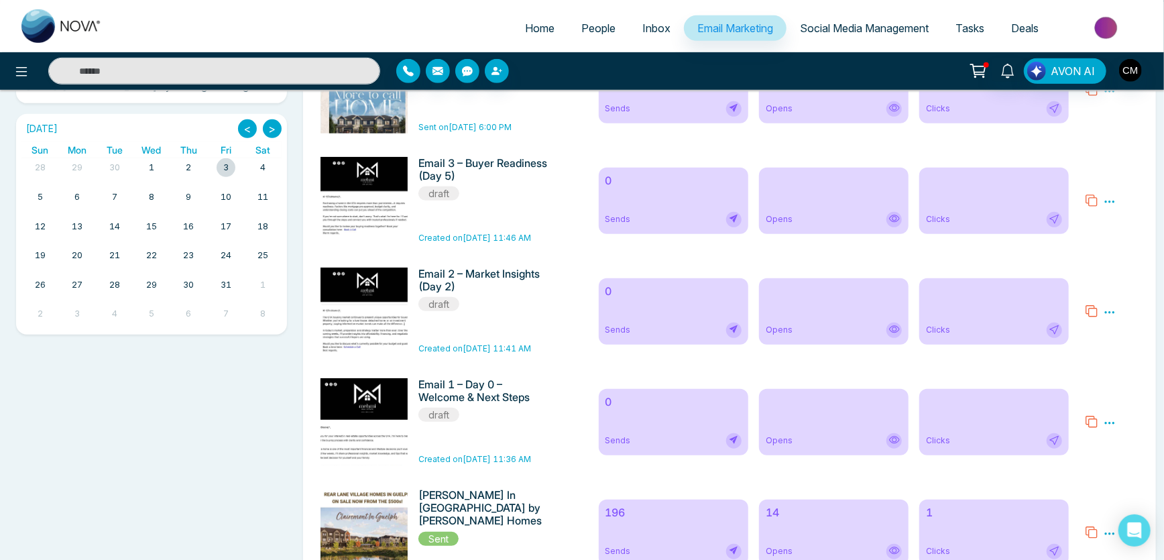
click at [1110, 201] on icon at bounding box center [1110, 202] width 12 height 12
click at [1117, 262] on span "Delete" at bounding box center [1130, 259] width 30 height 11
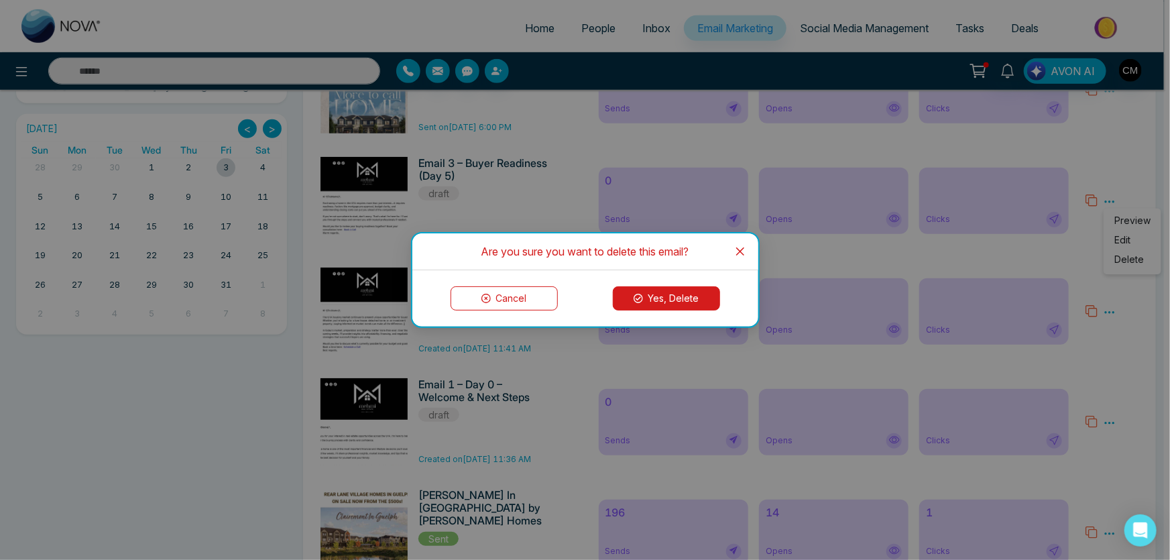
click at [661, 292] on button "Yes, Delete" at bounding box center [666, 298] width 107 height 24
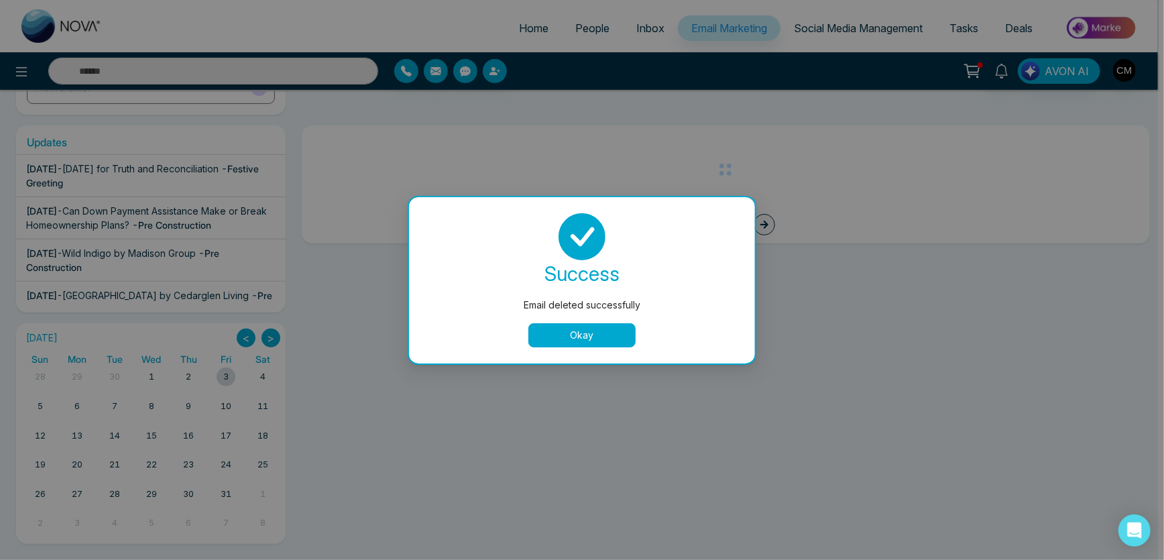
scroll to position [195, 0]
click at [608, 346] on button "Okay" at bounding box center [585, 335] width 107 height 24
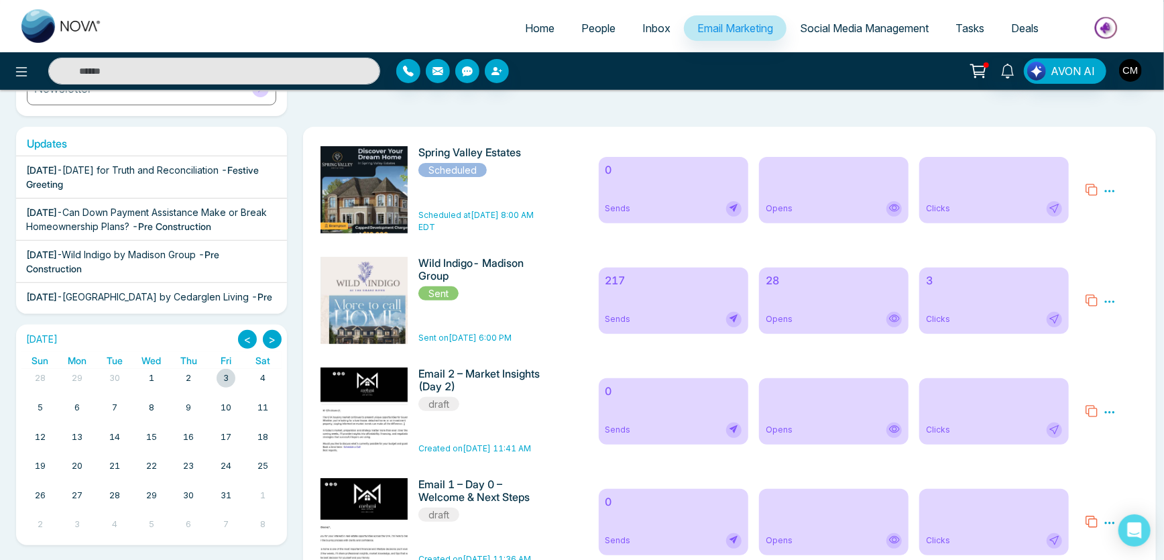
click at [1112, 408] on icon at bounding box center [1110, 412] width 12 height 12
click at [1119, 469] on span "Delete" at bounding box center [1130, 470] width 30 height 11
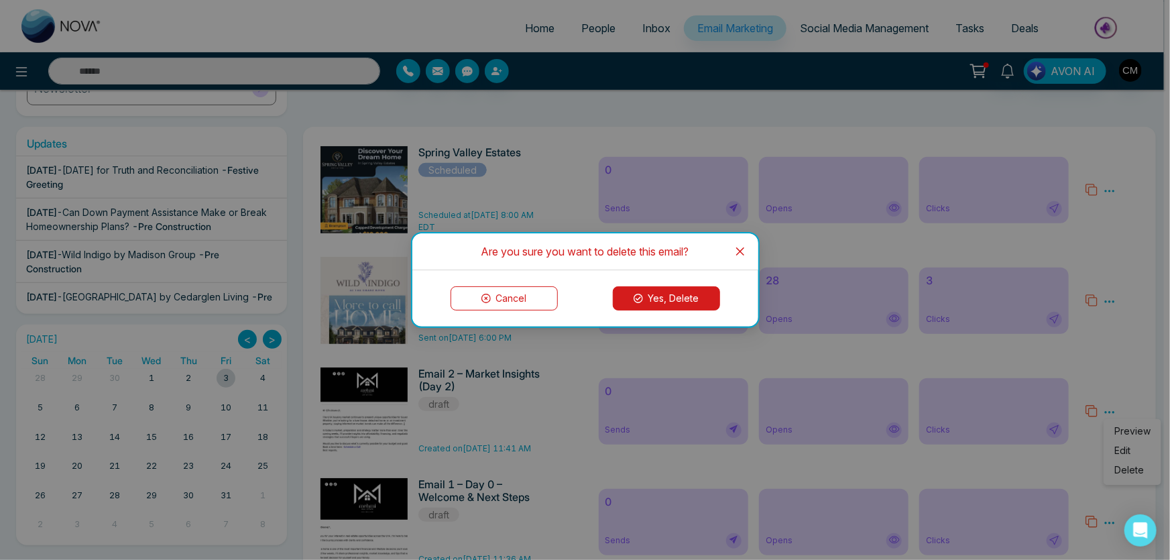
click at [630, 290] on button "Yes, Delete" at bounding box center [666, 298] width 107 height 24
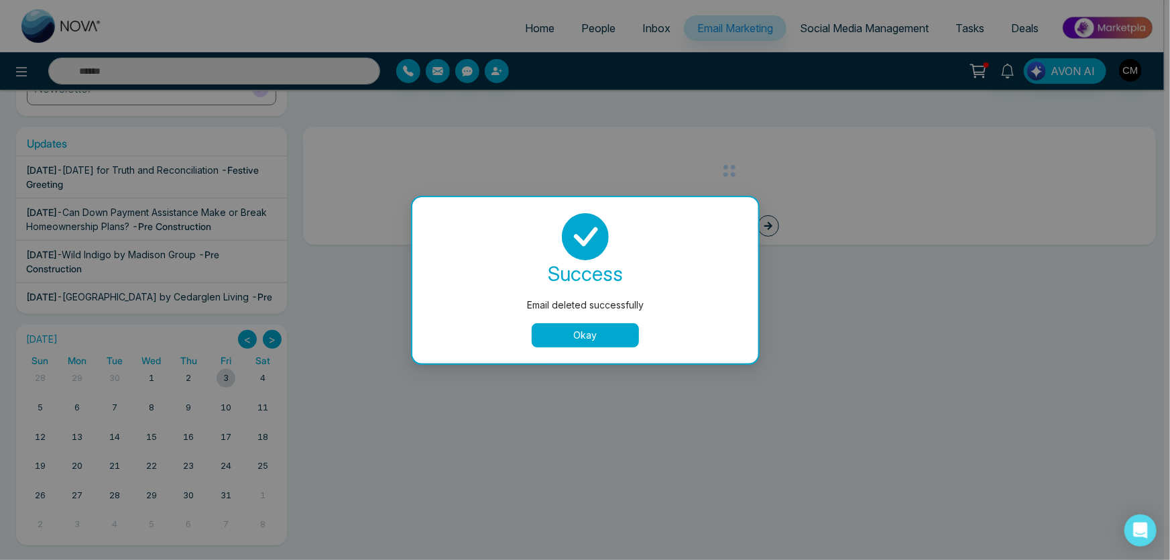
click at [606, 328] on button "Okay" at bounding box center [585, 335] width 107 height 24
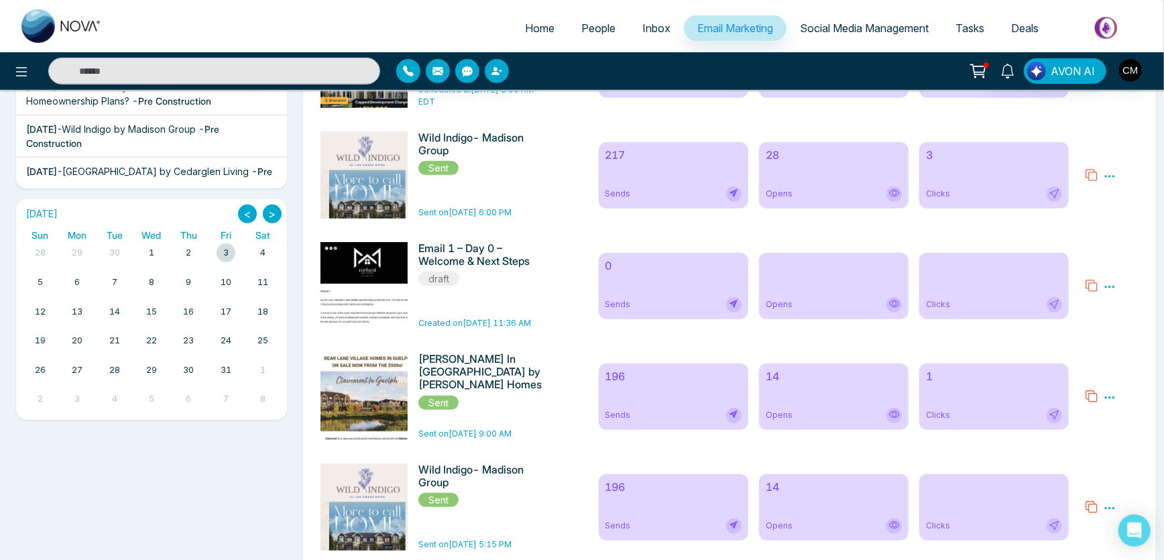
scroll to position [459, 0]
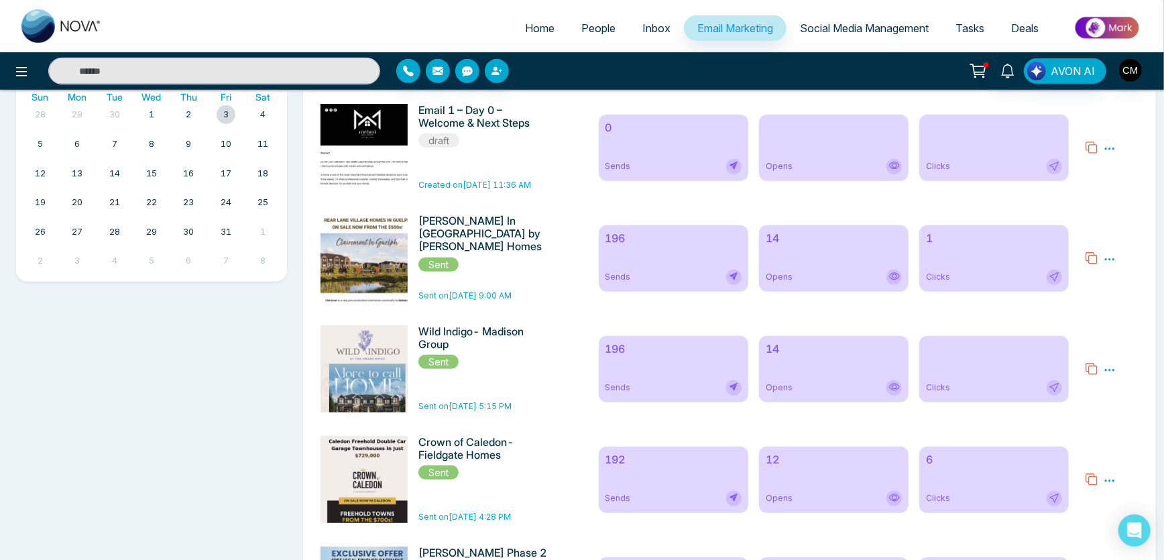
click at [1114, 145] on icon at bounding box center [1110, 149] width 12 height 12
click at [1133, 213] on span "Delete" at bounding box center [1130, 206] width 30 height 11
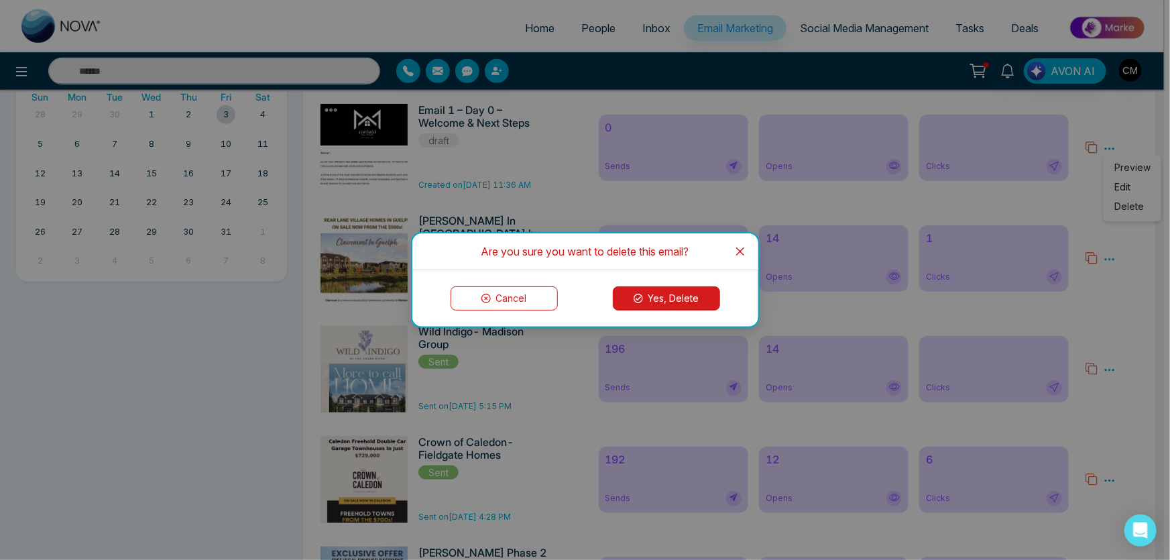
click at [701, 286] on div "Cancel Yes, Delete" at bounding box center [585, 298] width 346 height 56
click at [675, 290] on button "Yes, Delete" at bounding box center [666, 298] width 107 height 24
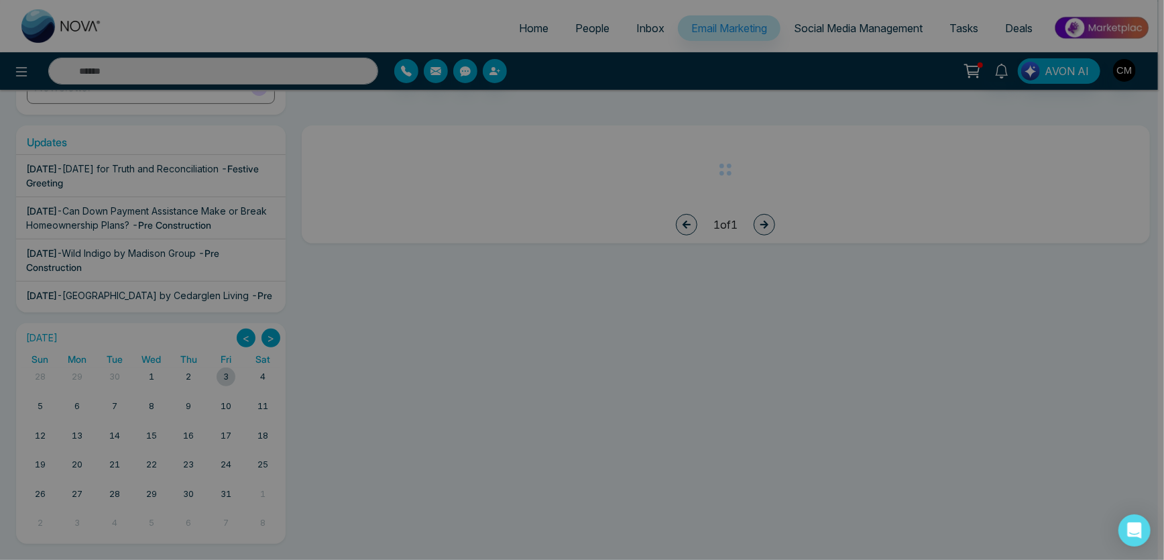
scroll to position [195, 0]
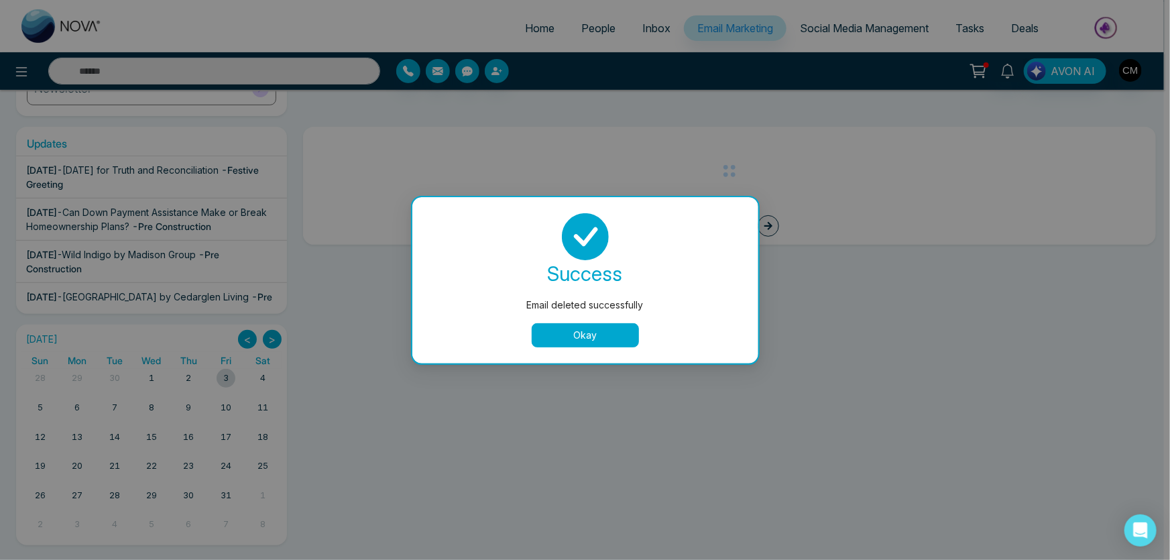
click at [583, 341] on button "Okay" at bounding box center [585, 335] width 107 height 24
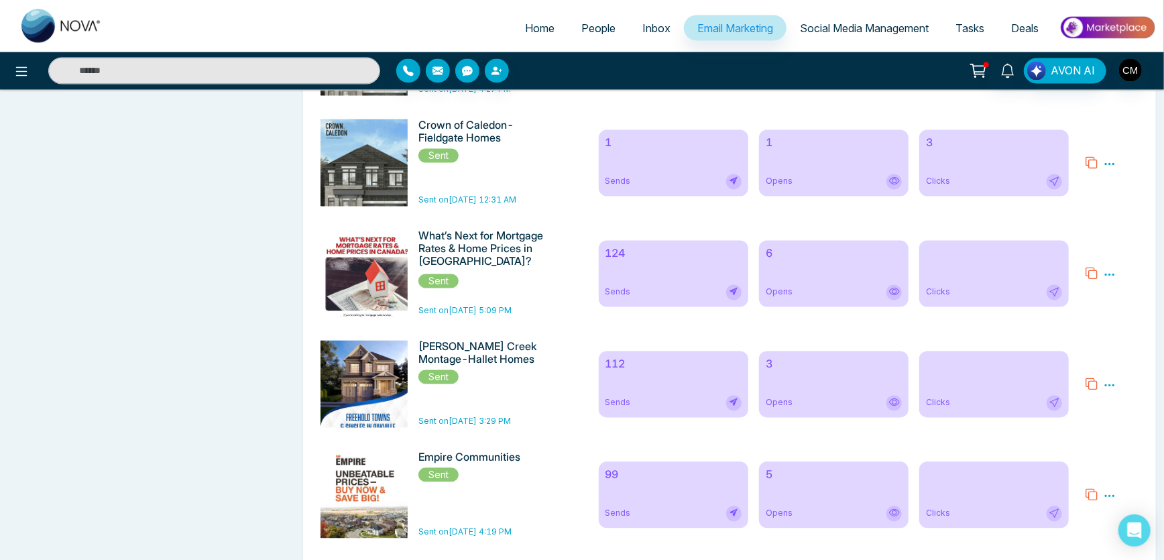
scroll to position [1615, 0]
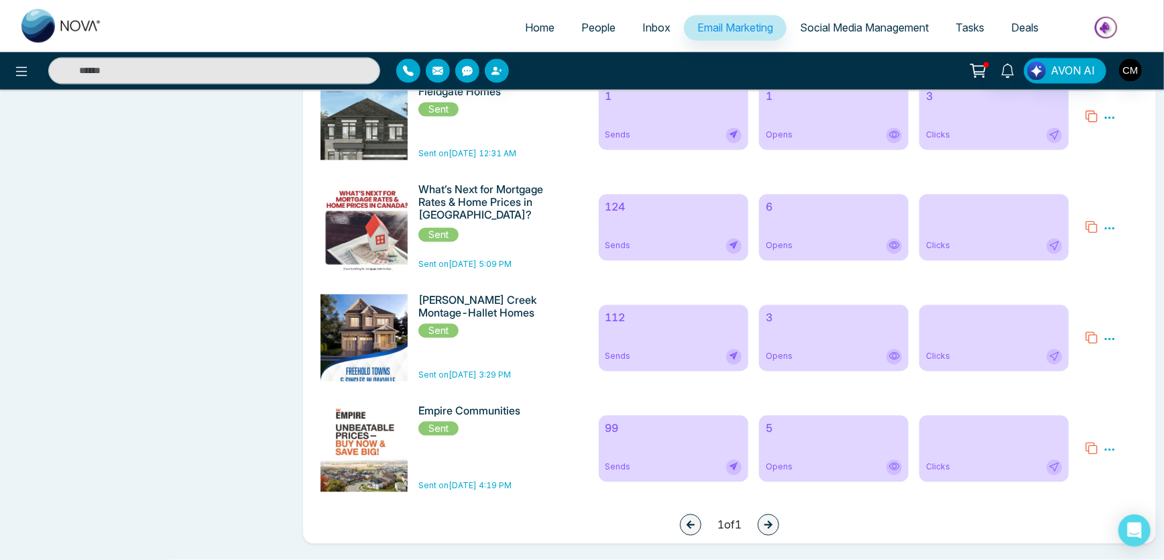
click at [40, 33] on img at bounding box center [61, 26] width 80 height 34
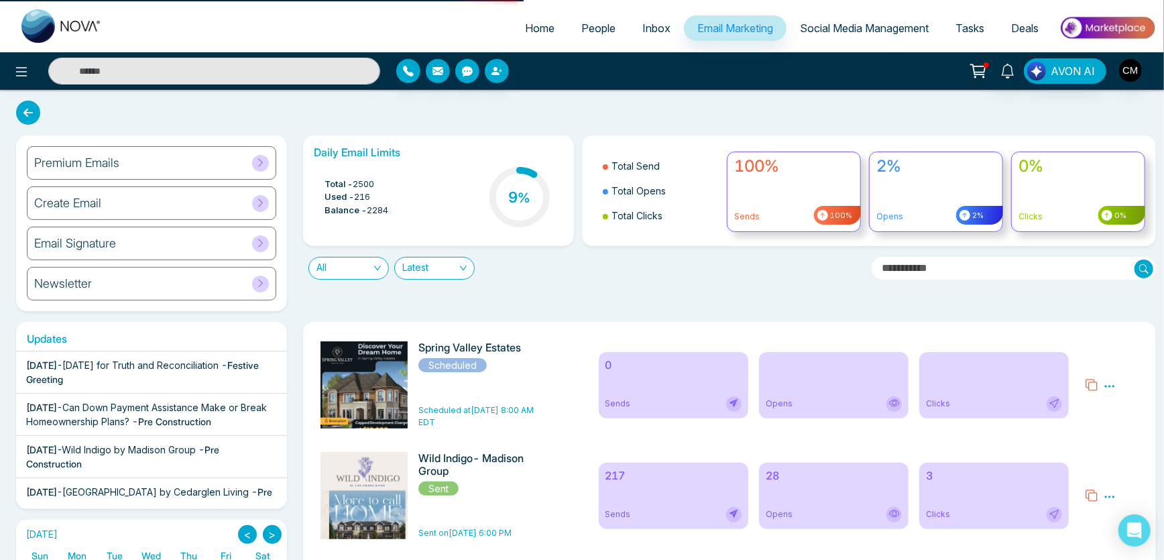
select select "*"
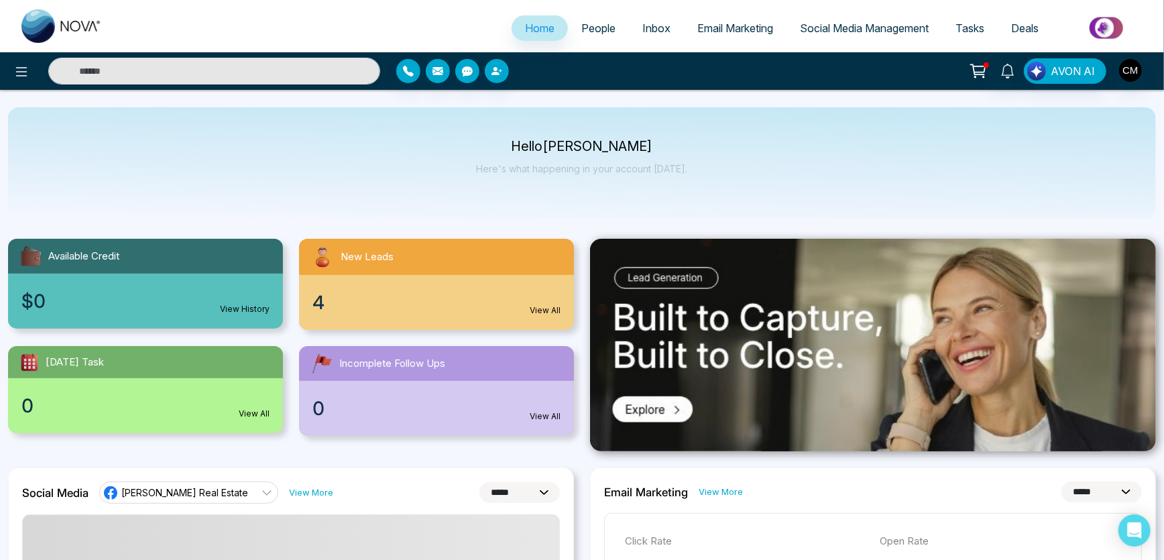
click at [374, 292] on div "4 View All" at bounding box center [436, 302] width 275 height 55
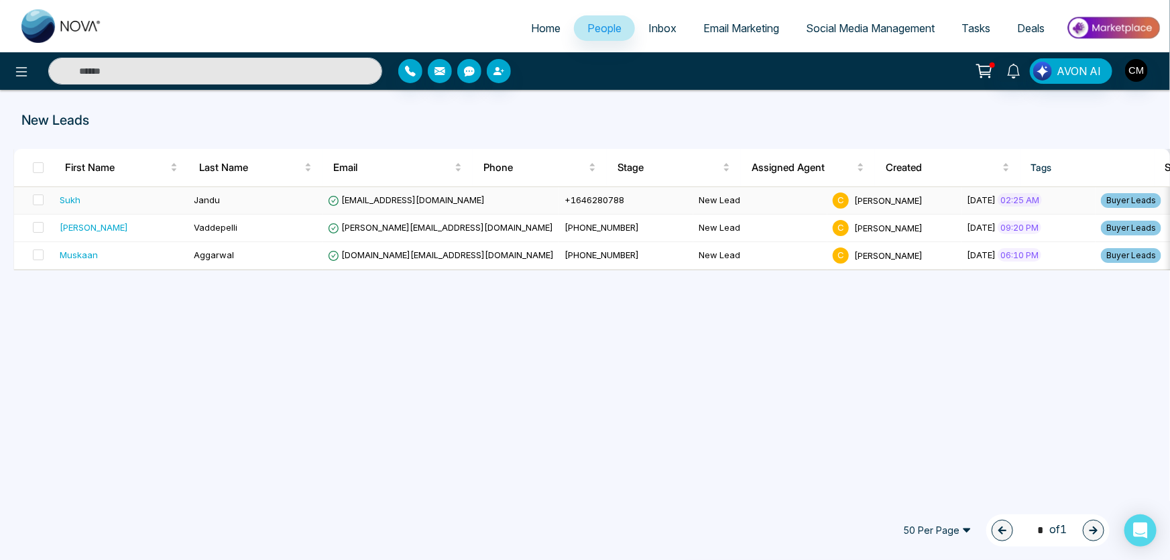
click at [137, 203] on div "Sukh" at bounding box center [121, 199] width 123 height 13
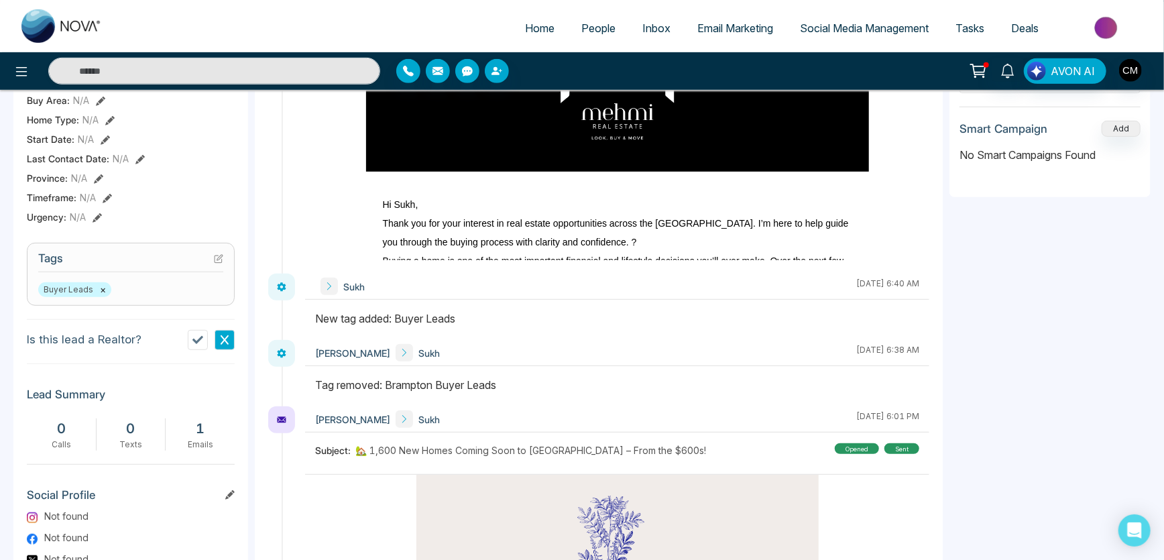
scroll to position [346, 0]
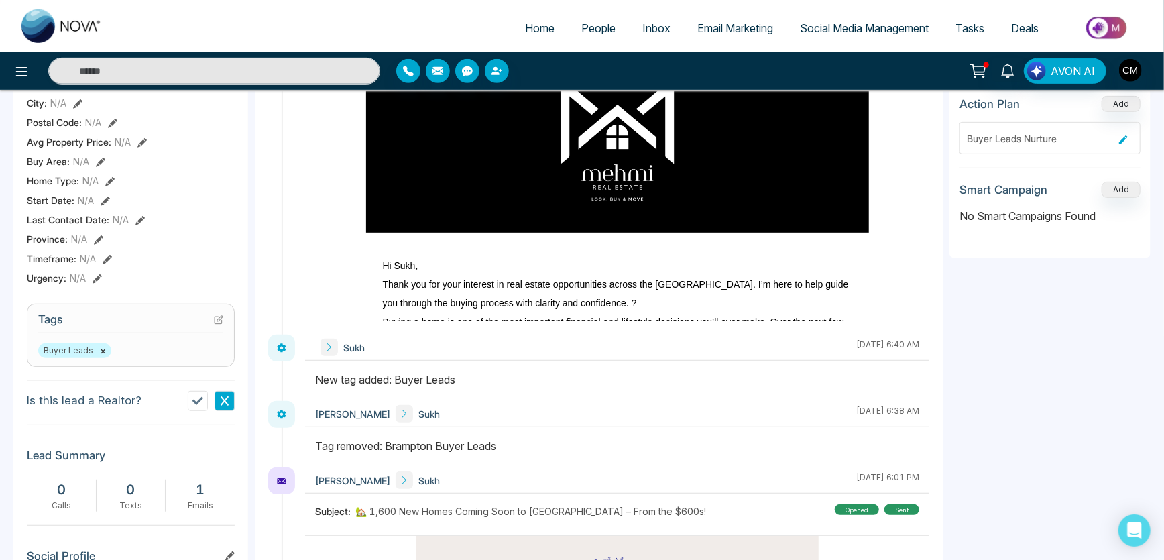
drag, startPoint x: 336, startPoint y: 225, endPoint x: 321, endPoint y: 194, distance: 34.2
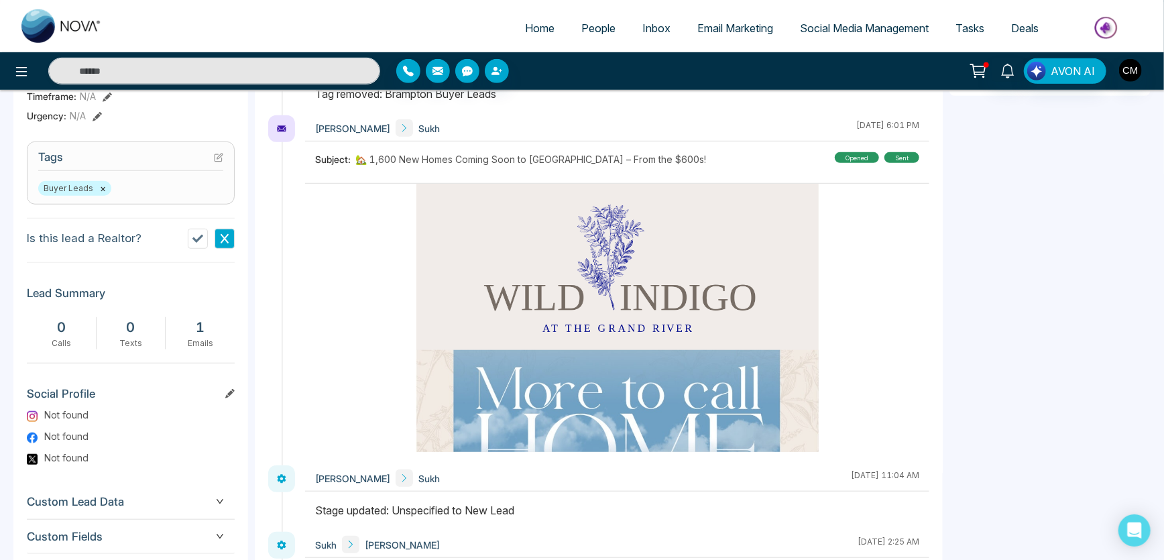
scroll to position [585, 0]
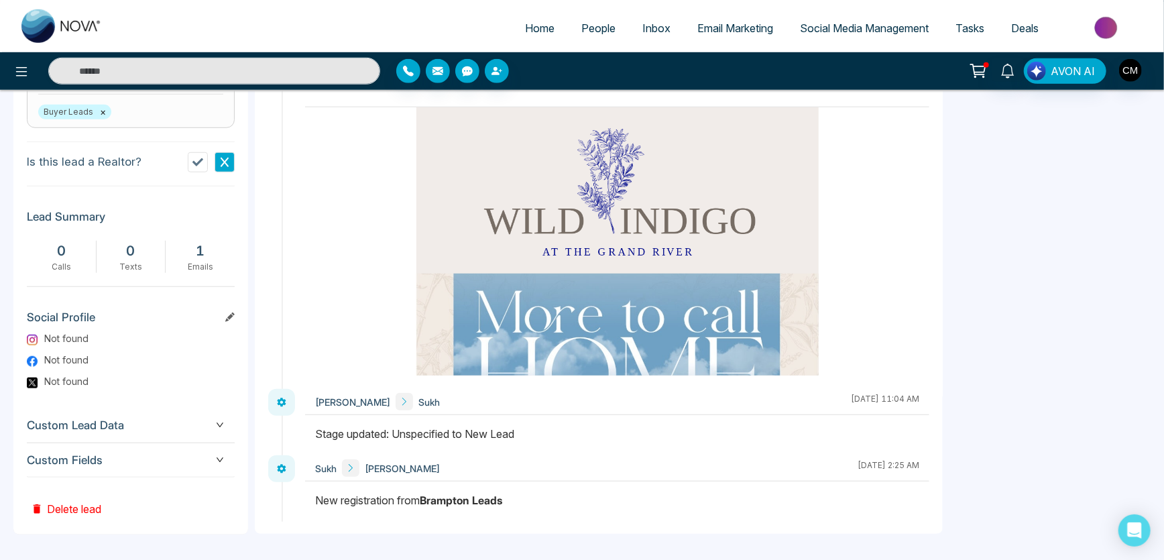
click at [59, 13] on img at bounding box center [61, 26] width 80 height 34
select select "*"
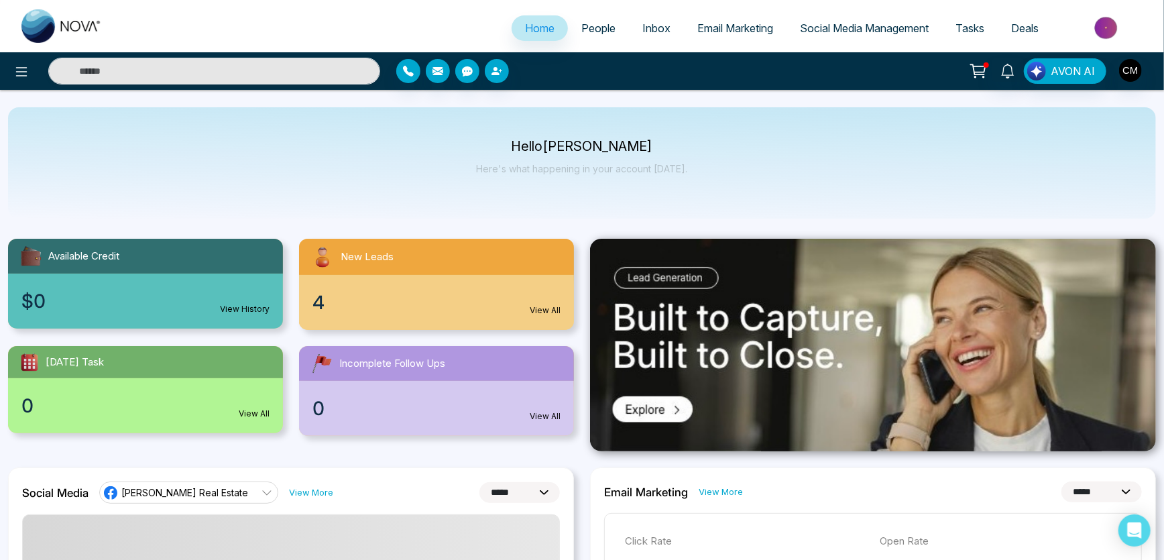
click at [585, 28] on span "People" at bounding box center [598, 27] width 34 height 13
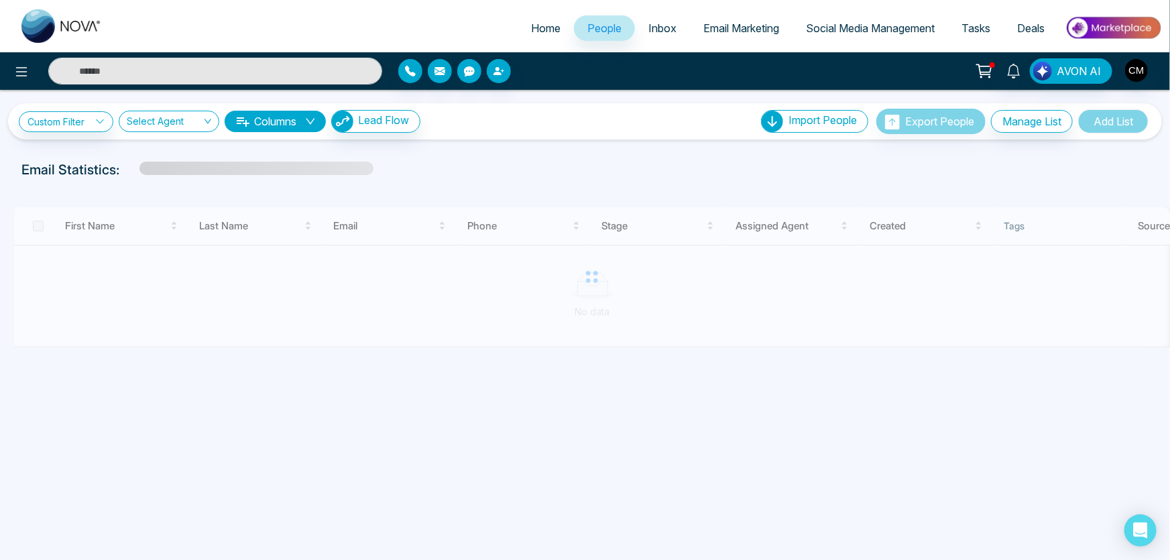
click at [4, 70] on div at bounding box center [195, 71] width 390 height 27
click at [9, 68] on button at bounding box center [21, 71] width 27 height 27
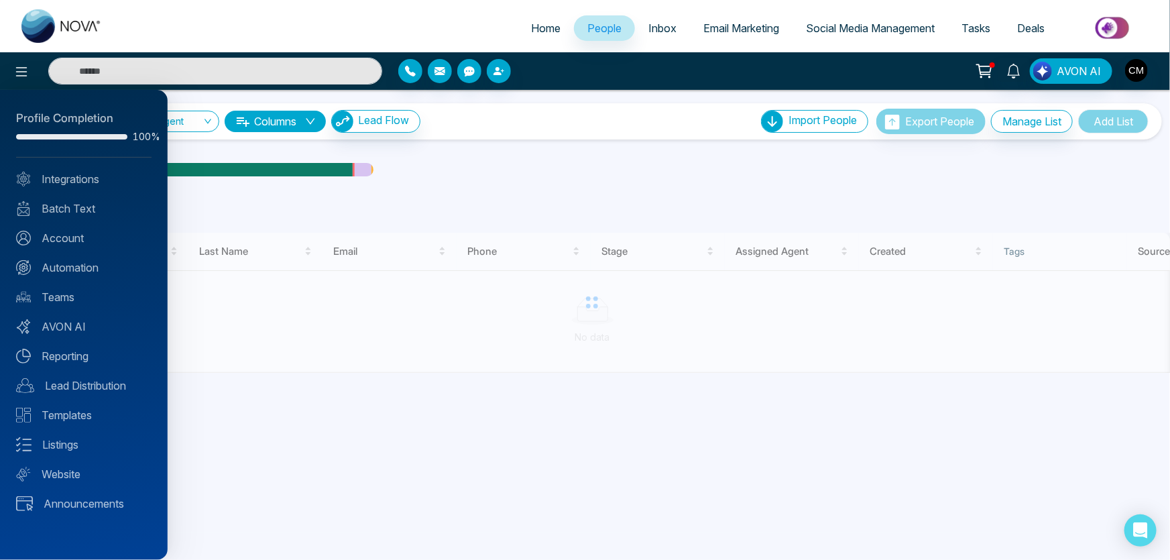
click at [58, 257] on div "Profile Completion 100% Integrations Batch Text Account Automation Teams AVON A…" at bounding box center [84, 325] width 168 height 470
click at [57, 260] on link "Automation" at bounding box center [83, 268] width 135 height 16
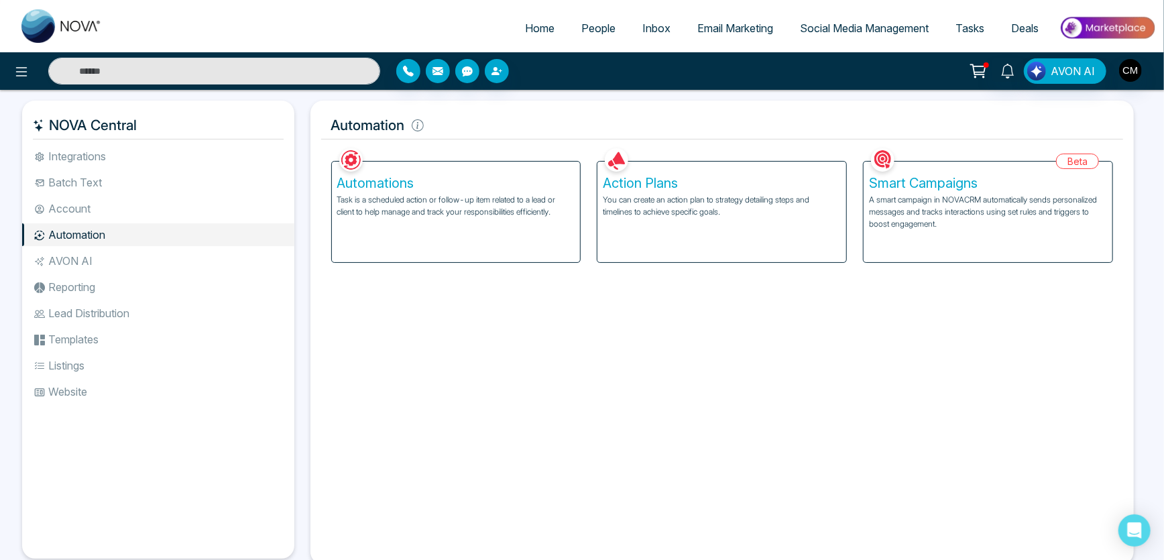
click at [494, 233] on div "Automations Task is a scheduled action or follow-up item related to a lead or c…" at bounding box center [456, 212] width 249 height 101
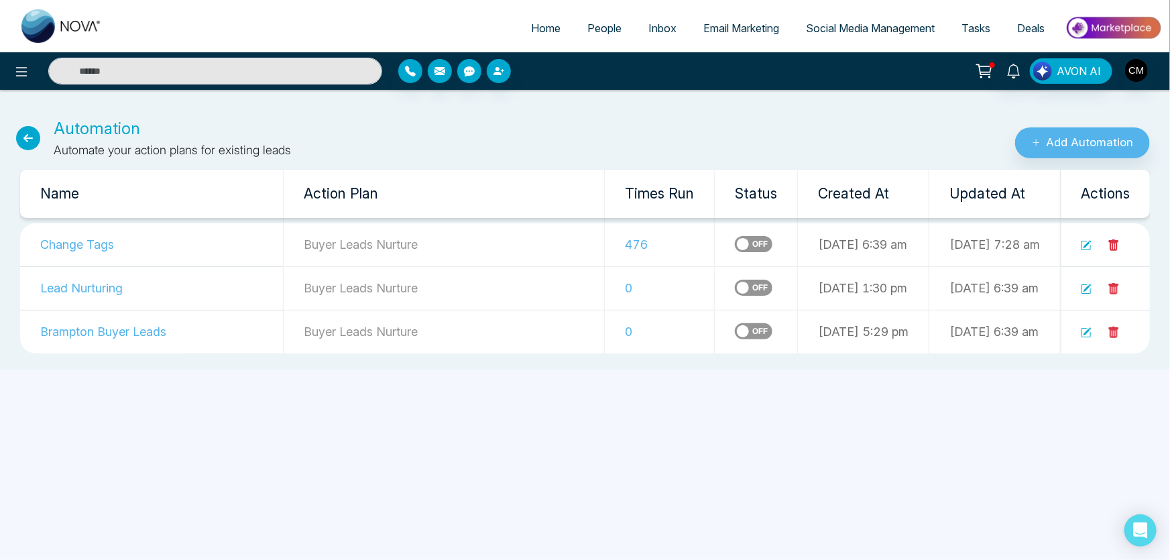
click at [608, 18] on link "People" at bounding box center [604, 27] width 61 height 25
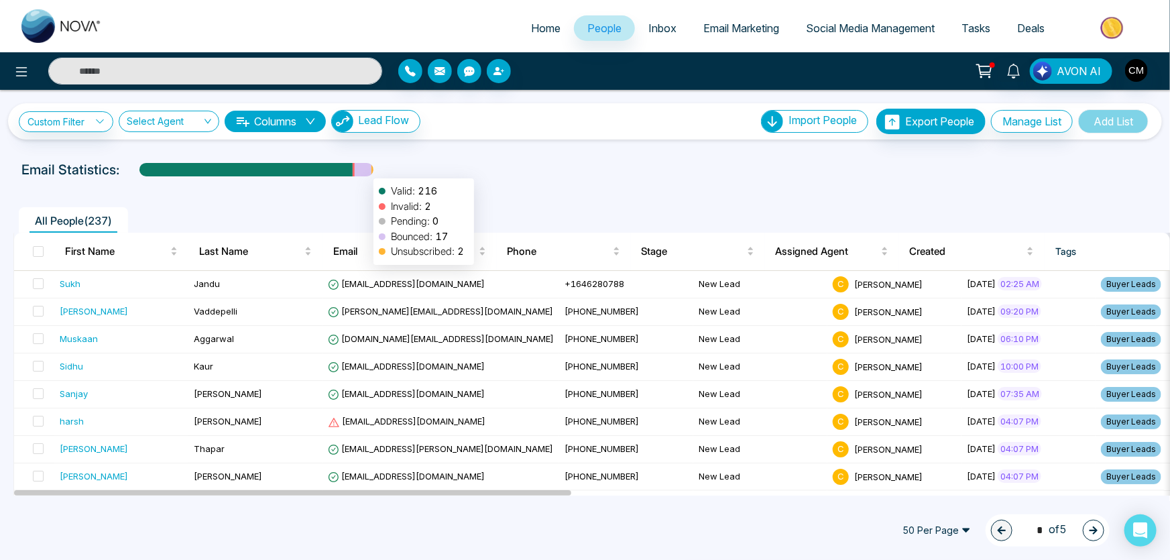
click at [367, 172] on div at bounding box center [363, 174] width 17 height 23
click at [635, 33] on link "Inbox" at bounding box center [662, 27] width 55 height 25
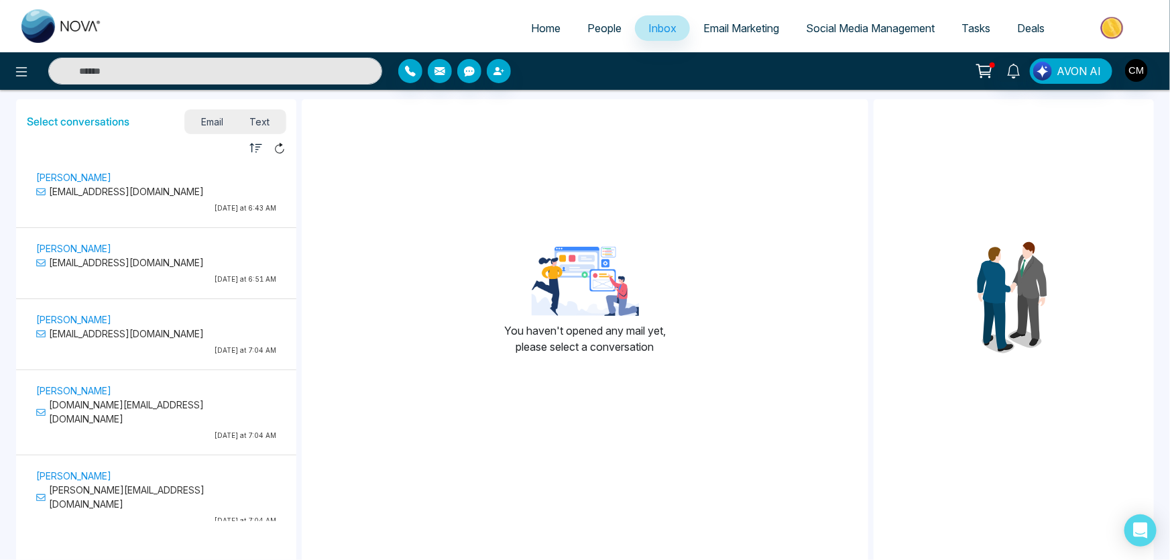
click at [170, 157] on ul "[PERSON_NAME] [EMAIL_ADDRESS][DOMAIN_NAME] [DATE] at 6:43 AM [PERSON_NAME] [EMA…" at bounding box center [156, 339] width 280 height 364
click at [167, 191] on p "[EMAIL_ADDRESS][DOMAIN_NAME]" at bounding box center [156, 191] width 240 height 14
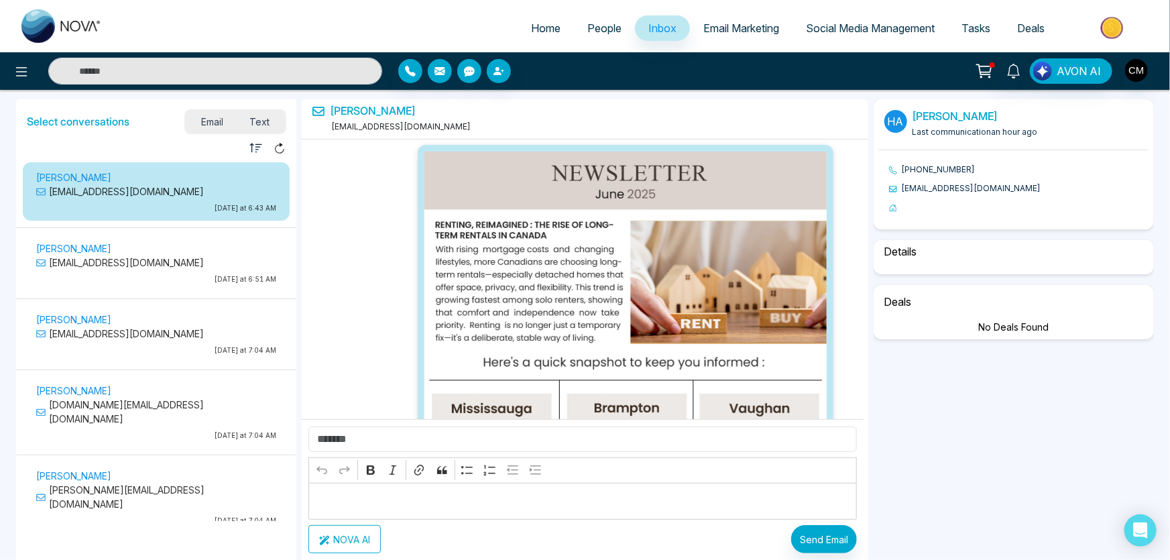
scroll to position [45566, 0]
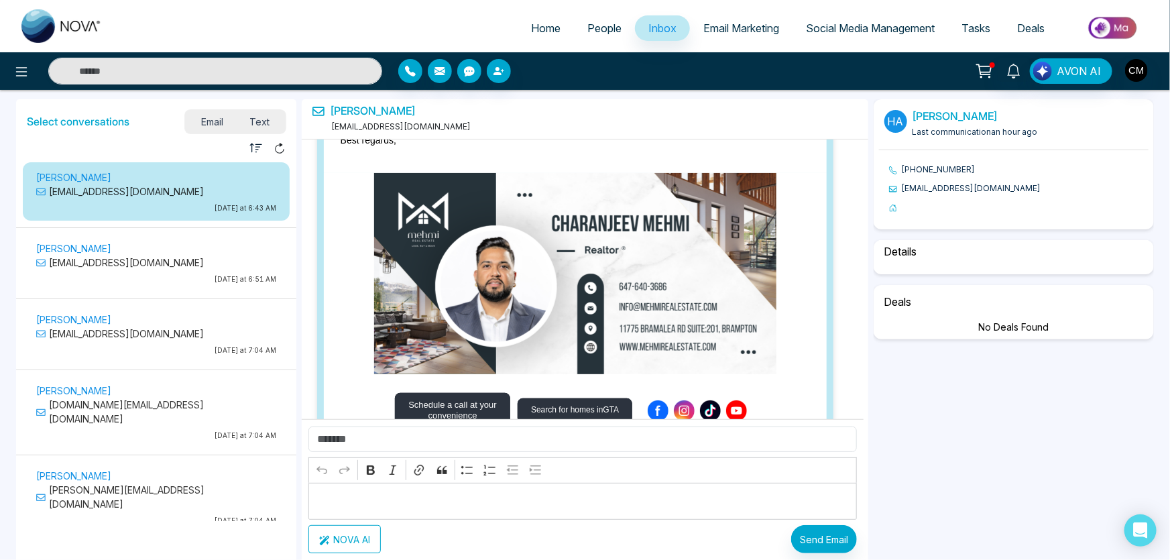
select select "****"
select select "**********"
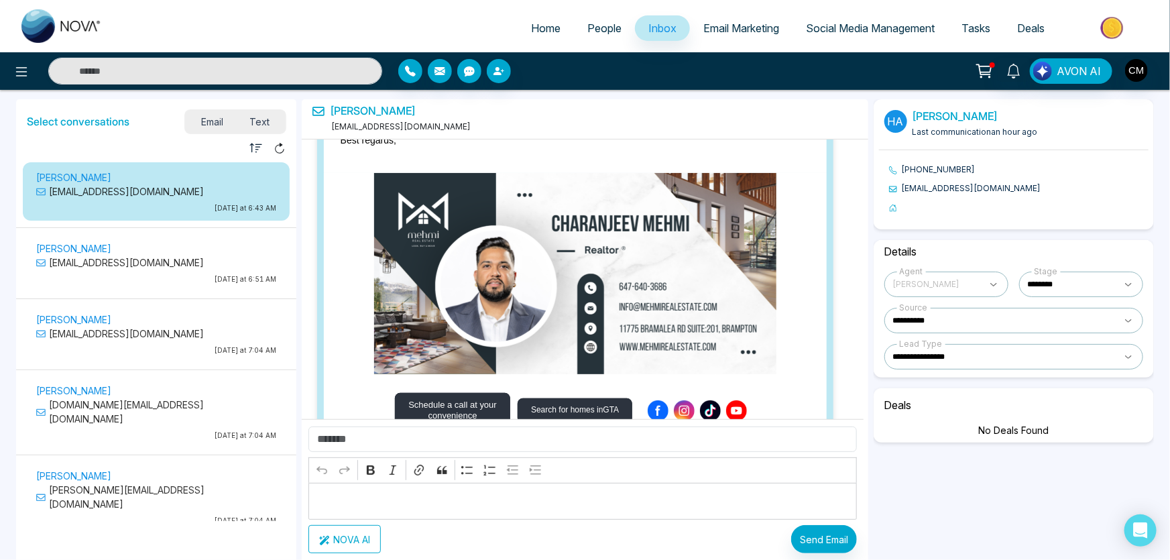
click at [131, 272] on div "[PERSON_NAME] [EMAIL_ADDRESS][DOMAIN_NAME] [DATE] at 6:51 AM" at bounding box center [157, 265] width 254 height 50
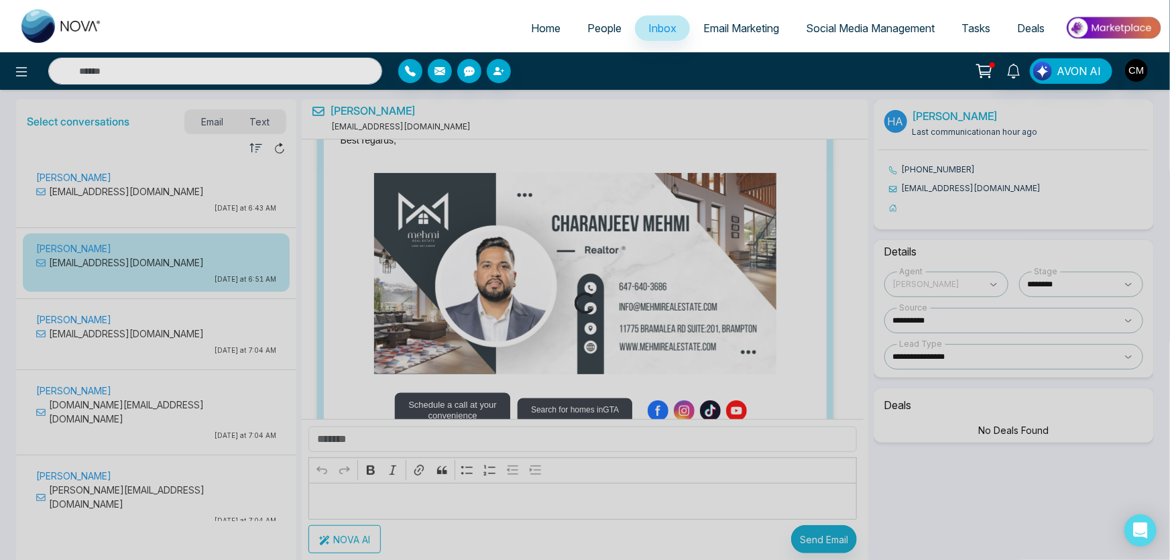
scroll to position [36967, 0]
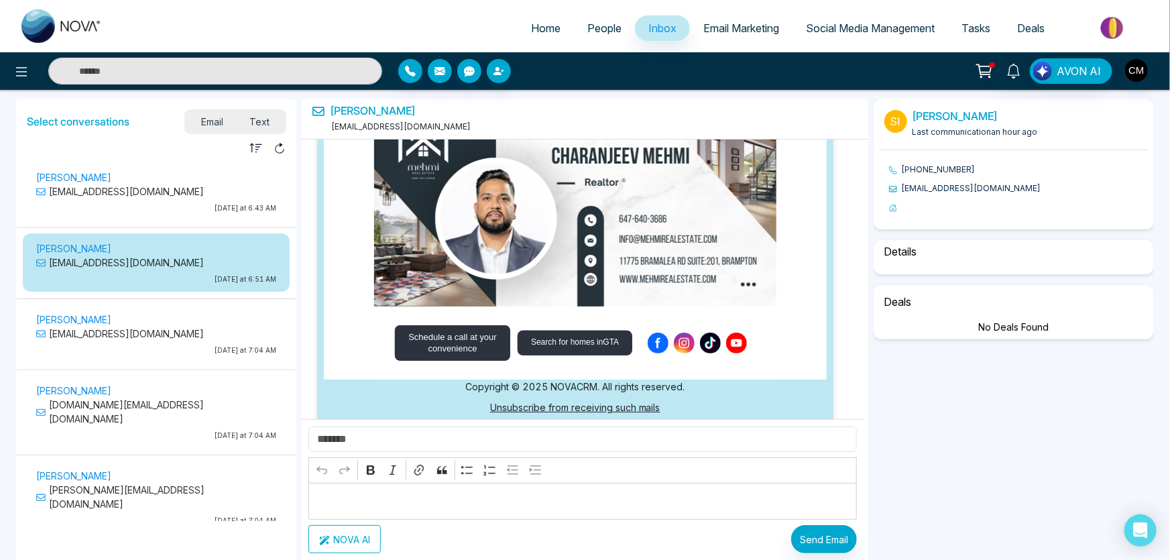
select select "****"
select select "********"
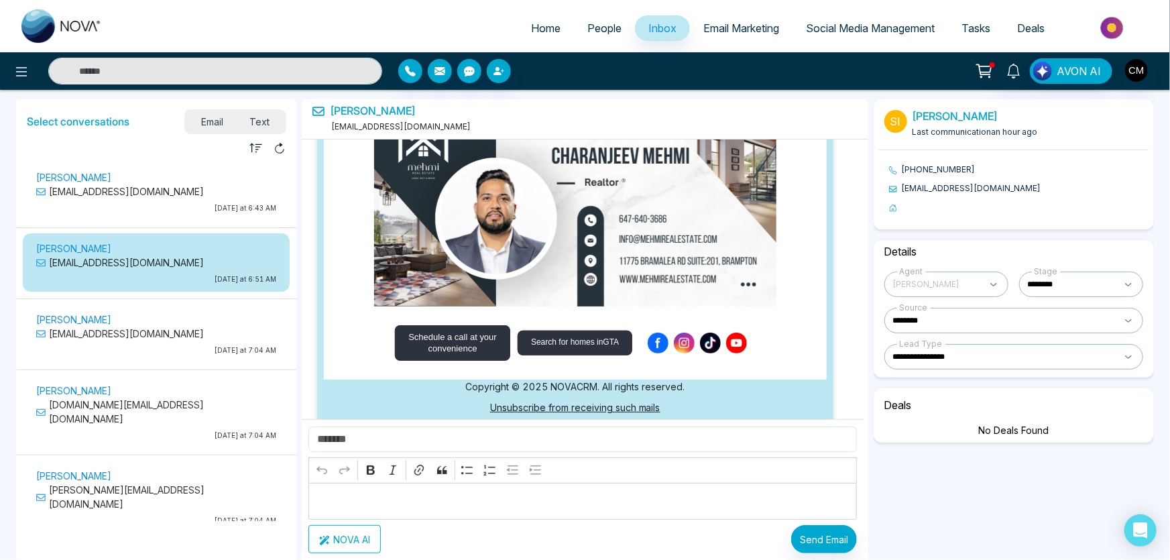
click at [270, 123] on span "Text" at bounding box center [260, 122] width 47 height 18
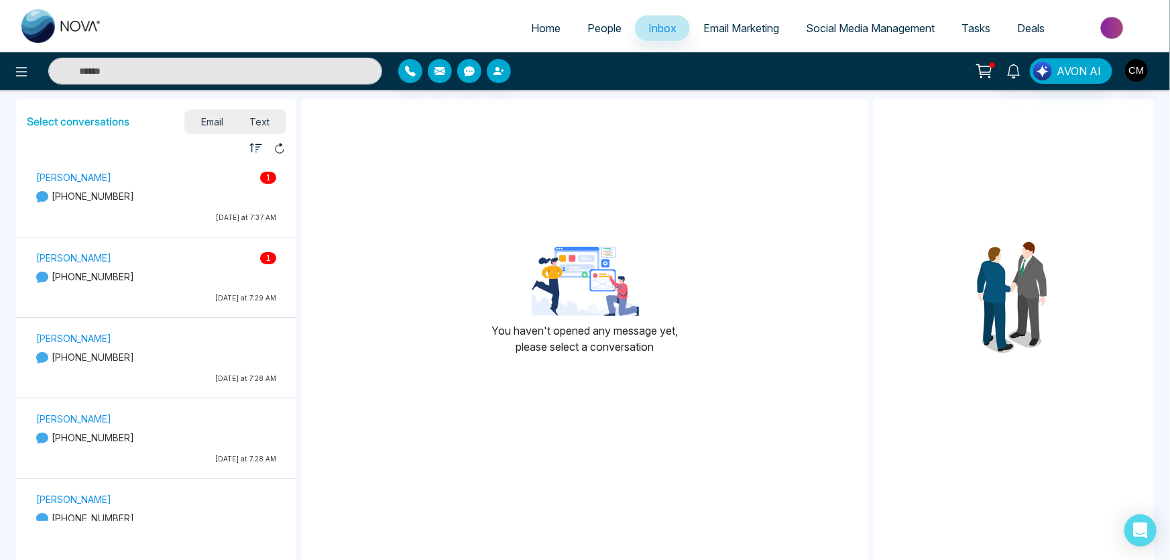
click at [192, 203] on div "[PERSON_NAME] 1 [PHONE_NUMBER] [DATE] at 7:37 AM" at bounding box center [157, 199] width 254 height 60
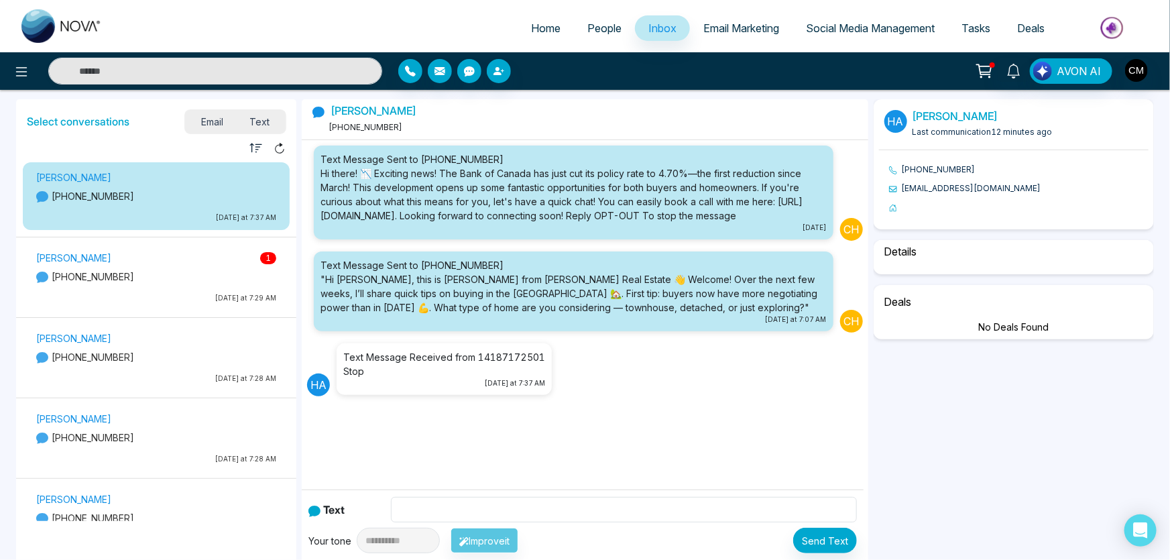
scroll to position [35, 0]
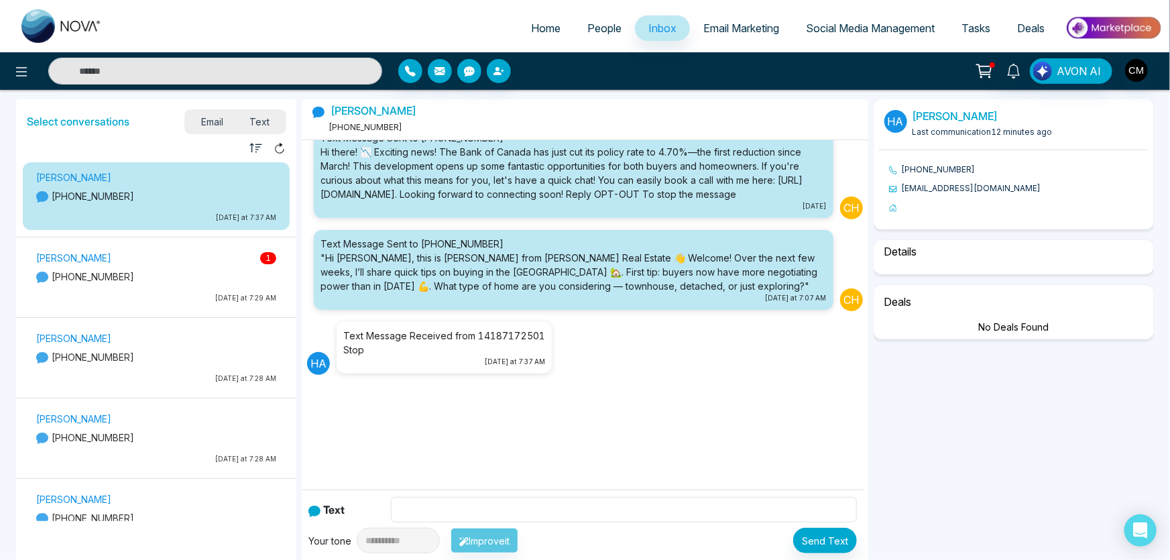
select select "****"
select select "**********"
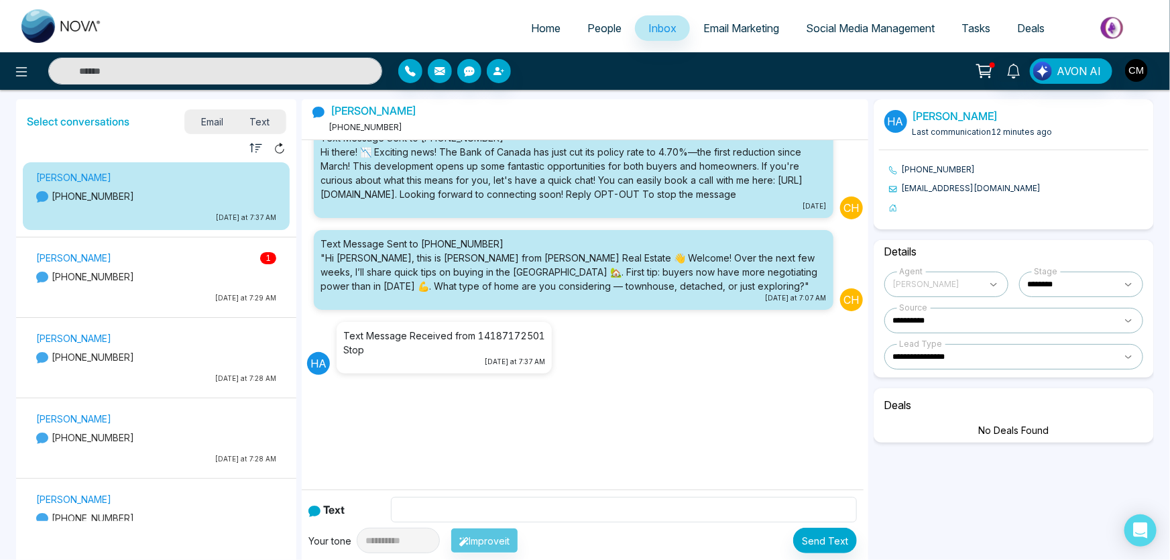
click at [180, 272] on p "[PHONE_NUMBER]" at bounding box center [156, 277] width 240 height 14
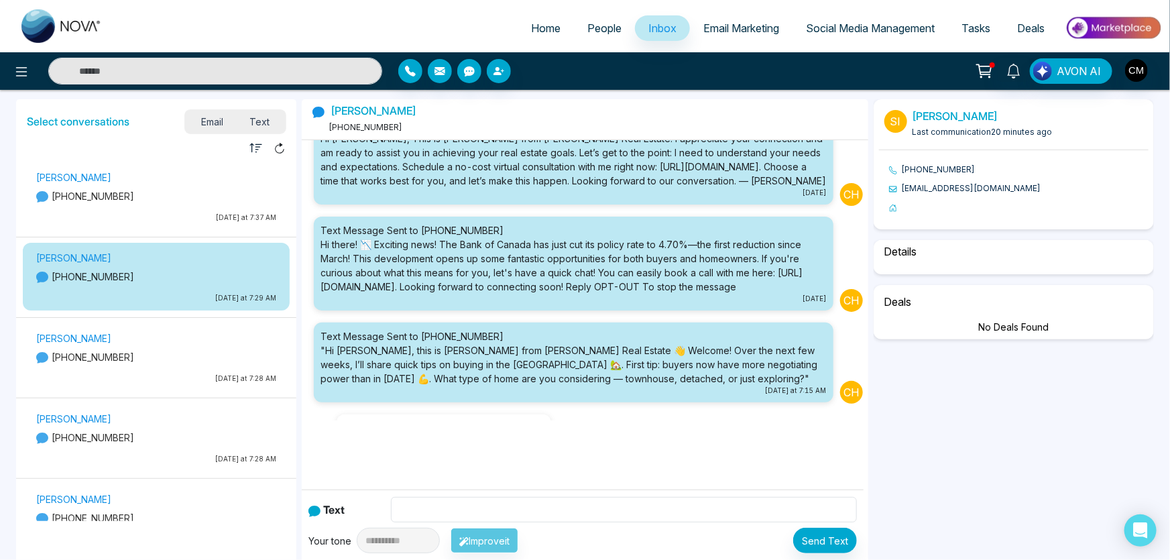
scroll to position [141, 0]
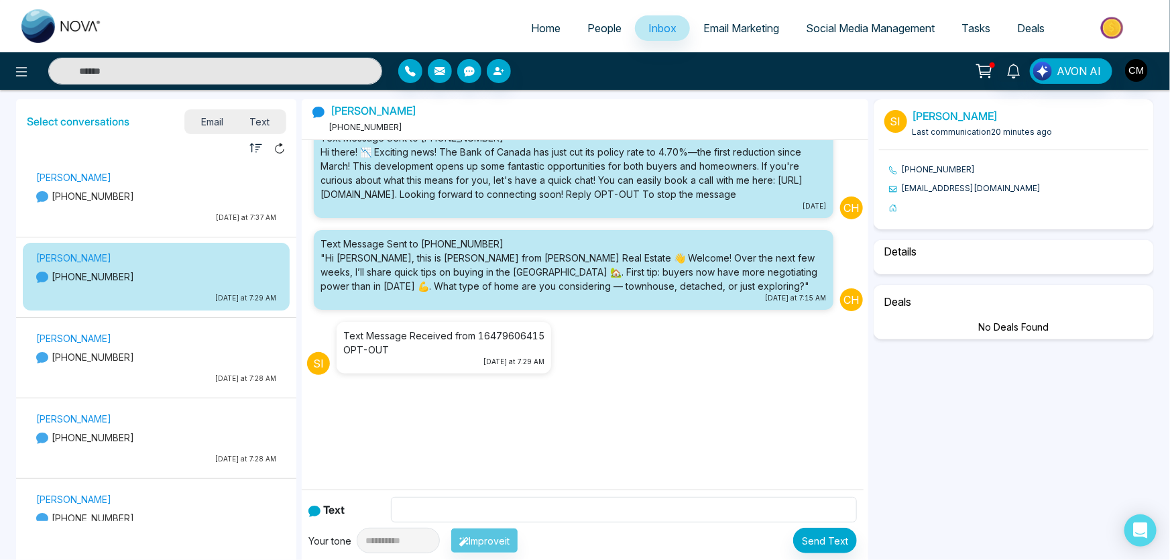
select select "****"
select select "********"
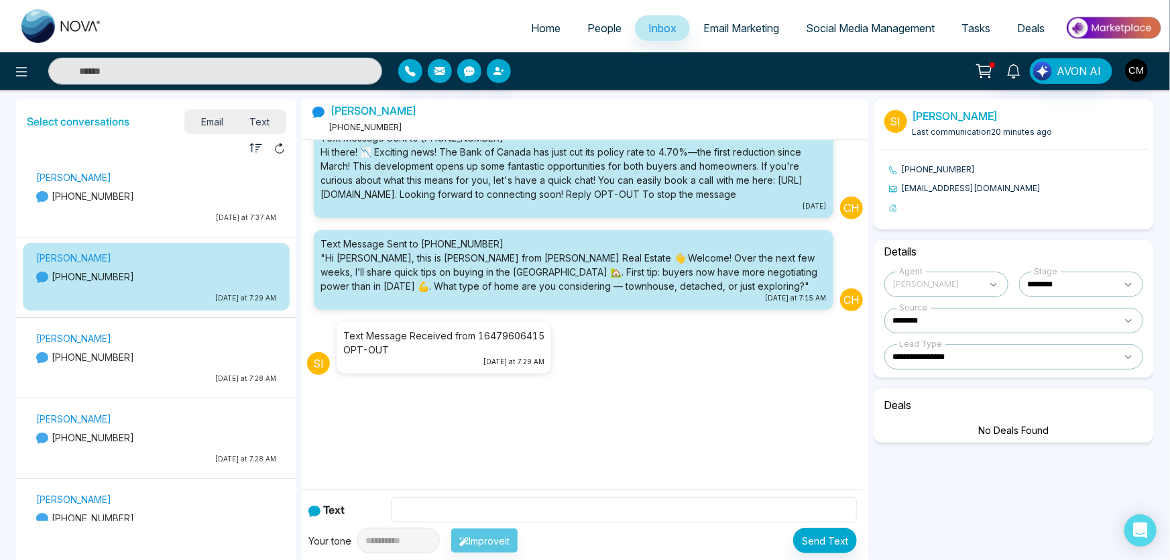
click at [121, 342] on p "[PERSON_NAME]" at bounding box center [156, 338] width 240 height 14
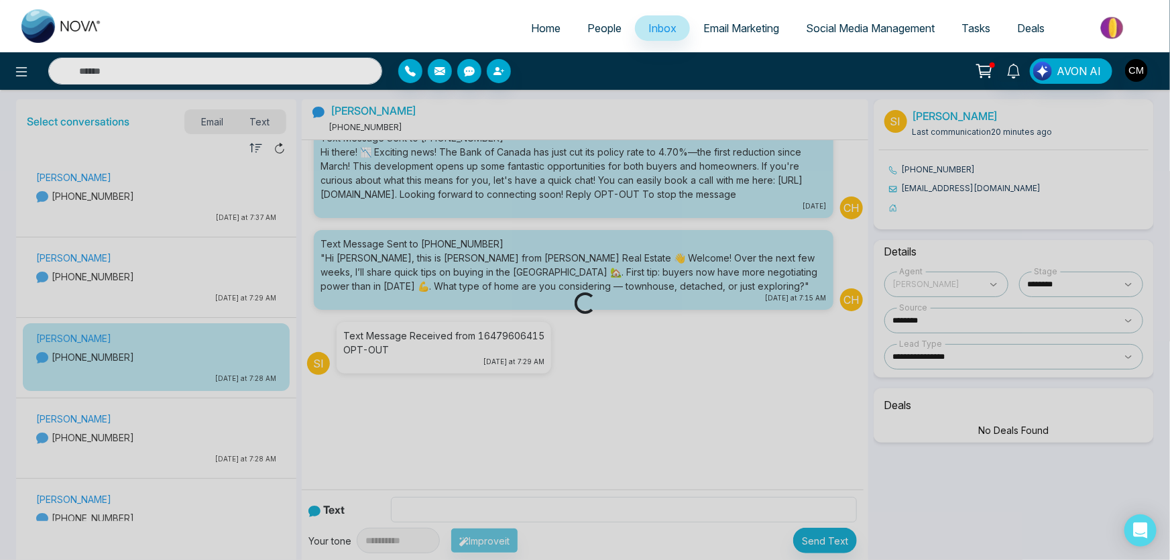
scroll to position [49, 0]
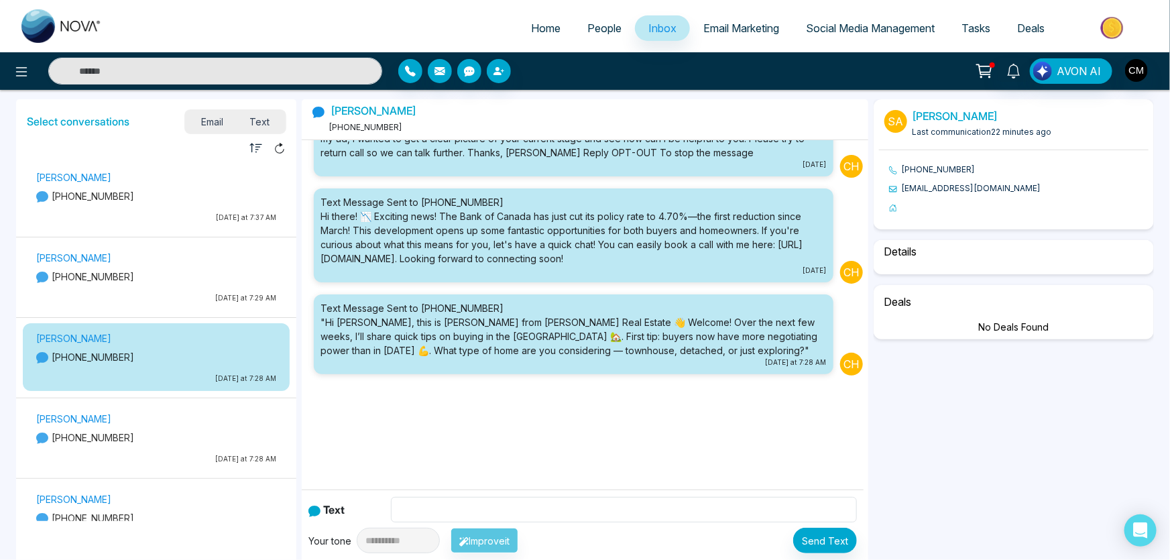
select select "****"
select select "**********"
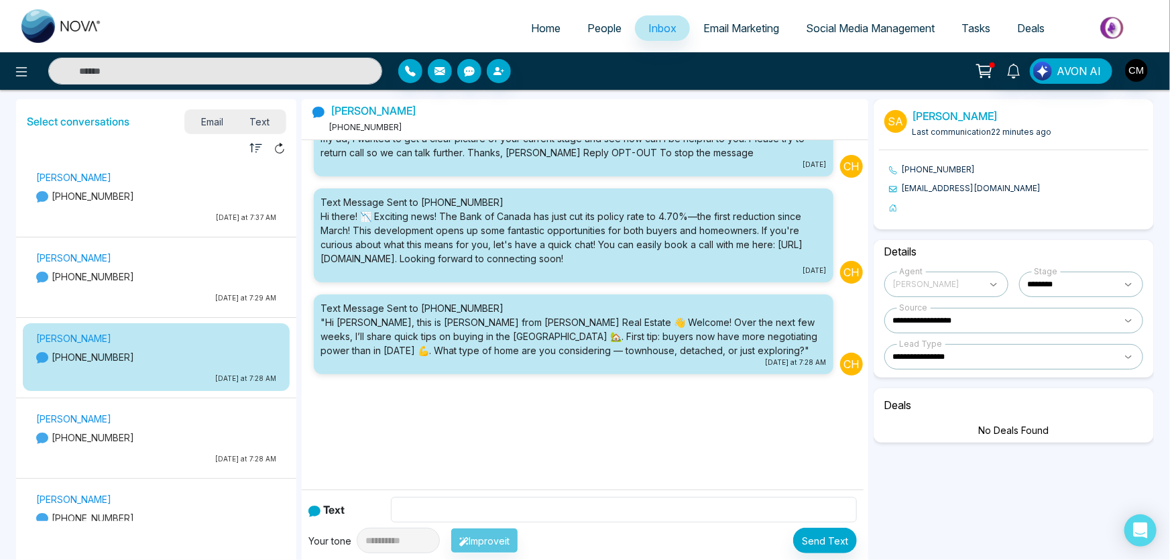
click at [114, 433] on p "[PHONE_NUMBER]" at bounding box center [156, 438] width 240 height 14
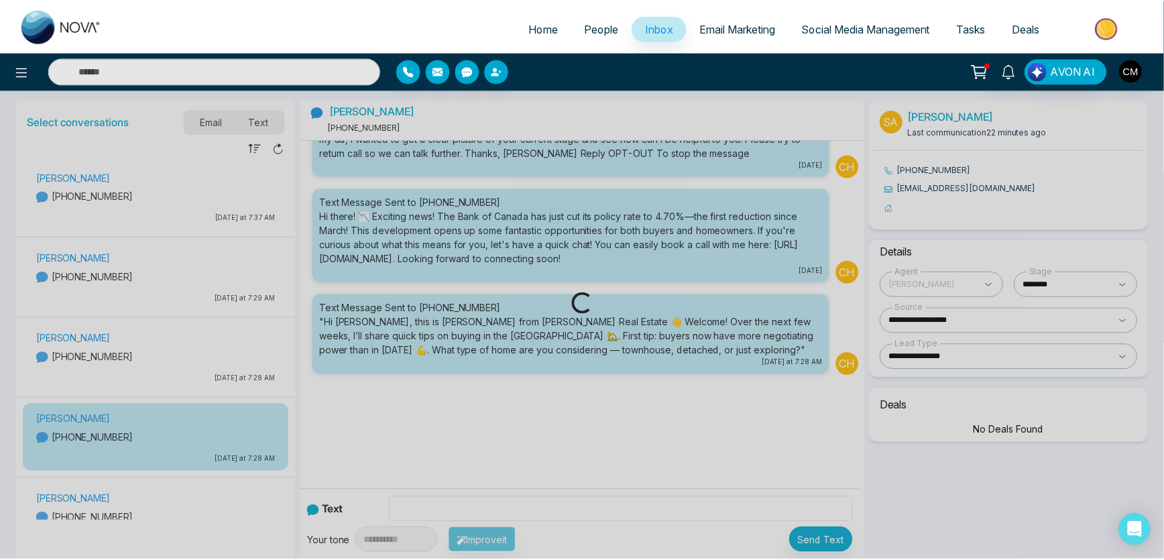
scroll to position [0, 0]
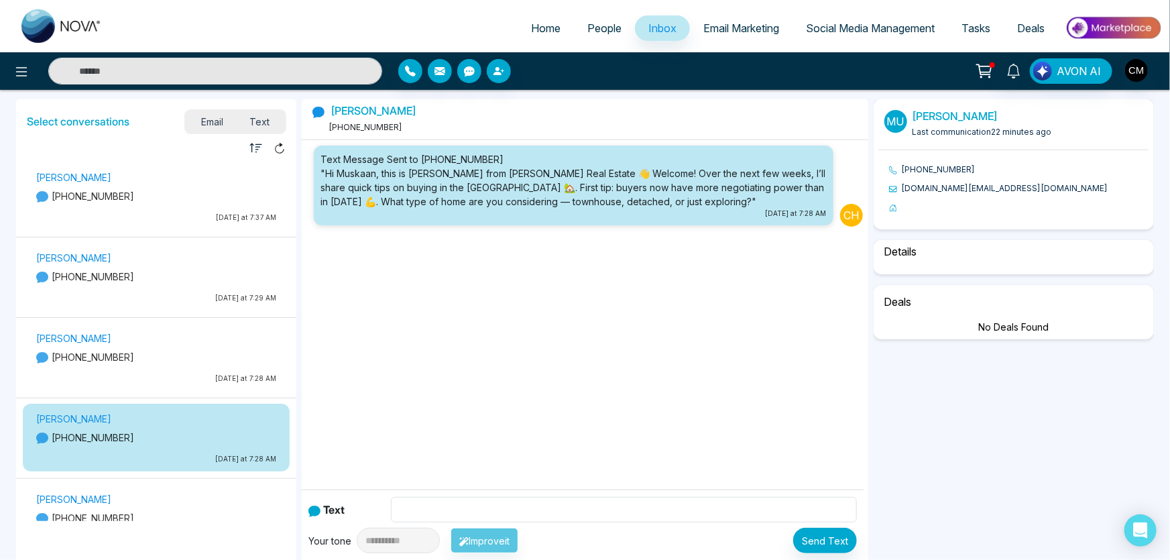
select select "****"
select select "**********"
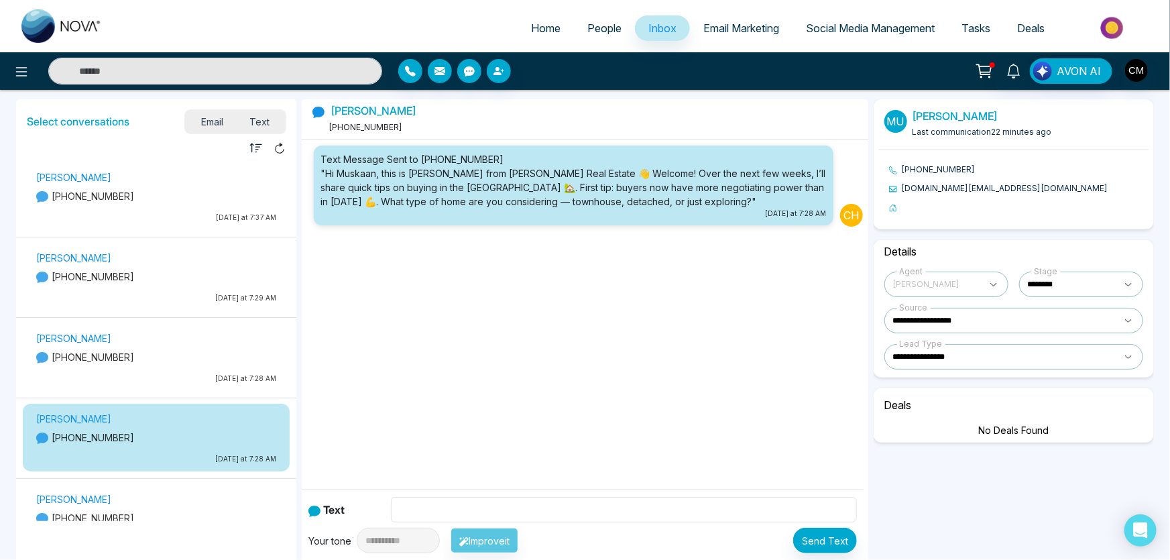
click at [105, 505] on p "[PERSON_NAME]" at bounding box center [156, 499] width 240 height 14
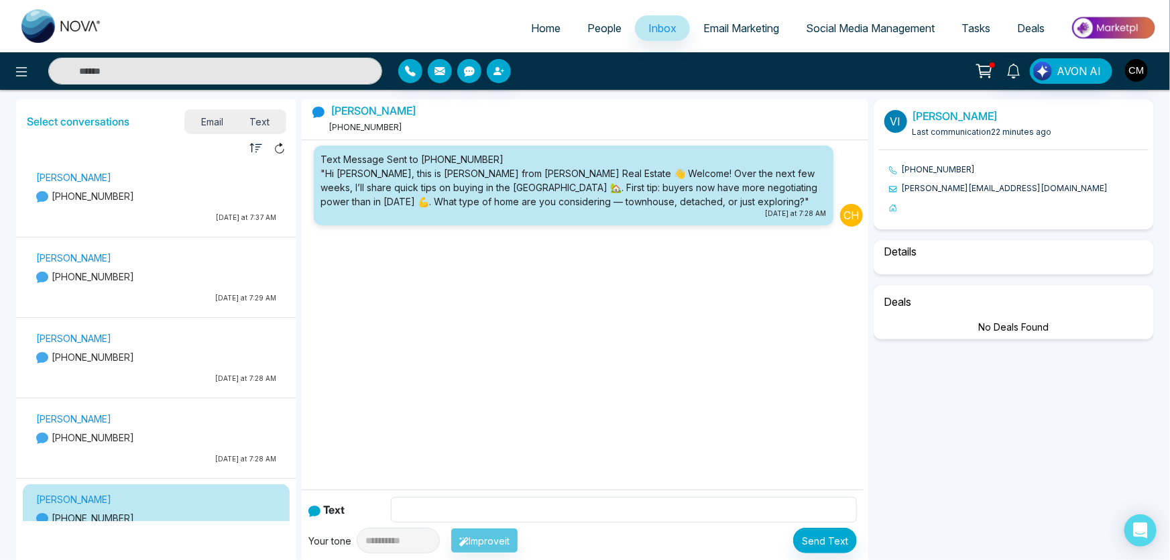
select select "****"
select select "**********"
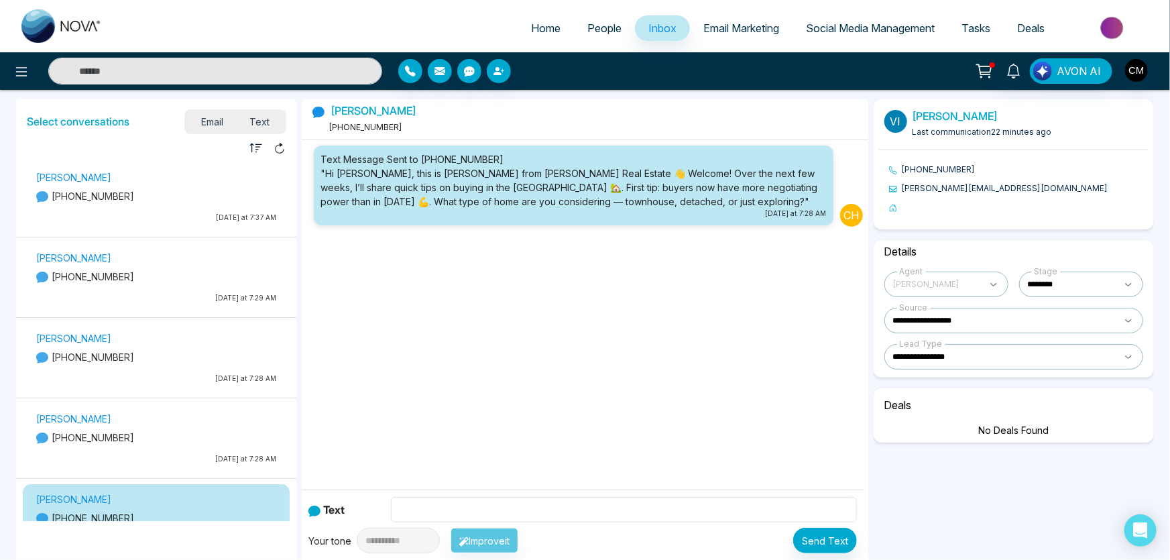
click at [117, 92] on div "**********" at bounding box center [585, 322] width 1170 height 465
click at [119, 76] on input "text" at bounding box center [215, 71] width 334 height 27
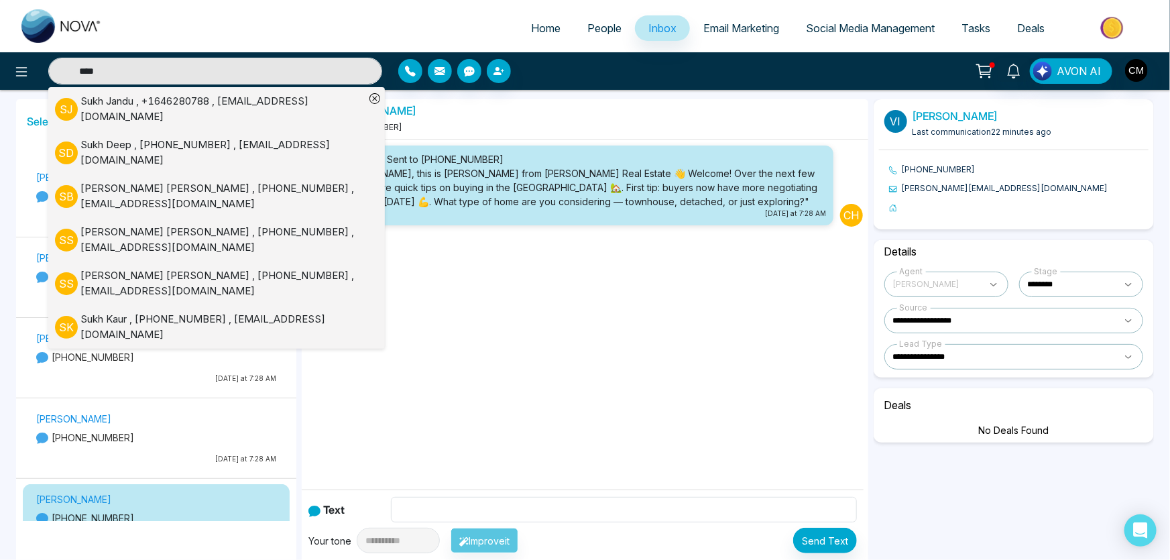
type input "****"
click at [117, 97] on div "[PERSON_NAME] [PERSON_NAME] , +1646280788 , [EMAIL_ADDRESS][DOMAIN_NAME]" at bounding box center [210, 109] width 310 height 30
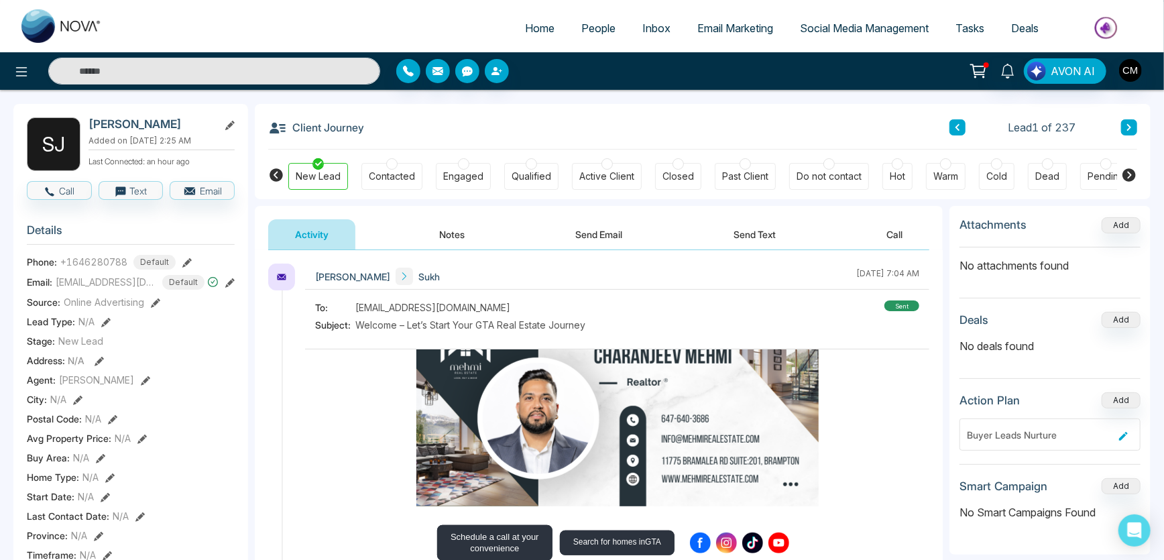
scroll to position [40, 0]
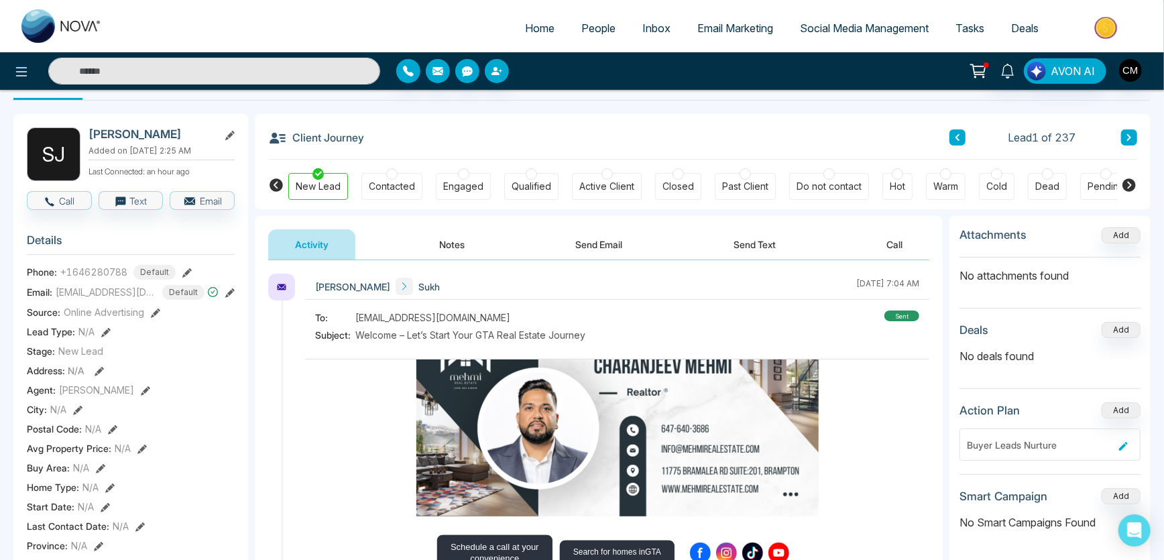
click at [726, 258] on button "Send Text" at bounding box center [755, 244] width 96 height 30
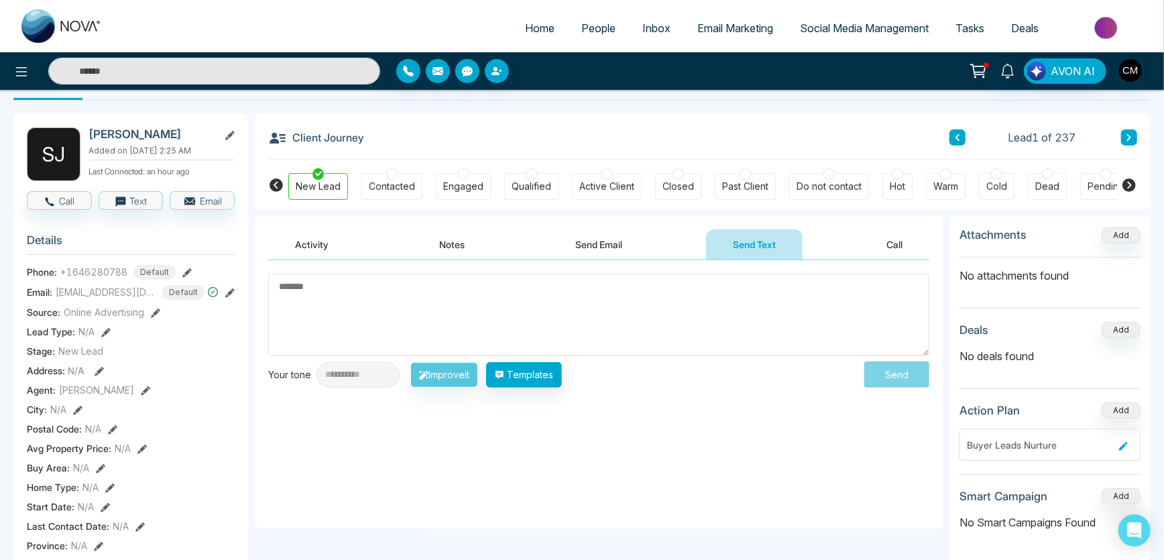
click at [441, 246] on button "Notes" at bounding box center [451, 244] width 79 height 30
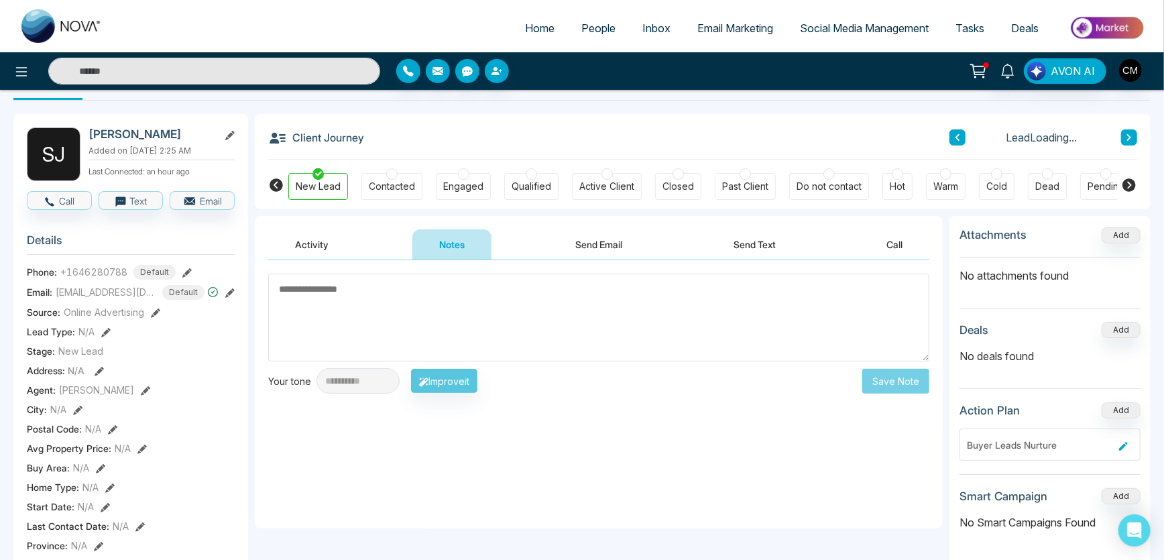
click at [570, 244] on button "Send Email" at bounding box center [599, 244] width 101 height 30
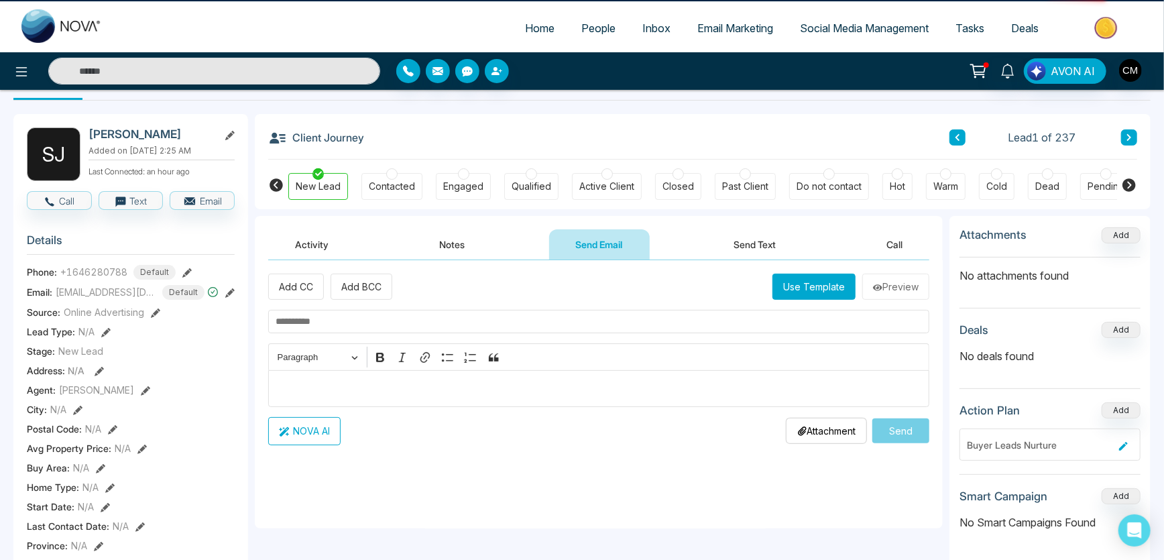
click at [389, 248] on div "Activity Notes Send Email Send Text Call" at bounding box center [598, 244] width 661 height 31
click at [305, 246] on button "Activity" at bounding box center [311, 244] width 87 height 30
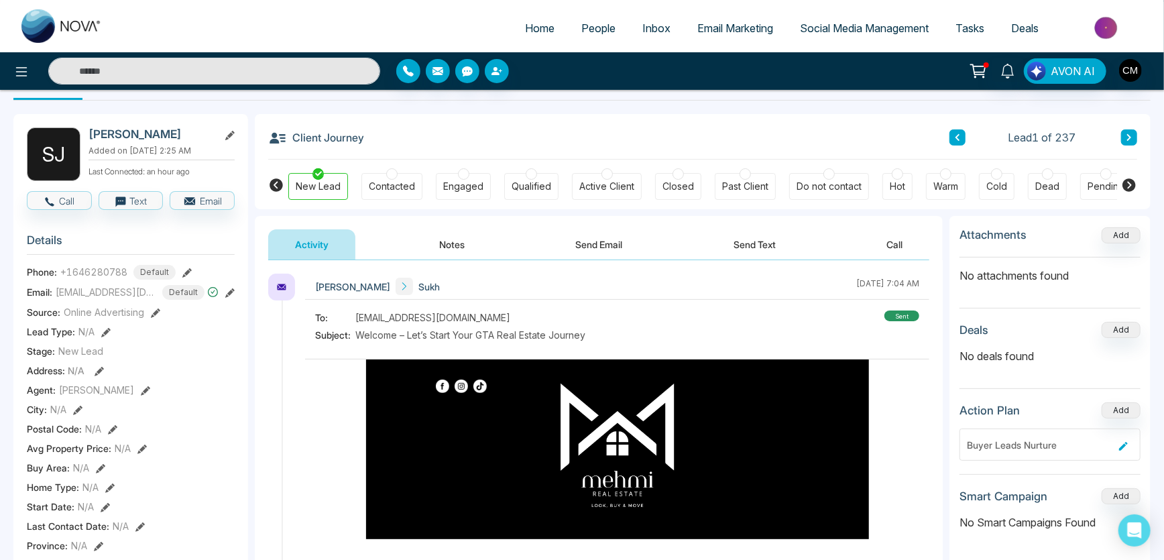
click at [183, 266] on button at bounding box center [186, 272] width 9 height 14
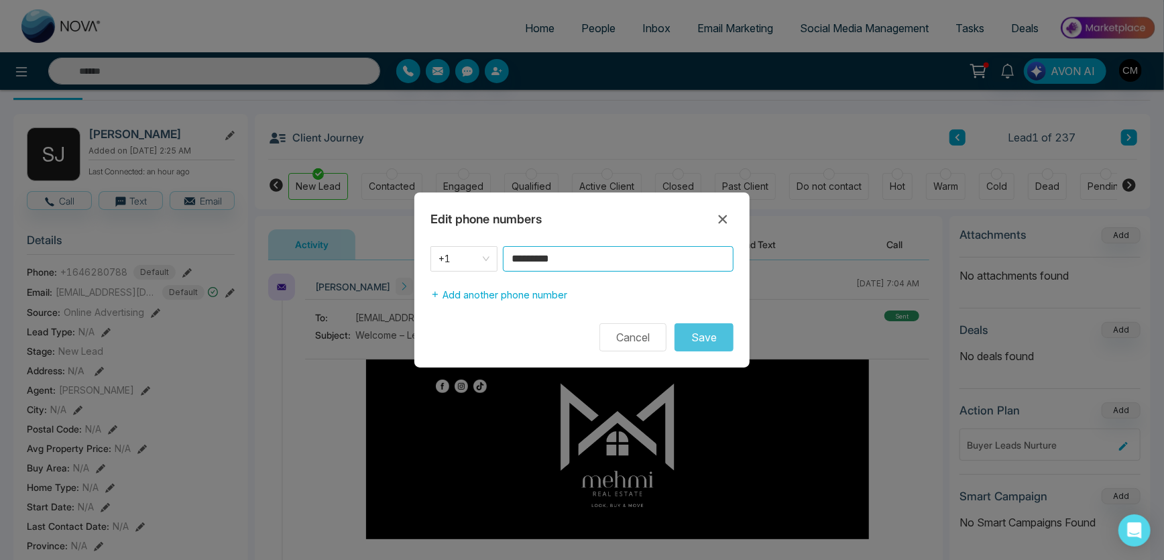
click at [526, 256] on input "*********" at bounding box center [618, 258] width 231 height 25
type input "**********"
click at [696, 325] on button "Save" at bounding box center [704, 337] width 59 height 28
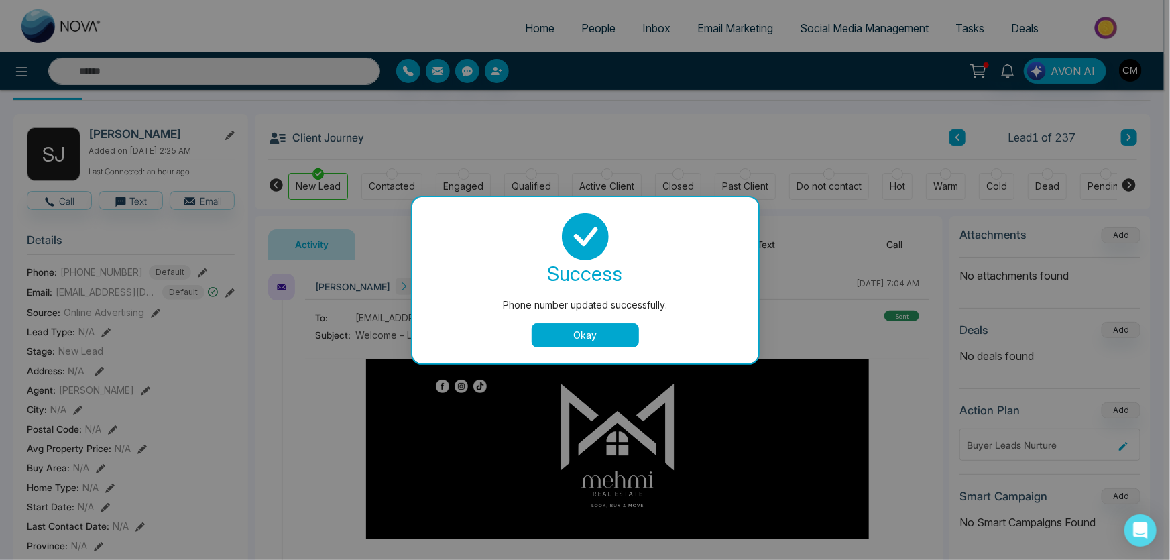
click at [600, 331] on button "Okay" at bounding box center [585, 335] width 107 height 24
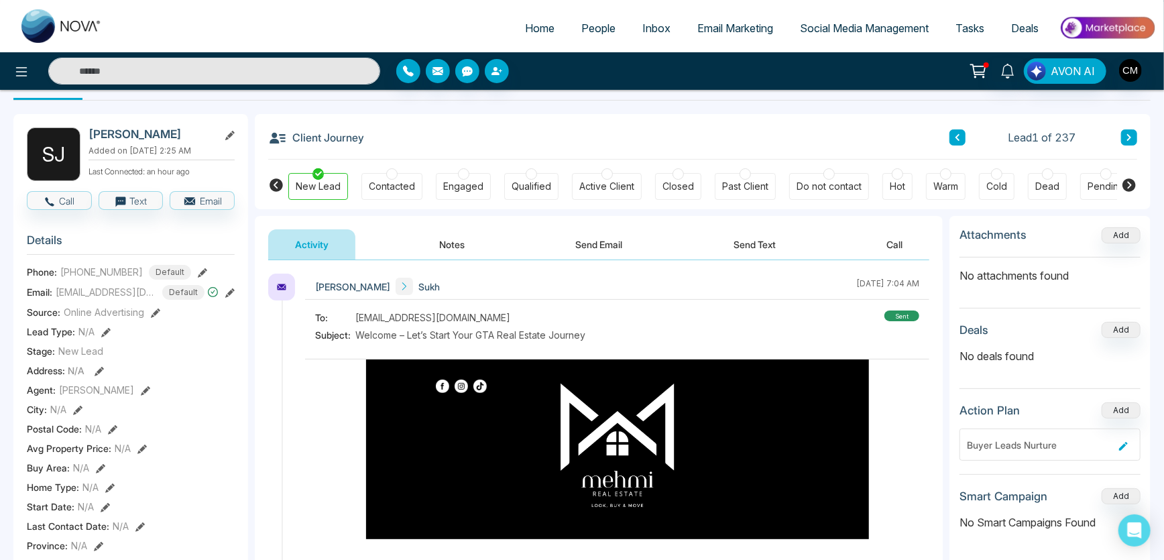
click at [595, 19] on link "People" at bounding box center [598, 27] width 61 height 25
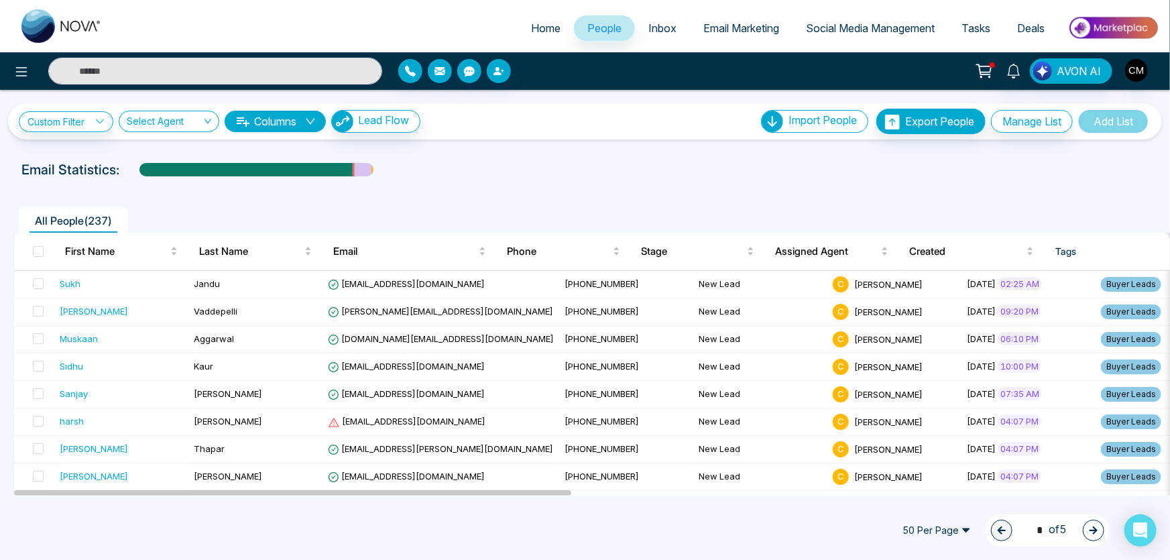
click at [72, 25] on img at bounding box center [61, 26] width 80 height 34
select select "*"
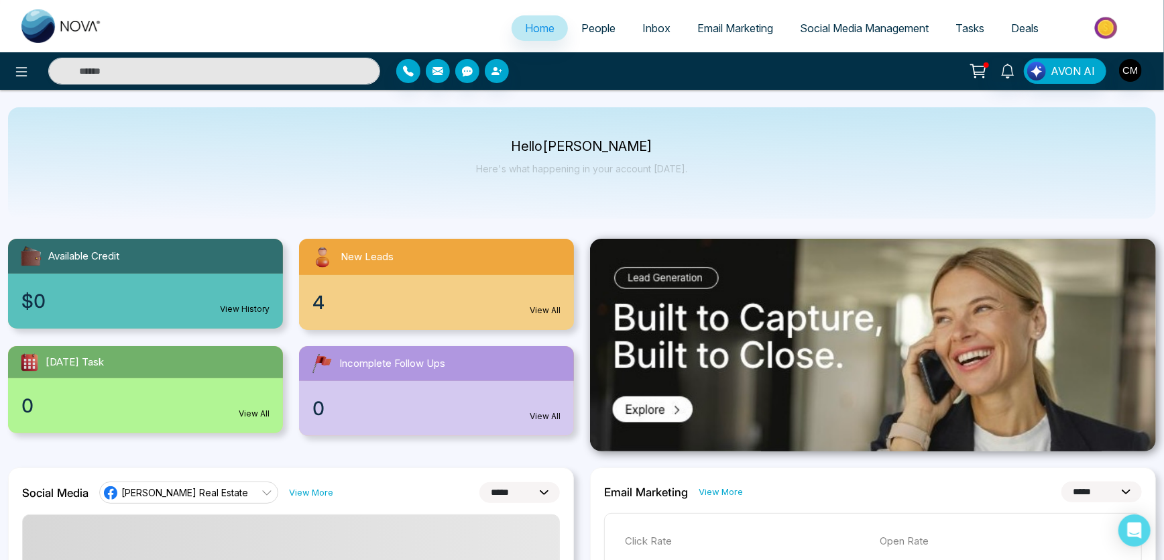
click at [294, 272] on link "New Leads 4 View All" at bounding box center [436, 284] width 291 height 91
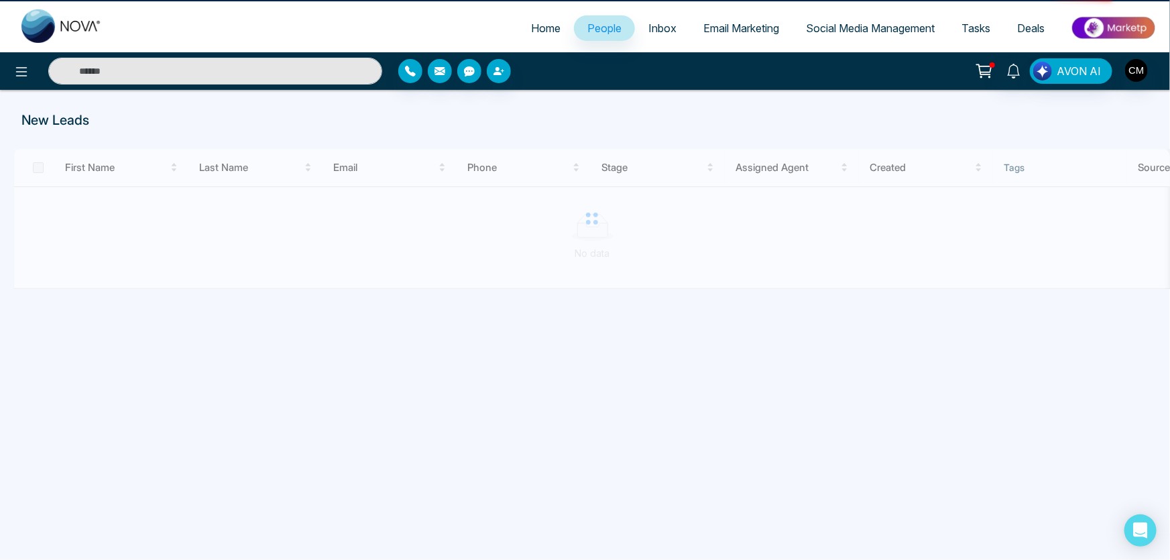
click at [393, 287] on div at bounding box center [591, 219] width 1157 height 140
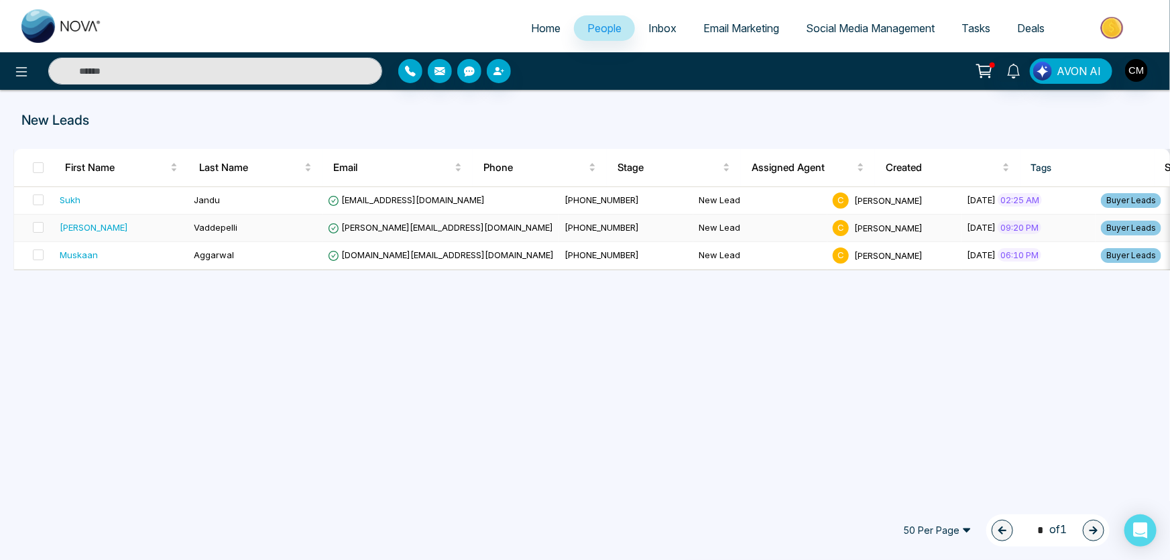
click at [65, 227] on div "[PERSON_NAME]" at bounding box center [94, 227] width 68 height 13
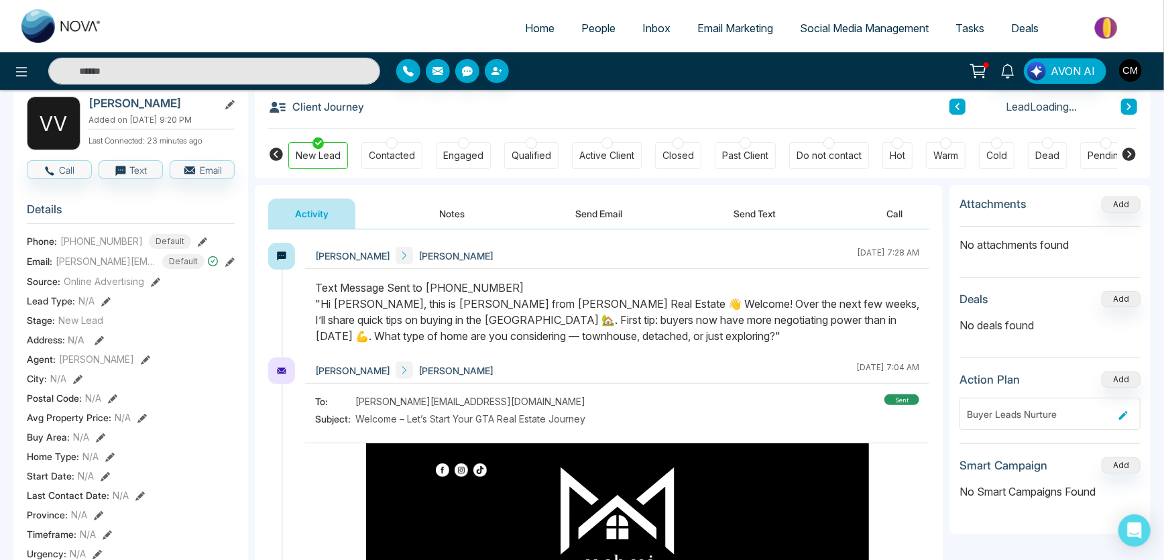
scroll to position [87, 0]
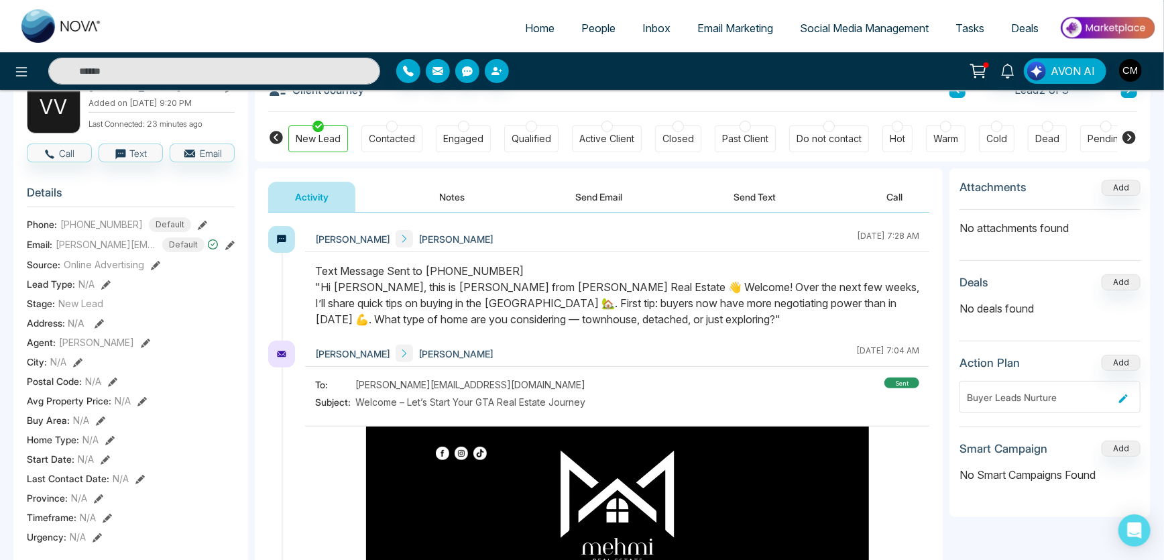
click at [66, 23] on img at bounding box center [61, 26] width 80 height 34
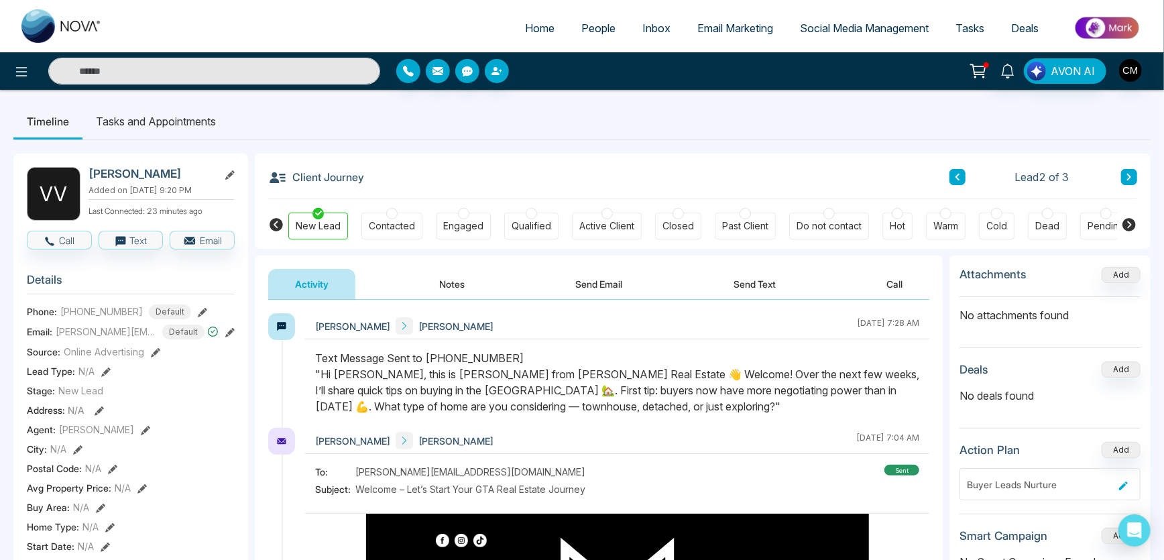
select select "*"
